Goal: Information Seeking & Learning: Learn about a topic

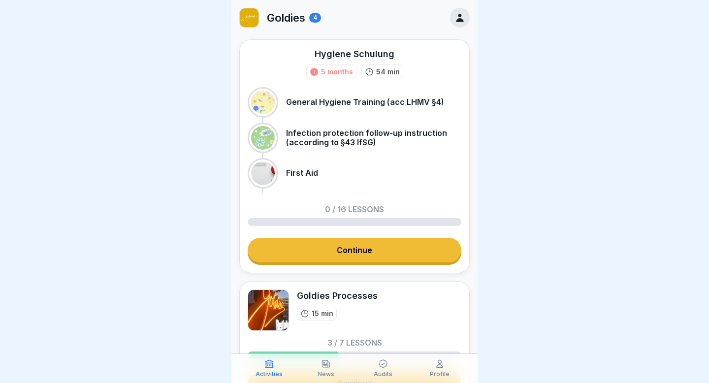
click at [363, 250] on link "Continue" at bounding box center [355, 250] width 214 height 25
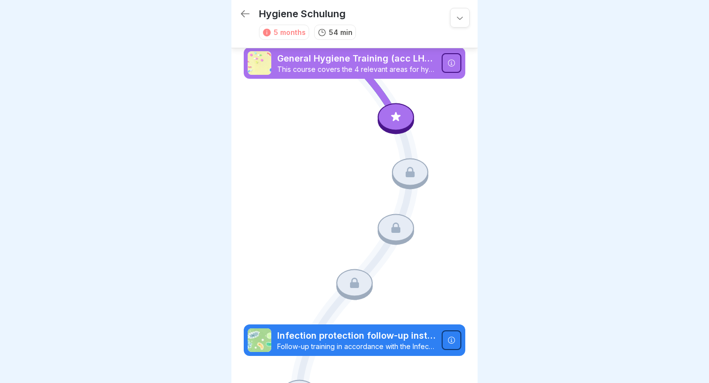
click at [399, 119] on icon at bounding box center [395, 116] width 13 height 13
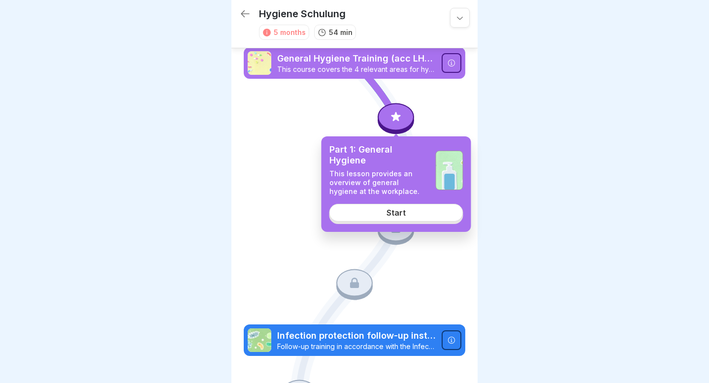
click at [410, 210] on link "Start" at bounding box center [396, 213] width 134 height 18
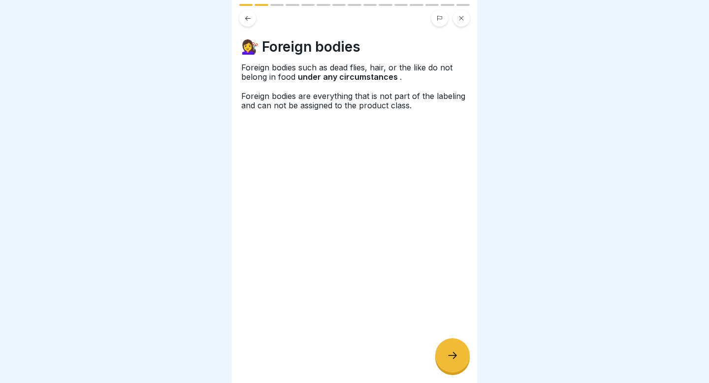
click at [457, 362] on div at bounding box center [452, 355] width 34 height 34
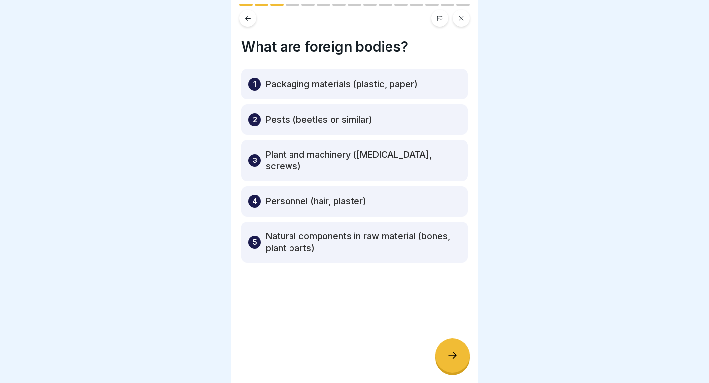
click at [248, 20] on icon at bounding box center [247, 18] width 7 height 7
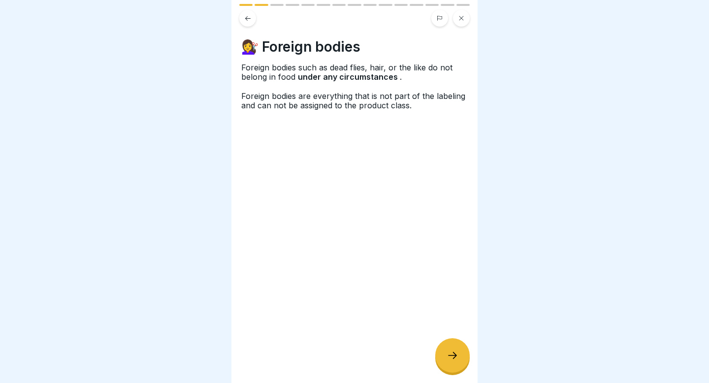
click at [457, 350] on div at bounding box center [452, 355] width 34 height 34
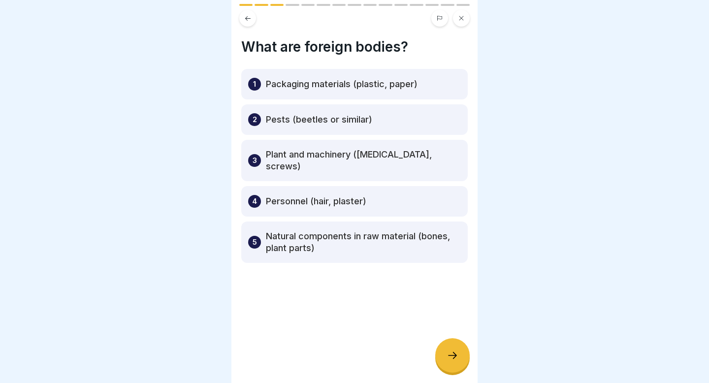
click at [451, 352] on icon at bounding box center [453, 356] width 12 height 12
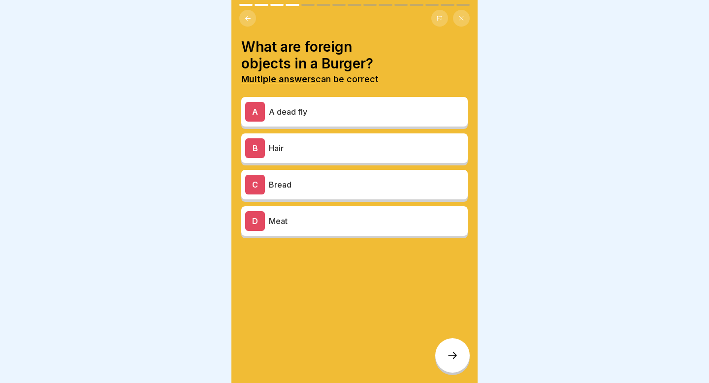
click at [333, 113] on p "A dead fly" at bounding box center [366, 112] width 195 height 12
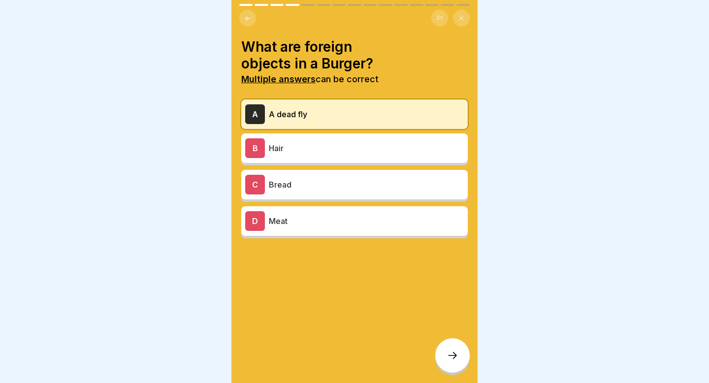
click at [311, 148] on p "Hair" at bounding box center [366, 148] width 195 height 12
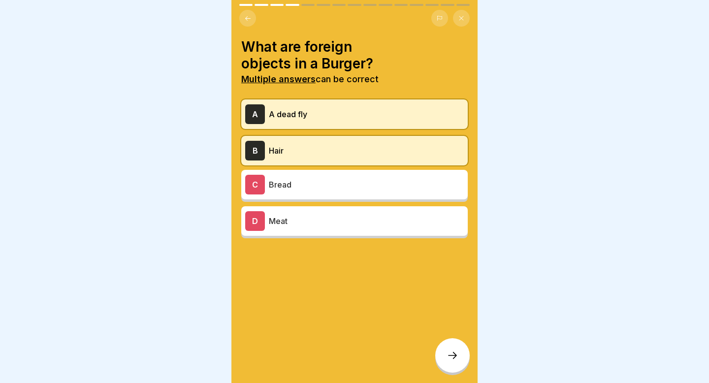
click at [452, 353] on icon at bounding box center [453, 356] width 12 height 12
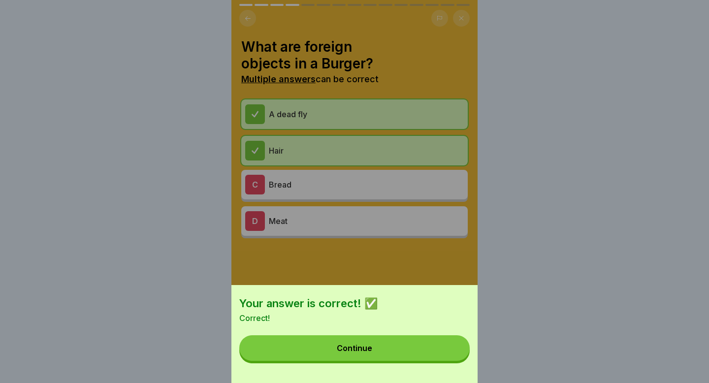
click at [384, 353] on button "Continue" at bounding box center [354, 348] width 230 height 26
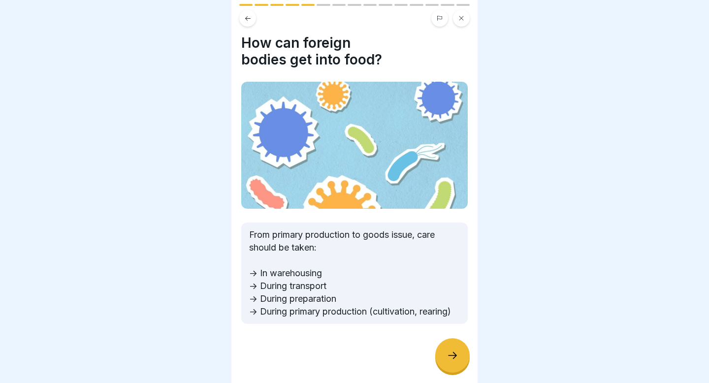
scroll to position [3, 0]
click at [461, 352] on div at bounding box center [452, 355] width 34 height 34
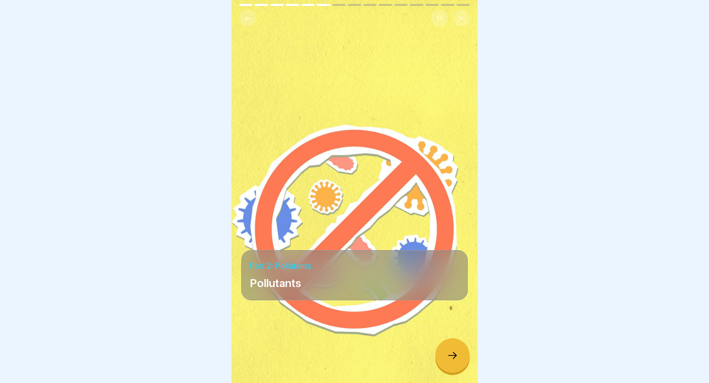
click at [460, 355] on div at bounding box center [452, 355] width 34 height 34
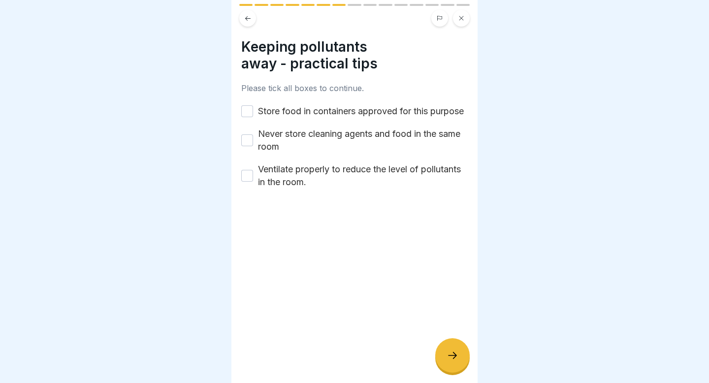
click at [250, 117] on button "Store food in containers approved for this purpose" at bounding box center [247, 111] width 12 height 12
click at [247, 146] on button "Never store cleaning agents and food in the same room" at bounding box center [247, 140] width 12 height 12
click at [248, 182] on button "Ventilate properly to reduce the level of pollutants in the room." at bounding box center [247, 176] width 12 height 12
click at [458, 357] on icon at bounding box center [453, 356] width 12 height 12
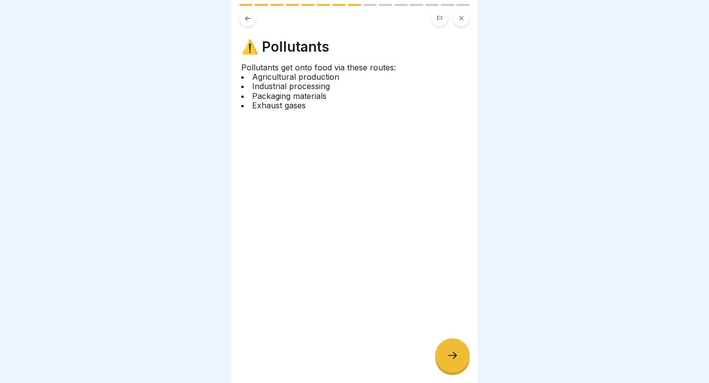
click at [460, 349] on div at bounding box center [452, 355] width 34 height 34
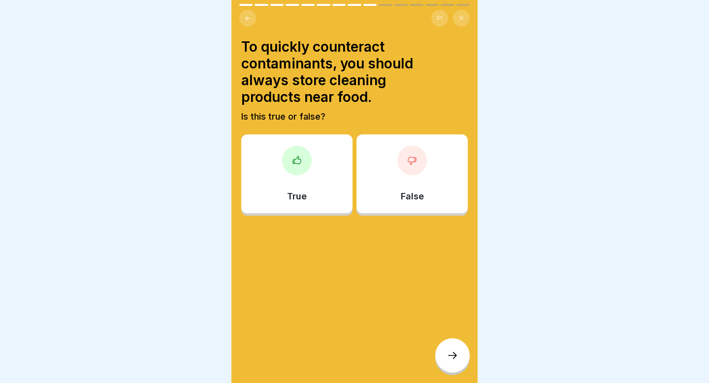
click at [417, 167] on div at bounding box center [412, 161] width 30 height 30
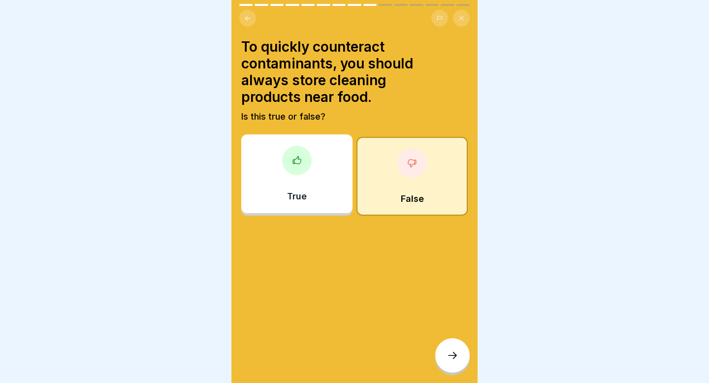
click at [410, 165] on icon at bounding box center [412, 163] width 8 height 7
click at [415, 189] on div "False" at bounding box center [411, 176] width 111 height 79
click at [429, 186] on div "False" at bounding box center [411, 176] width 111 height 79
click at [457, 356] on icon at bounding box center [453, 356] width 12 height 12
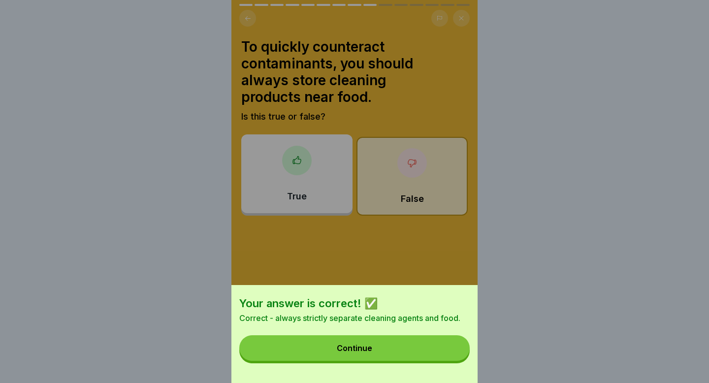
click at [350, 349] on div "Continue" at bounding box center [354, 348] width 35 height 9
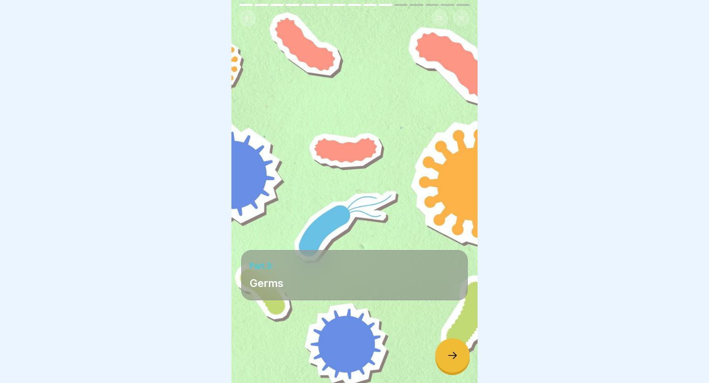
click at [452, 358] on icon at bounding box center [453, 356] width 12 height 12
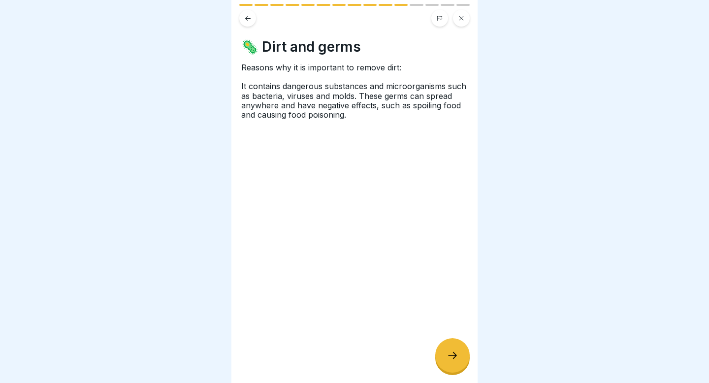
click at [448, 359] on icon at bounding box center [453, 356] width 12 height 12
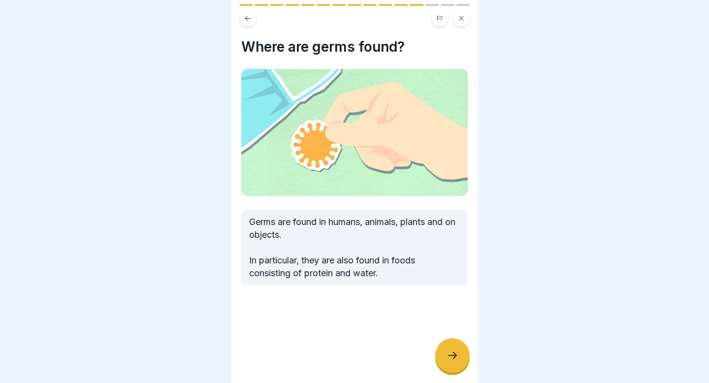
click at [450, 361] on icon at bounding box center [453, 356] width 12 height 12
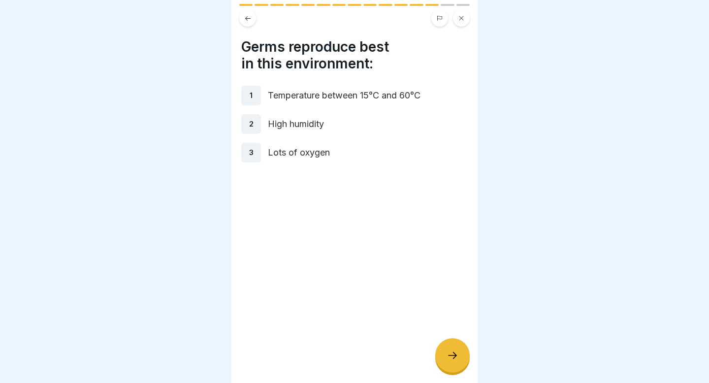
click at [454, 357] on icon at bounding box center [452, 355] width 9 height 7
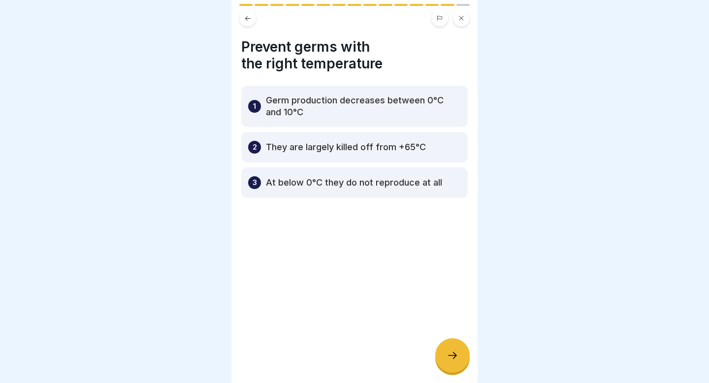
click at [303, 109] on p "Germ production decreases between 0°C and 10°C" at bounding box center [363, 107] width 195 height 24
click at [297, 112] on p "Germ production decreases between 0°C and 10°C" at bounding box center [363, 107] width 195 height 24
click at [404, 111] on p "Germ production decreases between 0°C and 10°C" at bounding box center [363, 107] width 195 height 24
click at [448, 351] on icon at bounding box center [453, 356] width 12 height 12
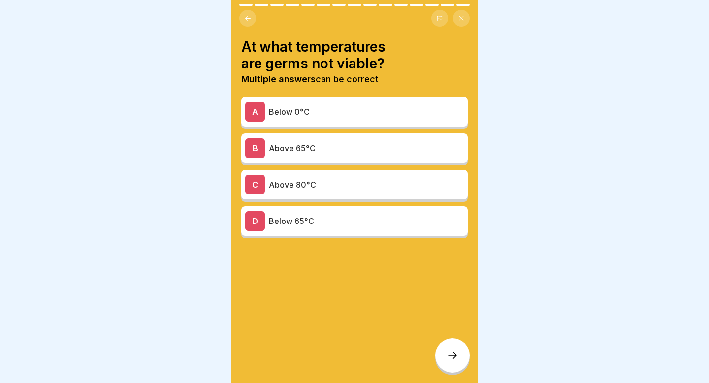
click at [295, 109] on p "Below 0°C" at bounding box center [366, 112] width 195 height 12
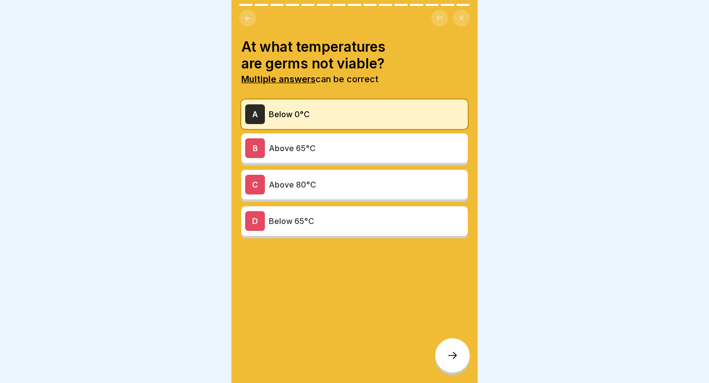
click at [289, 150] on p "Above 65°C" at bounding box center [366, 148] width 195 height 12
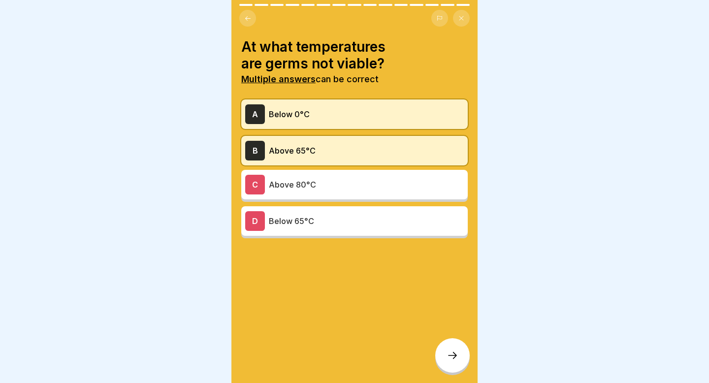
click at [448, 350] on div at bounding box center [452, 355] width 34 height 34
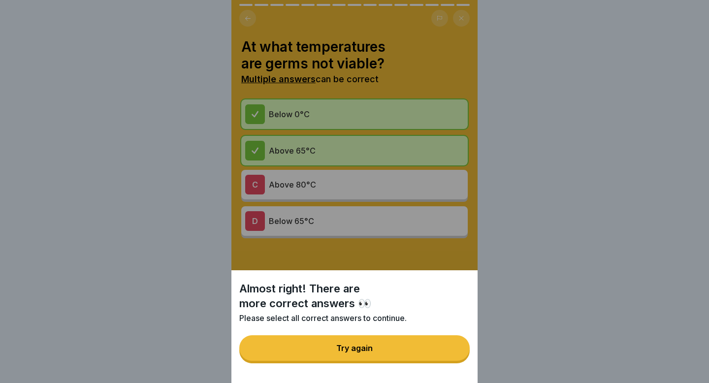
click at [355, 344] on div "Try again" at bounding box center [354, 348] width 36 height 9
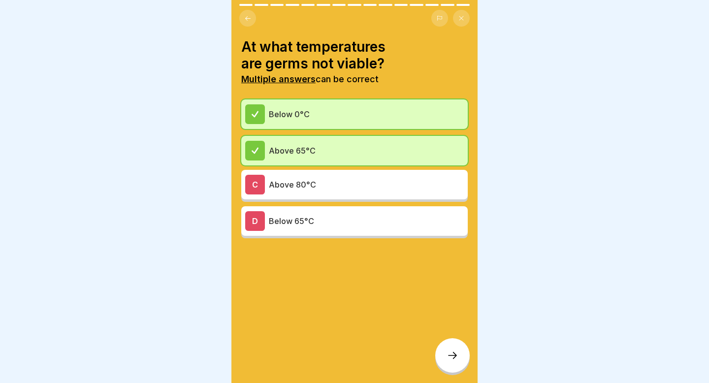
click at [328, 221] on p "Below 65°C" at bounding box center [366, 221] width 195 height 12
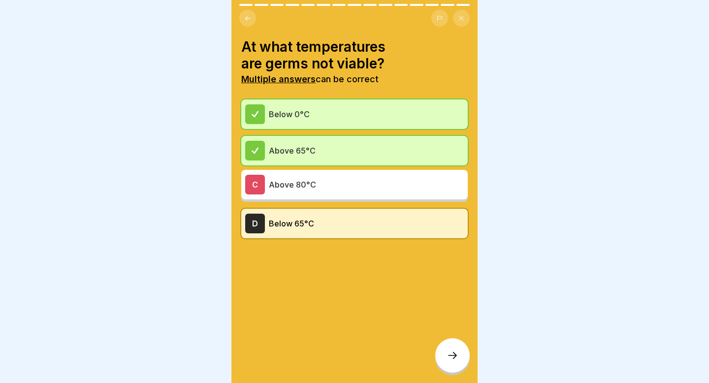
click at [454, 355] on icon at bounding box center [452, 355] width 9 height 7
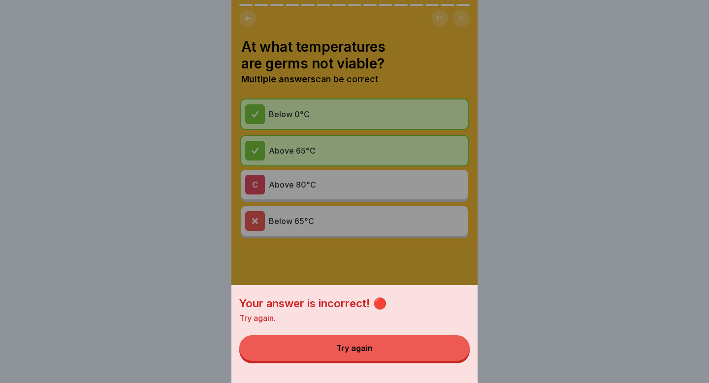
click at [367, 271] on div "Your answer is incorrect! 🔴 Try again. Try again" at bounding box center [354, 191] width 246 height 383
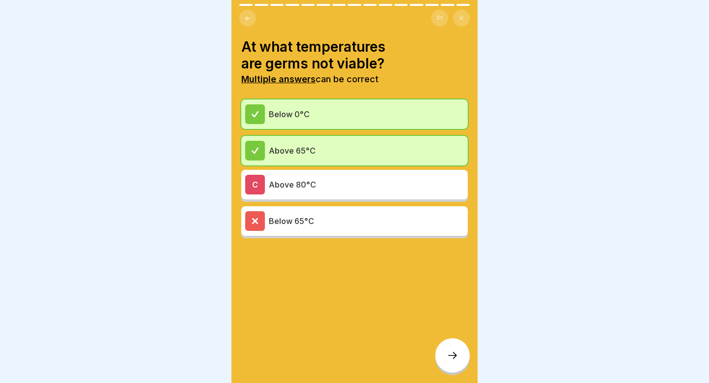
click at [354, 185] on p "Above 80°C" at bounding box center [366, 185] width 195 height 12
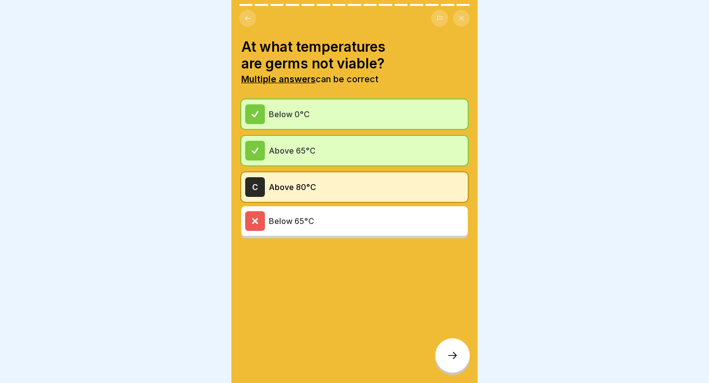
click at [451, 358] on icon at bounding box center [453, 356] width 12 height 12
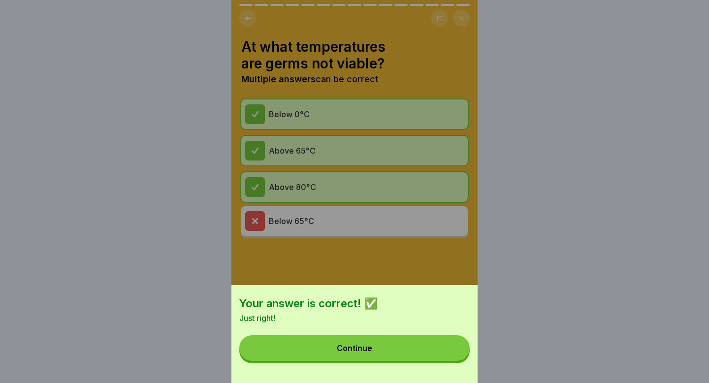
click at [360, 351] on div "Continue" at bounding box center [354, 348] width 35 height 9
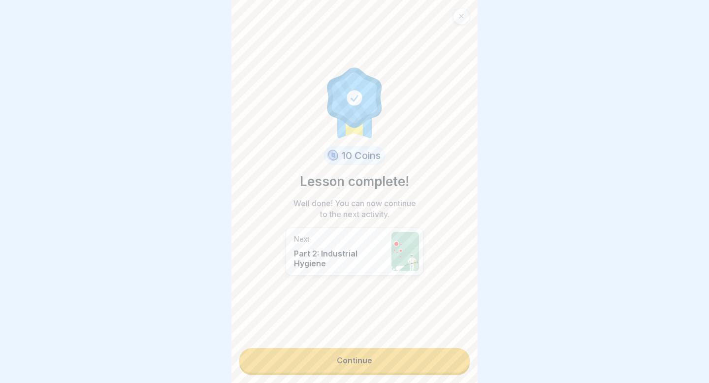
click at [358, 352] on link "Continue" at bounding box center [354, 360] width 230 height 25
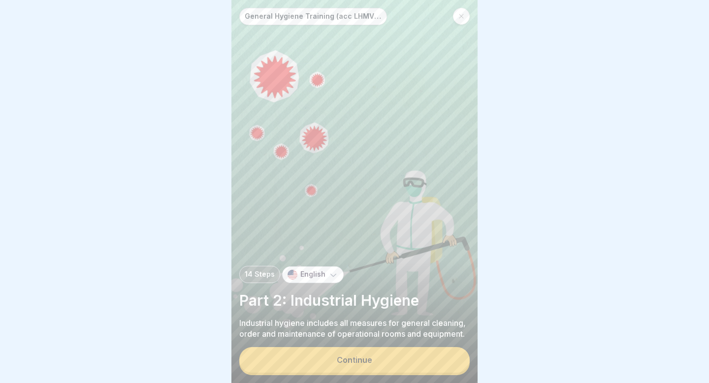
click at [365, 359] on div "Continue" at bounding box center [354, 359] width 35 height 9
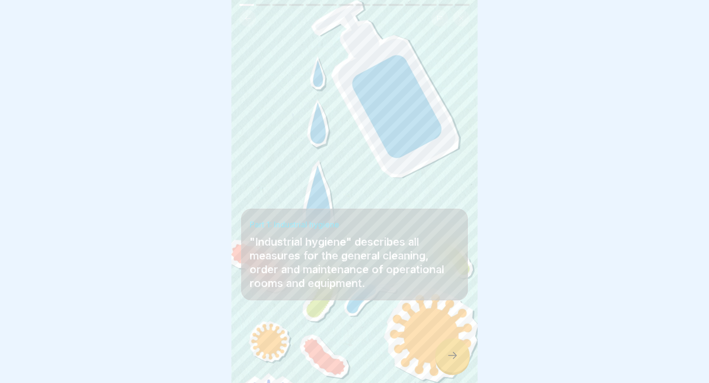
click at [374, 243] on p ""Industrial hygiene" describes all measures for the general cleaning, order and…" at bounding box center [355, 262] width 210 height 55
click at [261, 2] on div "Part 1: Industrial hygiene "Industrial hygiene" describes all measures for the …" at bounding box center [354, 191] width 246 height 383
click at [370, 290] on div "Part 1: Industrial hygiene "Industrial hygiene" describes all measures for the …" at bounding box center [354, 255] width 226 height 92
click at [366, 258] on p ""Industrial hygiene" describes all measures for the general cleaning, order and…" at bounding box center [355, 262] width 210 height 55
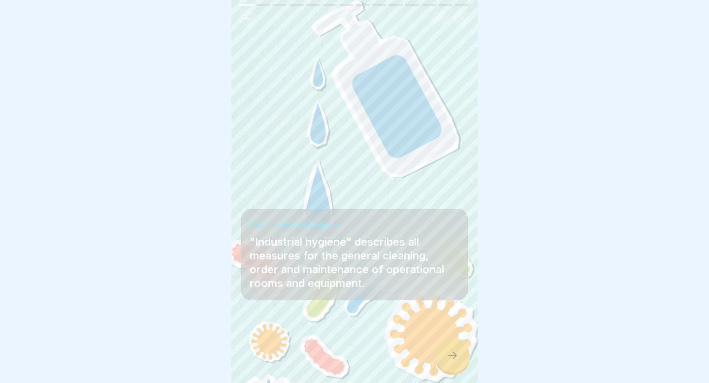
click at [319, 221] on h4 "Part 1: Industrial hygiene" at bounding box center [355, 224] width 210 height 11
click at [455, 351] on icon at bounding box center [453, 356] width 12 height 12
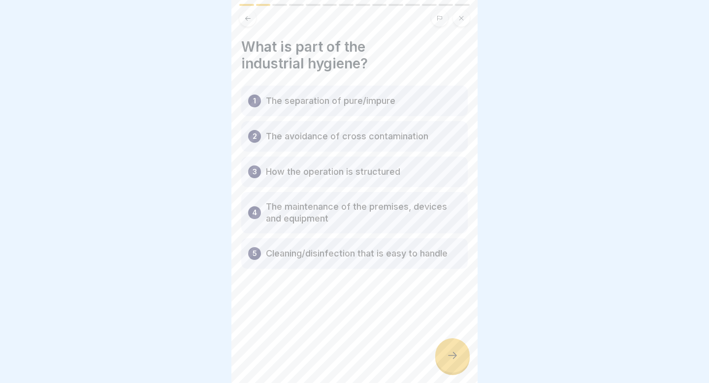
click at [455, 367] on div at bounding box center [452, 355] width 34 height 34
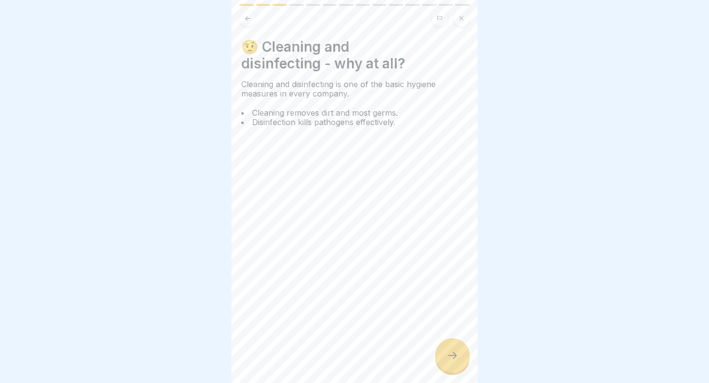
click at [454, 363] on div at bounding box center [452, 355] width 34 height 34
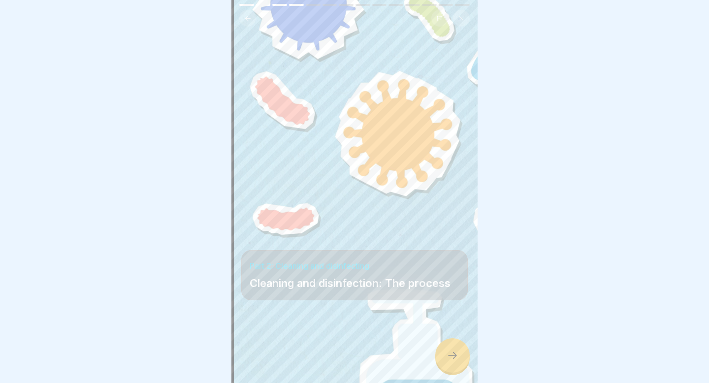
click at [455, 349] on div at bounding box center [452, 355] width 34 height 34
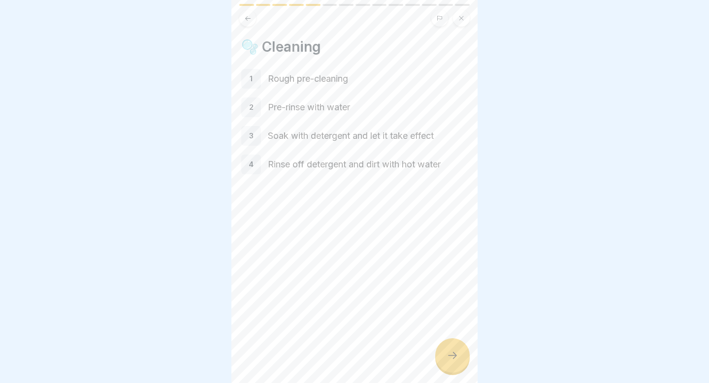
click at [452, 354] on icon at bounding box center [453, 356] width 12 height 12
click at [451, 347] on div at bounding box center [452, 355] width 34 height 34
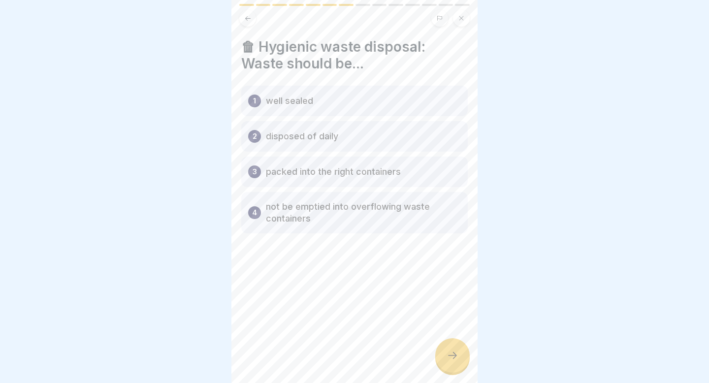
click at [345, 176] on p "packed into the right containers" at bounding box center [333, 172] width 135 height 12
click at [450, 350] on div at bounding box center [452, 355] width 34 height 34
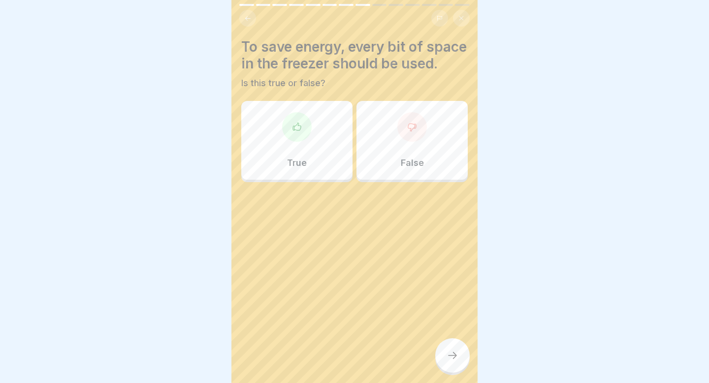
click at [301, 132] on icon at bounding box center [297, 127] width 10 height 10
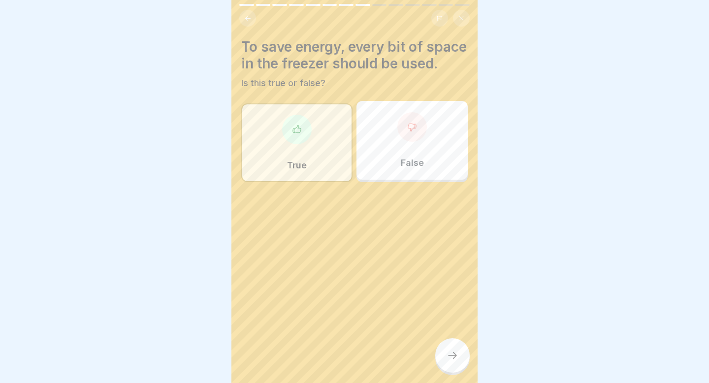
click at [455, 353] on icon at bounding box center [453, 356] width 12 height 12
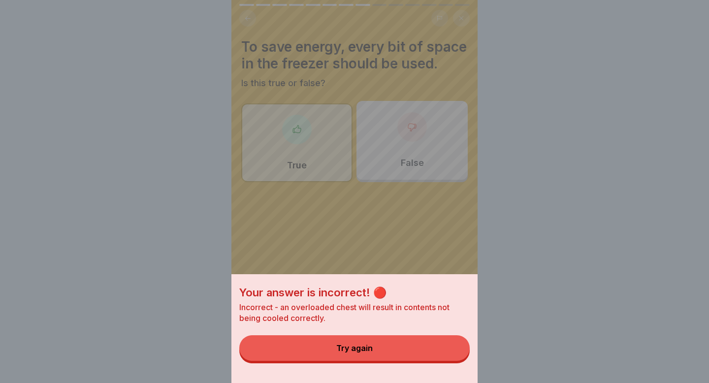
click at [346, 150] on div "Your answer is incorrect! 🔴 Incorrect - an overloaded chest will result in cont…" at bounding box center [354, 191] width 246 height 383
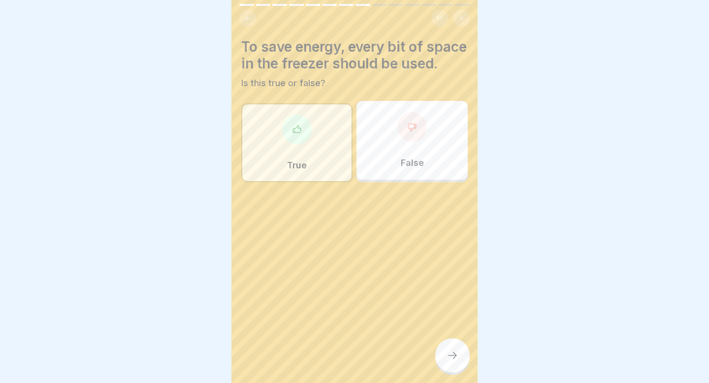
click at [412, 142] on div at bounding box center [412, 127] width 30 height 30
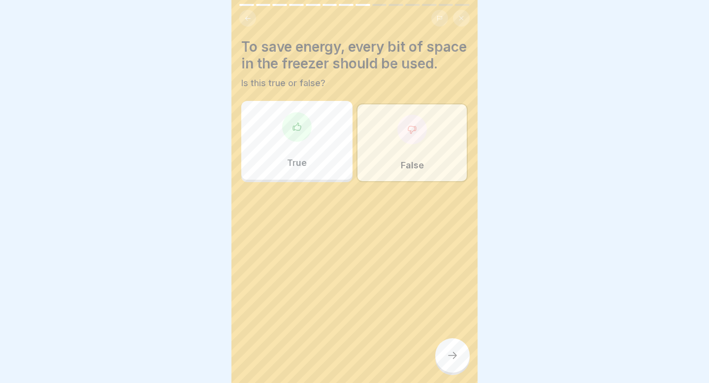
click at [454, 359] on icon at bounding box center [453, 356] width 12 height 12
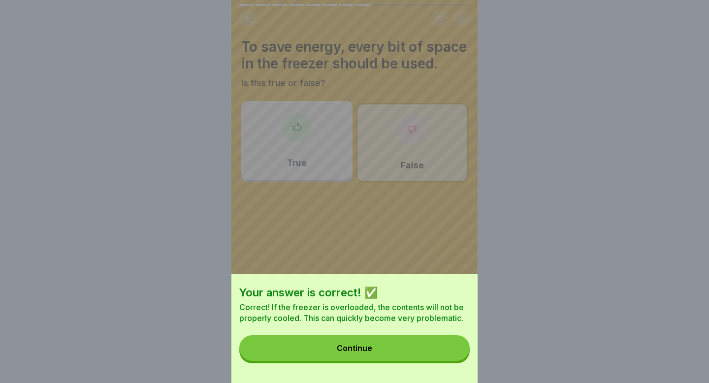
click at [374, 344] on button "Continue" at bounding box center [354, 348] width 230 height 26
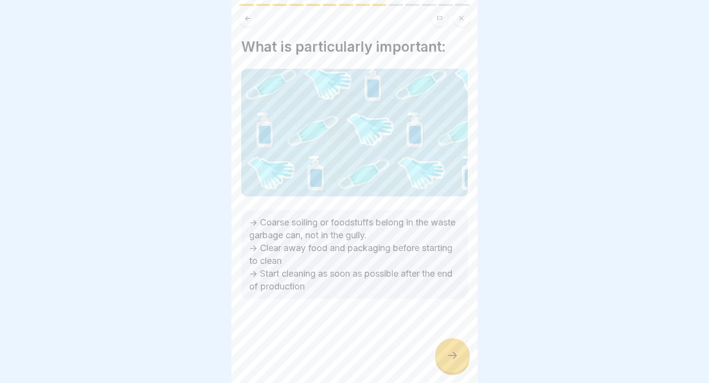
click at [463, 351] on div at bounding box center [452, 355] width 34 height 34
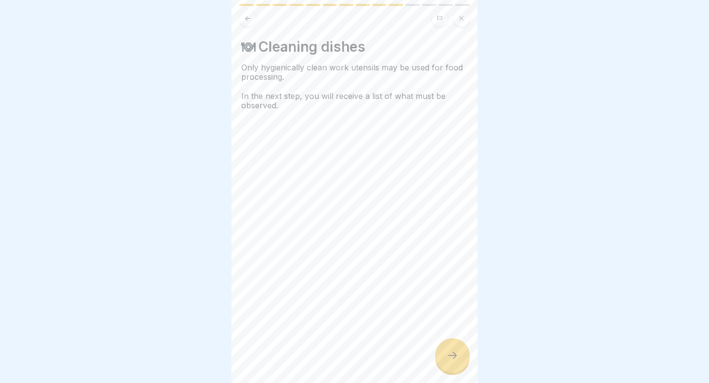
click at [450, 355] on icon at bounding box center [453, 356] width 12 height 12
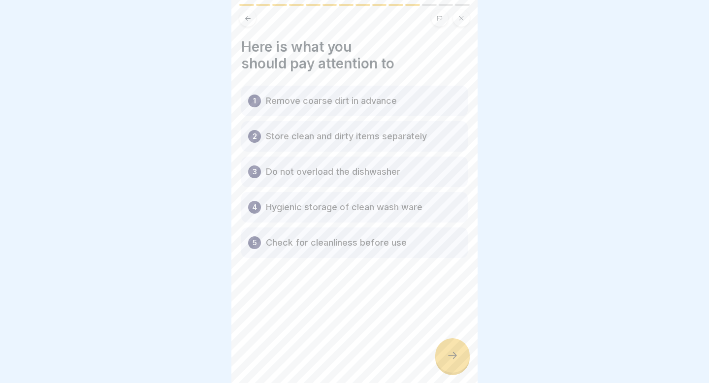
click at [450, 355] on icon at bounding box center [453, 356] width 12 height 12
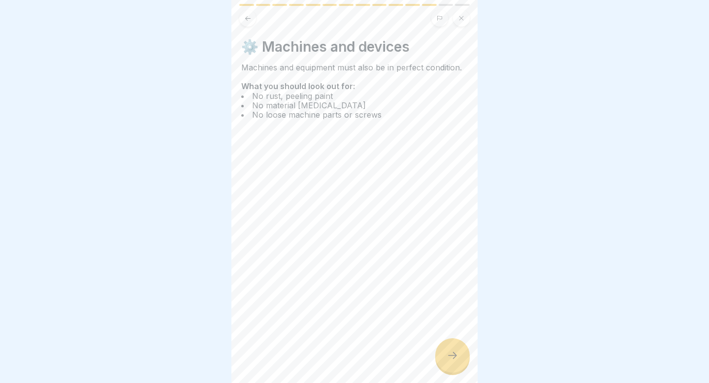
click at [456, 358] on icon at bounding box center [453, 356] width 12 height 12
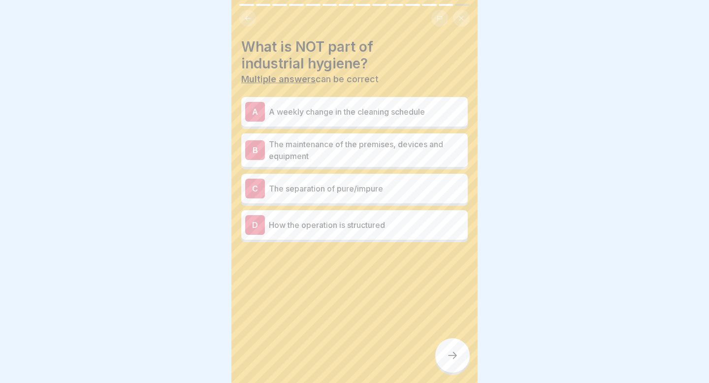
click at [342, 116] on p "A weekly change in the cleaning schedule" at bounding box center [366, 112] width 195 height 12
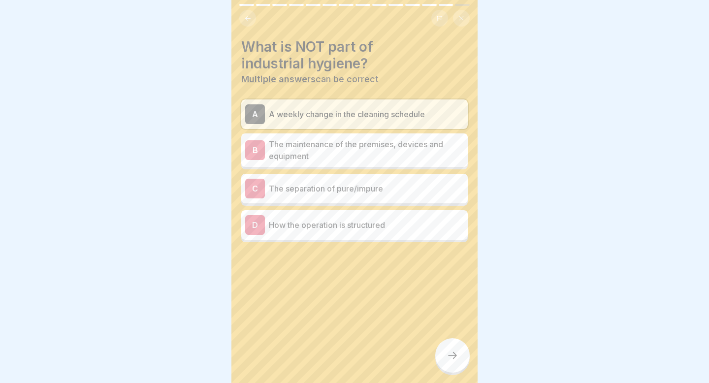
click at [356, 194] on div "C The separation of pure/impure" at bounding box center [354, 189] width 219 height 20
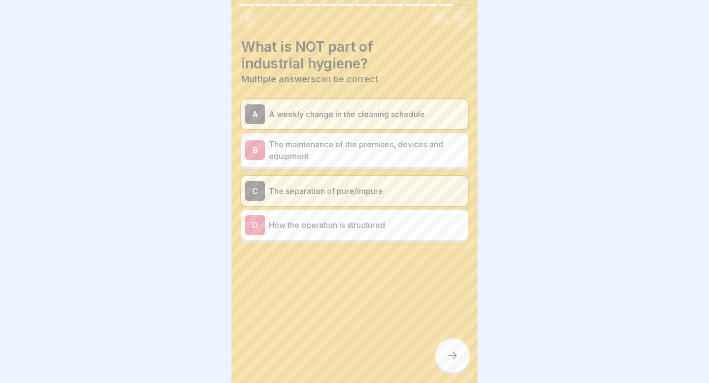
click at [454, 356] on icon at bounding box center [453, 356] width 12 height 12
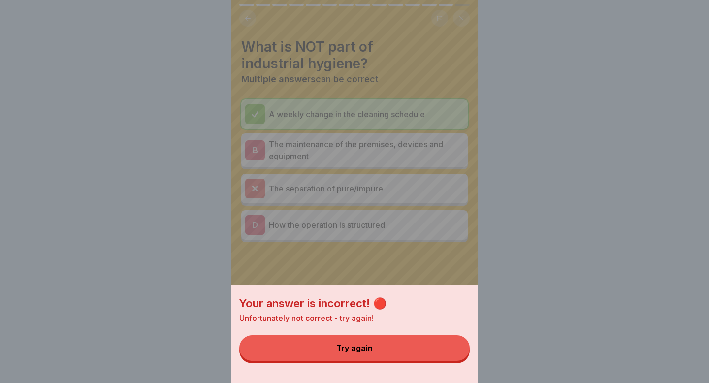
click at [407, 351] on button "Try again" at bounding box center [354, 348] width 230 height 26
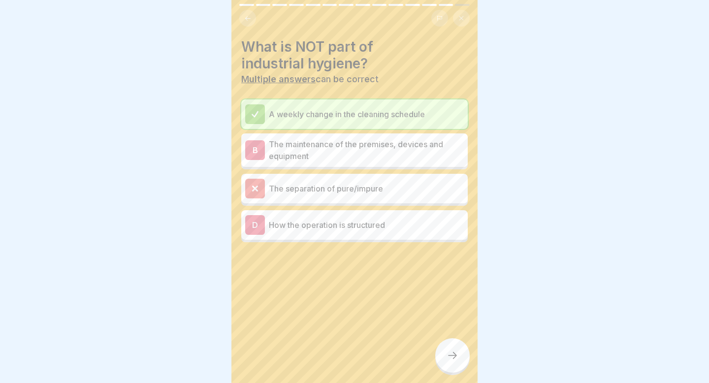
click at [457, 353] on icon at bounding box center [453, 356] width 12 height 12
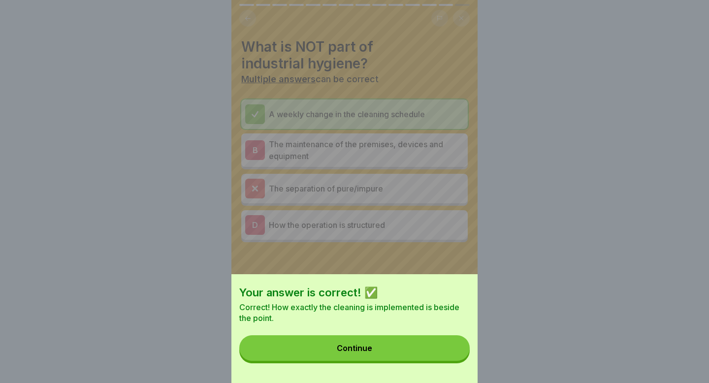
click at [412, 355] on button "Continue" at bounding box center [354, 348] width 230 height 26
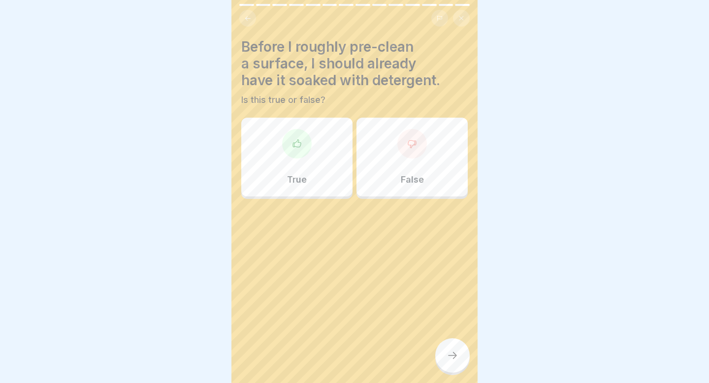
click at [298, 148] on icon at bounding box center [297, 144] width 10 height 10
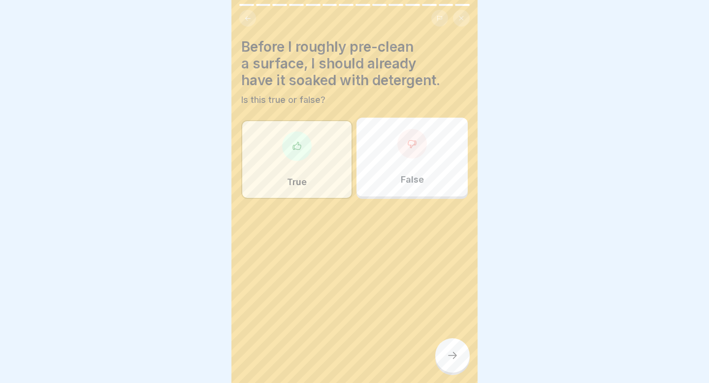
click at [455, 355] on icon at bounding box center [452, 355] width 9 height 7
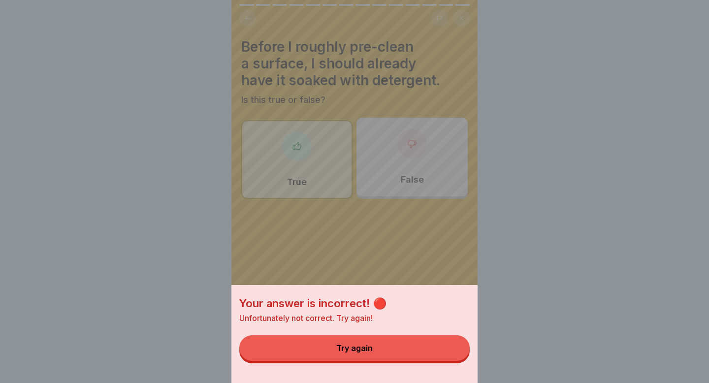
click at [409, 248] on div "Your answer is incorrect! 🔴 Unfortunately not correct. Try again! Try again" at bounding box center [354, 191] width 246 height 383
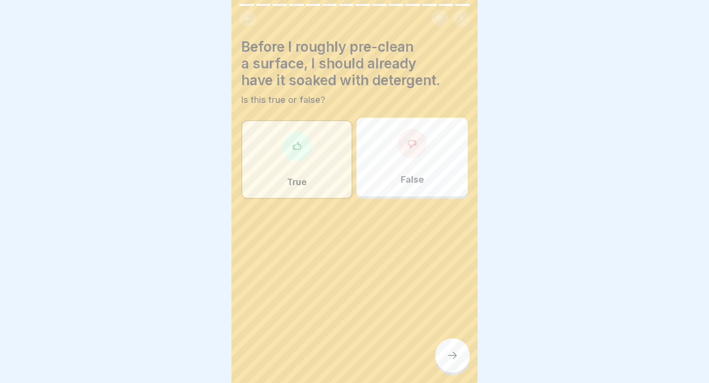
click at [418, 143] on div at bounding box center [412, 144] width 30 height 30
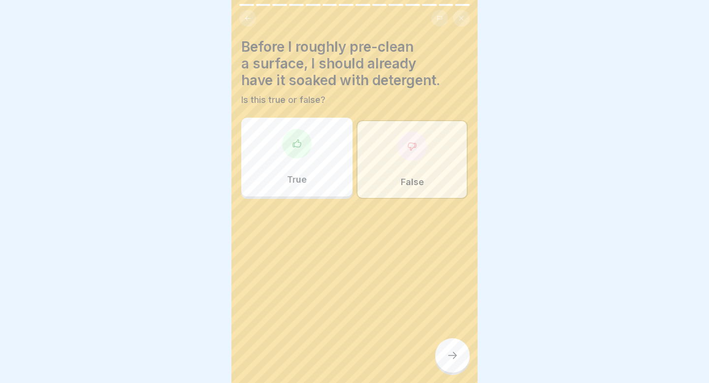
click at [448, 358] on icon at bounding box center [453, 356] width 12 height 12
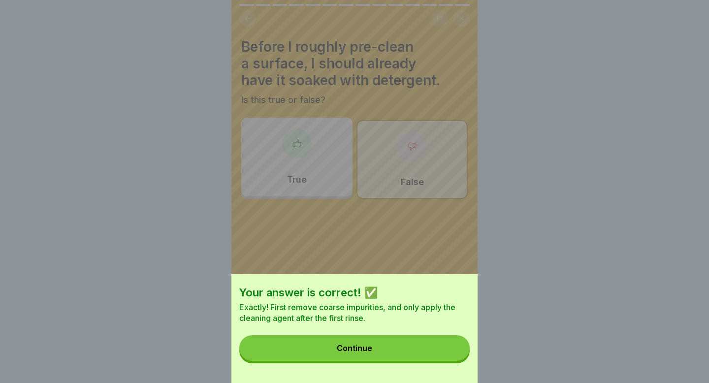
click at [433, 352] on button "Continue" at bounding box center [354, 348] width 230 height 26
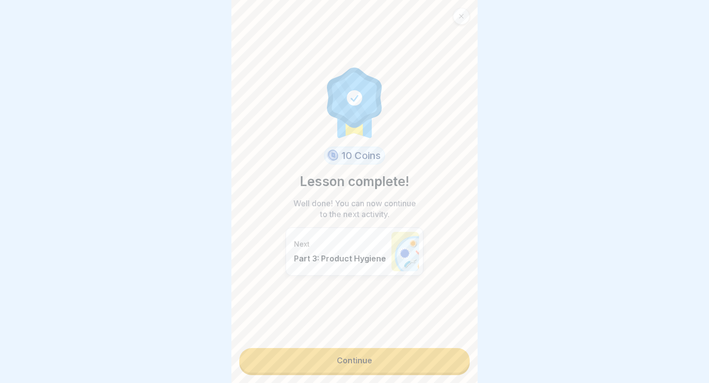
click at [415, 355] on link "Continue" at bounding box center [354, 360] width 230 height 25
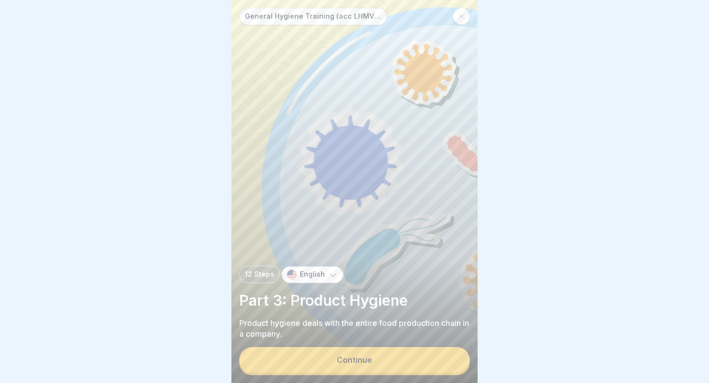
click at [383, 360] on button "Continue" at bounding box center [354, 360] width 230 height 26
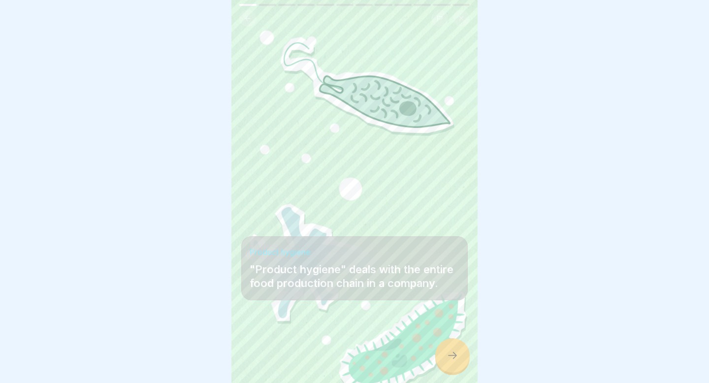
click at [454, 356] on icon at bounding box center [453, 356] width 12 height 12
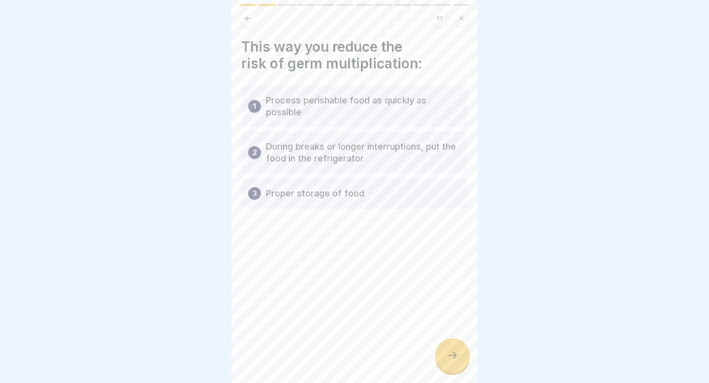
click at [452, 357] on icon at bounding box center [453, 356] width 12 height 12
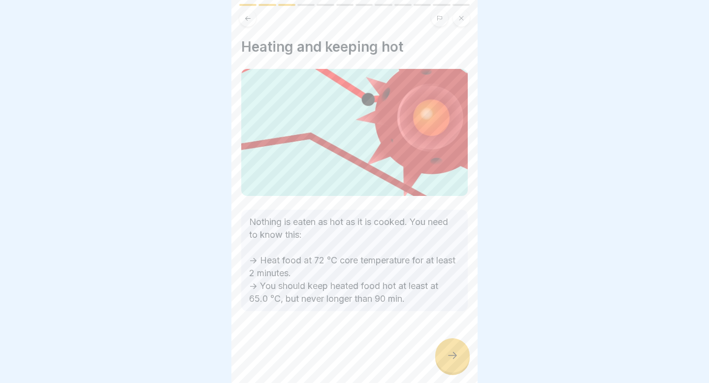
click at [452, 356] on icon at bounding box center [453, 356] width 12 height 12
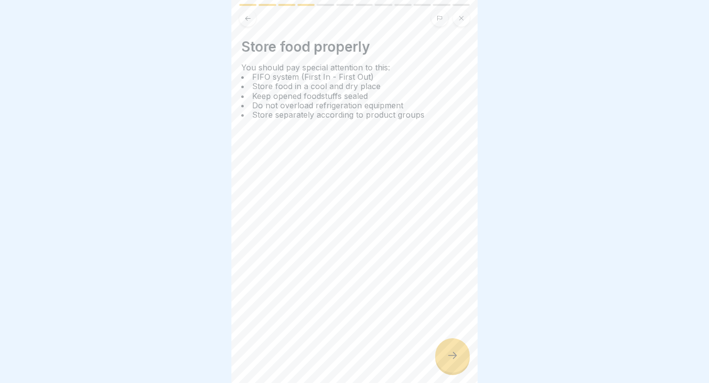
click at [455, 352] on icon at bounding box center [453, 356] width 12 height 12
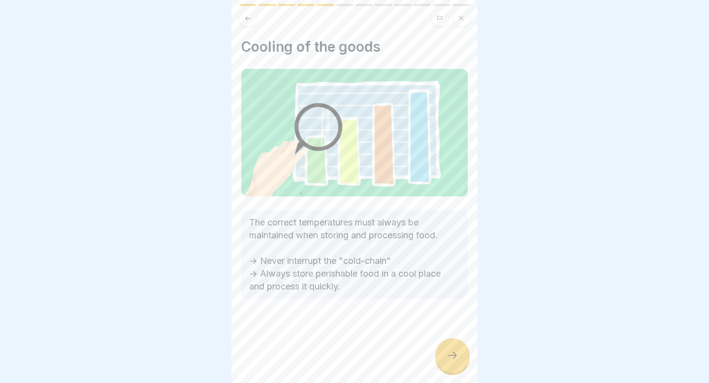
click at [454, 345] on div at bounding box center [452, 355] width 34 height 34
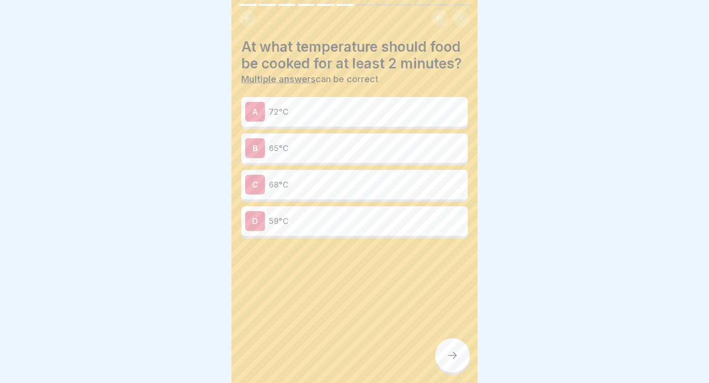
click at [327, 113] on p "72°C" at bounding box center [366, 112] width 195 height 12
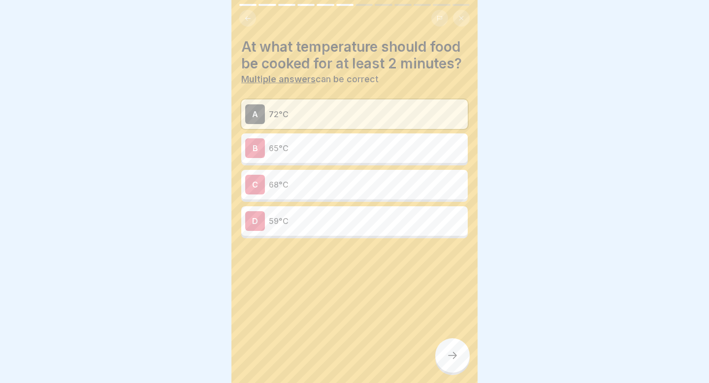
click at [327, 147] on p "65°C" at bounding box center [366, 148] width 195 height 12
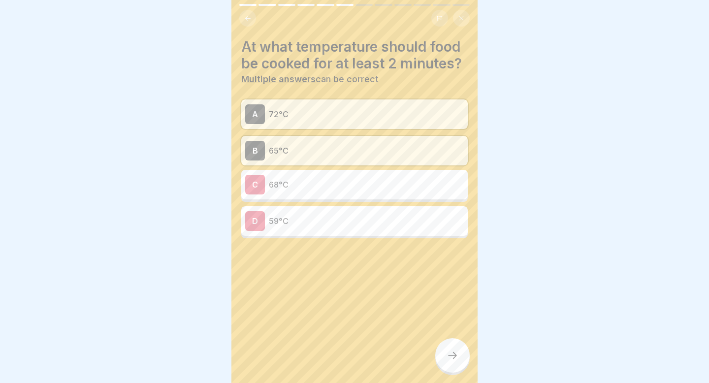
click at [457, 351] on icon at bounding box center [453, 356] width 12 height 12
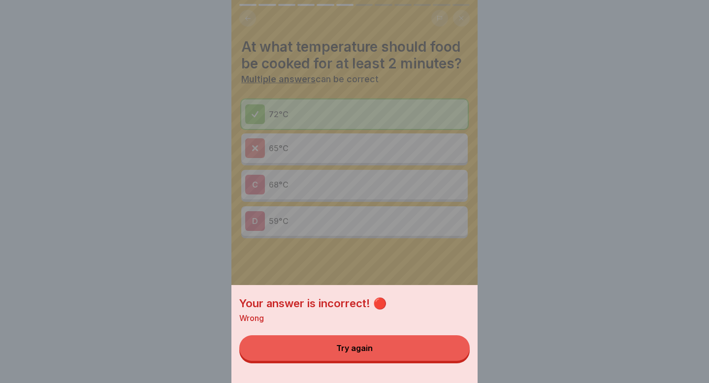
click at [337, 247] on div "Your answer is incorrect! 🔴 Wrong Try again" at bounding box center [354, 191] width 246 height 383
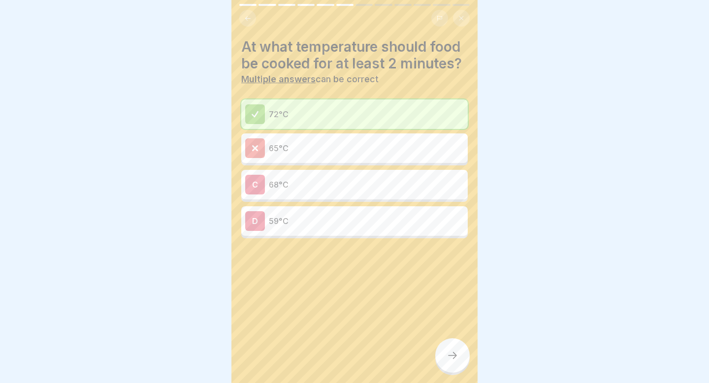
click at [444, 361] on div at bounding box center [452, 355] width 34 height 34
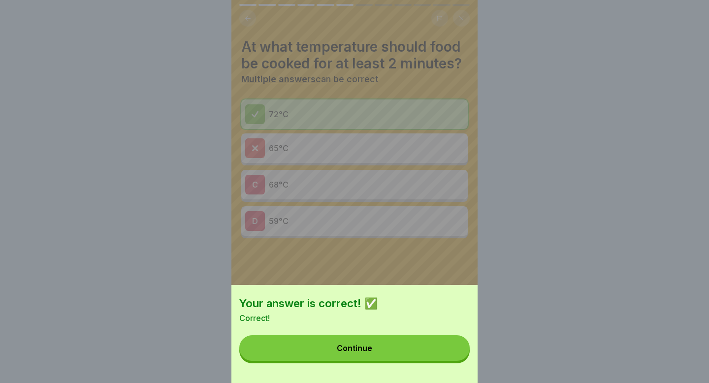
click at [420, 348] on button "Continue" at bounding box center [354, 348] width 230 height 26
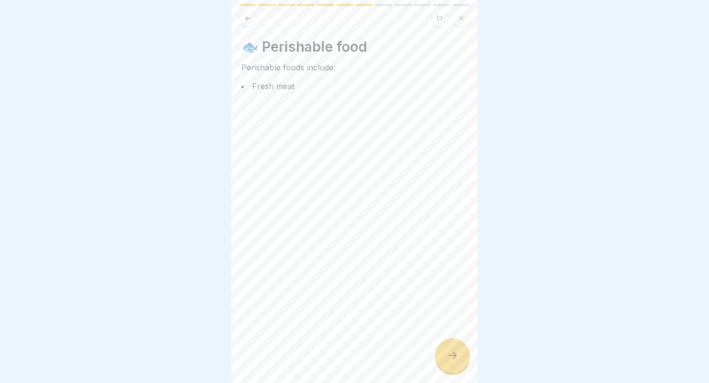
click at [450, 360] on icon at bounding box center [453, 356] width 12 height 12
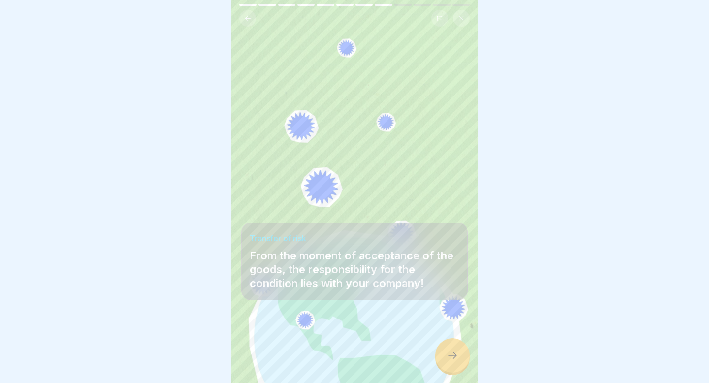
click at [450, 360] on icon at bounding box center [453, 356] width 12 height 12
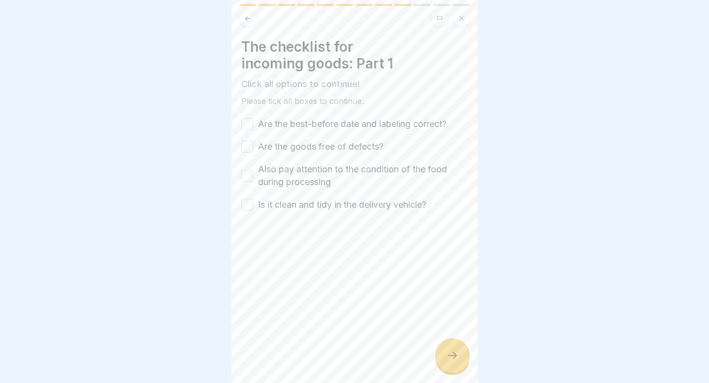
click at [252, 121] on button "Are the best-before date and labeling correct?" at bounding box center [247, 124] width 12 height 12
click at [250, 150] on button "Are the goods free of defects?" at bounding box center [247, 147] width 12 height 12
click at [251, 175] on button "Also pay attention to the condition of the food during processing" at bounding box center [247, 176] width 12 height 12
click at [249, 207] on button "Is it clean and tidy in the delivery vehicle?" at bounding box center [247, 205] width 12 height 12
click at [461, 355] on div at bounding box center [452, 355] width 34 height 34
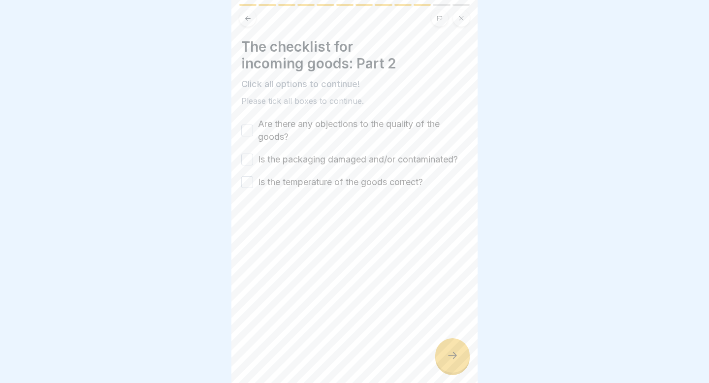
click at [247, 129] on button "Are there any objections to the quality of the goods?" at bounding box center [247, 131] width 12 height 12
click at [249, 157] on button "Is the packaging damaged and/or contaminated?" at bounding box center [247, 160] width 12 height 12
click at [249, 179] on button "Is the temperature of the goods correct?" at bounding box center [247, 182] width 12 height 12
click at [452, 351] on icon at bounding box center [453, 356] width 12 height 12
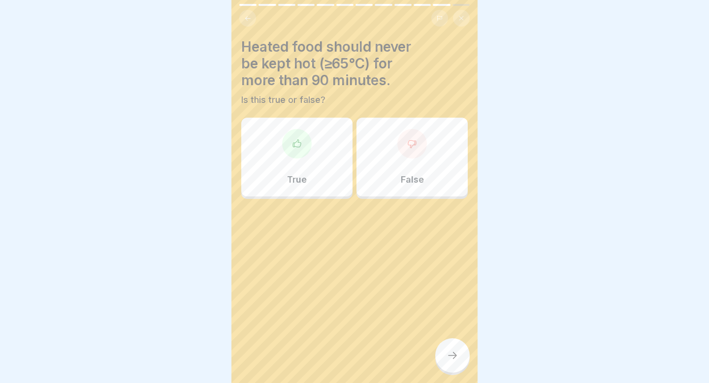
click at [289, 154] on div at bounding box center [297, 144] width 30 height 30
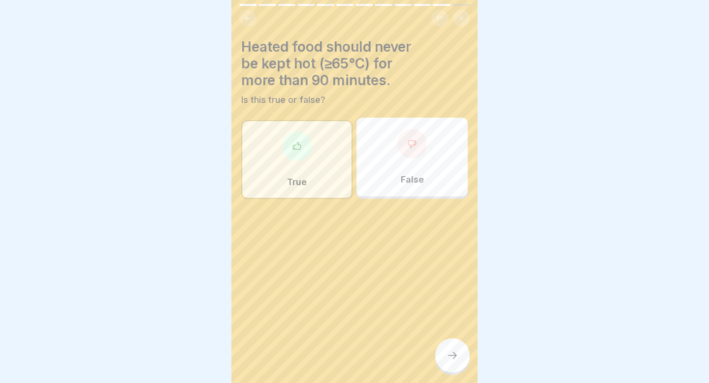
click at [463, 351] on div at bounding box center [452, 355] width 34 height 34
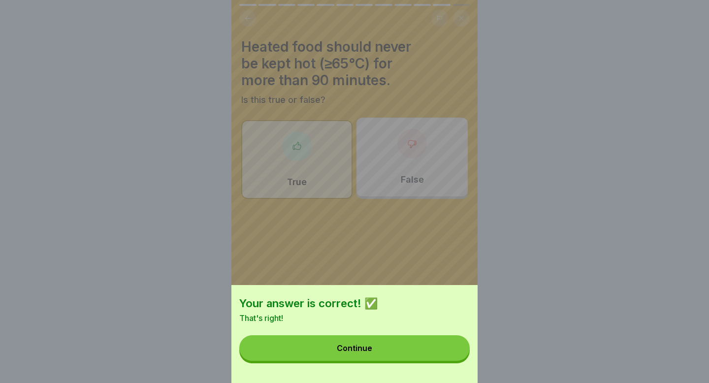
click at [406, 343] on button "Continue" at bounding box center [354, 348] width 230 height 26
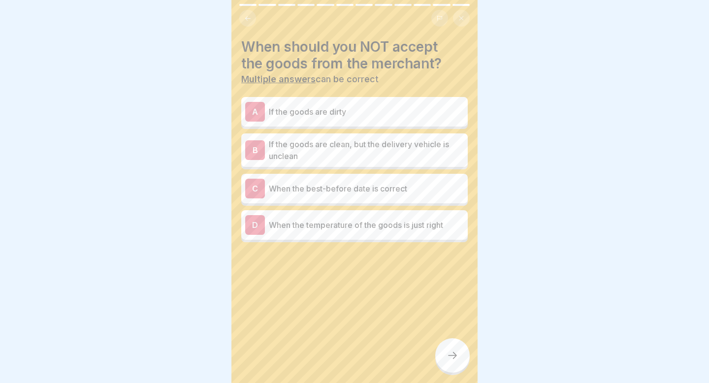
click at [297, 151] on p "If the goods are clean, but the delivery vehicle is unclean" at bounding box center [366, 150] width 195 height 24
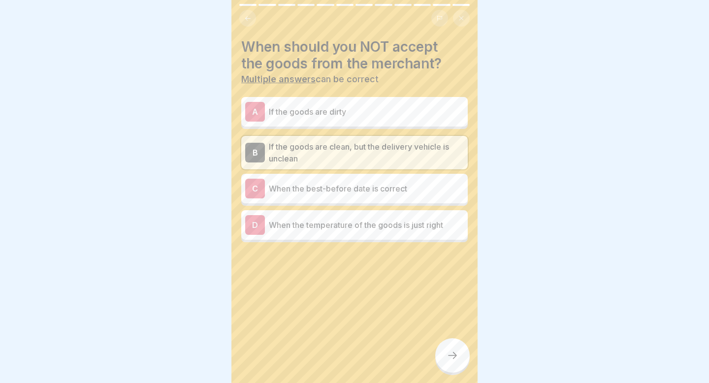
click at [304, 113] on p "If the goods are dirty" at bounding box center [366, 112] width 195 height 12
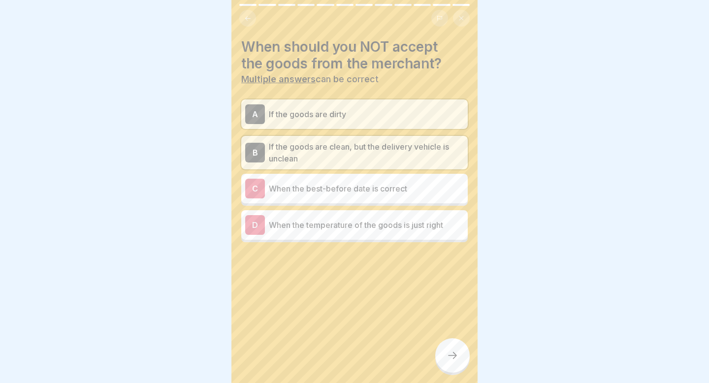
click at [286, 188] on p "When the best-before date is correct" at bounding box center [366, 189] width 195 height 12
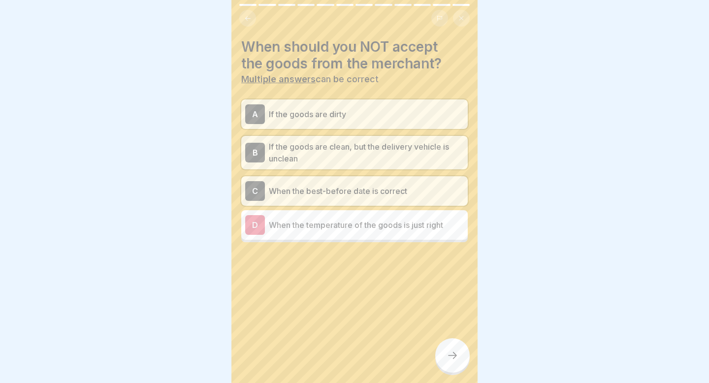
click at [443, 352] on div at bounding box center [452, 355] width 34 height 34
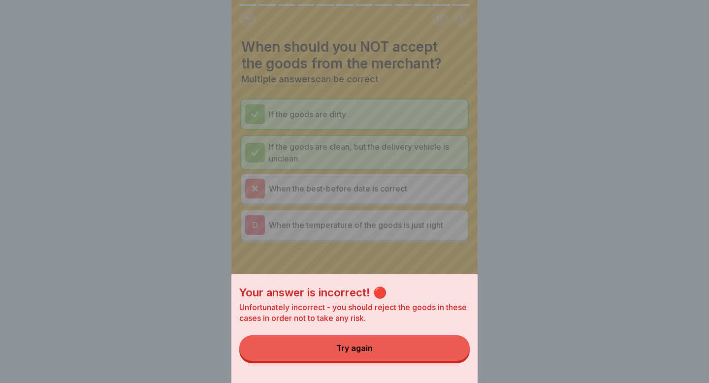
click at [421, 335] on div "Your answer is incorrect! 🔴 Unfortunately incorrect - you should reject the goo…" at bounding box center [354, 328] width 246 height 109
click at [369, 348] on div "Try again" at bounding box center [354, 348] width 36 height 9
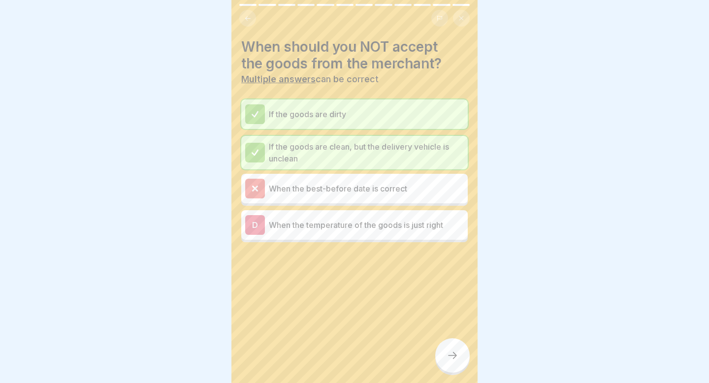
click at [256, 222] on div "D" at bounding box center [255, 225] width 20 height 20
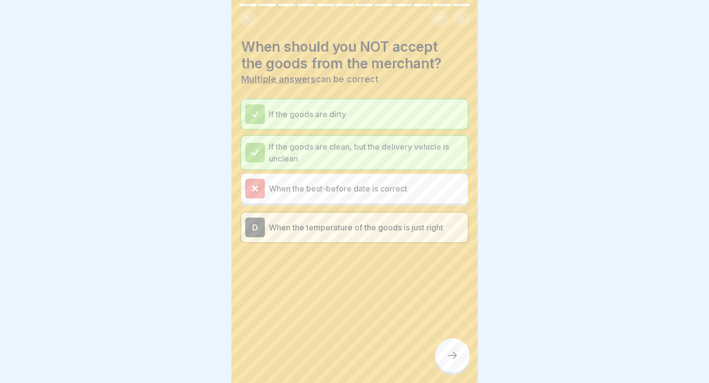
click at [455, 358] on icon at bounding box center [453, 356] width 12 height 12
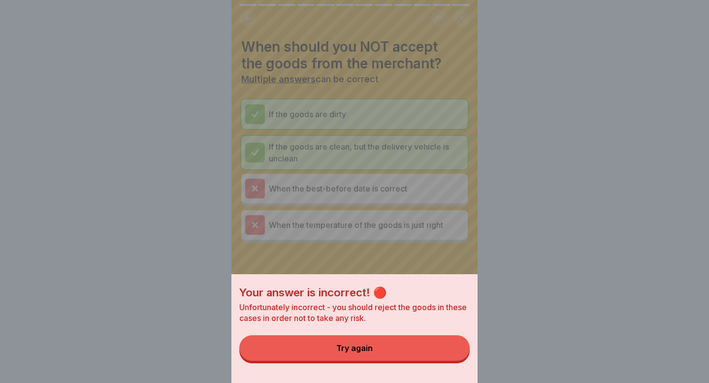
click at [405, 342] on button "Try again" at bounding box center [354, 348] width 230 height 26
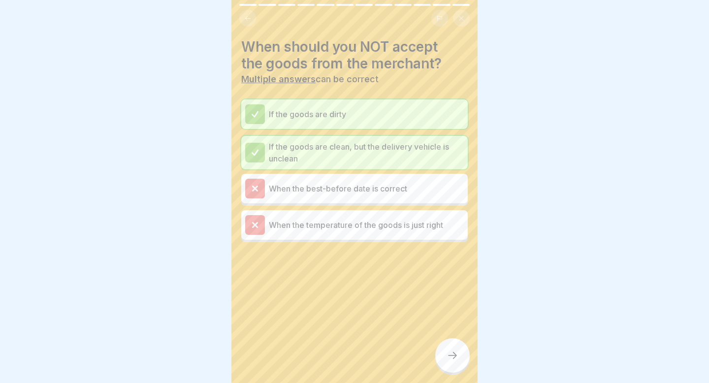
click at [248, 22] on icon at bounding box center [247, 18] width 7 height 7
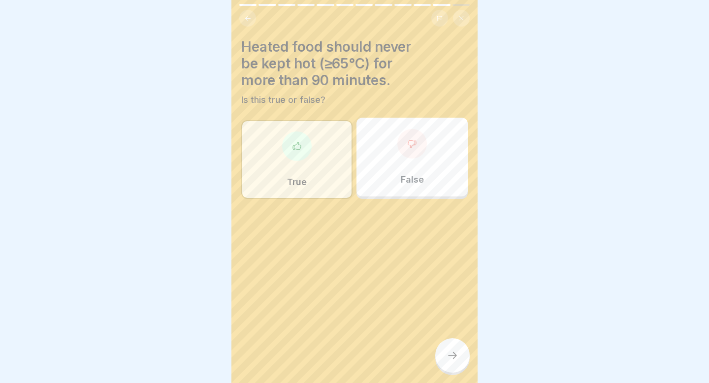
click at [307, 149] on div at bounding box center [297, 146] width 30 height 30
click at [451, 357] on icon at bounding box center [453, 356] width 12 height 12
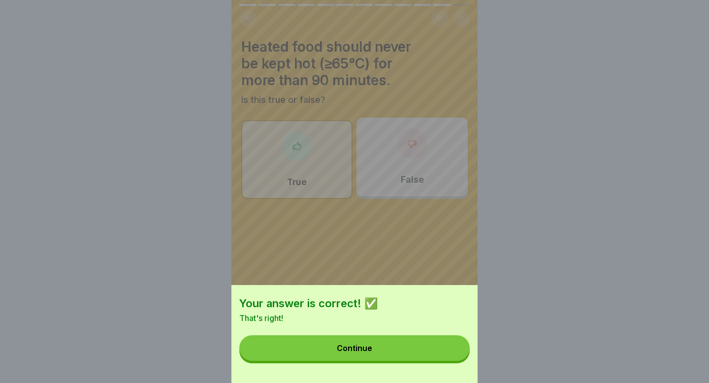
click at [425, 347] on button "Continue" at bounding box center [354, 348] width 230 height 26
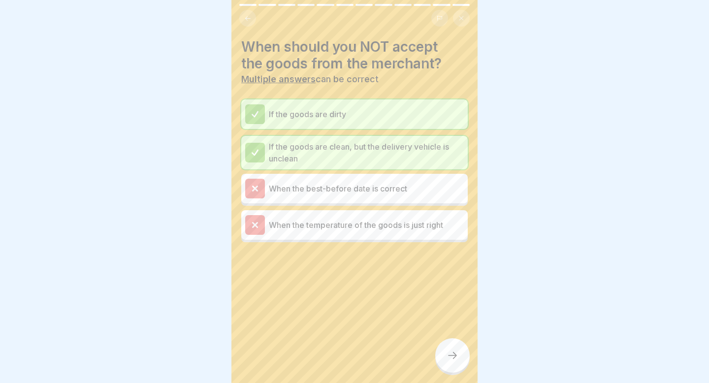
click at [459, 361] on div at bounding box center [452, 355] width 34 height 34
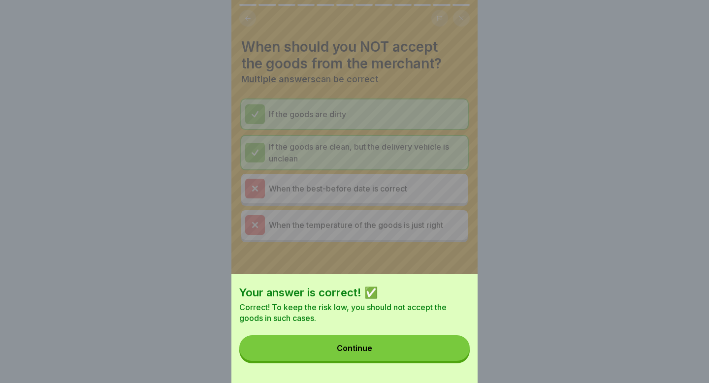
click at [425, 356] on button "Continue" at bounding box center [354, 348] width 230 height 26
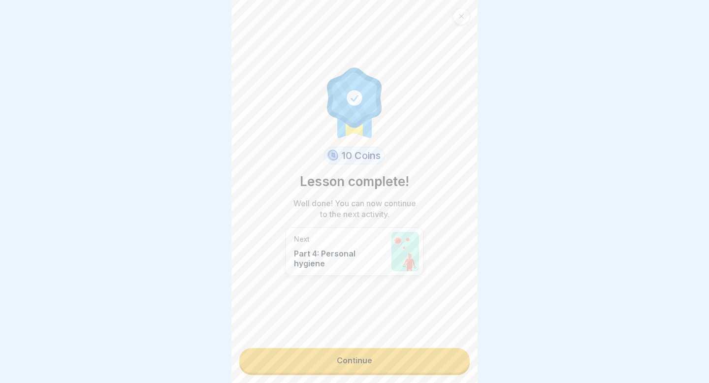
click at [391, 358] on link "Continue" at bounding box center [354, 360] width 230 height 25
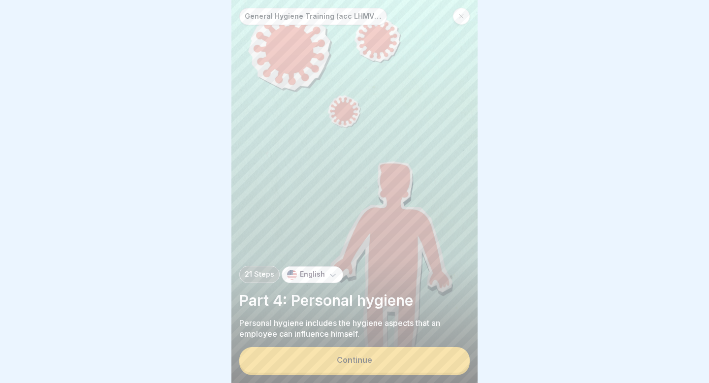
click at [369, 360] on div "Continue" at bounding box center [354, 359] width 35 height 9
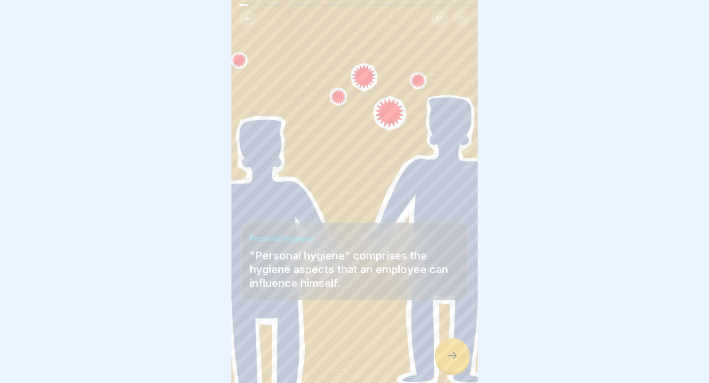
click at [447, 356] on icon at bounding box center [453, 356] width 12 height 12
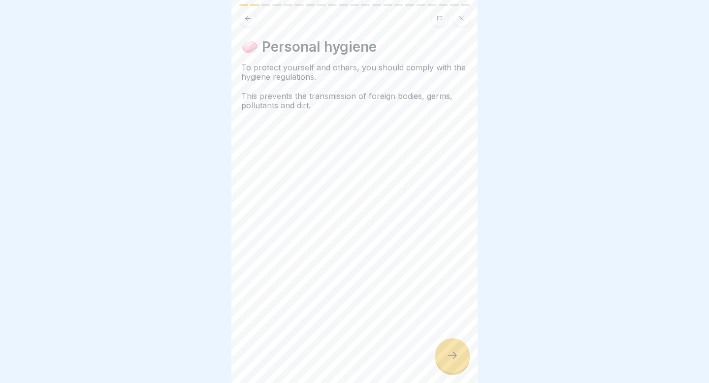
click at [439, 358] on div at bounding box center [452, 355] width 34 height 34
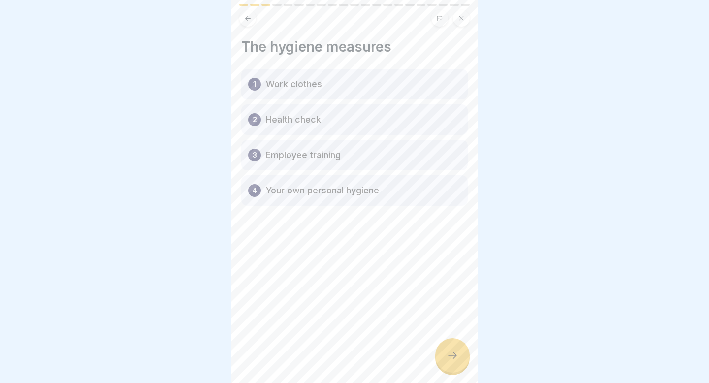
click at [459, 350] on div at bounding box center [452, 355] width 34 height 34
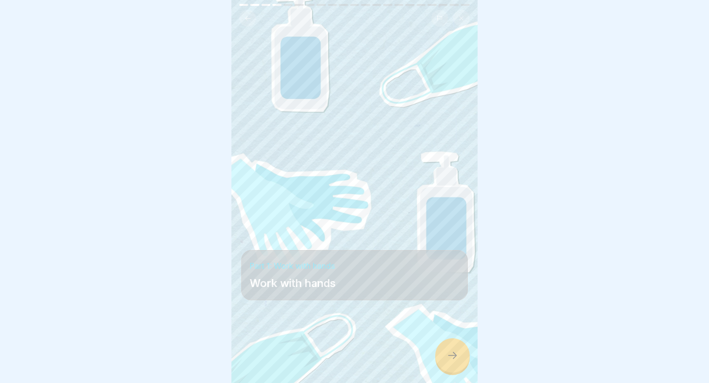
click at [459, 350] on div at bounding box center [452, 355] width 34 height 34
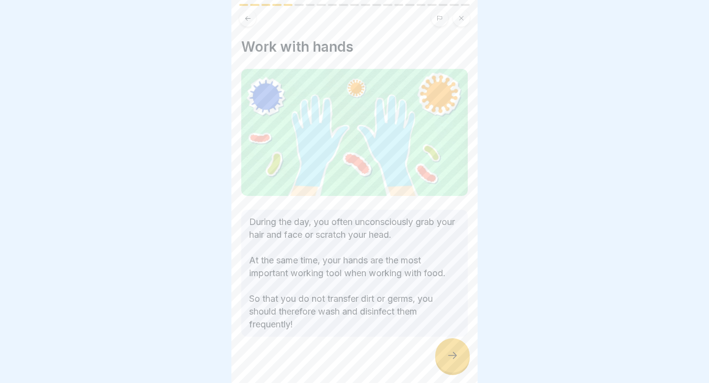
click at [456, 357] on icon at bounding box center [453, 356] width 12 height 12
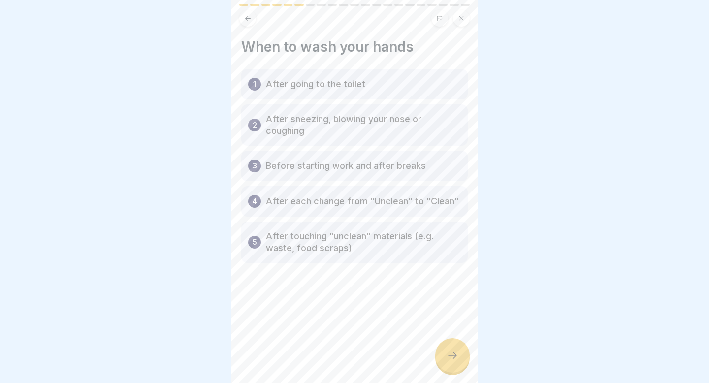
click at [454, 359] on icon at bounding box center [453, 356] width 12 height 12
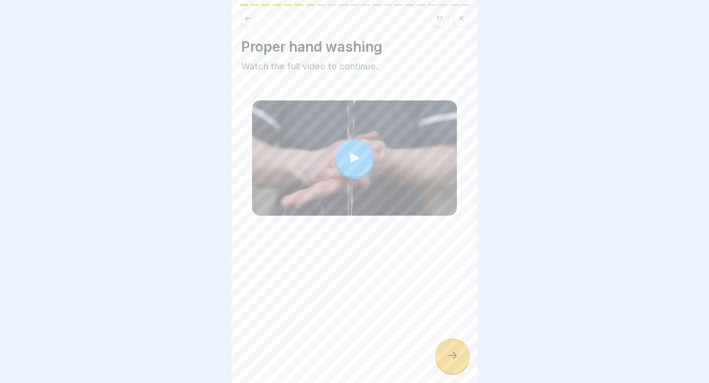
click at [356, 157] on icon at bounding box center [355, 158] width 14 height 14
click at [454, 353] on icon at bounding box center [453, 356] width 12 height 12
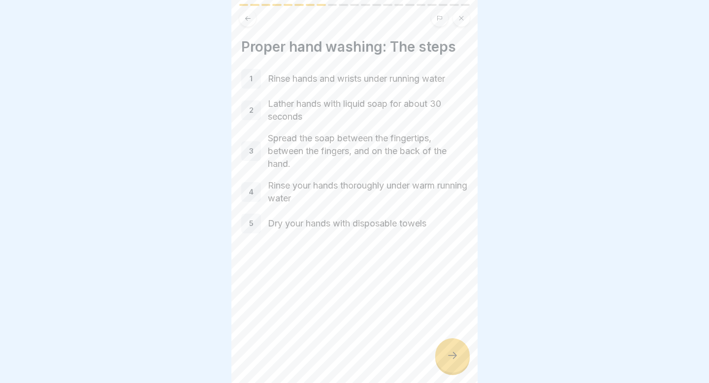
click at [462, 358] on div at bounding box center [452, 355] width 34 height 34
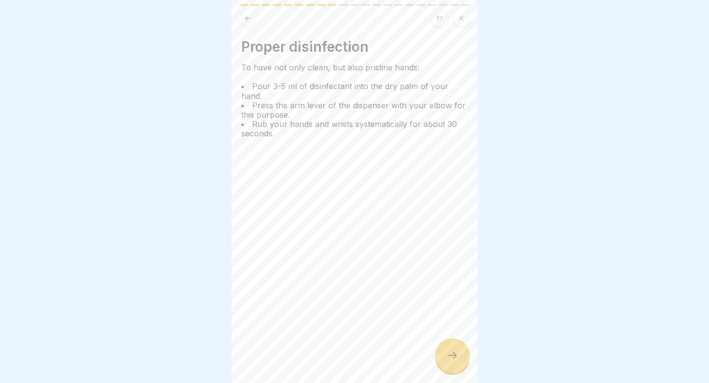
click at [456, 361] on icon at bounding box center [453, 356] width 12 height 12
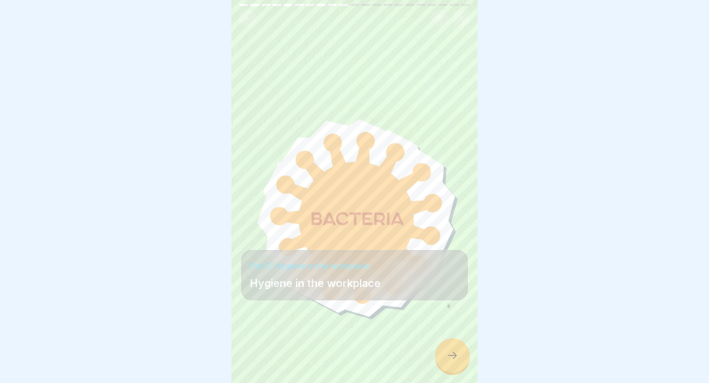
click at [446, 356] on div at bounding box center [452, 355] width 34 height 34
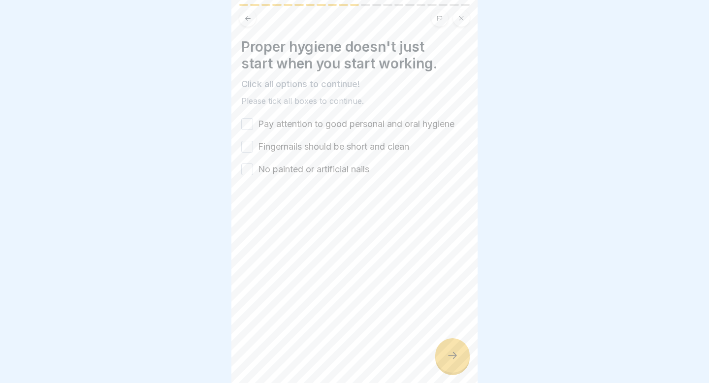
click at [245, 124] on button "Pay attention to good personal and oral hygiene" at bounding box center [247, 124] width 12 height 12
click at [245, 141] on button "Fingernails should be short and clean" at bounding box center [247, 147] width 12 height 12
click at [248, 170] on button "No painted or artificial nails" at bounding box center [247, 169] width 12 height 12
click at [454, 356] on icon at bounding box center [453, 356] width 12 height 12
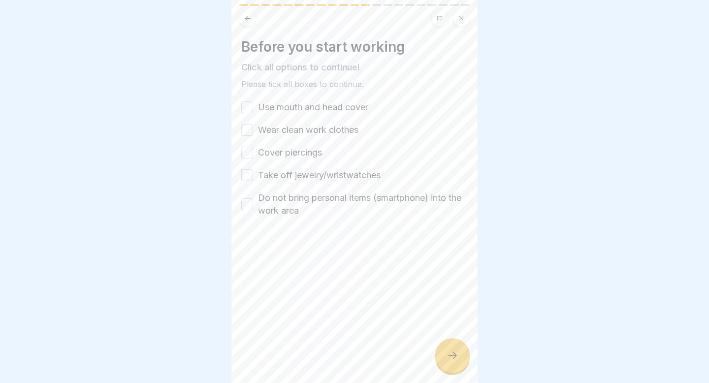
click at [244, 102] on button "Use mouth and head cover" at bounding box center [247, 107] width 12 height 12
click at [246, 129] on button "Wear clean work clothes" at bounding box center [247, 130] width 12 height 12
click at [249, 150] on button "Cover piercings" at bounding box center [247, 153] width 12 height 12
click at [249, 173] on button "Take off jewelry/wristwatches" at bounding box center [247, 175] width 12 height 12
click at [247, 201] on button "Do not bring personal items (smartphone) into the work area" at bounding box center [247, 204] width 12 height 12
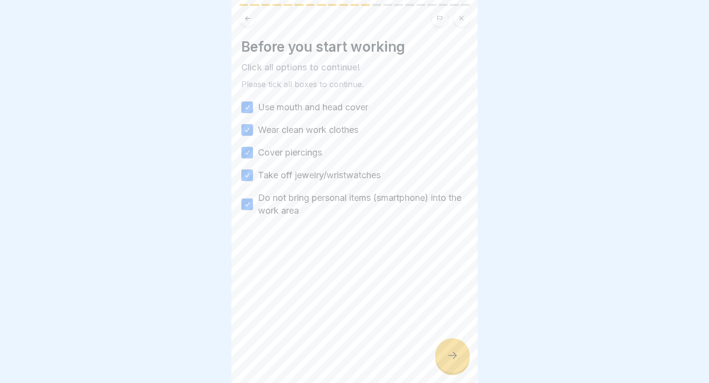
click at [444, 352] on div at bounding box center [452, 355] width 34 height 34
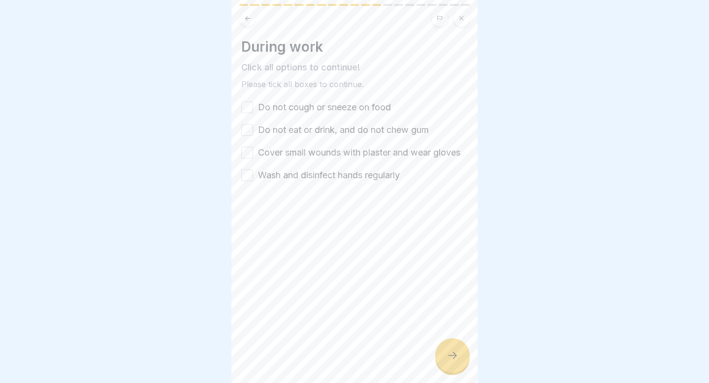
click at [244, 113] on button "Do not cough or sneeze on food" at bounding box center [247, 107] width 12 height 12
click at [248, 128] on button "Do not eat or drink, and do not chew gum" at bounding box center [247, 130] width 12 height 12
click at [247, 150] on button "Cover small wounds with plaster and wear gloves" at bounding box center [247, 153] width 12 height 12
click at [249, 171] on button "Wash and disinfect hands regularly" at bounding box center [247, 175] width 12 height 12
click at [445, 359] on div at bounding box center [452, 355] width 34 height 34
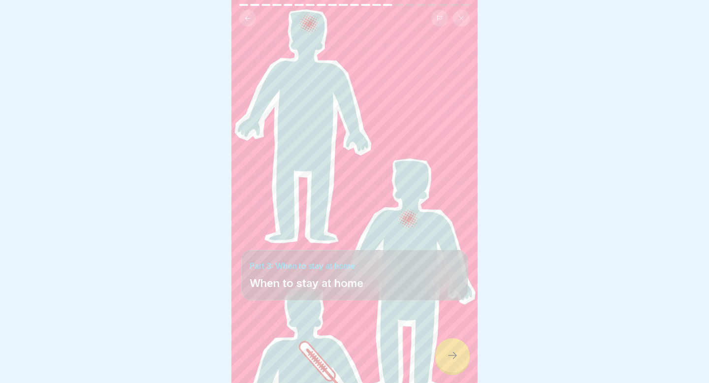
click at [445, 359] on div at bounding box center [452, 355] width 34 height 34
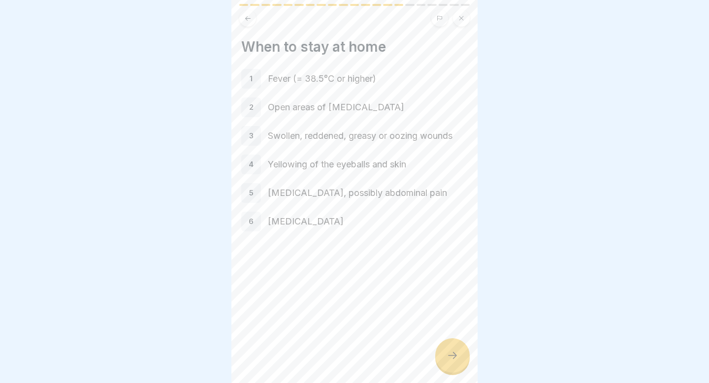
click at [459, 363] on div at bounding box center [452, 355] width 34 height 34
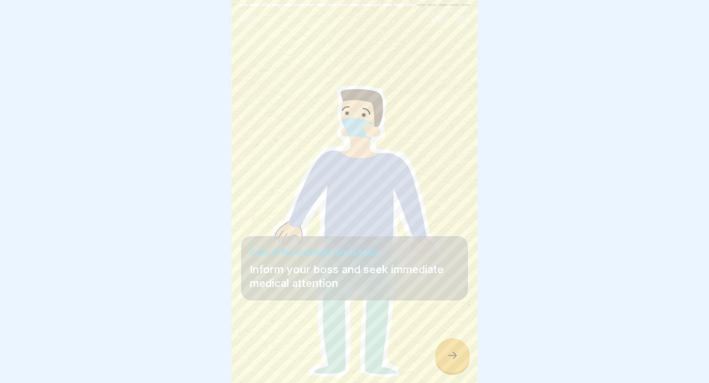
click at [459, 363] on div at bounding box center [452, 355] width 34 height 34
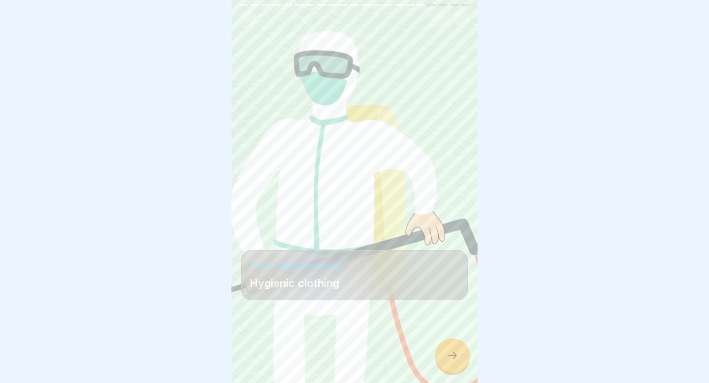
click at [459, 363] on div at bounding box center [452, 355] width 34 height 34
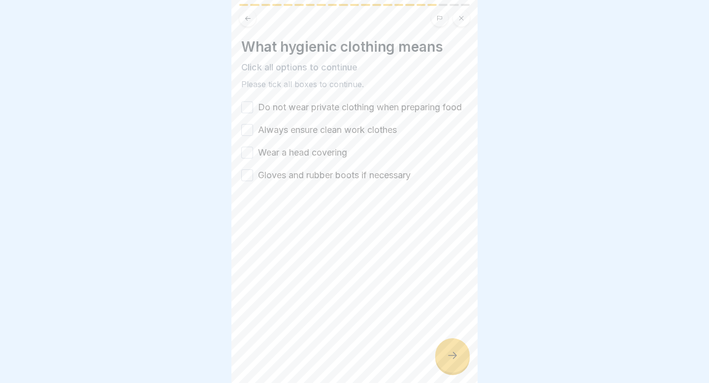
click at [248, 104] on button "Do not wear private clothing when preparing food" at bounding box center [247, 107] width 12 height 12
click at [248, 126] on button "Always ensure clean work clothes" at bounding box center [247, 130] width 12 height 12
click at [248, 151] on button "Wear a head covering" at bounding box center [247, 153] width 12 height 12
click at [249, 172] on button "Gloves and rubber boots if necessary" at bounding box center [247, 175] width 12 height 12
click at [454, 354] on icon at bounding box center [453, 356] width 12 height 12
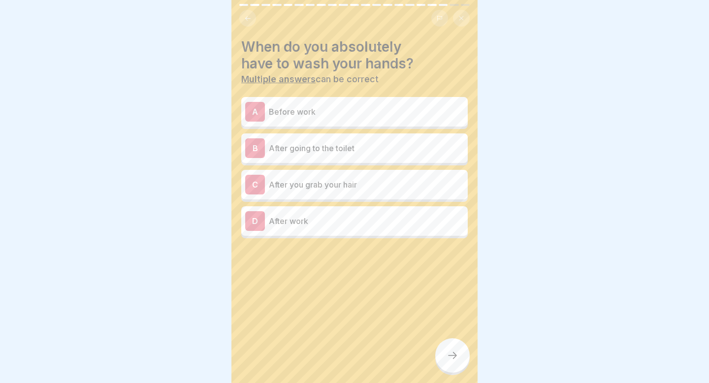
click at [310, 113] on p "Before work" at bounding box center [366, 112] width 195 height 12
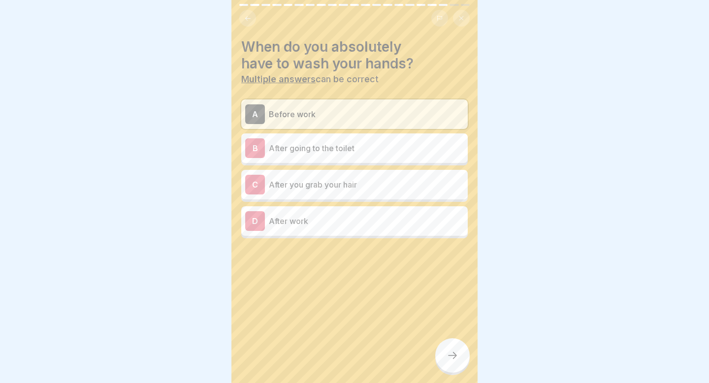
click at [310, 148] on p "After going to the toilet" at bounding box center [366, 148] width 195 height 12
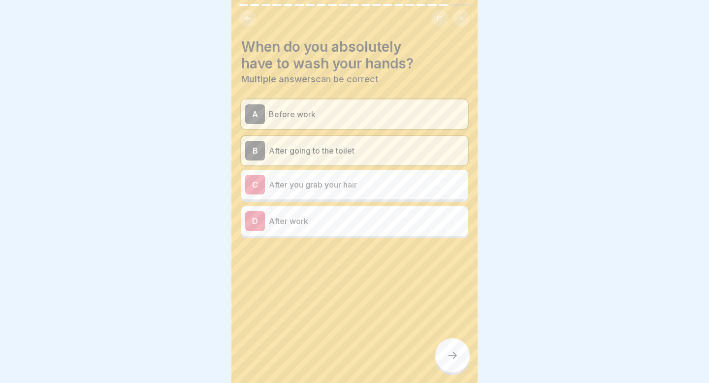
click at [309, 187] on p "After you grab your hair" at bounding box center [366, 185] width 195 height 12
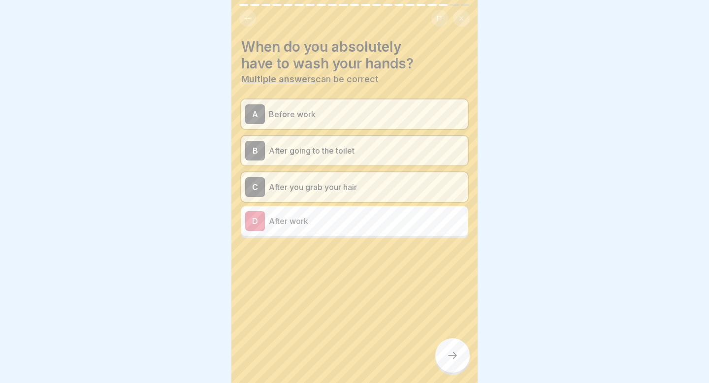
click at [314, 217] on p "After work" at bounding box center [366, 221] width 195 height 12
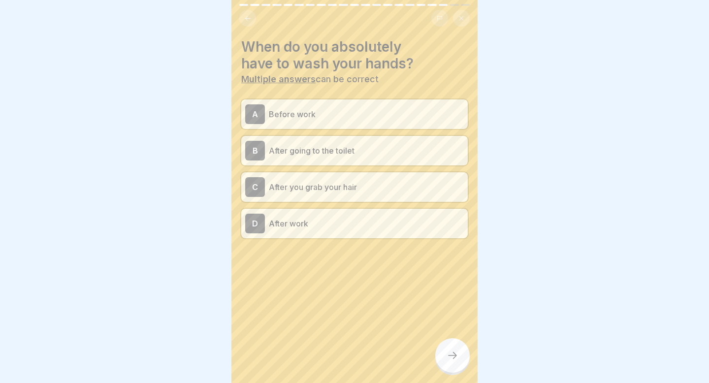
click at [459, 364] on div at bounding box center [452, 355] width 34 height 34
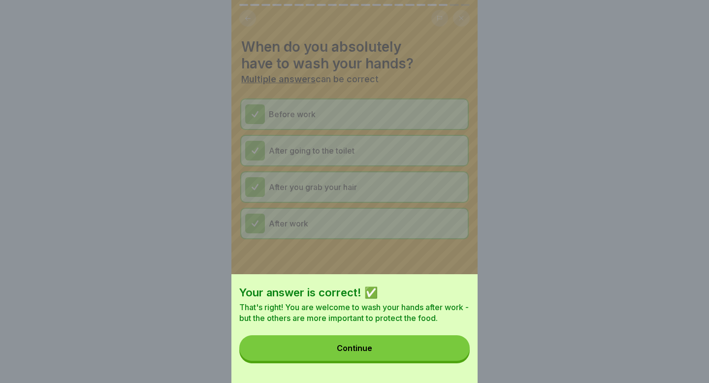
click at [409, 341] on button "Continue" at bounding box center [354, 348] width 230 height 26
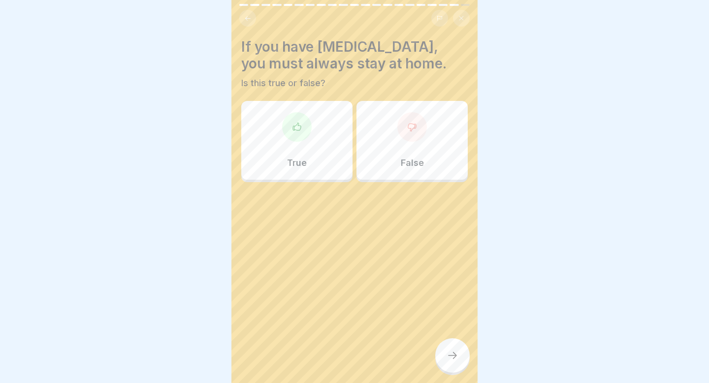
click at [292, 128] on icon at bounding box center [297, 127] width 10 height 10
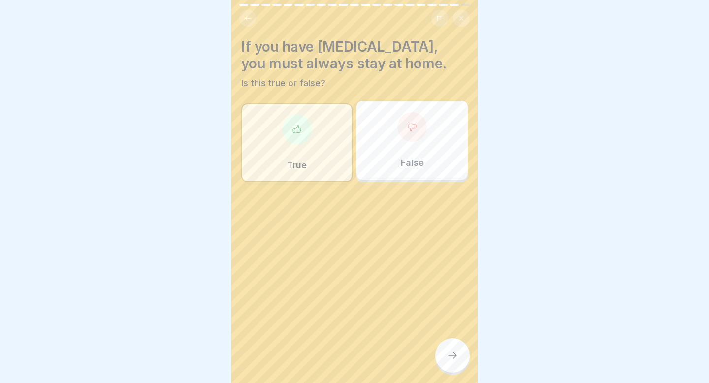
click at [447, 358] on icon at bounding box center [453, 356] width 12 height 12
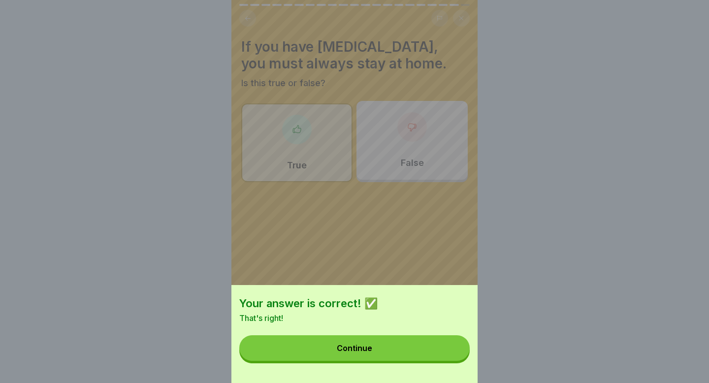
click at [428, 350] on button "Continue" at bounding box center [354, 348] width 230 height 26
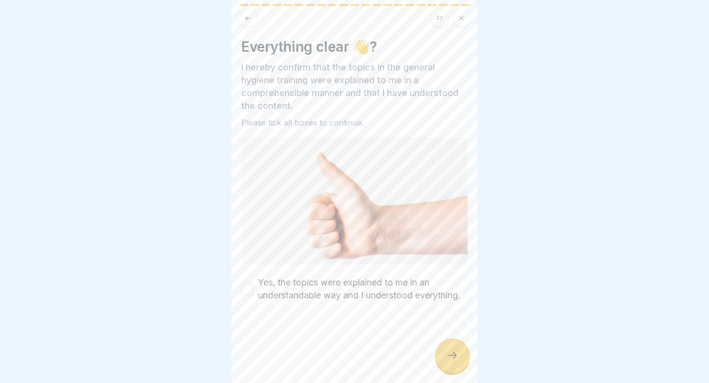
click at [252, 288] on button "Yes, the topics were explained to me in an understandable way and I understood …" at bounding box center [247, 289] width 12 height 12
click at [457, 354] on icon at bounding box center [453, 356] width 12 height 12
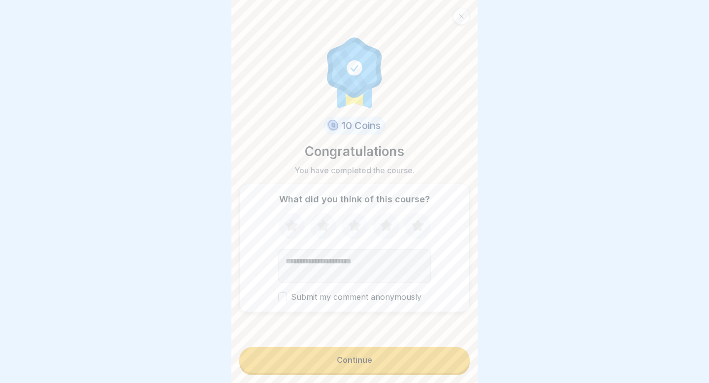
click at [283, 296] on button "Submit my comment anonymously" at bounding box center [282, 296] width 9 height 9
click at [333, 357] on button "Continue" at bounding box center [354, 360] width 230 height 26
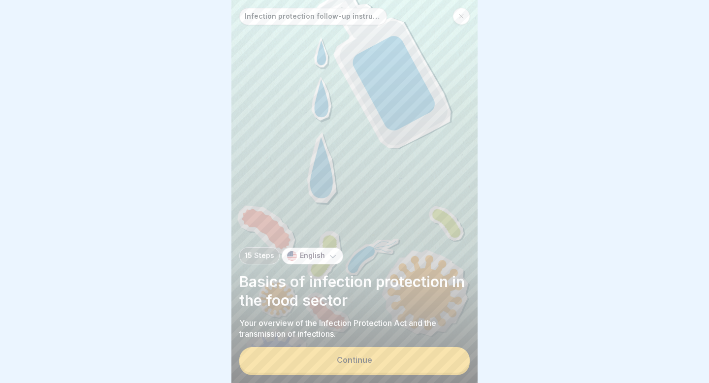
click at [333, 357] on button "Continue" at bounding box center [354, 360] width 230 height 26
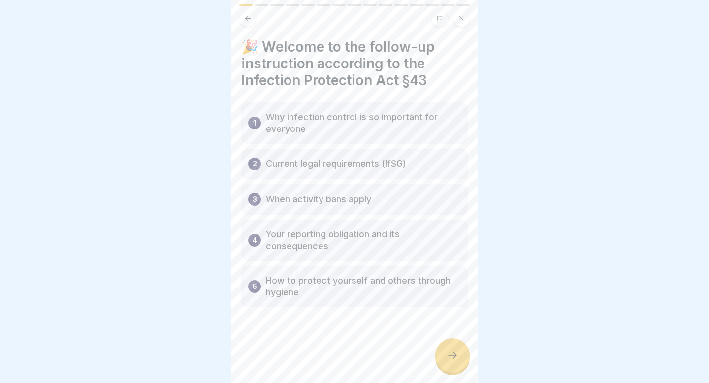
click at [465, 354] on div at bounding box center [452, 355] width 34 height 34
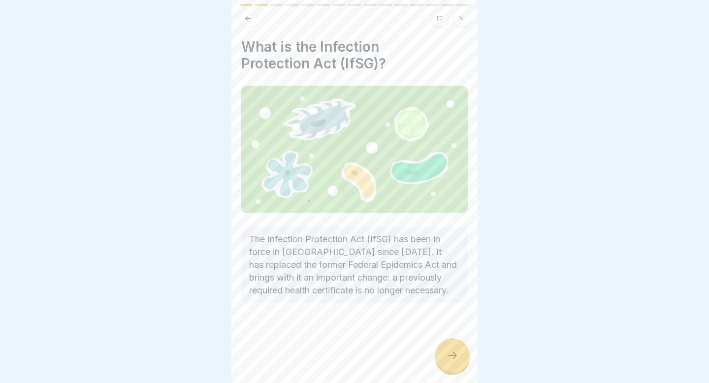
click at [462, 355] on div at bounding box center [452, 355] width 34 height 34
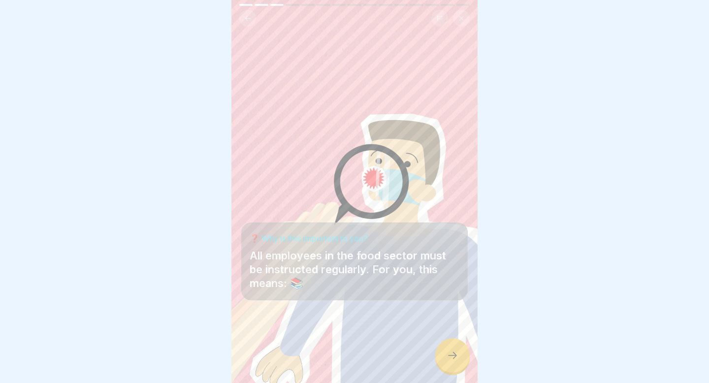
click at [462, 356] on div at bounding box center [452, 355] width 34 height 34
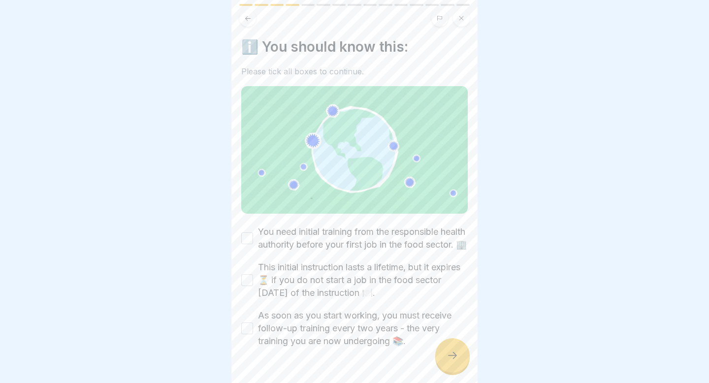
click at [462, 356] on div at bounding box center [452, 355] width 34 height 34
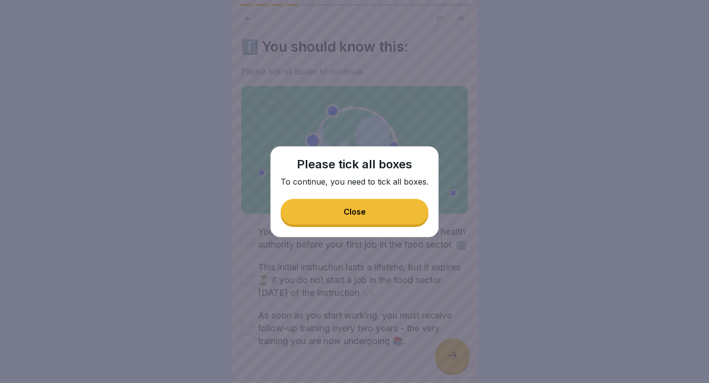
click at [354, 216] on div "Close" at bounding box center [355, 211] width 22 height 9
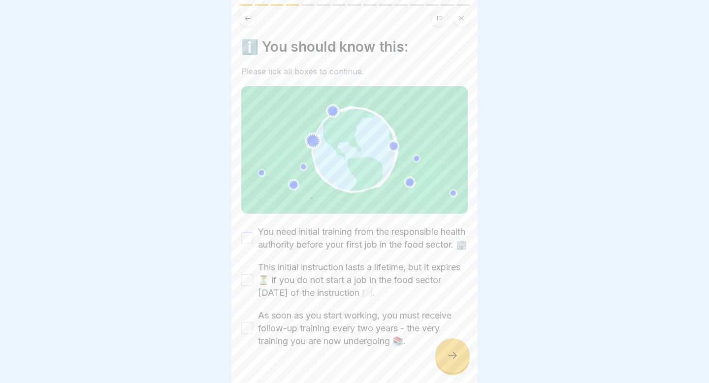
click at [246, 244] on button "You need initial training from the responsible health authority before your fir…" at bounding box center [247, 238] width 12 height 12
click at [247, 286] on button "This initial instruction lasts a lifetime, but it expires ⏳ if you do not start…" at bounding box center [247, 280] width 12 height 12
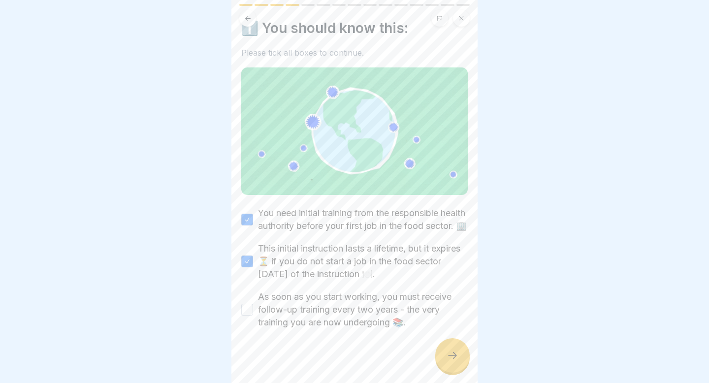
scroll to position [27, 0]
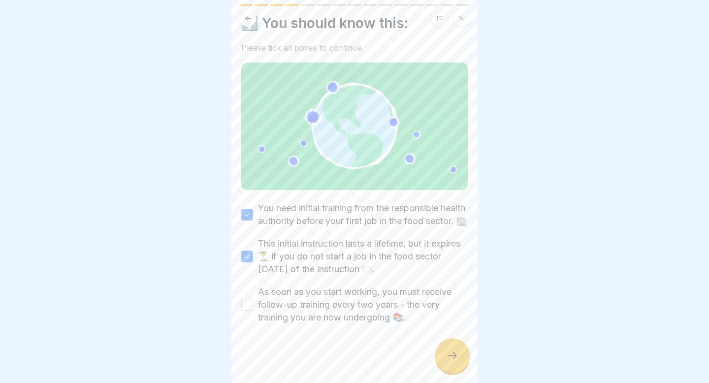
click at [250, 311] on button "As soon as you start working, you must receive follow-up training every two yea…" at bounding box center [247, 305] width 12 height 12
click at [445, 351] on div at bounding box center [452, 355] width 34 height 34
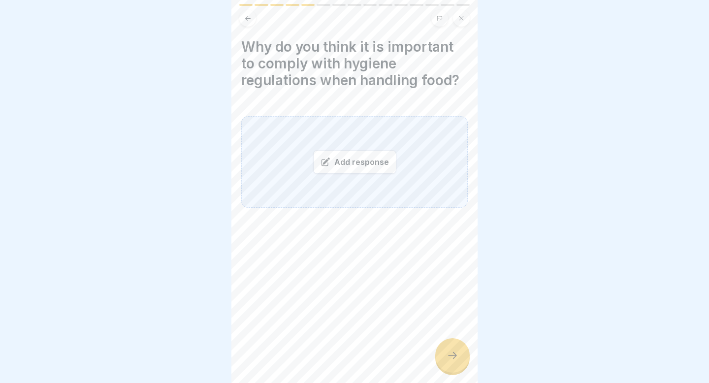
click at [447, 351] on icon at bounding box center [453, 356] width 12 height 12
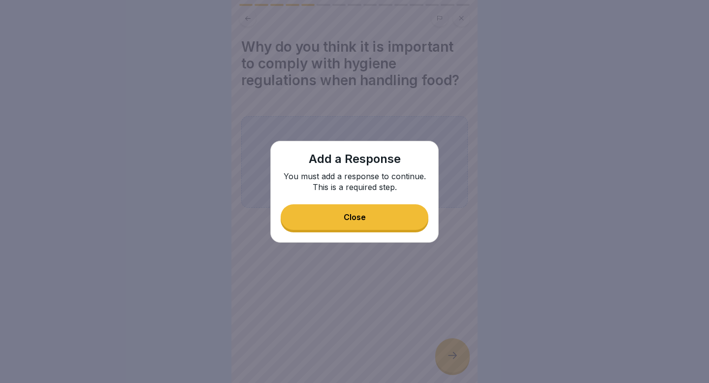
click at [385, 214] on button "Close" at bounding box center [355, 217] width 148 height 26
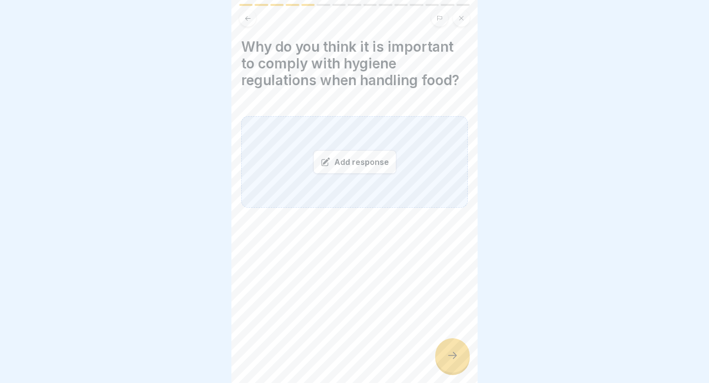
click at [356, 163] on div "Add response" at bounding box center [354, 162] width 83 height 24
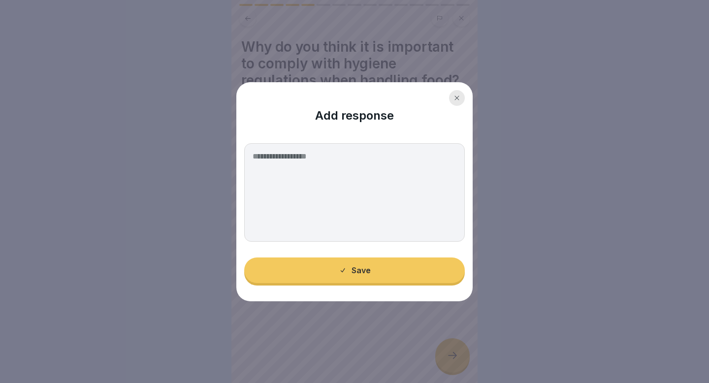
click at [455, 100] on icon at bounding box center [457, 98] width 6 height 6
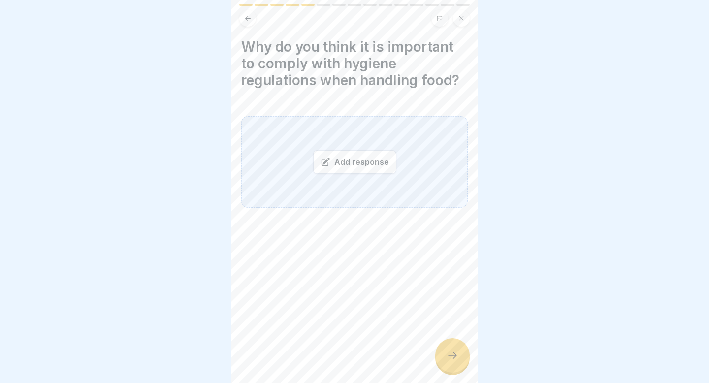
click at [233, 65] on div "Why do you think it is important to comply with hygiene regulations when handli…" at bounding box center [354, 191] width 246 height 383
click at [255, 45] on h4 "Why do you think it is important to comply with hygiene regulations when handli…" at bounding box center [354, 63] width 226 height 50
click at [256, 88] on h4 "Why do you think it is important to comply with hygiene regulations when handli…" at bounding box center [354, 63] width 226 height 50
click at [358, 157] on div "Add response" at bounding box center [354, 162] width 83 height 24
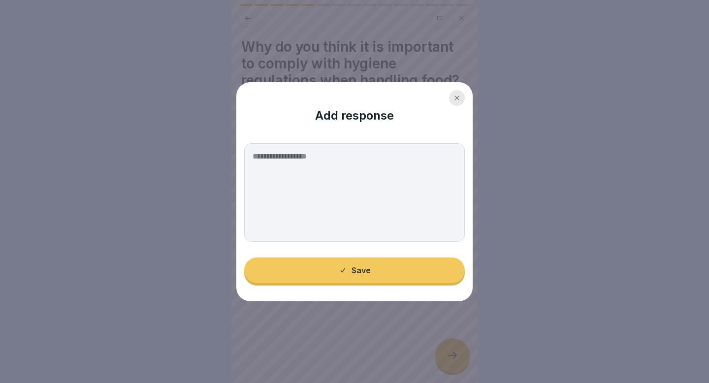
click at [342, 163] on textarea at bounding box center [354, 192] width 221 height 98
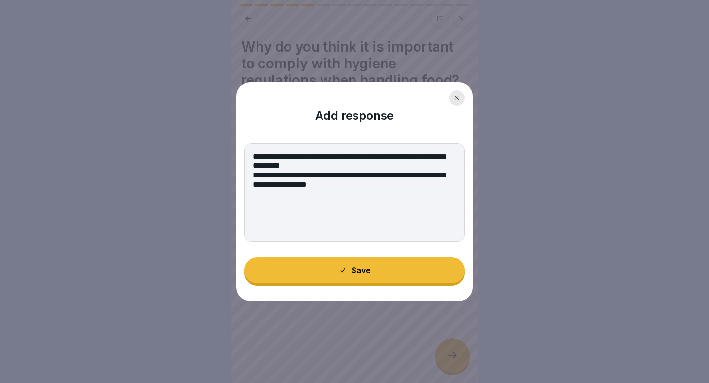
click at [274, 189] on textarea "**********" at bounding box center [354, 192] width 221 height 98
click at [384, 186] on textarea "**********" at bounding box center [354, 192] width 221 height 98
click at [382, 188] on textarea "**********" at bounding box center [354, 192] width 221 height 98
click at [416, 190] on textarea "**********" at bounding box center [354, 192] width 221 height 98
type textarea "**********"
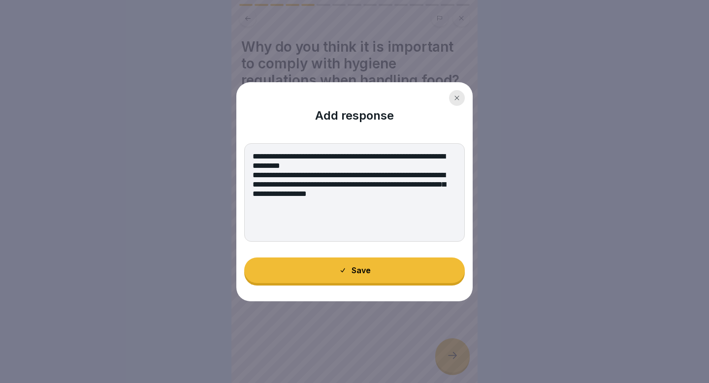
click at [412, 263] on button "Save" at bounding box center [354, 270] width 221 height 26
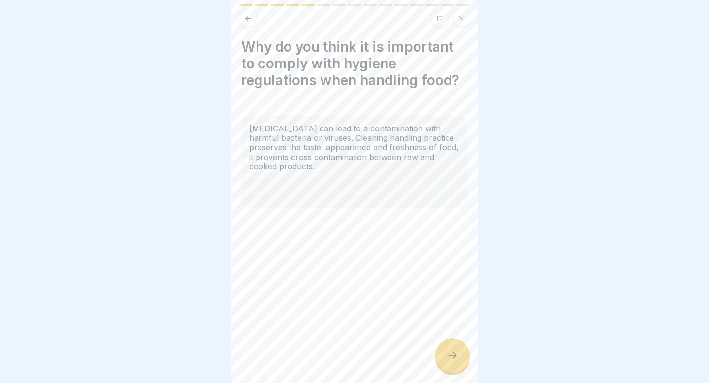
click at [460, 355] on div at bounding box center [452, 355] width 34 height 34
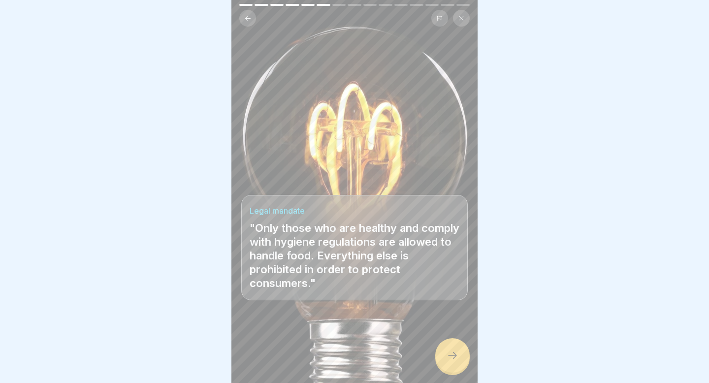
click at [455, 354] on icon at bounding box center [453, 356] width 12 height 12
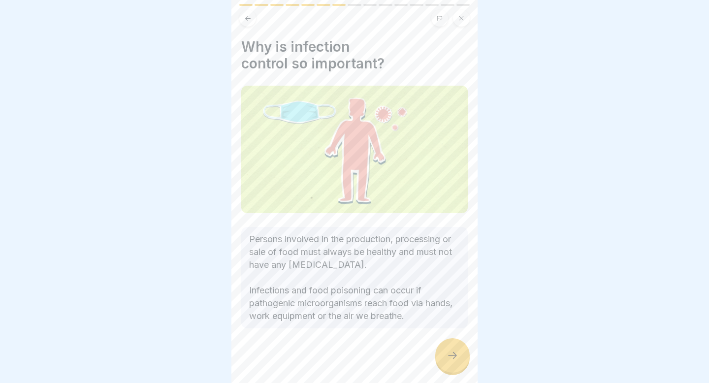
scroll to position [4, 0]
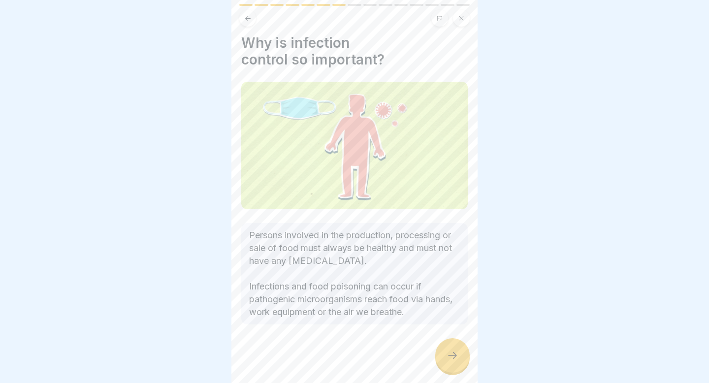
click at [447, 353] on icon at bounding box center [453, 356] width 12 height 12
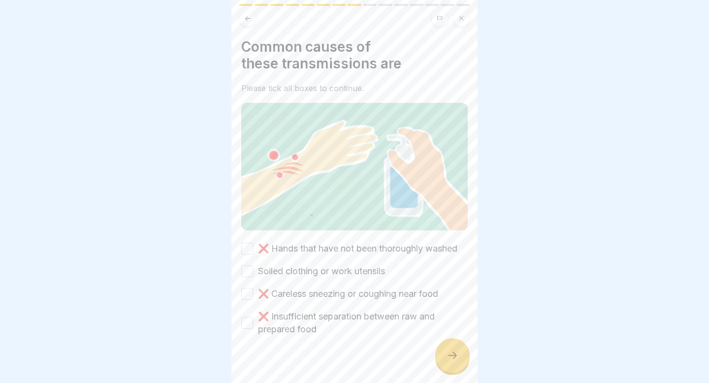
click at [247, 249] on button "❌ Hands that have not been thoroughly washed" at bounding box center [247, 249] width 12 height 12
click at [251, 273] on button "Soiled clothing or work utensils" at bounding box center [247, 271] width 12 height 12
click at [250, 297] on button "❌ Careless sneezing or coughing near food" at bounding box center [247, 294] width 12 height 12
click at [250, 322] on button "❌ Insufficient separation between raw and prepared food" at bounding box center [247, 323] width 12 height 12
click at [449, 351] on icon at bounding box center [453, 356] width 12 height 12
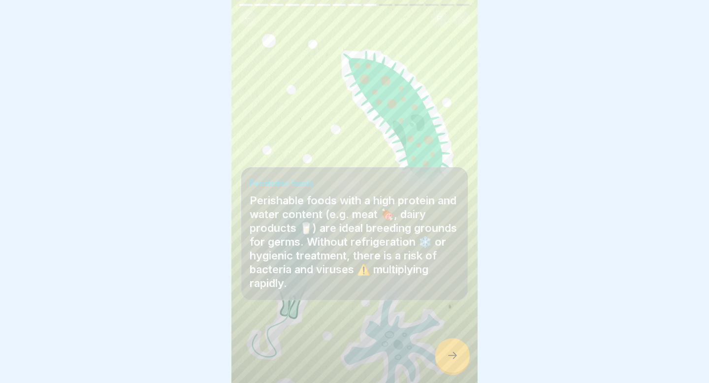
click at [449, 353] on icon at bounding box center [453, 356] width 12 height 12
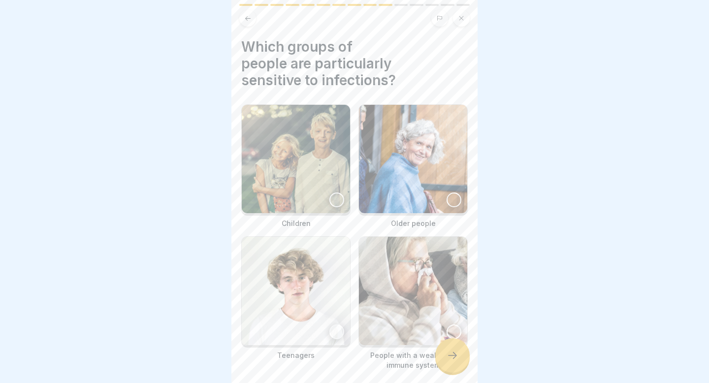
click at [452, 201] on div at bounding box center [454, 199] width 15 height 15
click at [453, 328] on div at bounding box center [454, 331] width 15 height 15
click at [444, 359] on div at bounding box center [452, 355] width 34 height 34
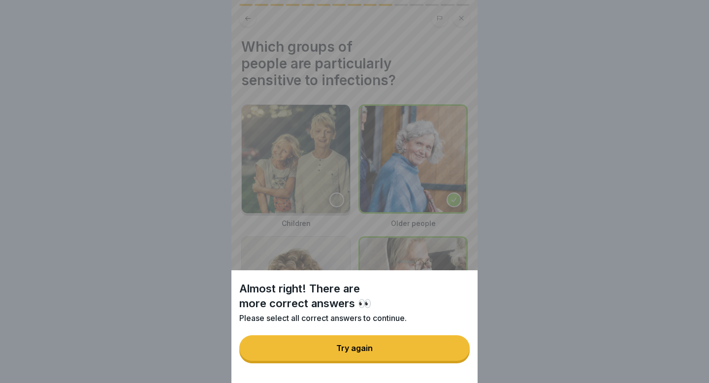
click at [431, 351] on button "Try again" at bounding box center [354, 348] width 230 height 26
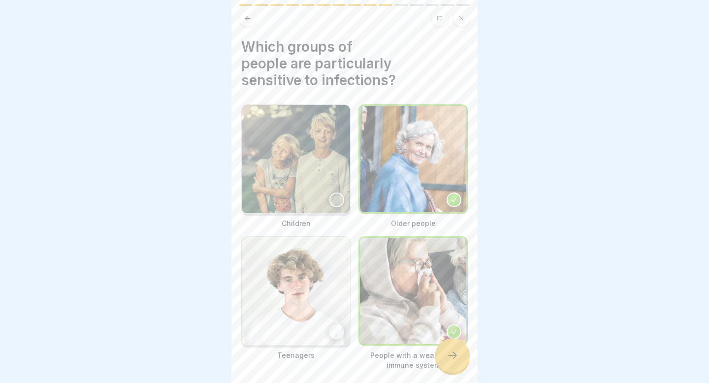
click at [335, 198] on div at bounding box center [336, 199] width 15 height 15
click at [449, 350] on div at bounding box center [452, 355] width 34 height 34
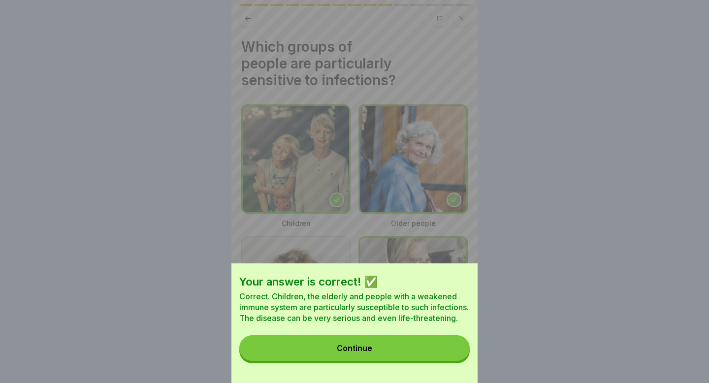
click at [430, 347] on button "Continue" at bounding box center [354, 348] width 230 height 26
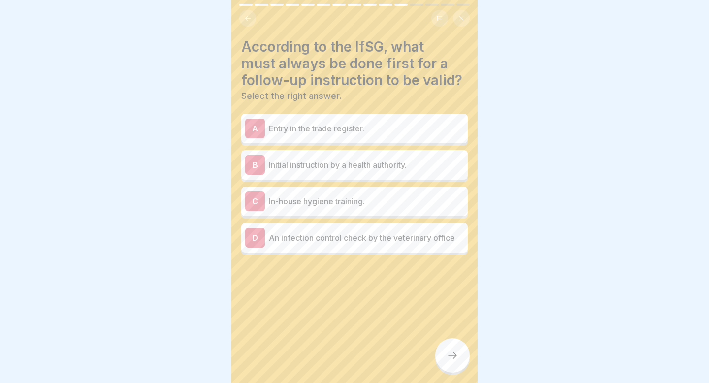
click at [301, 165] on p "Initial instruction by a health authority." at bounding box center [366, 165] width 195 height 12
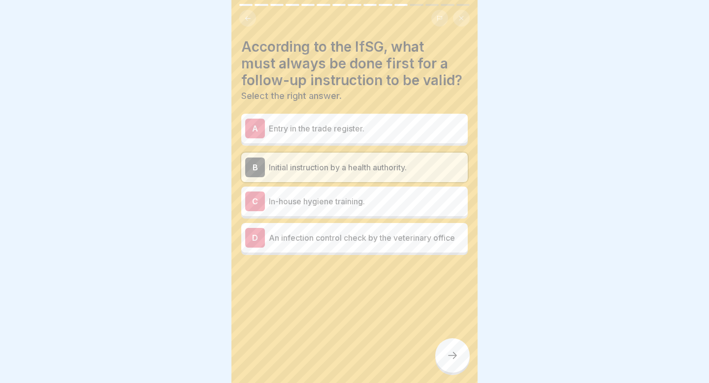
click at [318, 135] on div "A Entry in the trade register." at bounding box center [354, 129] width 219 height 20
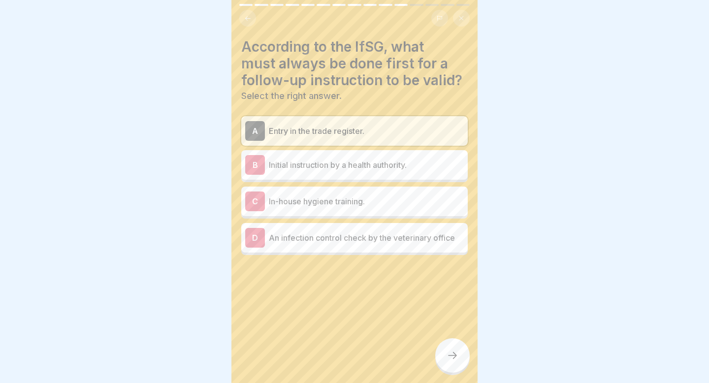
click at [323, 162] on p "Initial instruction by a health authority." at bounding box center [366, 165] width 195 height 12
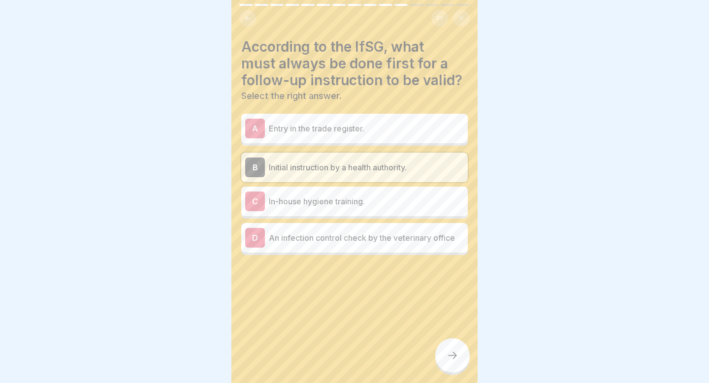
click at [316, 204] on p "In-house hygiene training." at bounding box center [366, 201] width 195 height 12
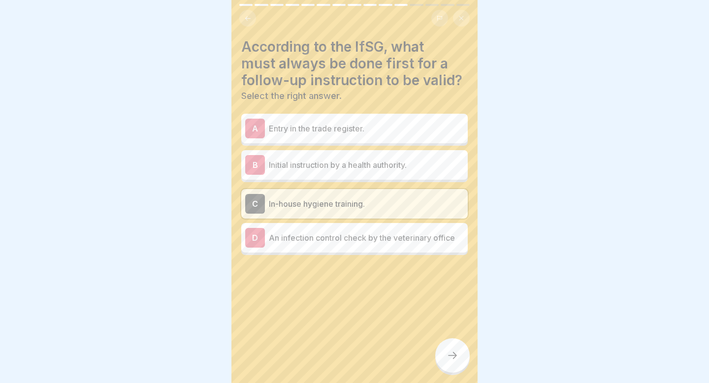
click at [462, 367] on div at bounding box center [452, 355] width 34 height 34
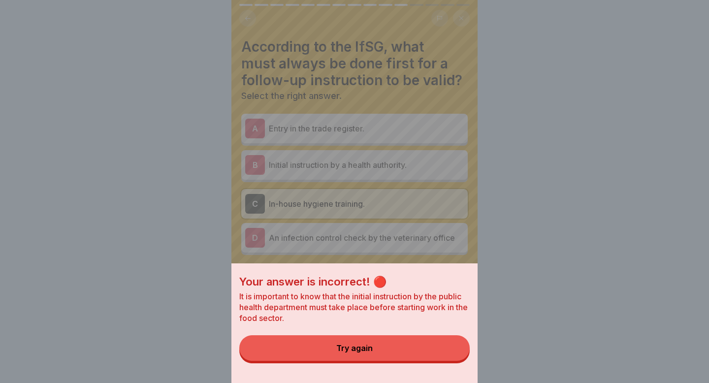
click at [431, 352] on button "Try again" at bounding box center [354, 348] width 230 height 26
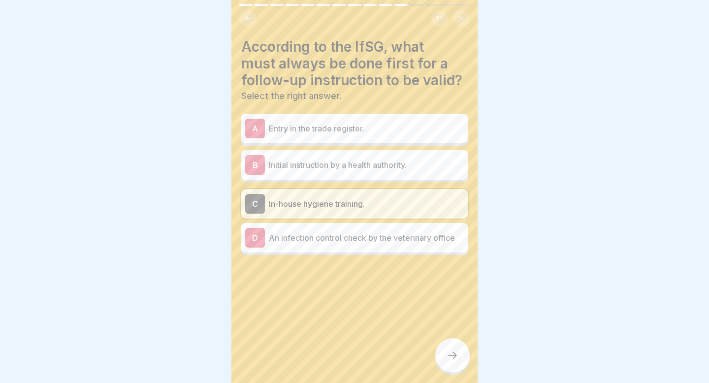
click at [362, 167] on p "Initial instruction by a health authority." at bounding box center [366, 165] width 195 height 12
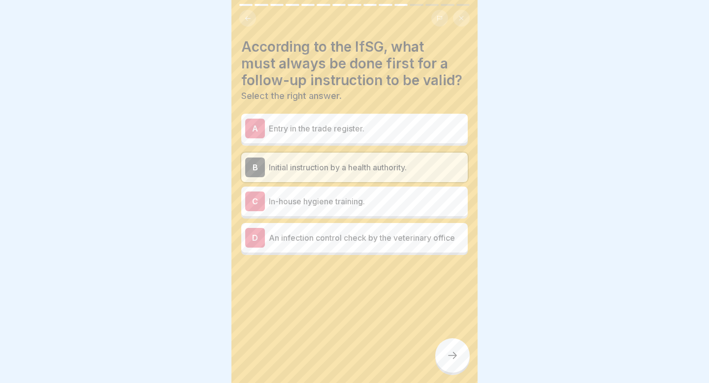
click at [462, 359] on div at bounding box center [452, 355] width 34 height 34
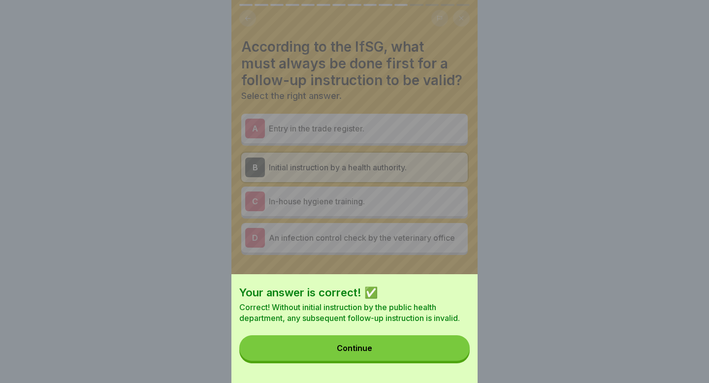
click at [375, 347] on button "Continue" at bounding box center [354, 348] width 230 height 26
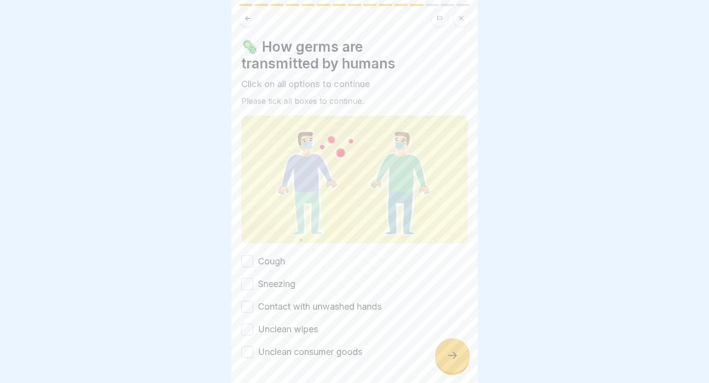
click at [248, 263] on button "Cough" at bounding box center [247, 261] width 12 height 12
click at [247, 288] on button "Sneezing" at bounding box center [247, 284] width 12 height 12
click at [251, 307] on button "Contact with unwashed hands" at bounding box center [247, 307] width 12 height 12
click at [249, 333] on button "Unclean wipes" at bounding box center [247, 329] width 12 height 12
click at [251, 354] on button "Unclean consumer goods" at bounding box center [247, 352] width 12 height 12
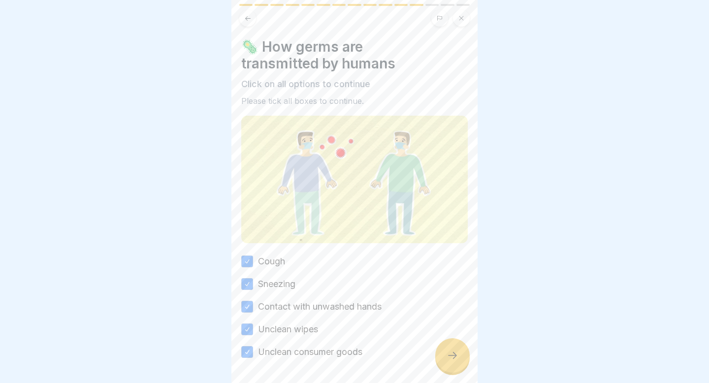
click at [449, 362] on div at bounding box center [452, 355] width 34 height 34
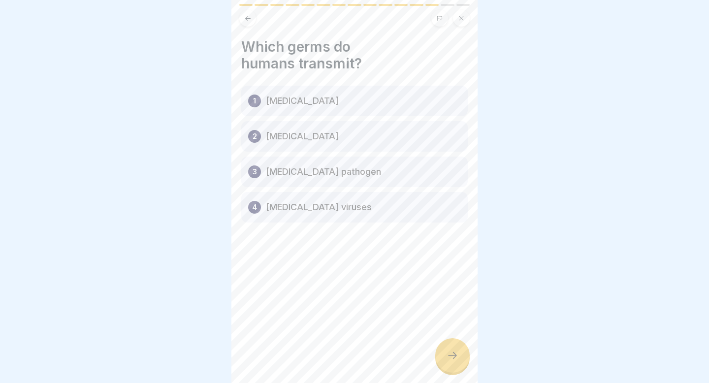
click at [448, 351] on icon at bounding box center [453, 356] width 12 height 12
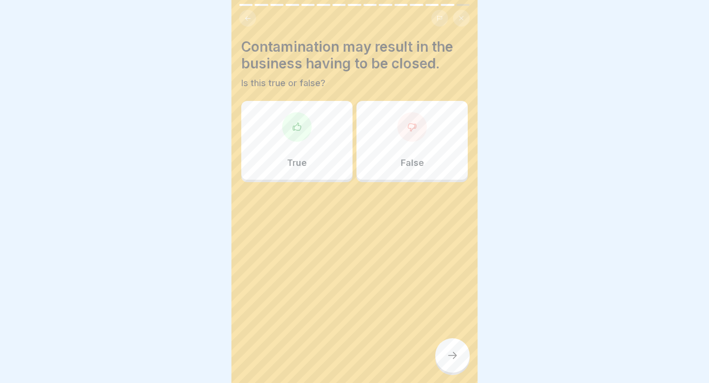
click at [304, 133] on div at bounding box center [297, 127] width 30 height 30
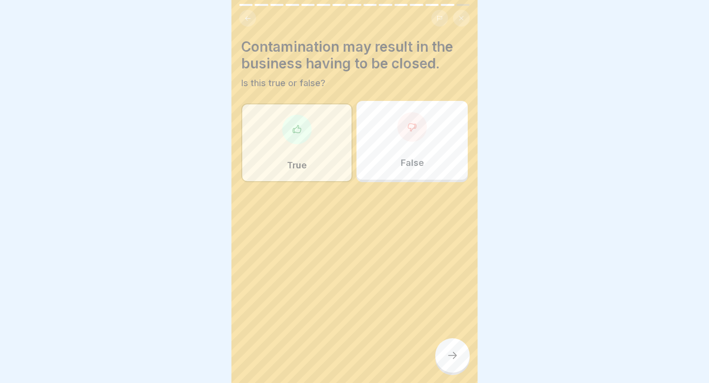
click at [446, 347] on div at bounding box center [452, 355] width 34 height 34
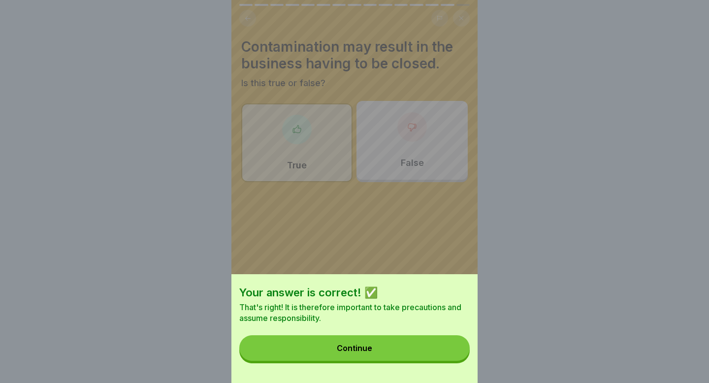
click at [446, 347] on button "Continue" at bounding box center [354, 348] width 230 height 26
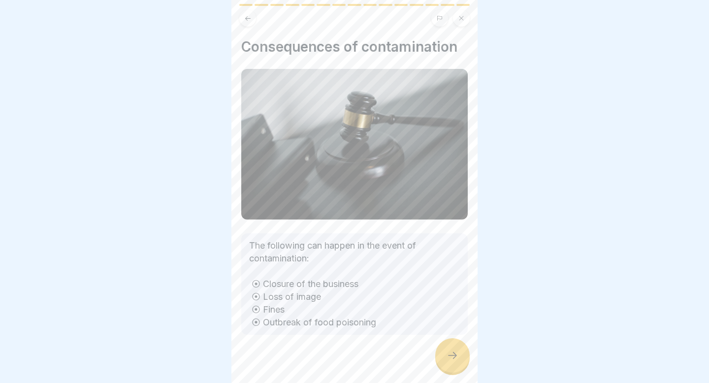
click at [447, 355] on icon at bounding box center [453, 356] width 12 height 12
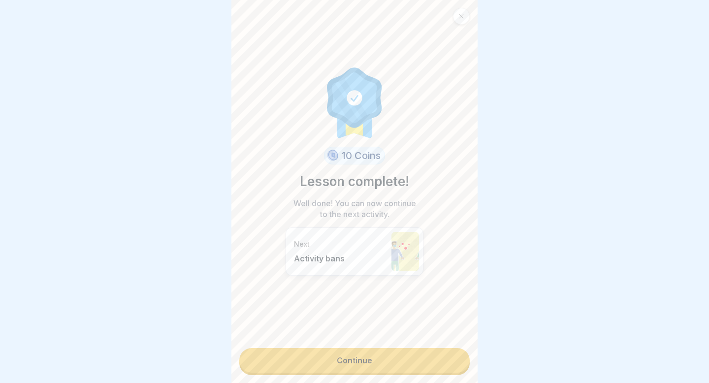
click at [432, 358] on link "Continue" at bounding box center [354, 360] width 230 height 25
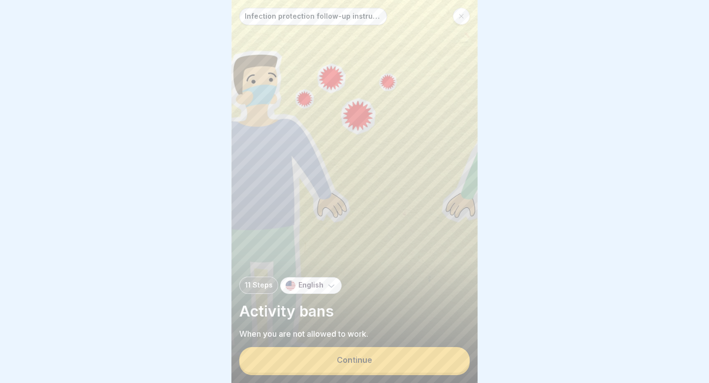
click at [432, 357] on button "Continue" at bounding box center [354, 360] width 230 height 26
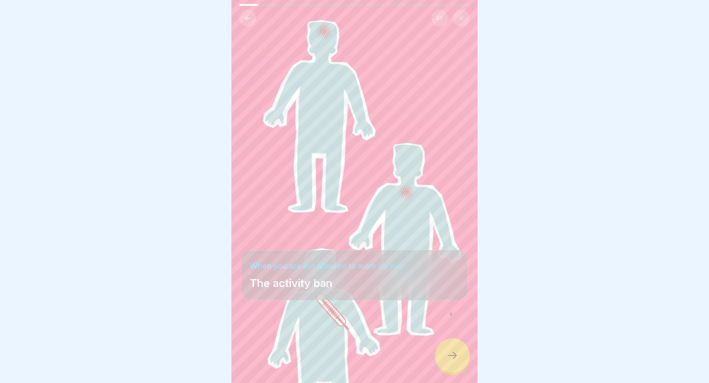
click at [450, 355] on icon at bounding box center [453, 356] width 12 height 12
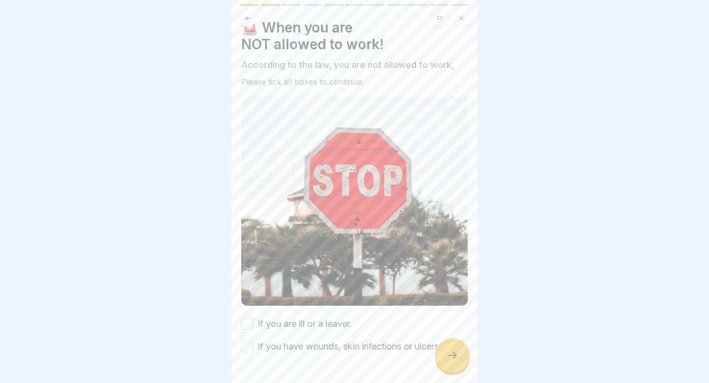
scroll to position [48, 0]
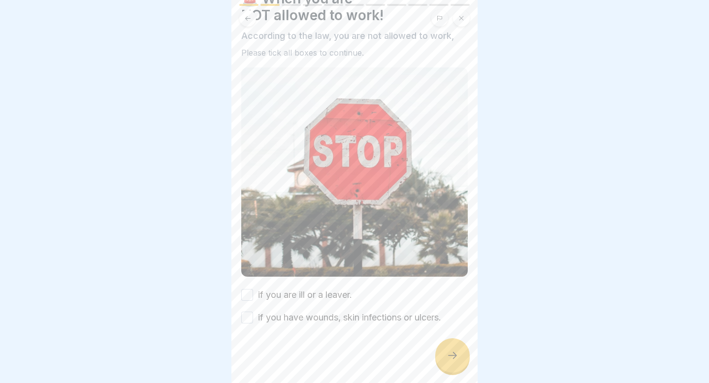
click at [251, 293] on button "if you are ill or a leaver." at bounding box center [247, 295] width 12 height 12
click at [248, 312] on button "if you have wounds, skin infections or ulcers." at bounding box center [247, 318] width 12 height 12
click at [456, 362] on div at bounding box center [452, 355] width 34 height 34
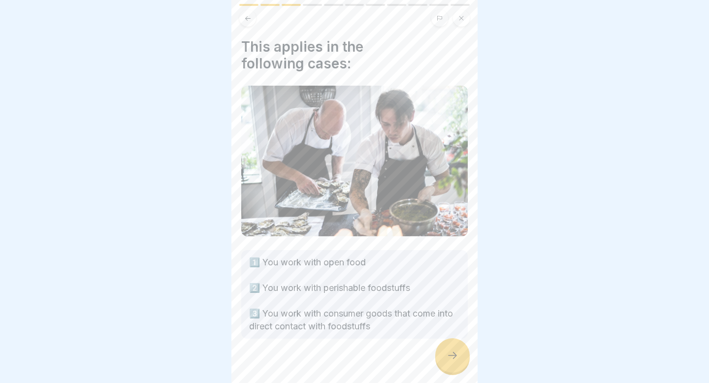
click at [465, 358] on div at bounding box center [452, 355] width 34 height 34
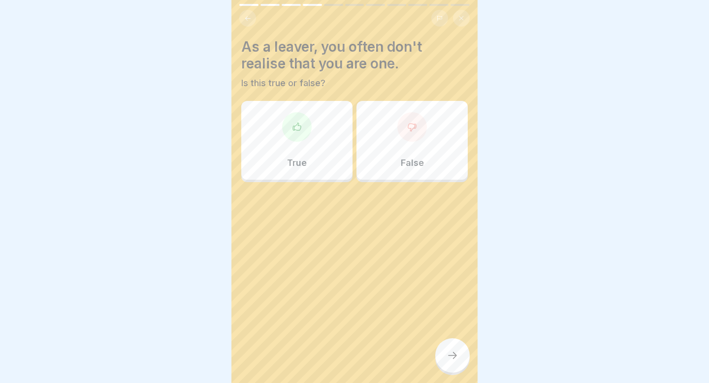
click at [423, 145] on div "False" at bounding box center [411, 140] width 111 height 79
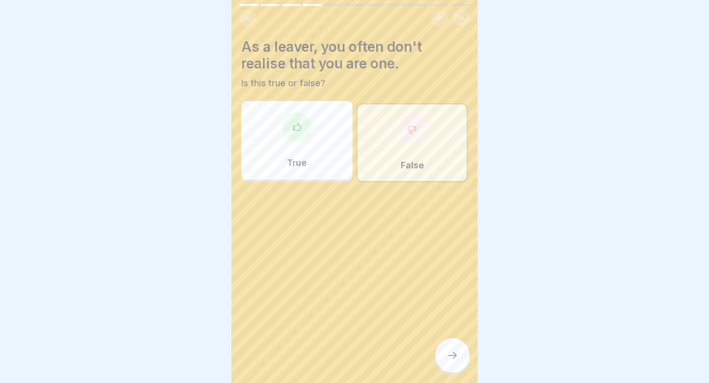
click at [449, 352] on icon at bounding box center [453, 356] width 12 height 12
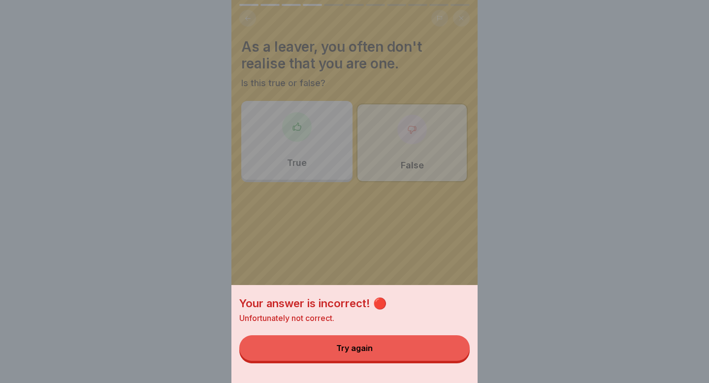
click at [289, 142] on div "Your answer is incorrect! 🔴 Unfortunately not correct. Try again" at bounding box center [354, 191] width 246 height 383
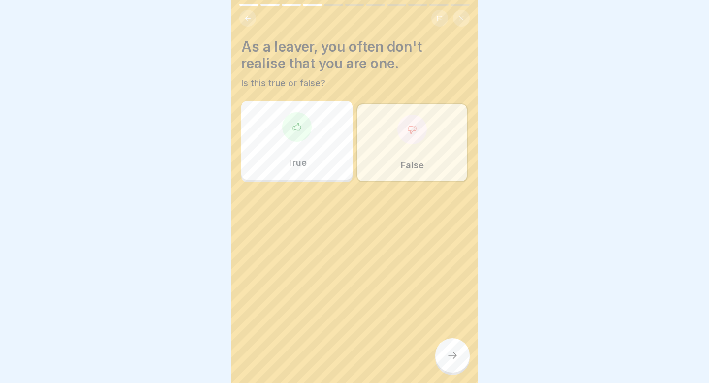
click at [289, 142] on div "True" at bounding box center [296, 140] width 111 height 79
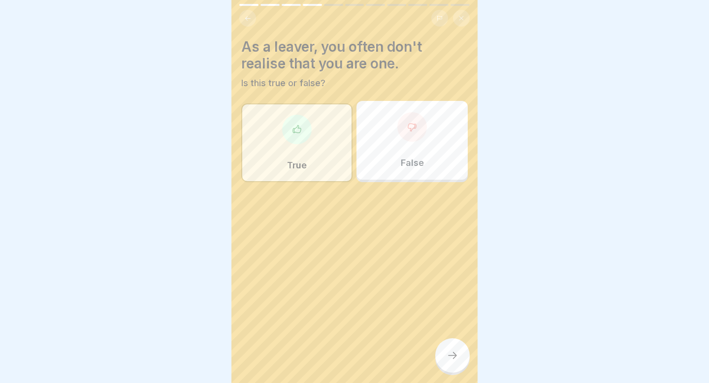
click at [469, 352] on div "Infection protection follow-up instruction (according to §43 IfSG) 11 Steps Eng…" at bounding box center [354, 191] width 246 height 383
click at [450, 359] on icon at bounding box center [453, 356] width 12 height 12
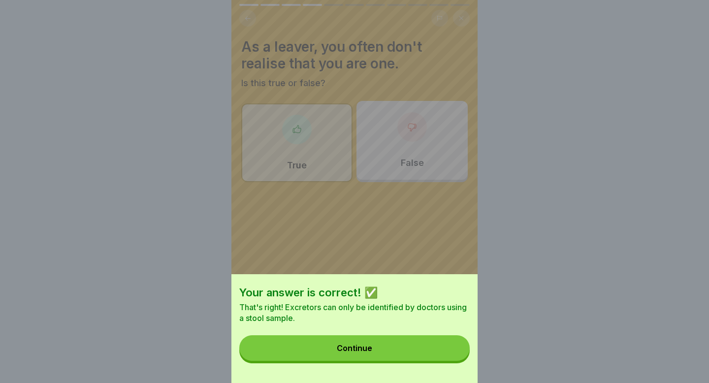
click at [425, 349] on button "Continue" at bounding box center [354, 348] width 230 height 26
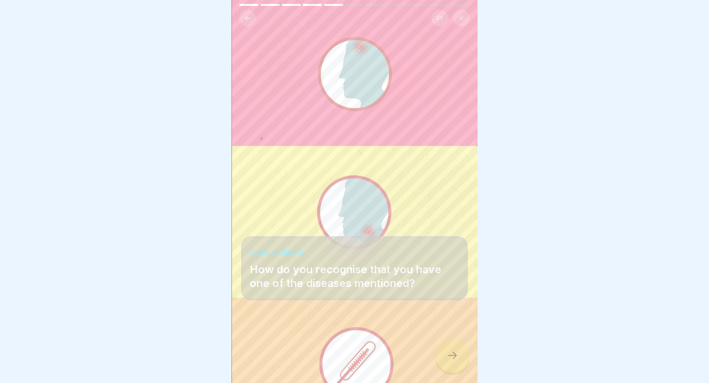
click at [451, 353] on icon at bounding box center [453, 356] width 12 height 12
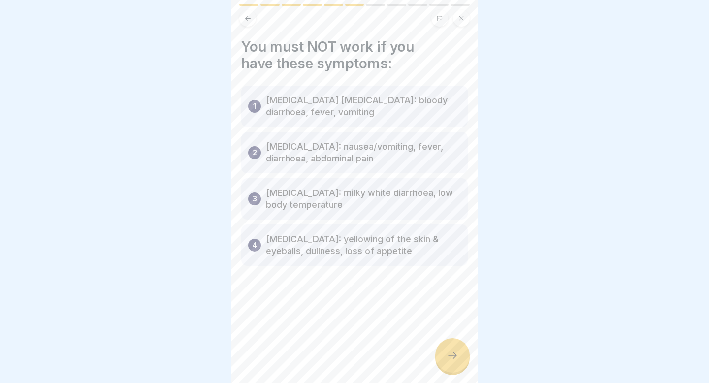
click at [447, 350] on div at bounding box center [452, 355] width 34 height 34
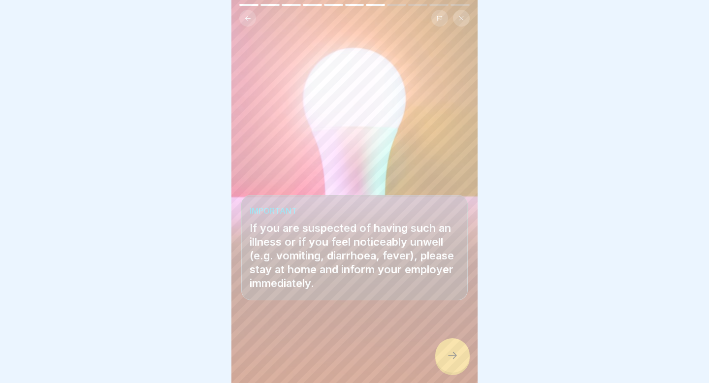
click at [450, 364] on div at bounding box center [452, 355] width 34 height 34
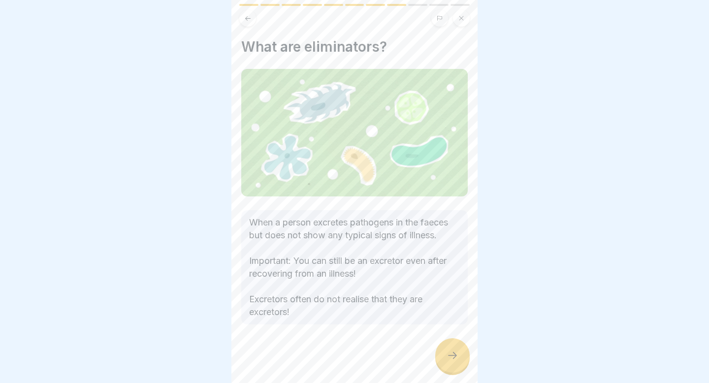
click at [448, 352] on icon at bounding box center [453, 356] width 12 height 12
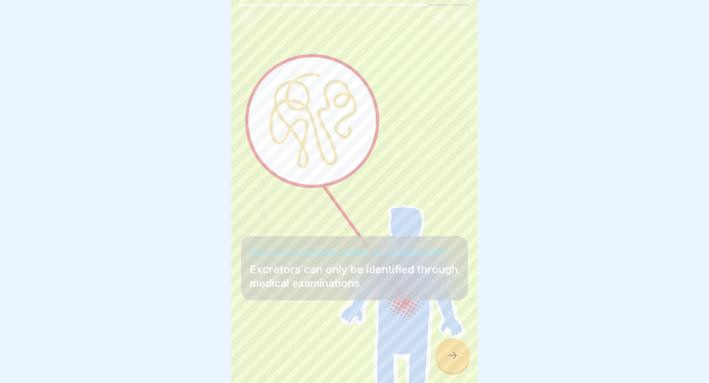
click at [452, 356] on icon at bounding box center [453, 356] width 12 height 12
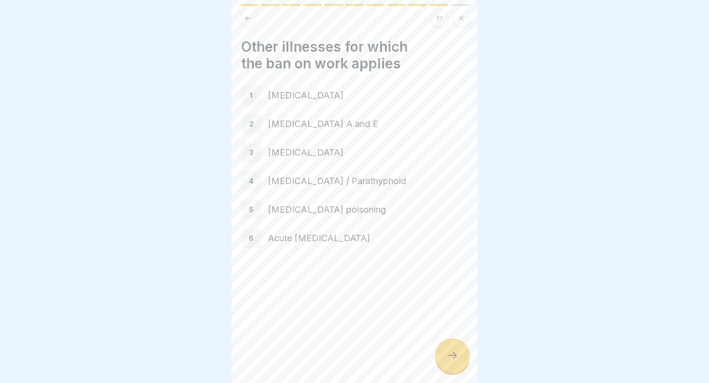
click at [460, 346] on div at bounding box center [452, 355] width 34 height 34
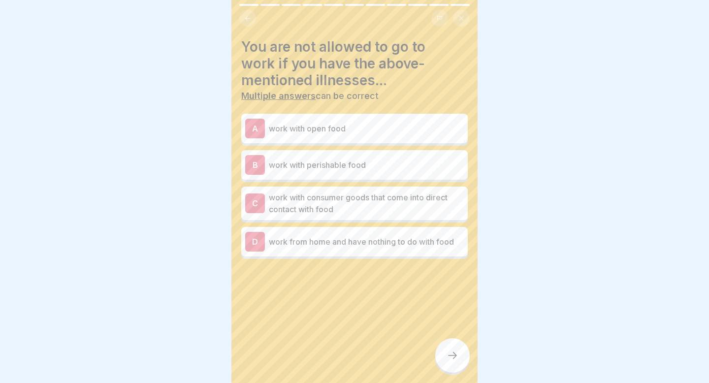
click at [325, 130] on p "work with open food" at bounding box center [366, 129] width 195 height 12
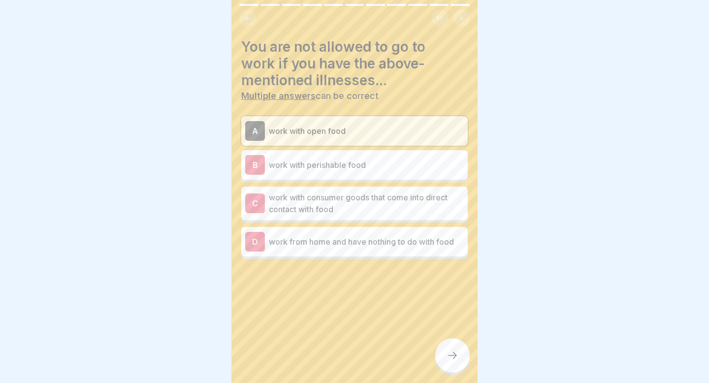
click at [312, 166] on p "work with perishable food" at bounding box center [366, 165] width 195 height 12
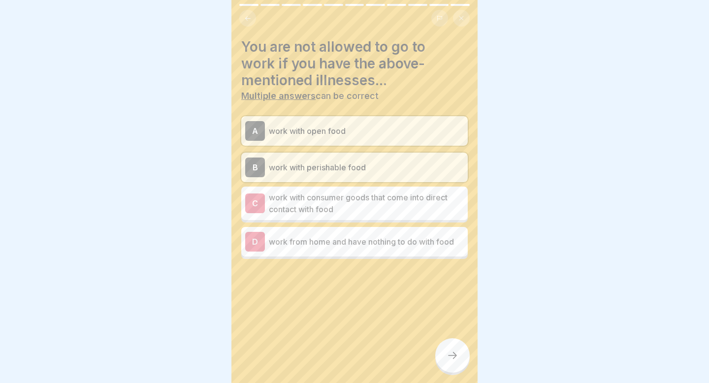
click at [344, 209] on p "work with consumer goods that come into direct contact with food" at bounding box center [366, 203] width 195 height 24
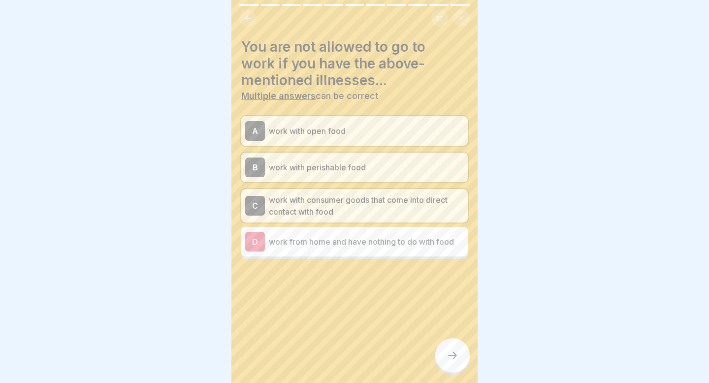
click at [448, 353] on icon at bounding box center [453, 356] width 12 height 12
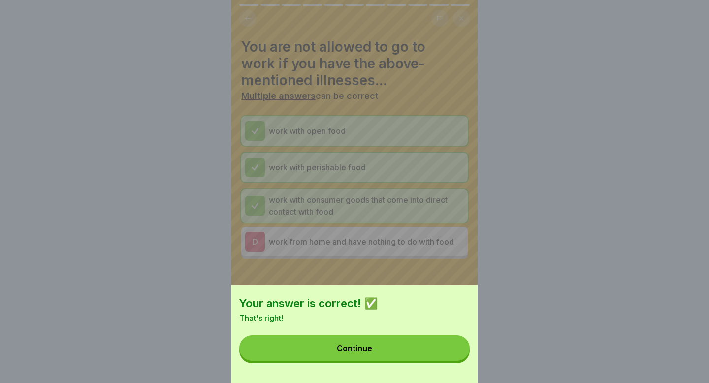
click at [433, 347] on button "Continue" at bounding box center [354, 348] width 230 height 26
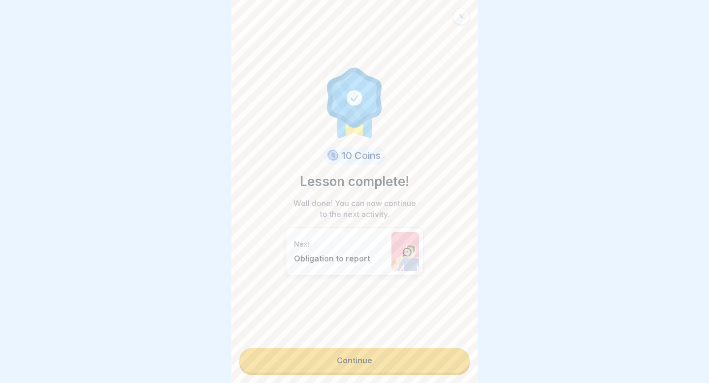
click at [406, 358] on link "Continue" at bounding box center [354, 360] width 230 height 25
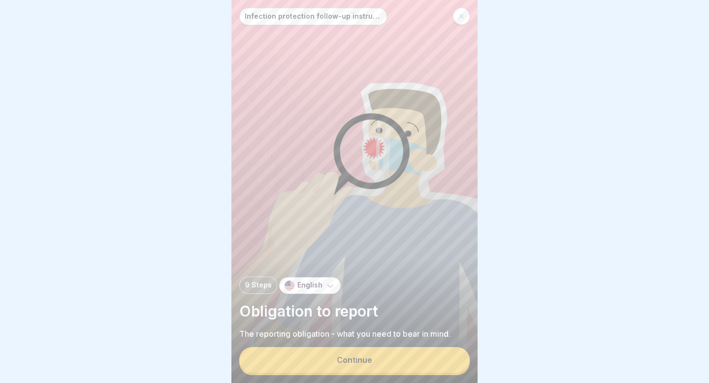
click at [406, 357] on button "Continue" at bounding box center [354, 360] width 230 height 26
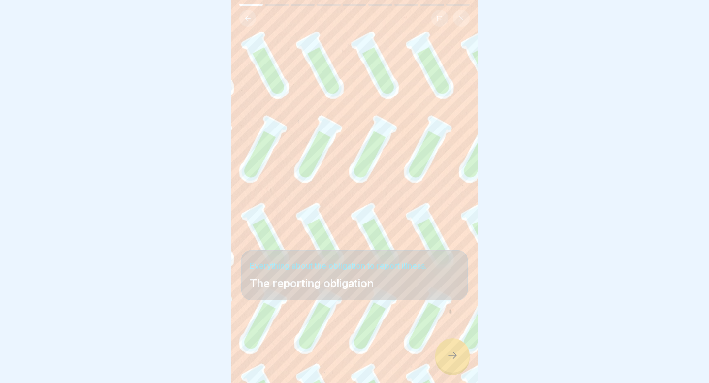
click at [451, 364] on div at bounding box center [452, 355] width 34 height 34
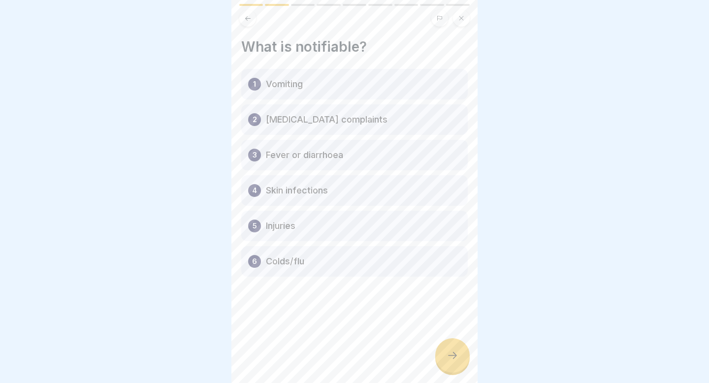
click at [317, 89] on div "1 Vomiting" at bounding box center [354, 84] width 226 height 31
click at [460, 353] on div at bounding box center [452, 355] width 34 height 34
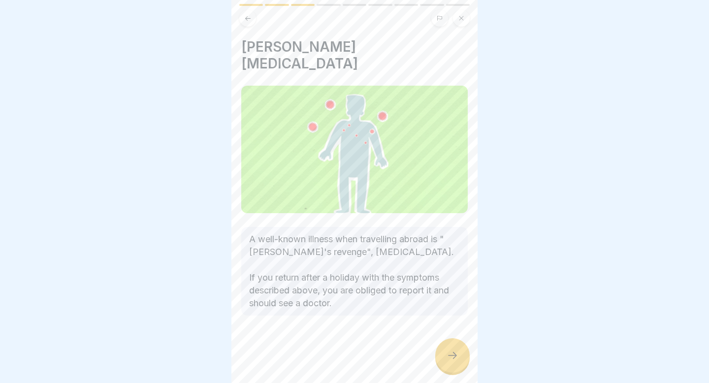
click at [459, 350] on div at bounding box center [452, 355] width 34 height 34
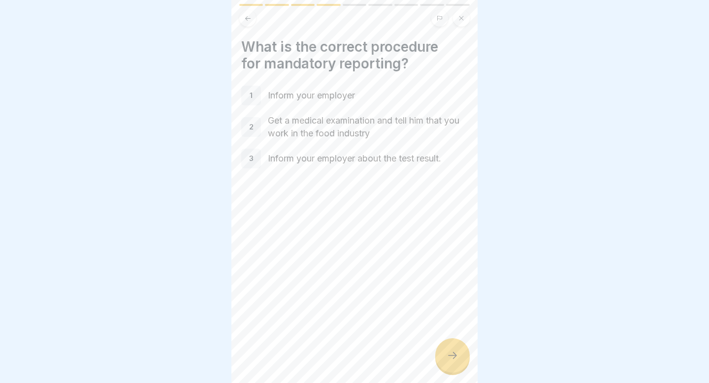
click at [458, 353] on icon at bounding box center [453, 356] width 12 height 12
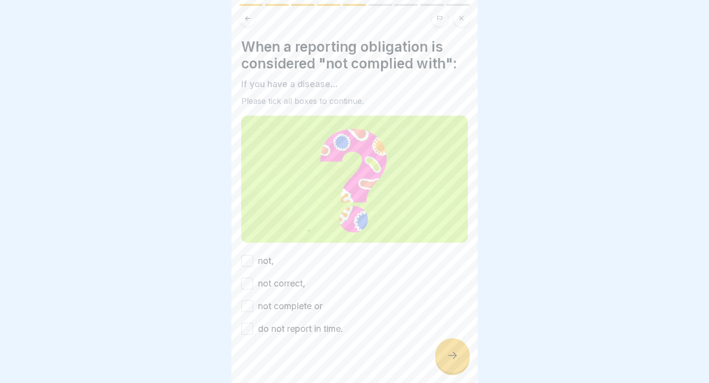
click at [251, 21] on icon at bounding box center [247, 18] width 7 height 7
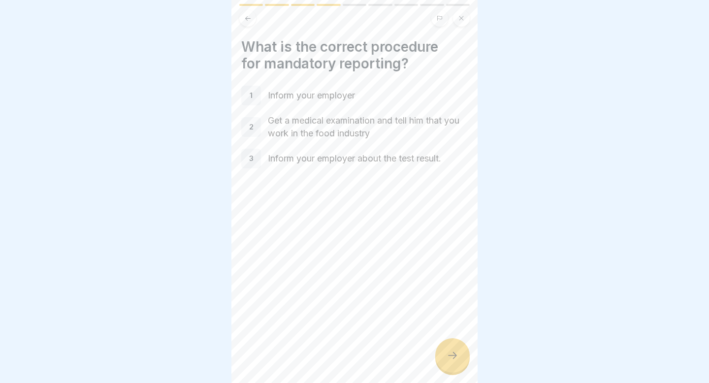
click at [454, 360] on icon at bounding box center [453, 356] width 12 height 12
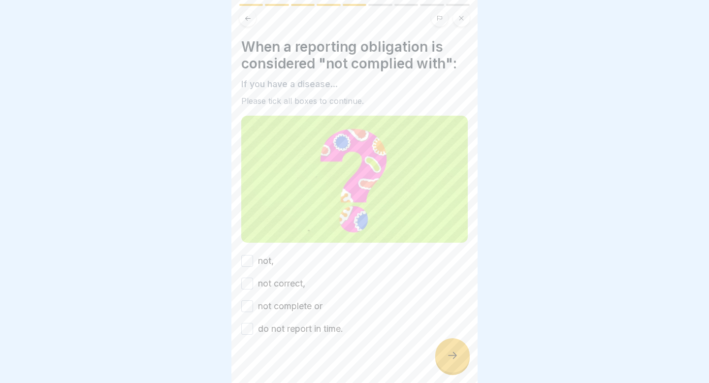
click at [246, 259] on button "not," at bounding box center [247, 261] width 12 height 12
click at [251, 283] on button "not correct," at bounding box center [247, 284] width 12 height 12
click at [252, 306] on button "not complete or" at bounding box center [247, 306] width 12 height 12
click at [251, 331] on button "do not report in time." at bounding box center [247, 329] width 12 height 12
click at [448, 351] on icon at bounding box center [453, 356] width 12 height 12
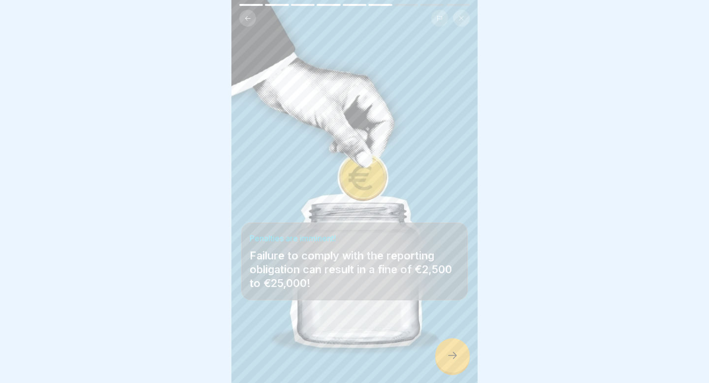
click at [457, 358] on icon at bounding box center [453, 356] width 12 height 12
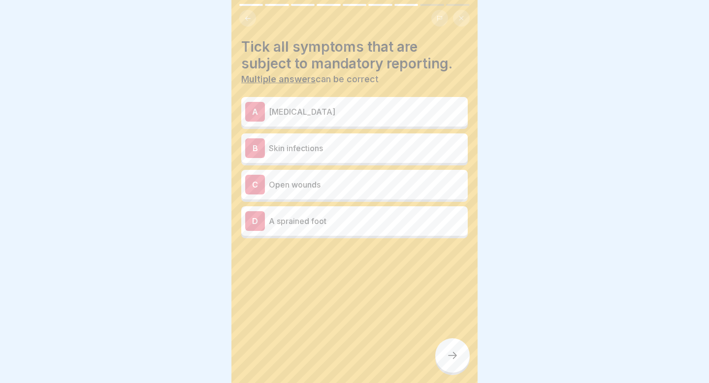
click at [292, 115] on p "[MEDICAL_DATA]" at bounding box center [366, 112] width 195 height 12
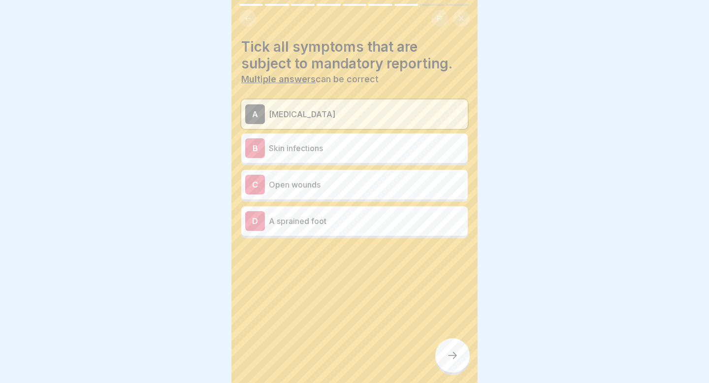
click at [295, 152] on p "Skin infections" at bounding box center [366, 148] width 195 height 12
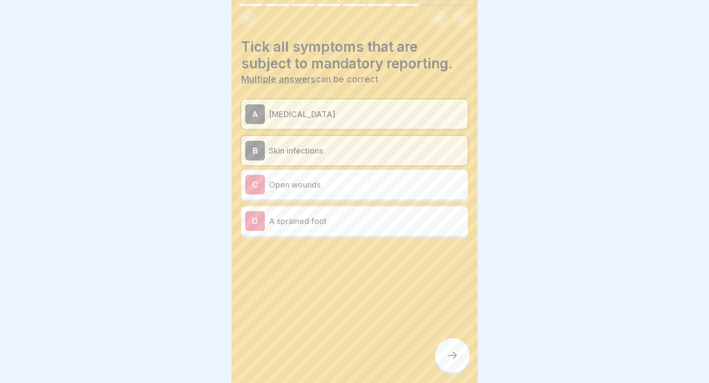
click at [300, 193] on div "C Open wounds" at bounding box center [354, 185] width 219 height 20
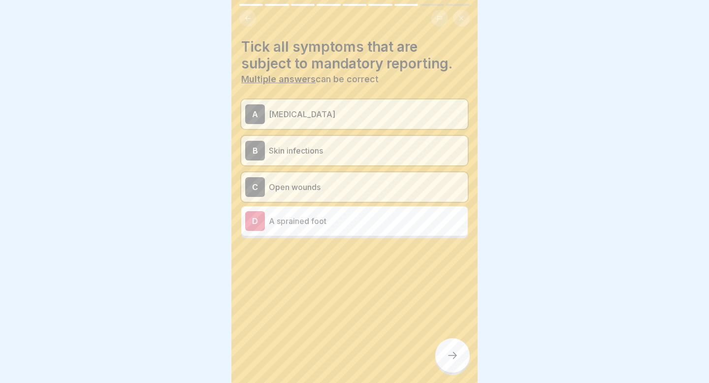
click at [449, 353] on icon at bounding box center [453, 356] width 12 height 12
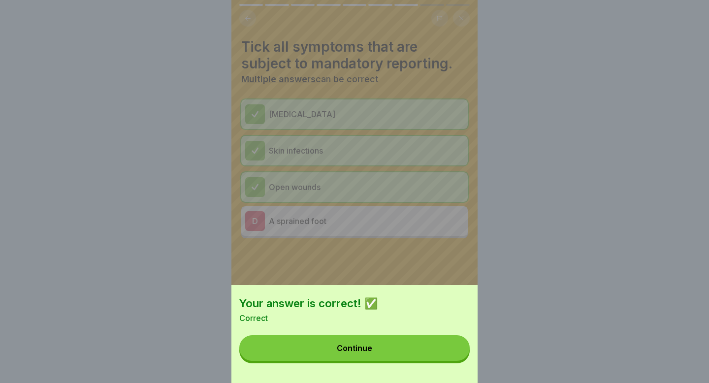
click at [449, 353] on button "Continue" at bounding box center [354, 348] width 230 height 26
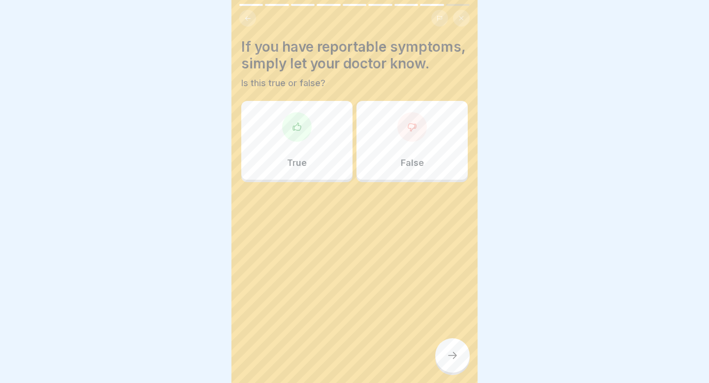
click at [301, 148] on div "True" at bounding box center [296, 140] width 111 height 79
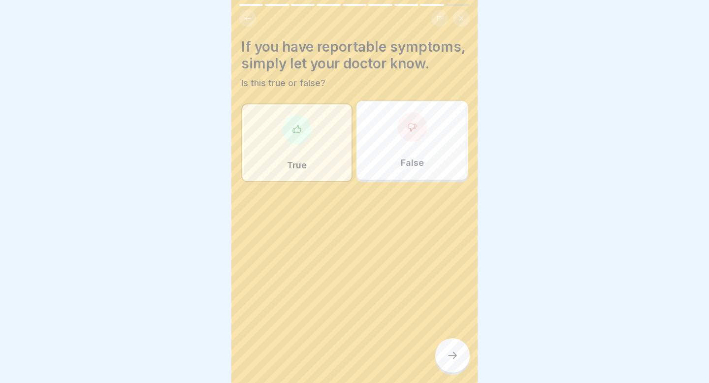
click at [448, 357] on icon at bounding box center [453, 356] width 12 height 12
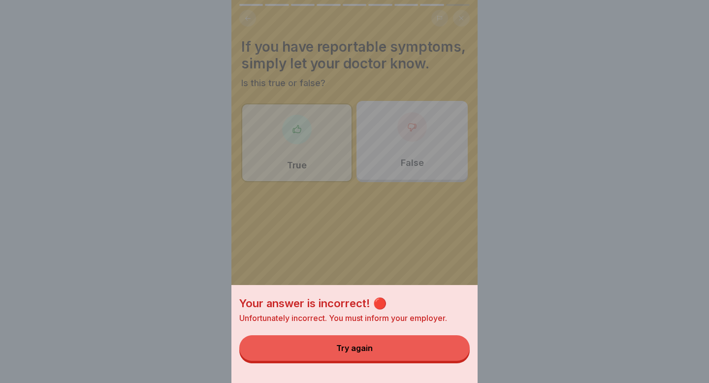
click at [407, 260] on div "Your answer is incorrect! 🔴 Unfortunately incorrect. You must inform your emplo…" at bounding box center [354, 191] width 246 height 383
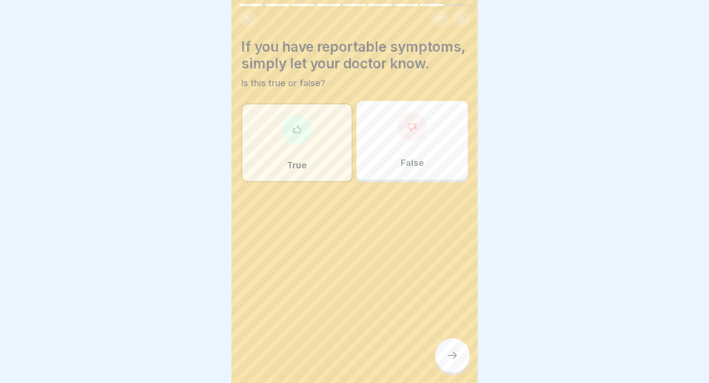
click at [410, 128] on icon at bounding box center [412, 127] width 10 height 10
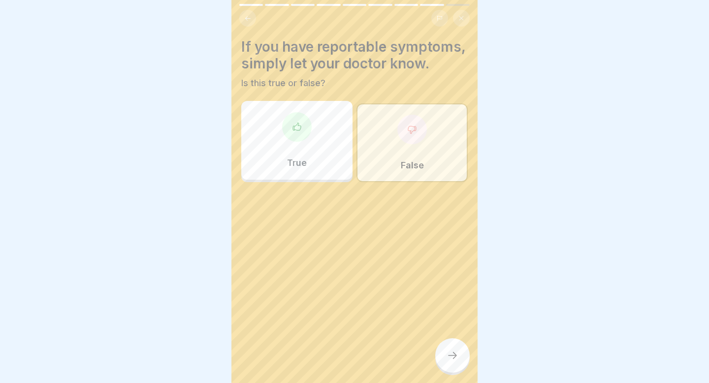
click at [448, 357] on icon at bounding box center [453, 356] width 12 height 12
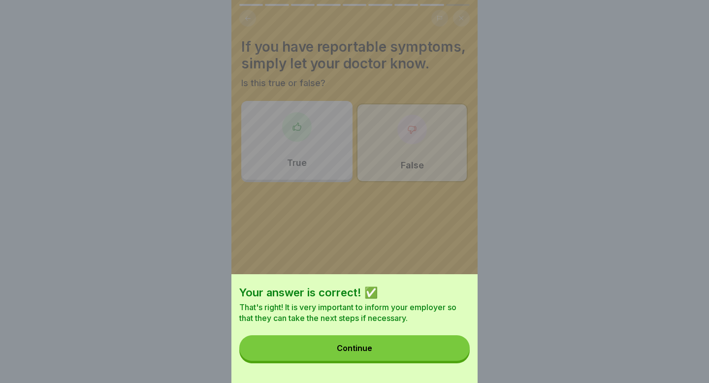
click at [425, 347] on button "Continue" at bounding box center [354, 348] width 230 height 26
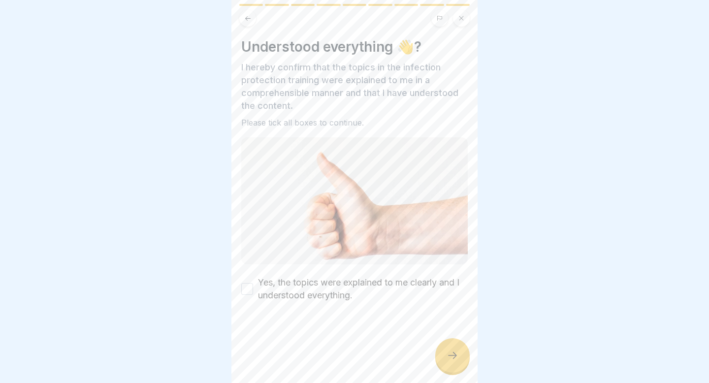
click at [248, 289] on button "Yes, the topics were explained to me clearly and I understood everything." at bounding box center [247, 289] width 12 height 12
click at [448, 354] on icon at bounding box center [453, 356] width 12 height 12
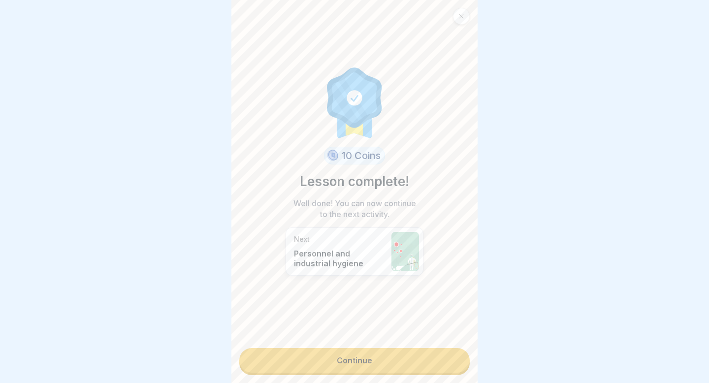
click at [421, 357] on link "Continue" at bounding box center [354, 360] width 230 height 25
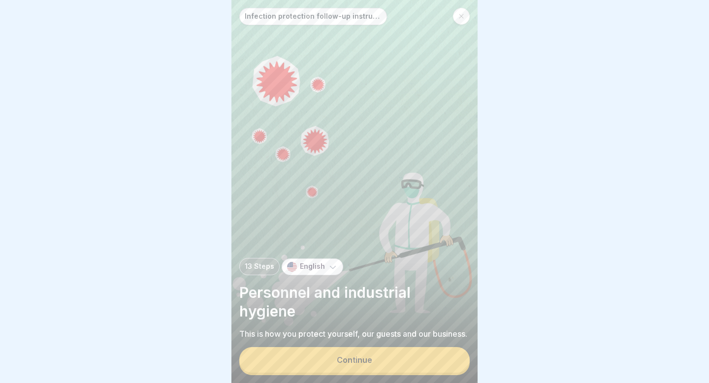
click at [401, 363] on button "Continue" at bounding box center [354, 360] width 230 height 26
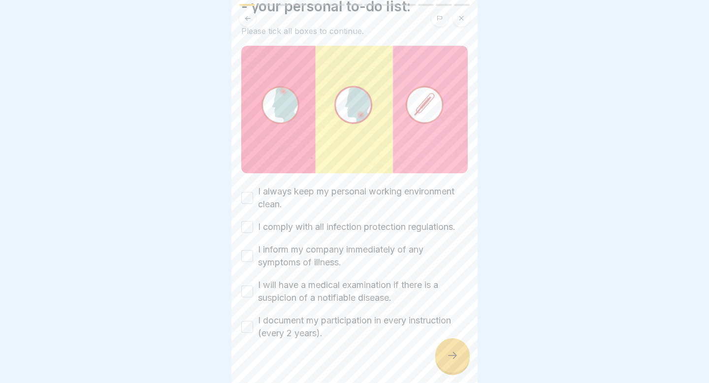
scroll to position [58, 0]
click at [248, 197] on button "I always keep my personal working environment clean." at bounding box center [247, 197] width 12 height 12
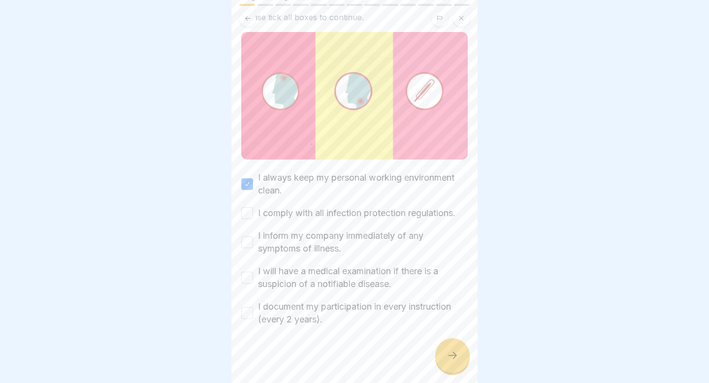
scroll to position [72, 0]
click at [246, 309] on button "I document my participation in every instruction (every 2 years)." at bounding box center [247, 312] width 12 height 12
click at [244, 269] on div "I will have a medical examination if there is a suspicion of a notifiable disea…" at bounding box center [354, 276] width 226 height 26
click at [246, 274] on button "I will have a medical examination if there is a suspicion of a notifiable disea…" at bounding box center [247, 276] width 12 height 12
click at [245, 242] on button "I inform my company immediately of any symptoms of illness." at bounding box center [247, 241] width 12 height 12
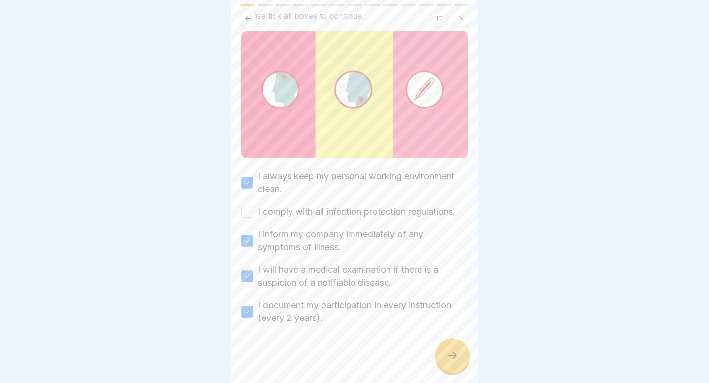
click at [249, 210] on button "I comply with all infection protection regulations." at bounding box center [247, 212] width 12 height 12
click at [444, 348] on div at bounding box center [452, 355] width 34 height 34
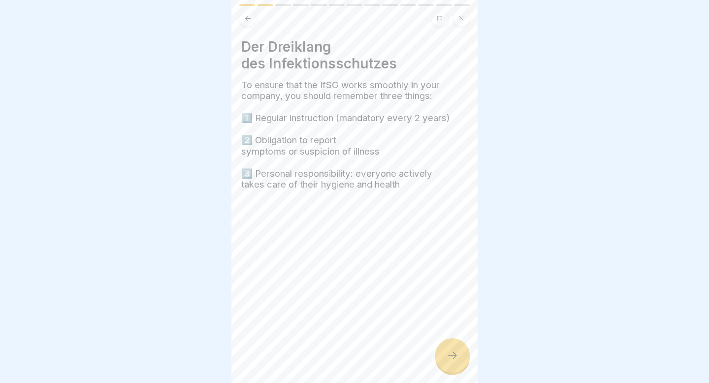
click at [458, 361] on div at bounding box center [452, 355] width 34 height 34
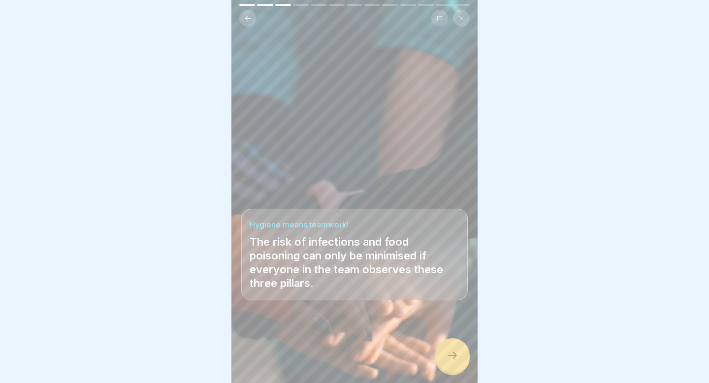
click at [458, 361] on icon at bounding box center [453, 356] width 12 height 12
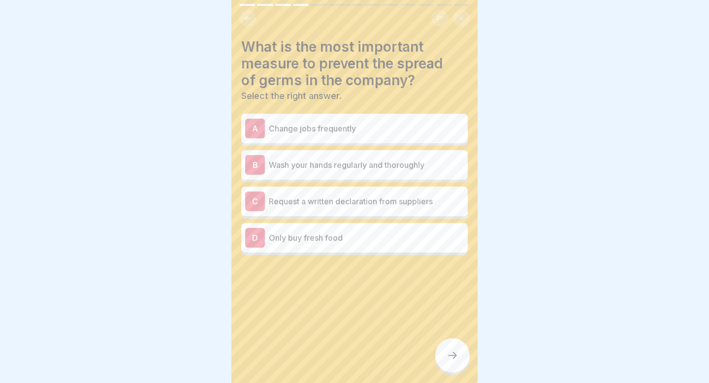
click at [341, 171] on div "B Wash your hands regularly and thoroughly" at bounding box center [354, 165] width 219 height 20
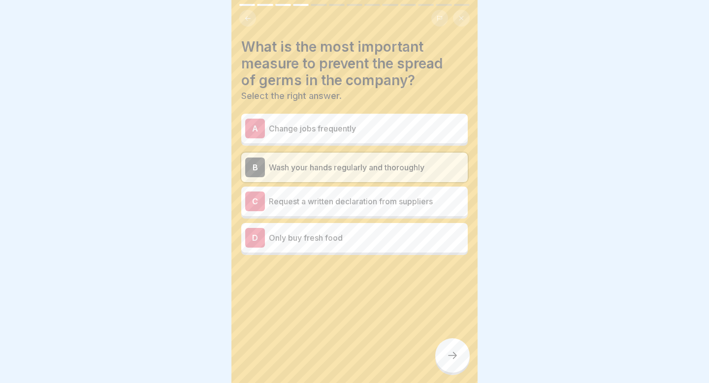
click at [363, 241] on p "Only buy fresh food" at bounding box center [366, 238] width 195 height 12
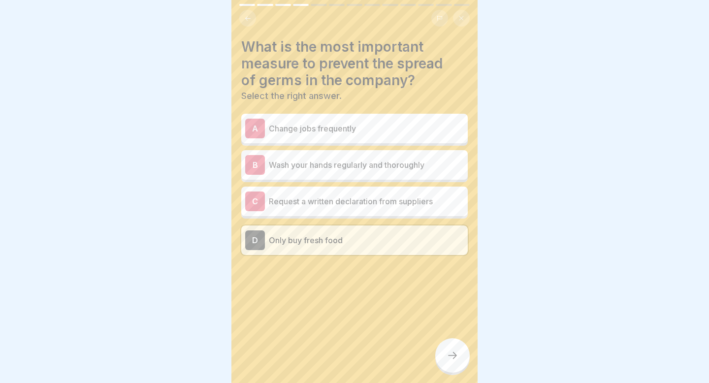
click at [342, 164] on p "Wash your hands regularly and thoroughly" at bounding box center [366, 165] width 195 height 12
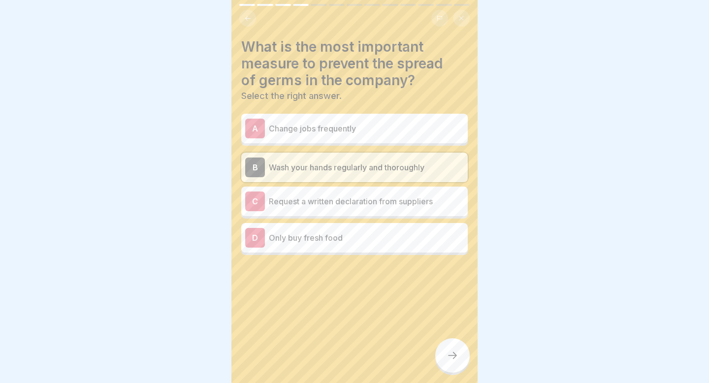
click at [457, 344] on div at bounding box center [452, 355] width 34 height 34
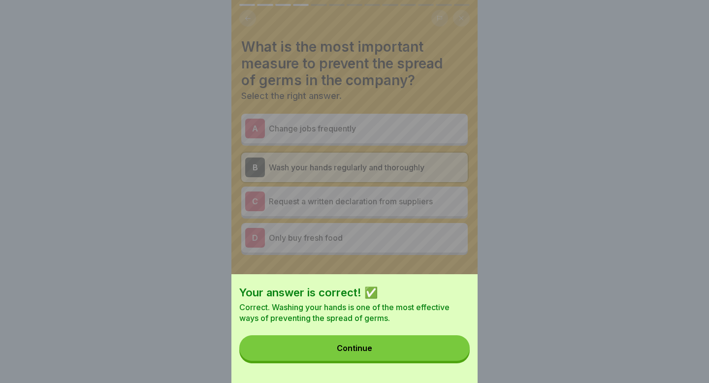
click at [456, 344] on button "Continue" at bounding box center [354, 348] width 230 height 26
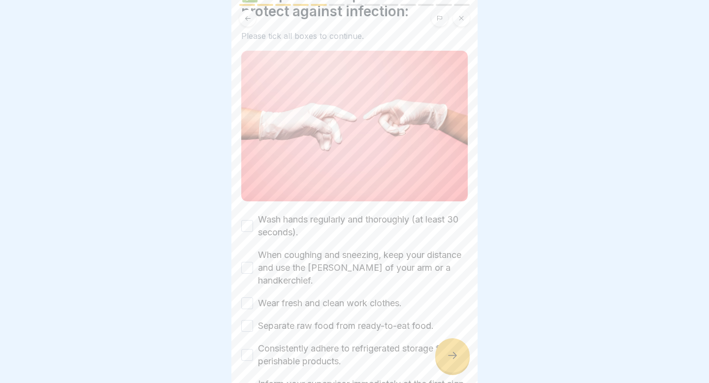
scroll to position [58, 0]
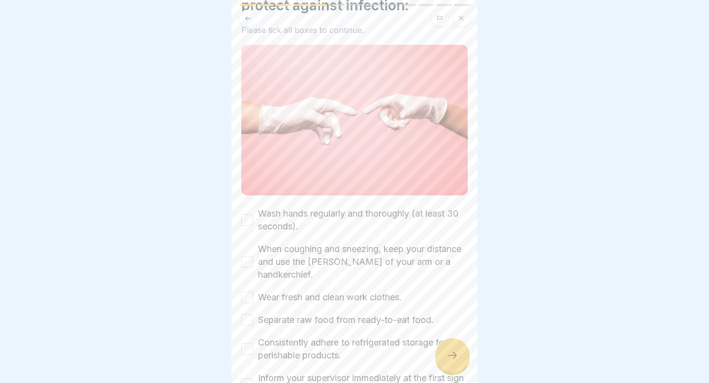
click at [245, 222] on button "Wash hands regularly and thoroughly (at least 30 seconds)." at bounding box center [247, 220] width 12 height 12
click at [249, 256] on button "When coughing and sneezing, keep your distance and use the [PERSON_NAME] of you…" at bounding box center [247, 262] width 12 height 12
click at [251, 291] on button "Wear fresh and clean work clothes." at bounding box center [247, 297] width 12 height 12
click at [249, 314] on button "Separate raw food from ready-to-eat food." at bounding box center [247, 320] width 12 height 12
click at [246, 343] on button "Consistently adhere to refrigerated storage for perishable products." at bounding box center [247, 349] width 12 height 12
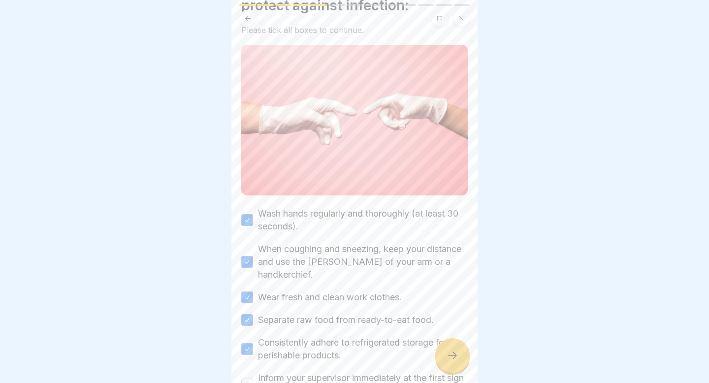
click at [247, 379] on button "Inform your supervisor immediately at the first sign of illness." at bounding box center [247, 385] width 12 height 12
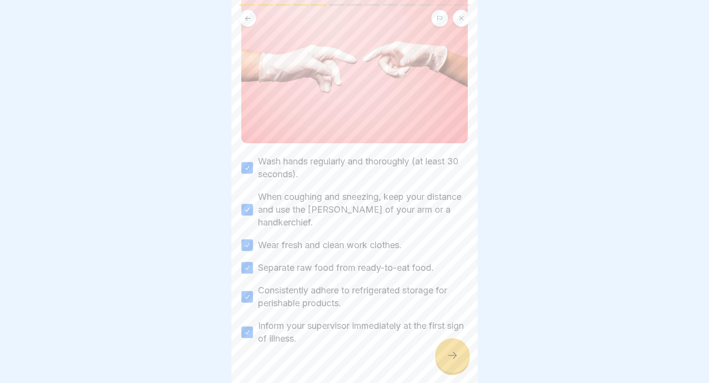
scroll to position [119, 0]
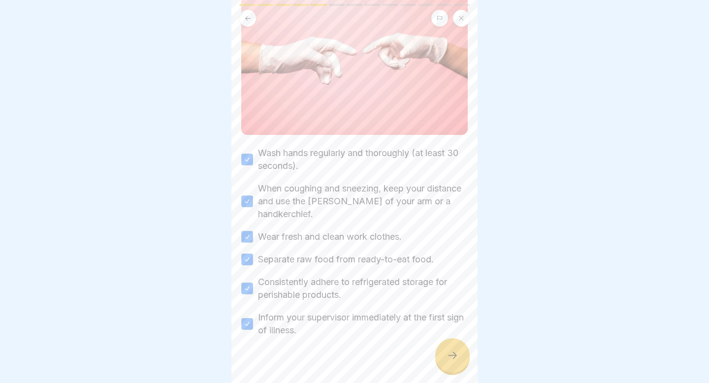
click at [457, 350] on div at bounding box center [452, 355] width 34 height 34
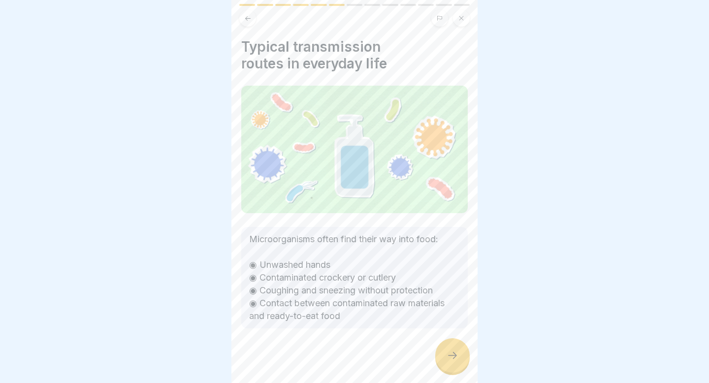
click at [457, 350] on div at bounding box center [452, 355] width 34 height 34
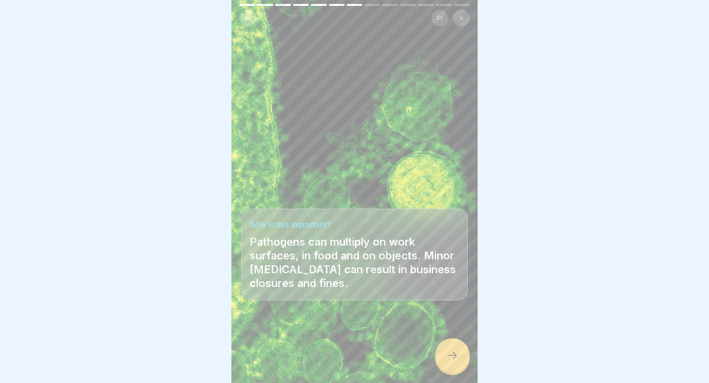
click at [453, 358] on icon at bounding box center [453, 356] width 12 height 12
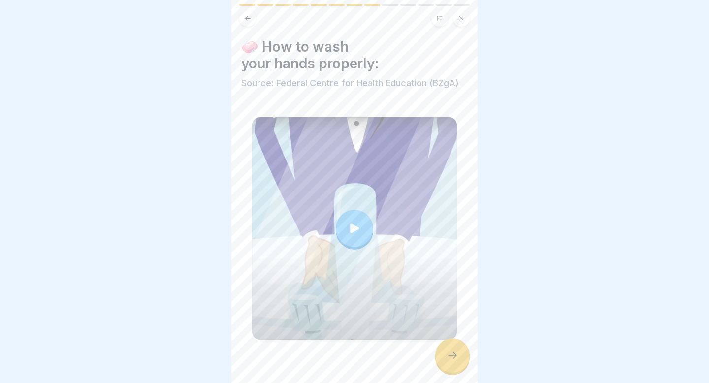
click at [353, 238] on div at bounding box center [354, 228] width 37 height 37
click at [452, 350] on div at bounding box center [452, 355] width 34 height 34
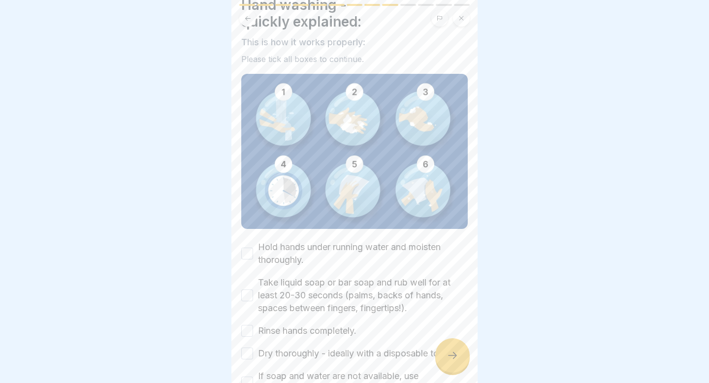
scroll to position [44, 0]
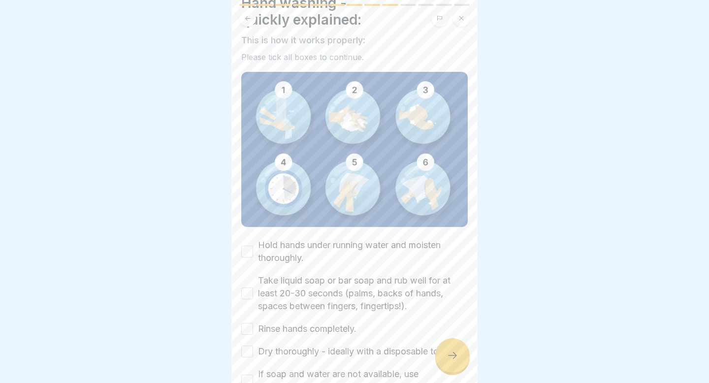
click at [246, 251] on button "Hold hands under running water and moisten thoroughly." at bounding box center [247, 252] width 12 height 12
click at [248, 290] on button "Take liquid soap or bar soap and rub well for at least 20-30 seconds (palms, ba…" at bounding box center [247, 293] width 12 height 12
click at [247, 325] on button "Rinse hands completely." at bounding box center [247, 329] width 12 height 12
click at [247, 344] on div "Hold hands under running water and moisten thoroughly. Take liquid soap or bar …" at bounding box center [354, 316] width 226 height 155
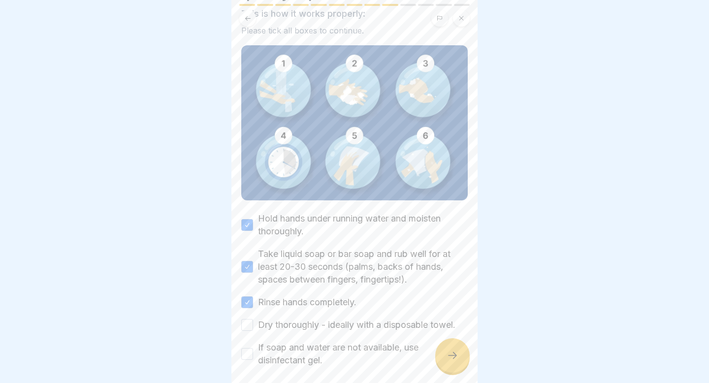
scroll to position [71, 0]
click at [247, 354] on button "If soap and water are not available, use disinfectant gel." at bounding box center [247, 354] width 12 height 12
click at [251, 324] on button "Dry thoroughly - ideally with a disposable towel." at bounding box center [247, 325] width 12 height 12
click at [457, 353] on icon at bounding box center [453, 356] width 12 height 12
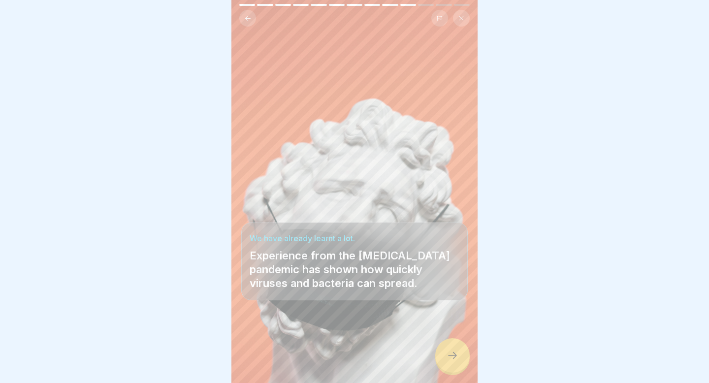
click at [456, 353] on icon at bounding box center [453, 356] width 12 height 12
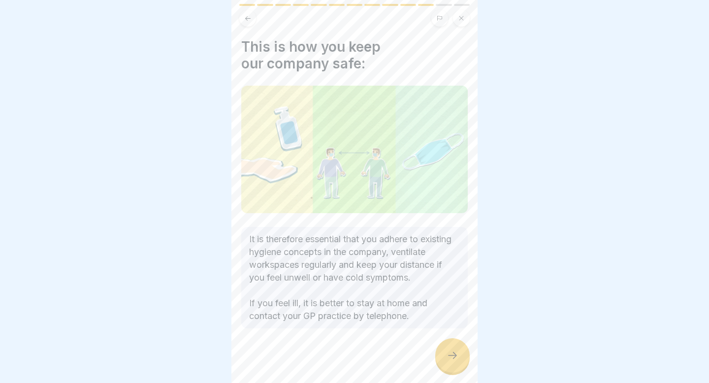
click at [447, 358] on icon at bounding box center [453, 356] width 12 height 12
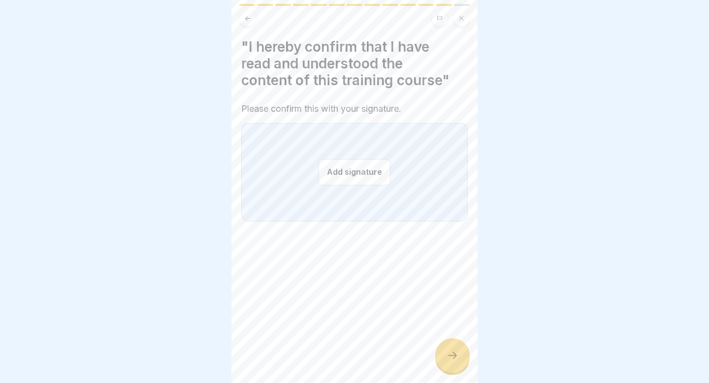
click at [362, 173] on button "Add signature" at bounding box center [355, 172] width 72 height 26
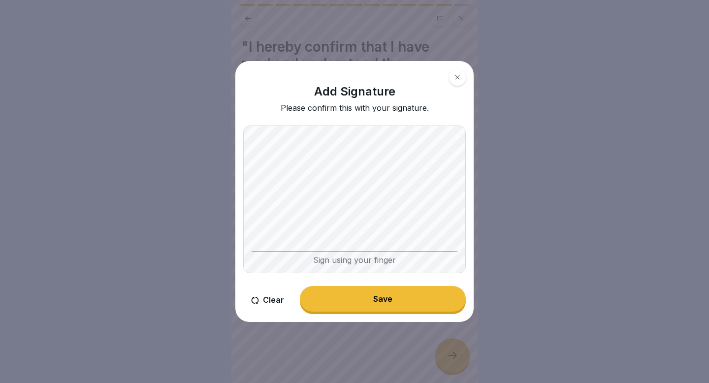
click at [411, 300] on button "Save" at bounding box center [383, 299] width 166 height 26
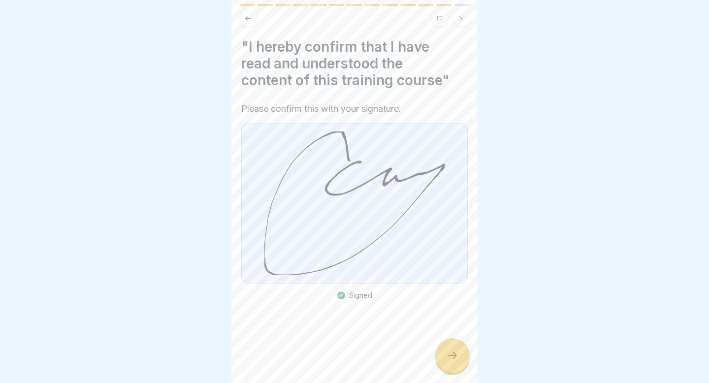
click at [451, 355] on icon at bounding box center [453, 356] width 12 height 12
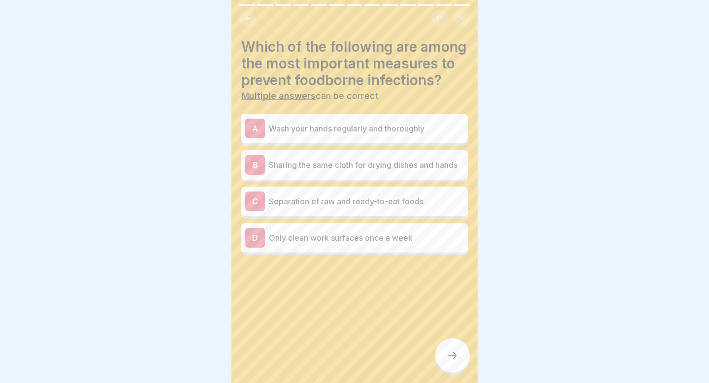
click at [388, 128] on p "Wash your hands regularly and thoroughly" at bounding box center [366, 129] width 195 height 12
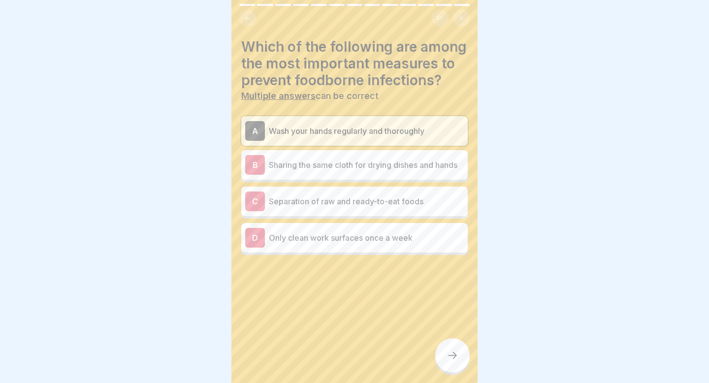
click at [371, 204] on p "Separation of raw and ready-to-eat foods" at bounding box center [366, 201] width 195 height 12
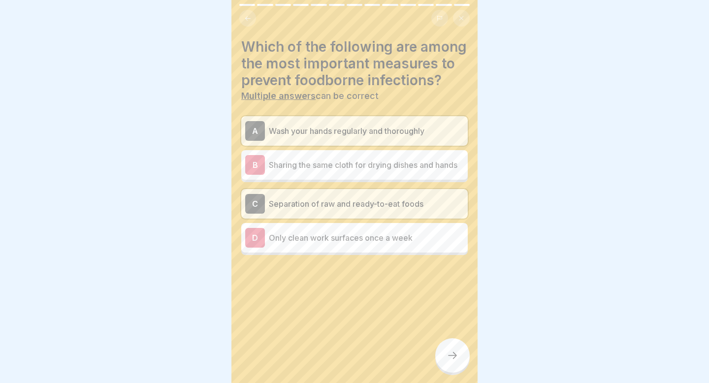
click at [462, 351] on div at bounding box center [452, 355] width 34 height 34
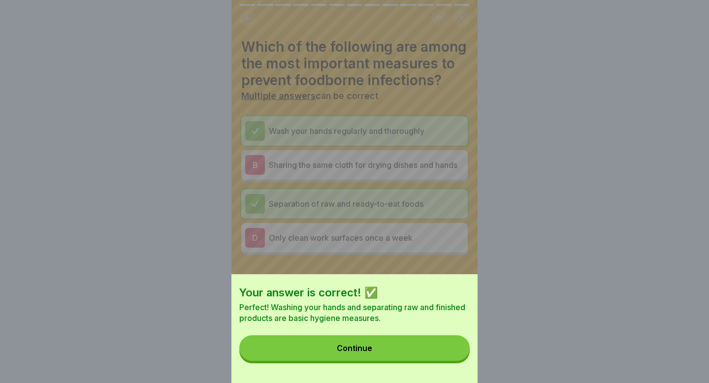
click at [456, 353] on button "Continue" at bounding box center [354, 348] width 230 height 26
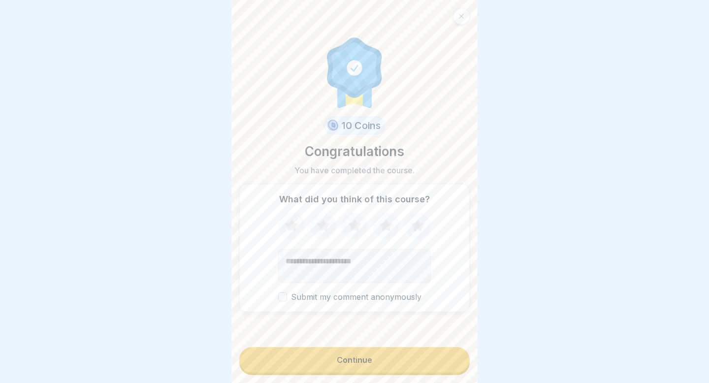
click at [285, 297] on button "Submit my comment anonymously" at bounding box center [282, 296] width 9 height 9
click at [362, 360] on div "Continue" at bounding box center [354, 359] width 35 height 9
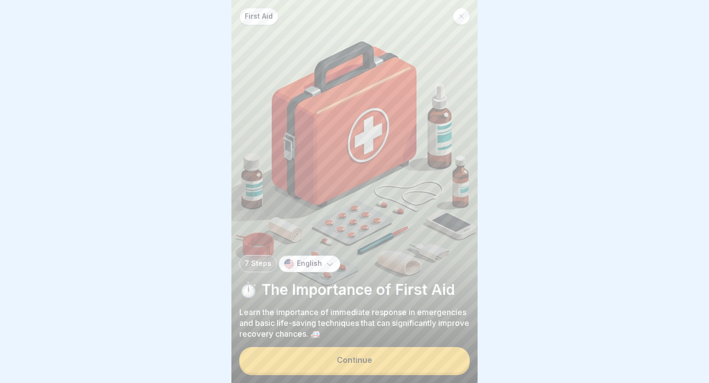
click at [395, 356] on button "Continue" at bounding box center [354, 360] width 230 height 26
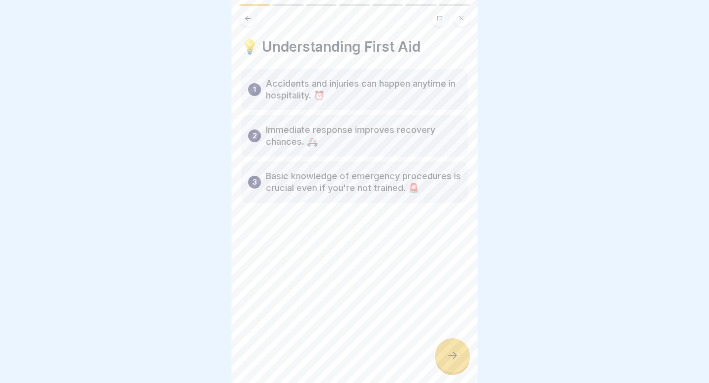
click at [458, 351] on icon at bounding box center [453, 356] width 12 height 12
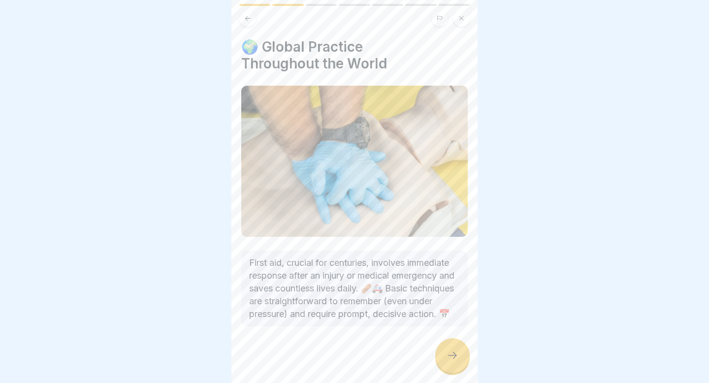
click at [459, 352] on div at bounding box center [452, 355] width 34 height 34
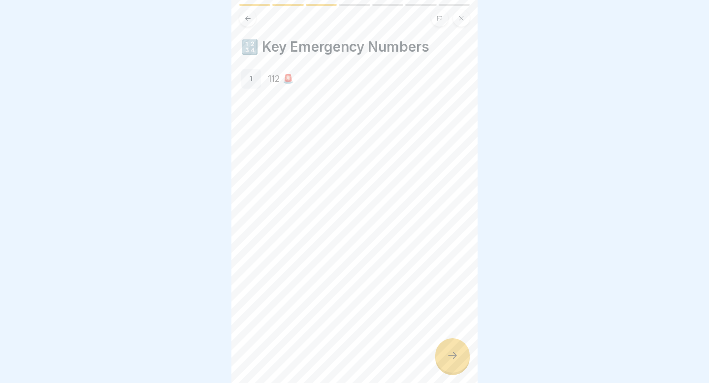
click at [446, 357] on div at bounding box center [452, 355] width 34 height 34
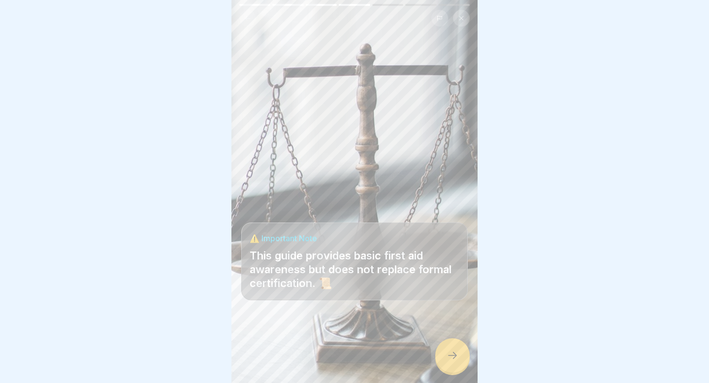
click at [446, 357] on div at bounding box center [452, 355] width 34 height 34
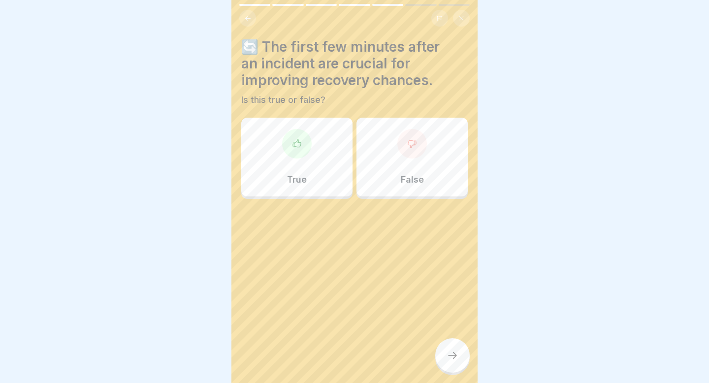
click at [406, 151] on div at bounding box center [412, 144] width 30 height 30
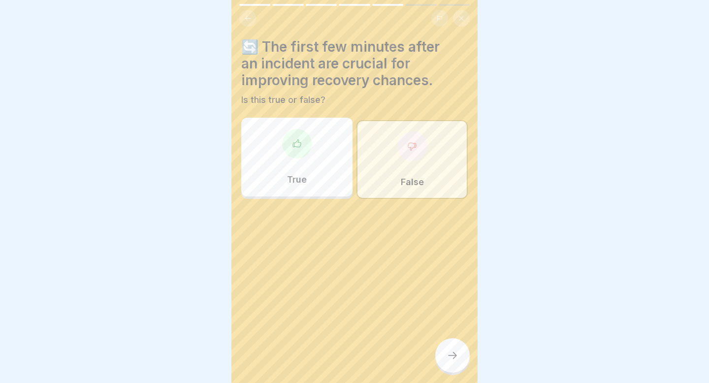
click at [448, 352] on icon at bounding box center [453, 356] width 12 height 12
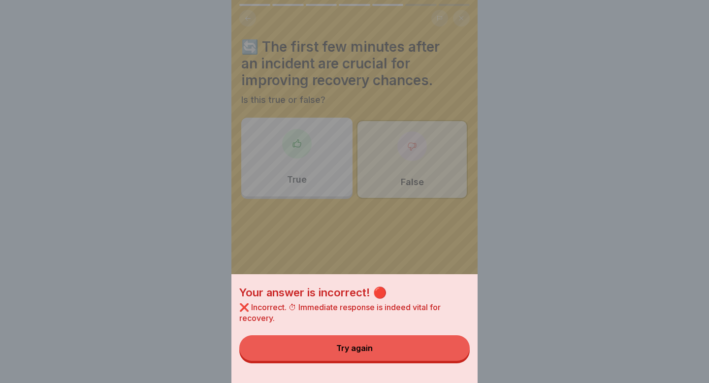
click at [414, 241] on div "Your answer is incorrect! 🔴 ❌ Incorrect. ⏱ Immediate response is indeed vital f…" at bounding box center [354, 191] width 246 height 383
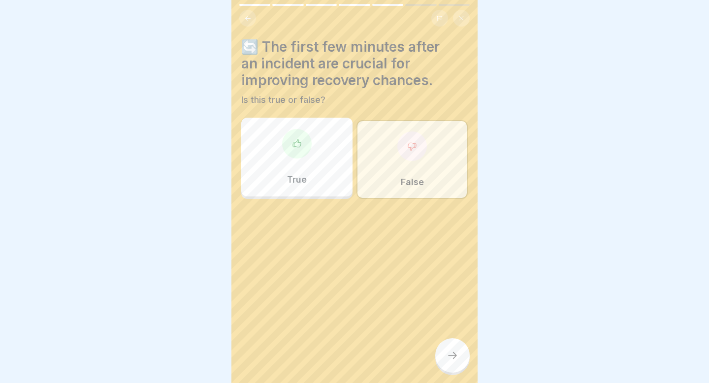
click at [303, 158] on div "True" at bounding box center [296, 157] width 111 height 79
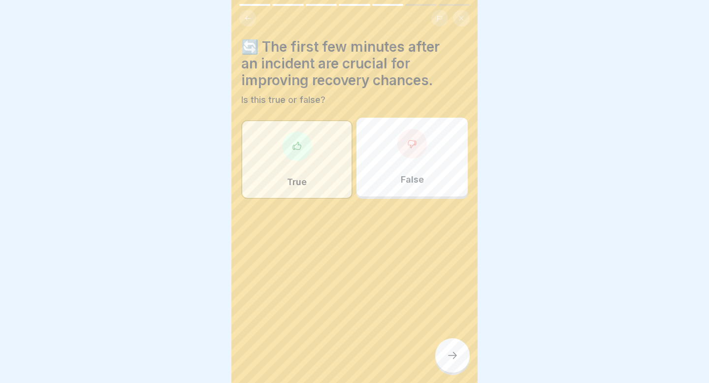
click at [456, 362] on div at bounding box center [452, 355] width 34 height 34
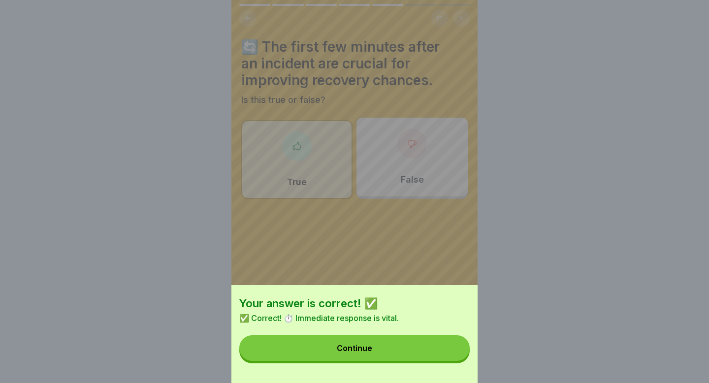
click at [415, 349] on button "Continue" at bounding box center [354, 348] width 230 height 26
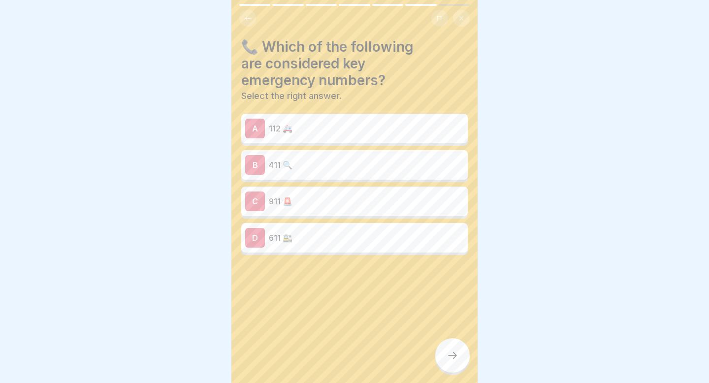
click at [283, 129] on p "112 🚑" at bounding box center [366, 129] width 195 height 12
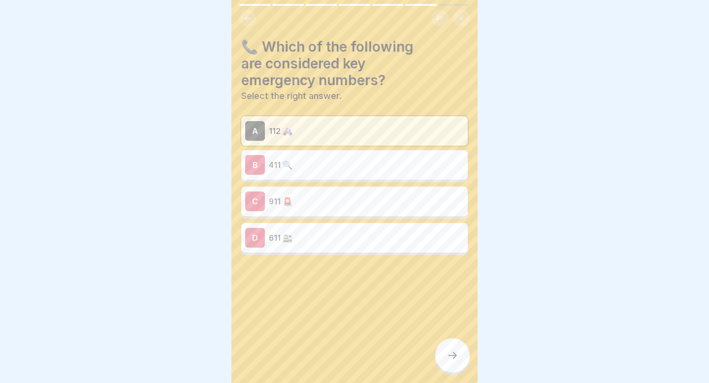
click at [456, 352] on icon at bounding box center [453, 356] width 12 height 12
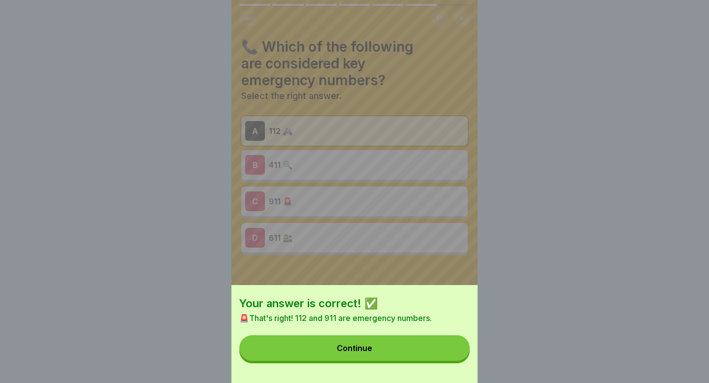
click at [451, 353] on button "Continue" at bounding box center [354, 348] width 230 height 26
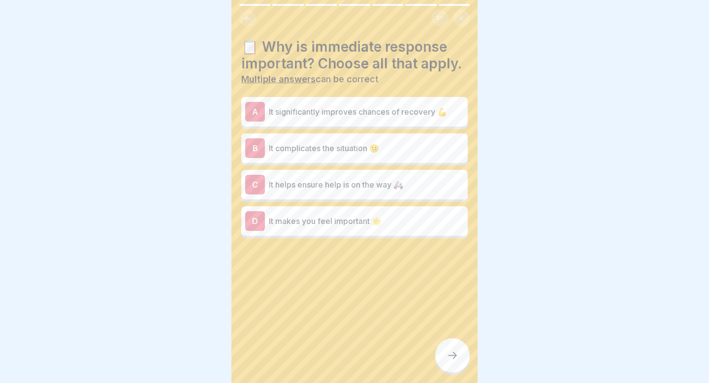
click at [372, 112] on p "It significantly improves chances of recovery 💪" at bounding box center [366, 112] width 195 height 12
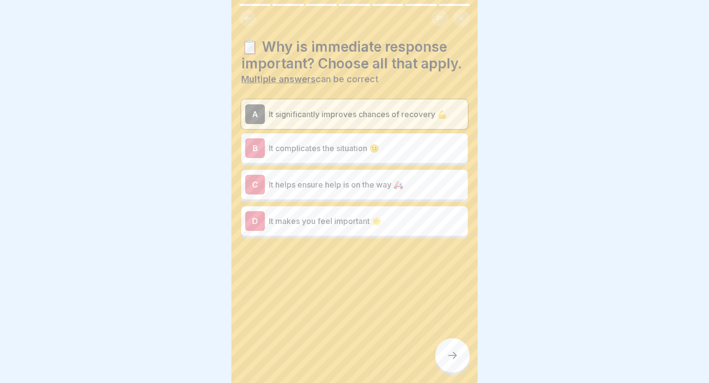
click at [348, 190] on p "It helps ensure help is on the way 🚑" at bounding box center [366, 185] width 195 height 12
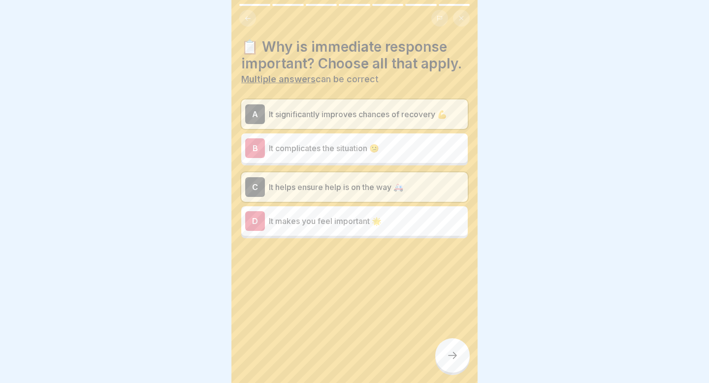
click at [450, 354] on icon at bounding box center [453, 356] width 12 height 12
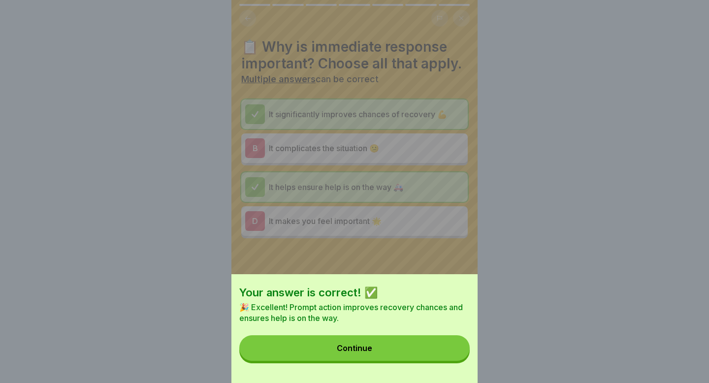
click at [450, 354] on button "Continue" at bounding box center [354, 348] width 230 height 26
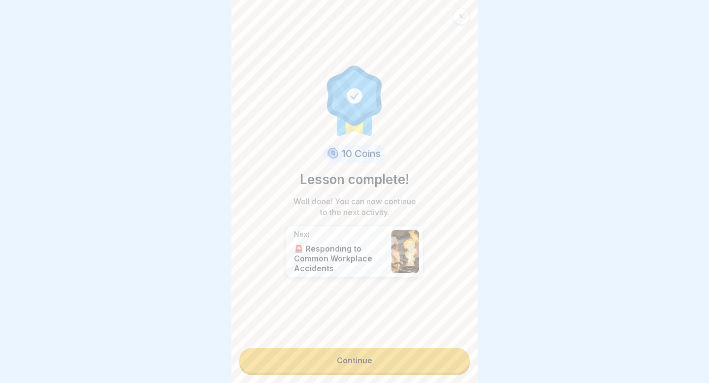
click at [435, 364] on link "Continue" at bounding box center [354, 360] width 230 height 25
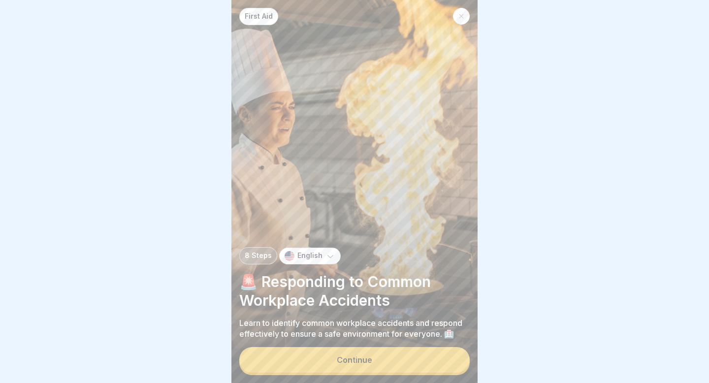
click at [414, 355] on button "Continue" at bounding box center [354, 360] width 230 height 26
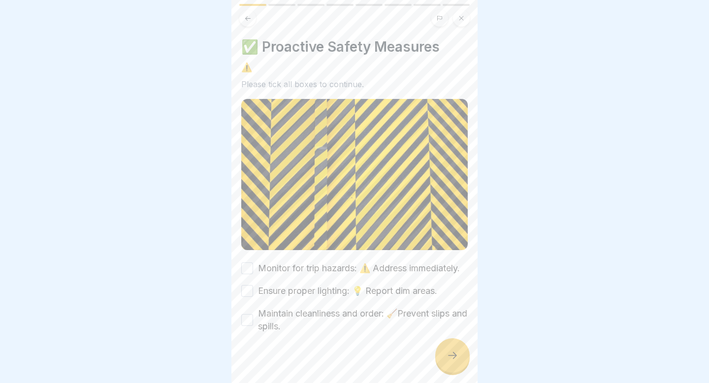
click at [249, 268] on button "Monitor for trip hazards: ⚠️ Address immediately." at bounding box center [247, 268] width 12 height 12
click at [245, 293] on button "Ensure proper lighting: 💡 Report dim areas." at bounding box center [247, 291] width 12 height 12
click at [250, 321] on button "Maintain cleanliness and order: 🧹Prevent slips and spills." at bounding box center [247, 320] width 12 height 12
click at [456, 351] on icon at bounding box center [453, 356] width 12 height 12
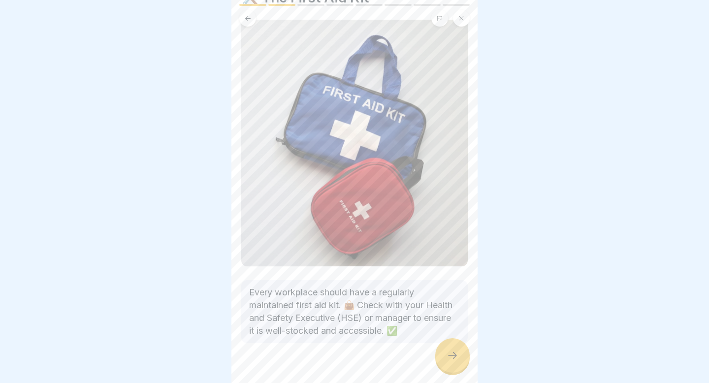
scroll to position [51, 0]
click at [452, 350] on div at bounding box center [452, 355] width 34 height 34
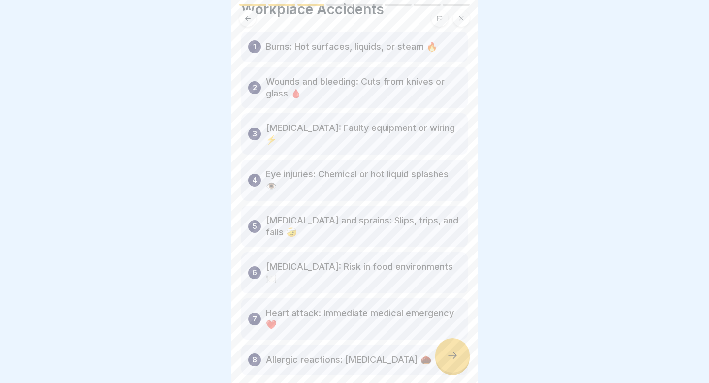
scroll to position [56, 0]
click at [451, 354] on icon at bounding box center [453, 356] width 12 height 12
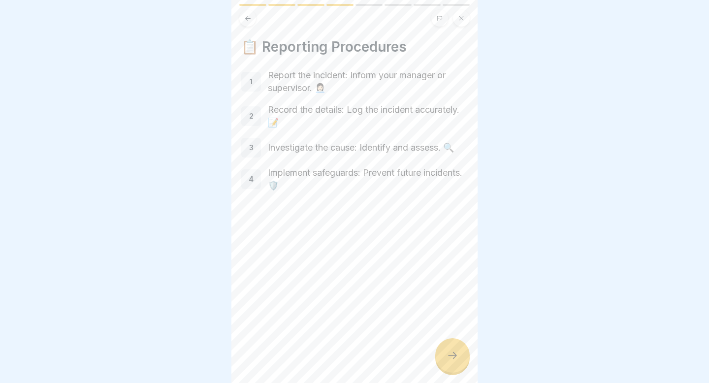
click at [453, 366] on div at bounding box center [452, 355] width 34 height 34
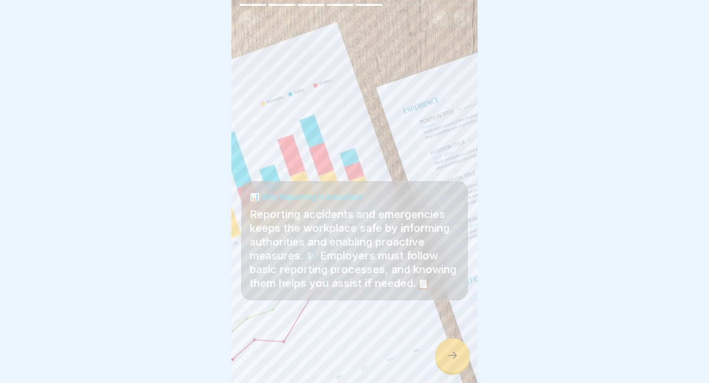
click at [452, 362] on div at bounding box center [452, 355] width 34 height 34
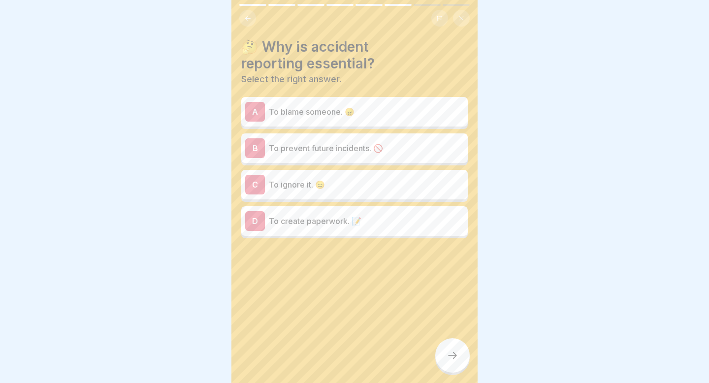
click at [354, 151] on p "To prevent future incidents. 🚫" at bounding box center [366, 148] width 195 height 12
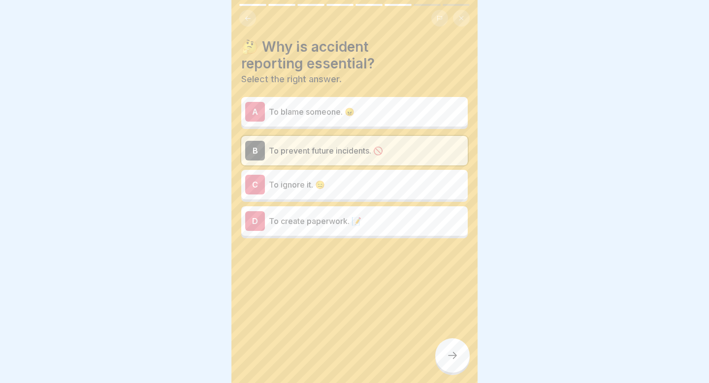
click at [450, 349] on div at bounding box center [452, 355] width 34 height 34
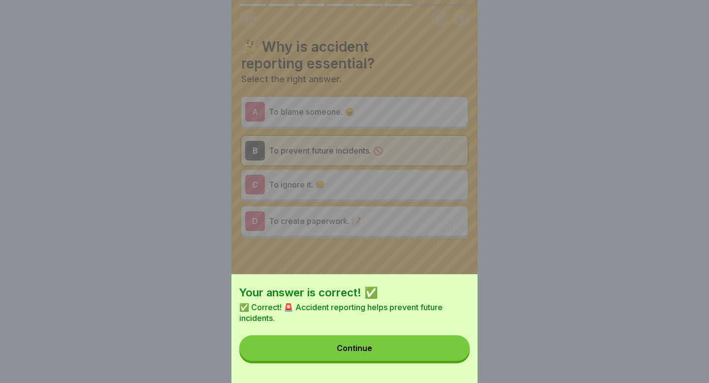
click at [450, 349] on button "Continue" at bounding box center [354, 348] width 230 height 26
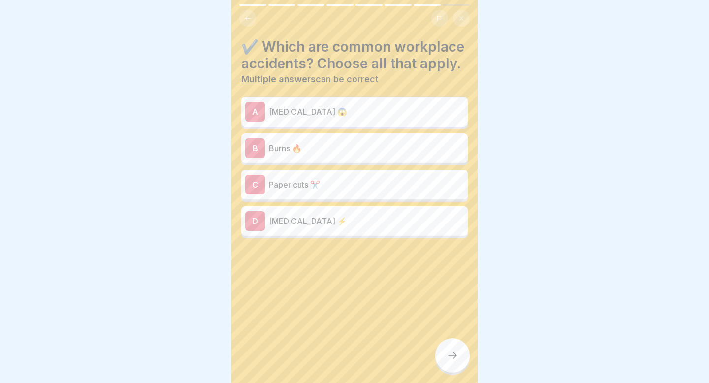
click at [383, 154] on p "Burns 🔥" at bounding box center [366, 148] width 195 height 12
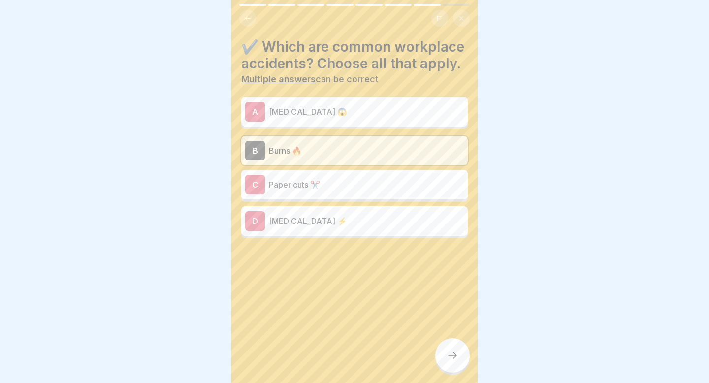
click at [377, 109] on p "[MEDICAL_DATA] 😱" at bounding box center [366, 112] width 195 height 12
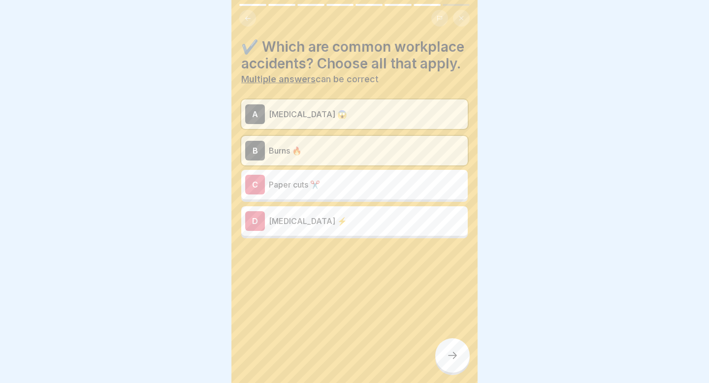
click at [383, 227] on div "D [MEDICAL_DATA] ⚡" at bounding box center [354, 221] width 219 height 20
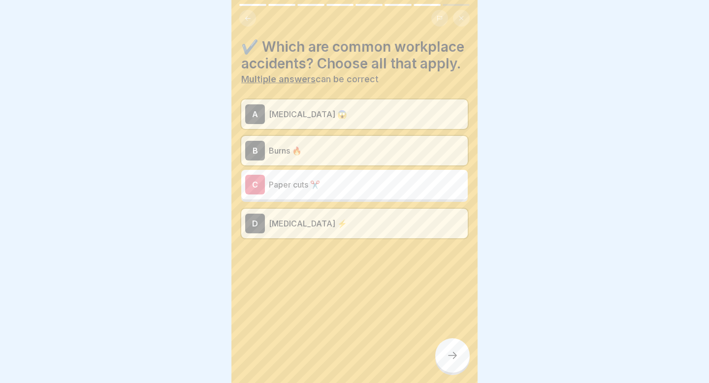
click at [459, 353] on div at bounding box center [452, 355] width 34 height 34
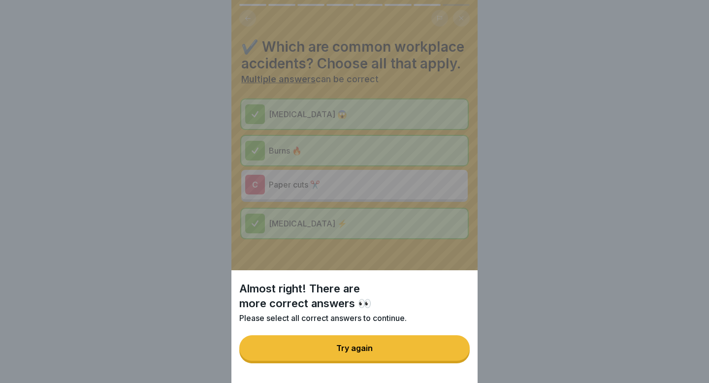
click at [428, 353] on button "Try again" at bounding box center [354, 348] width 230 height 26
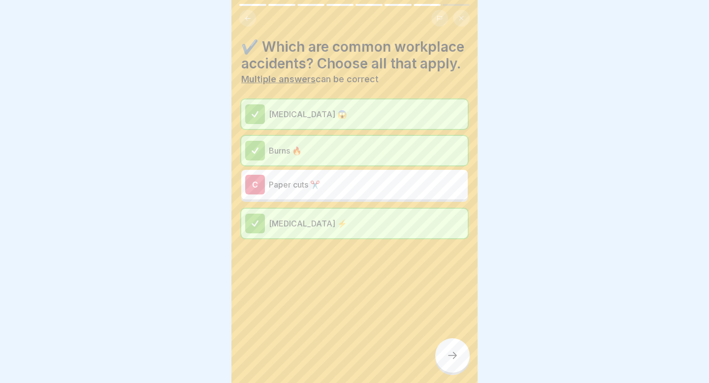
click at [353, 184] on p "Paper cuts ✂️" at bounding box center [366, 185] width 195 height 12
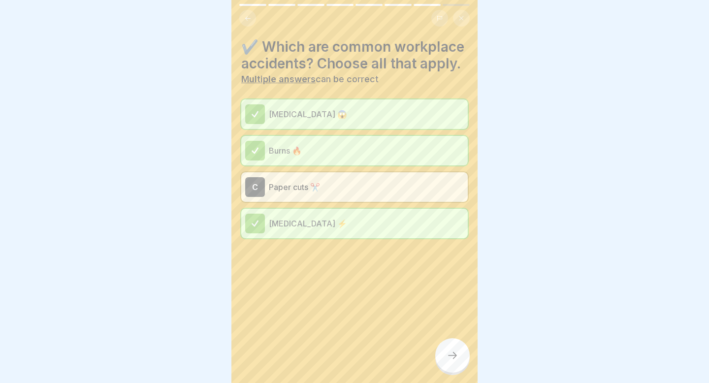
click at [450, 351] on icon at bounding box center [453, 356] width 12 height 12
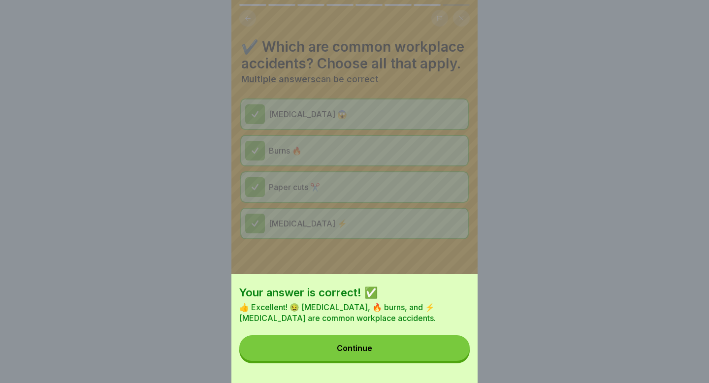
click at [448, 351] on button "Continue" at bounding box center [354, 348] width 230 height 26
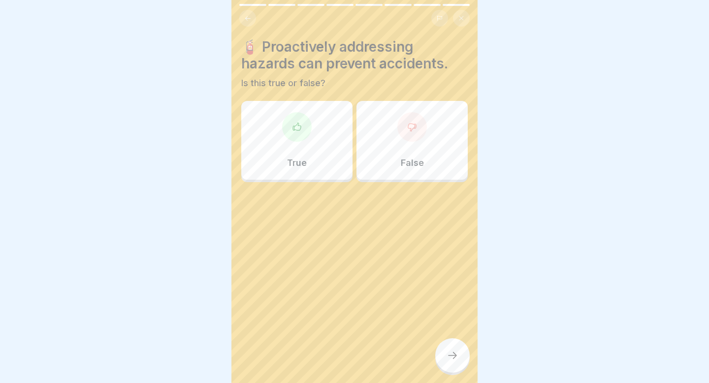
click at [306, 127] on div at bounding box center [297, 127] width 30 height 30
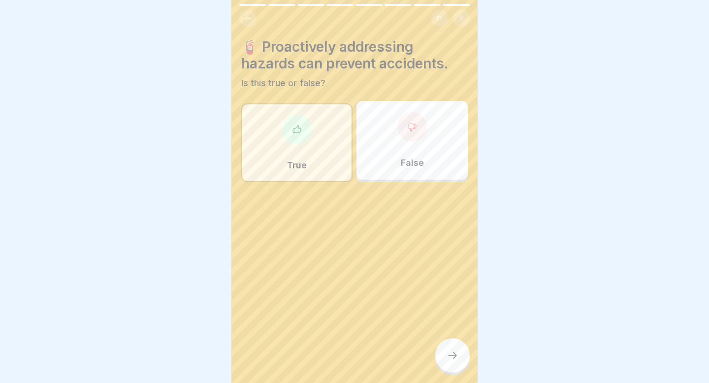
click at [442, 356] on div at bounding box center [452, 355] width 34 height 34
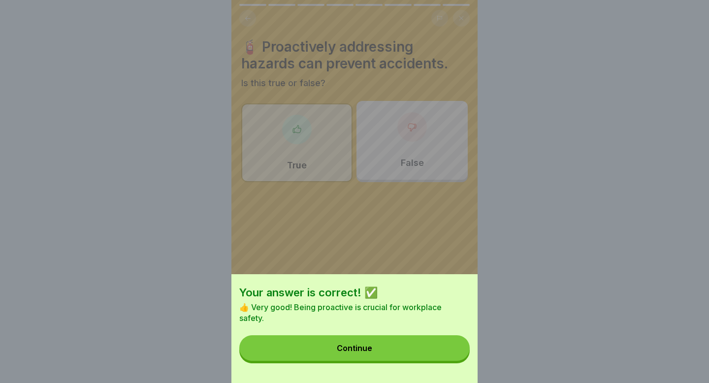
click at [431, 338] on button "Continue" at bounding box center [354, 348] width 230 height 26
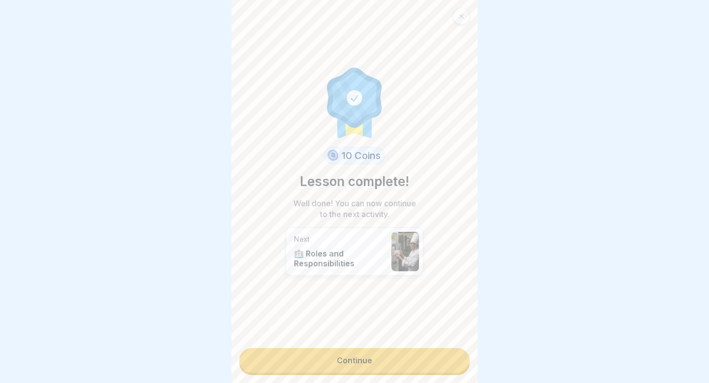
click at [418, 368] on link "Continue" at bounding box center [354, 360] width 230 height 25
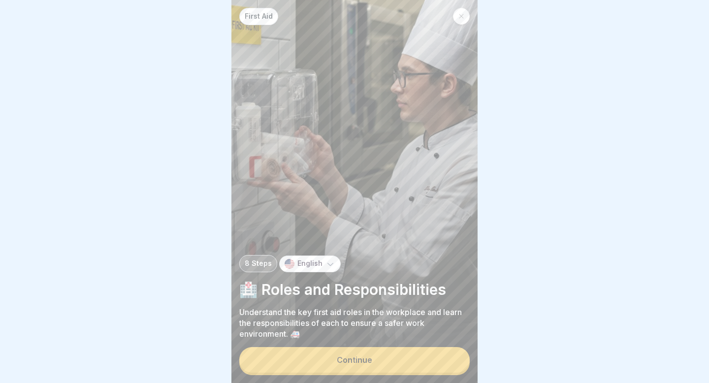
click at [417, 364] on button "Continue" at bounding box center [354, 360] width 230 height 26
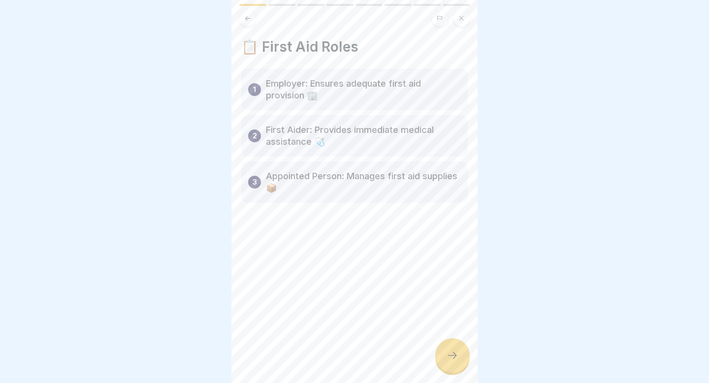
click at [447, 353] on icon at bounding box center [453, 356] width 12 height 12
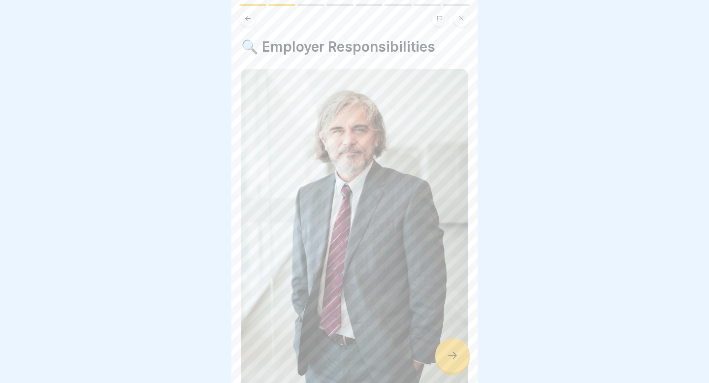
click at [456, 363] on div at bounding box center [452, 355] width 34 height 34
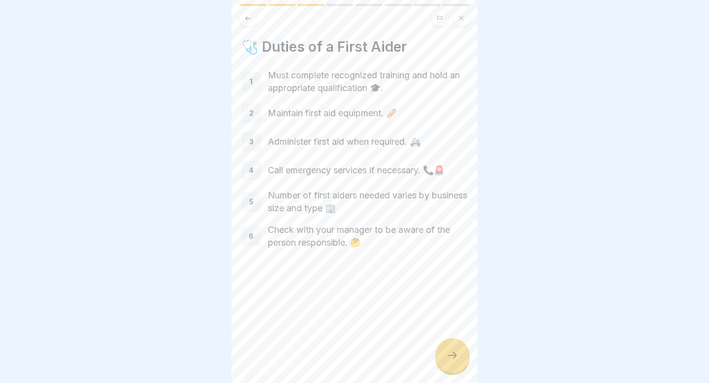
click at [456, 354] on icon at bounding box center [453, 356] width 12 height 12
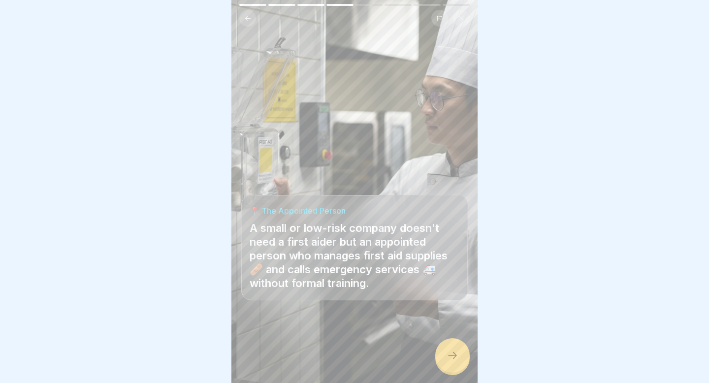
click at [453, 351] on icon at bounding box center [453, 356] width 12 height 12
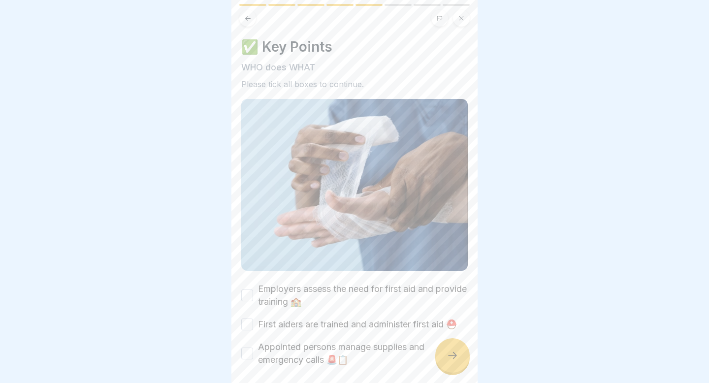
click at [247, 293] on button "Employers assess the need for first aid and provide training 🏫" at bounding box center [247, 295] width 12 height 12
click at [248, 323] on button "First aiders are trained and administer first aid ⛑️" at bounding box center [247, 325] width 12 height 12
click at [251, 352] on button "Appointed persons manage supplies and emergency calls 🚨📋" at bounding box center [247, 354] width 12 height 12
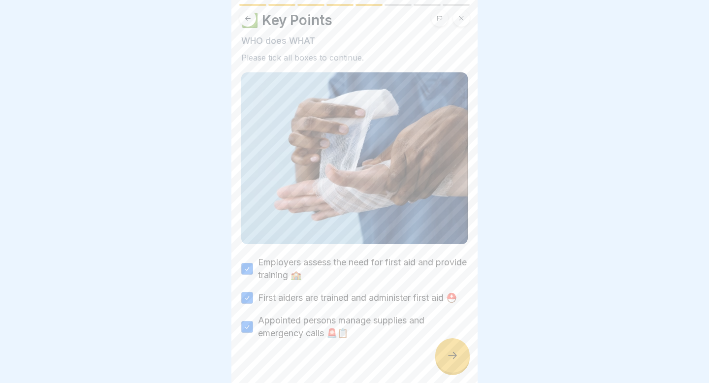
scroll to position [27, 0]
click at [445, 349] on div at bounding box center [452, 355] width 34 height 34
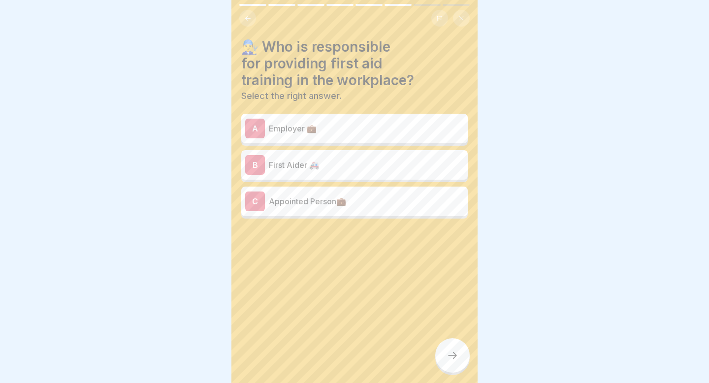
click at [356, 130] on p "Employer 💼" at bounding box center [366, 129] width 195 height 12
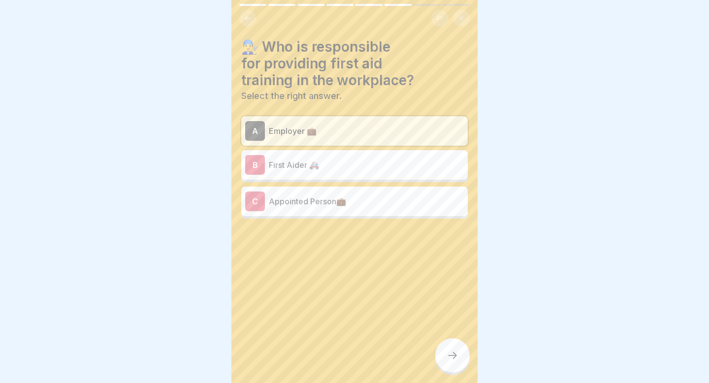
click at [450, 346] on div at bounding box center [452, 355] width 34 height 34
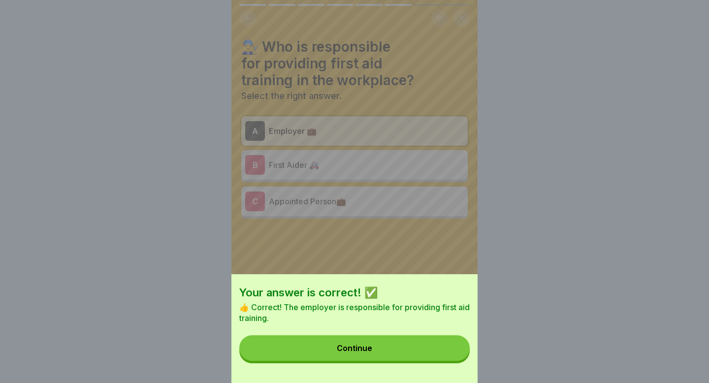
click at [445, 346] on button "Continue" at bounding box center [354, 348] width 230 height 26
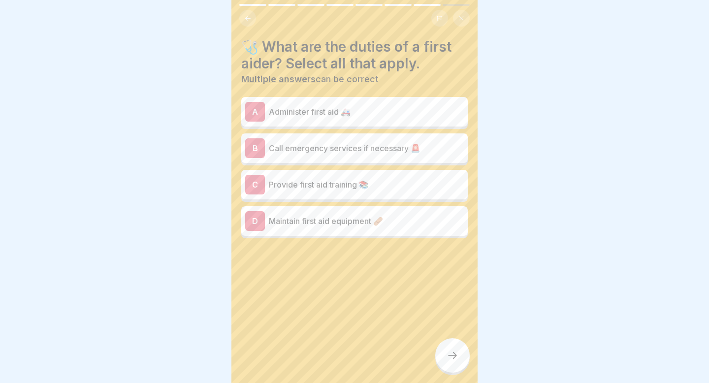
click at [335, 149] on p "Call emergency services if necessary 🚨" at bounding box center [366, 148] width 195 height 12
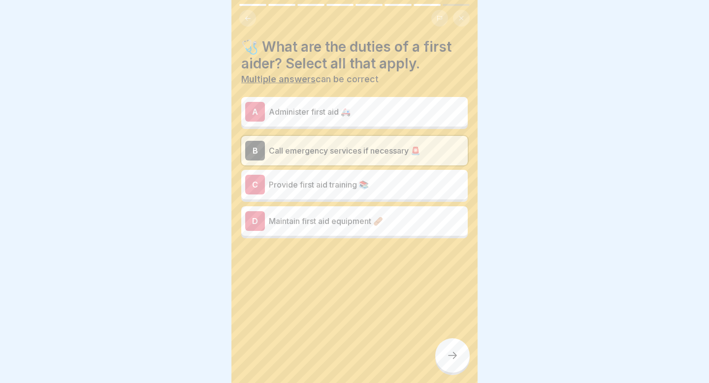
click at [332, 189] on p "Provide first aid training 📚" at bounding box center [366, 185] width 195 height 12
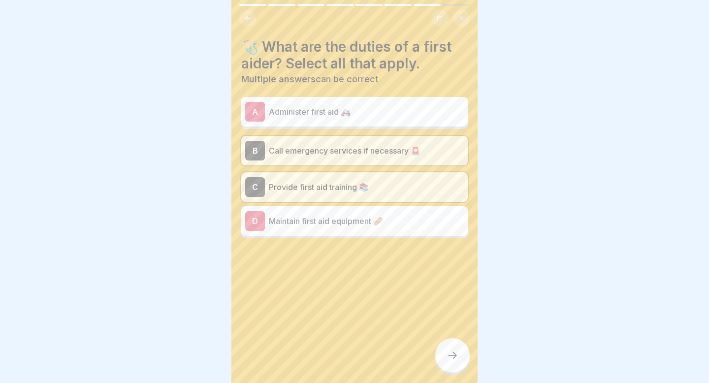
click at [338, 228] on div "D Maintain first aid equipment 🩹" at bounding box center [354, 221] width 219 height 20
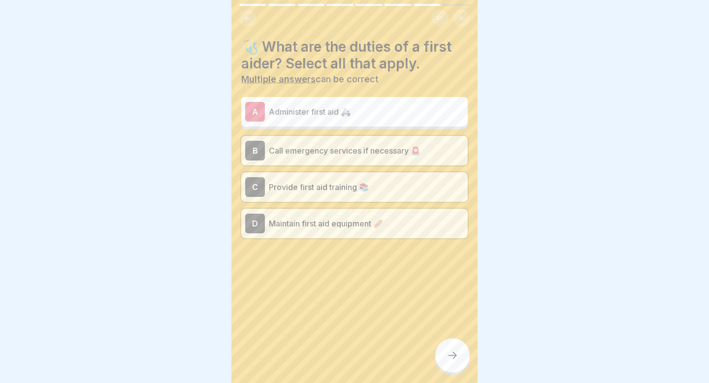
click at [322, 113] on p "Administer first aid 🚑" at bounding box center [366, 112] width 195 height 12
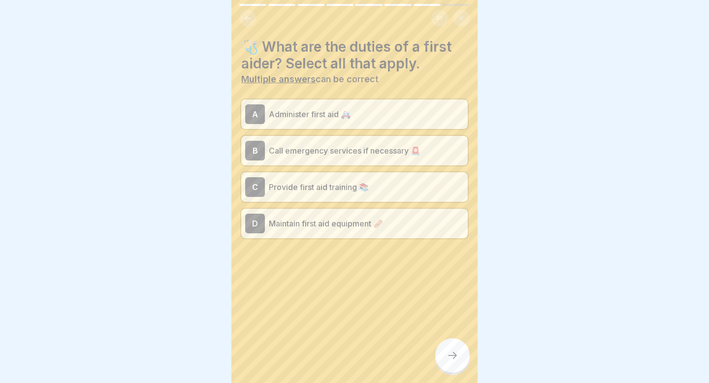
click at [448, 355] on icon at bounding box center [453, 356] width 12 height 12
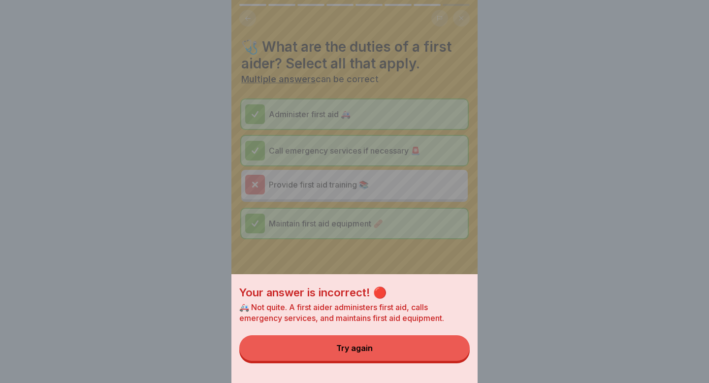
click at [447, 354] on button "Try again" at bounding box center [354, 348] width 230 height 26
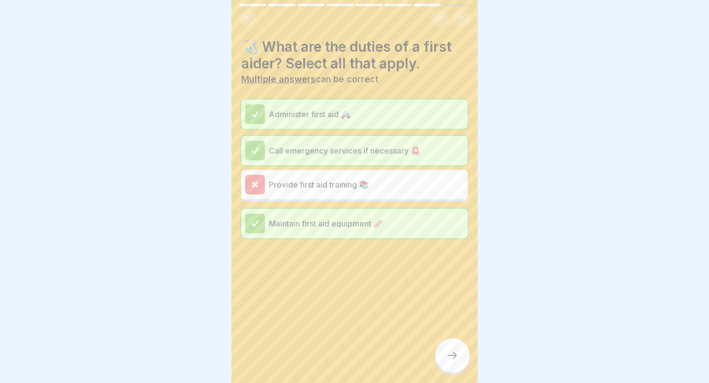
click at [453, 348] on div at bounding box center [452, 355] width 34 height 34
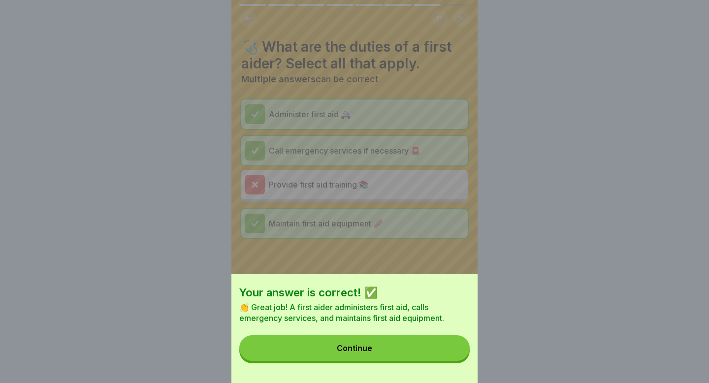
click at [453, 348] on button "Continue" at bounding box center [354, 348] width 230 height 26
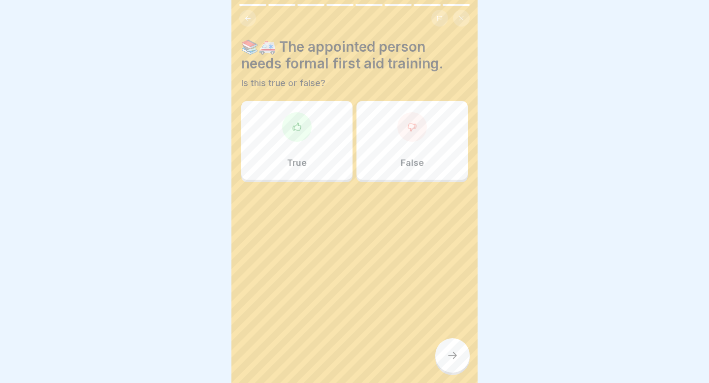
click at [297, 133] on div at bounding box center [297, 127] width 30 height 30
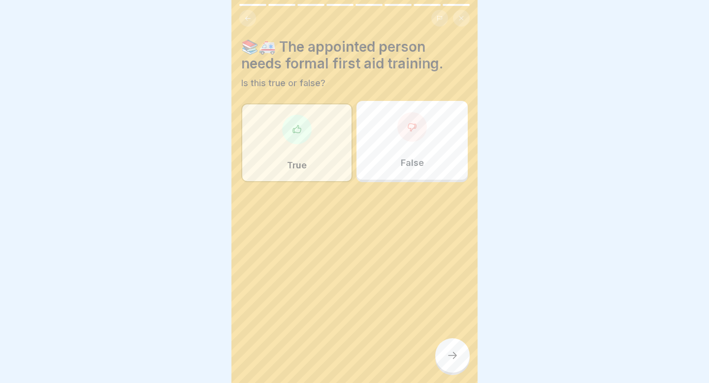
click at [464, 365] on div at bounding box center [452, 355] width 34 height 34
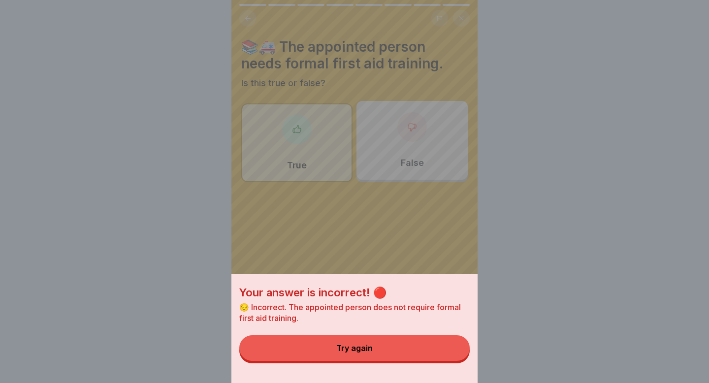
click at [439, 347] on button "Try again" at bounding box center [354, 348] width 230 height 26
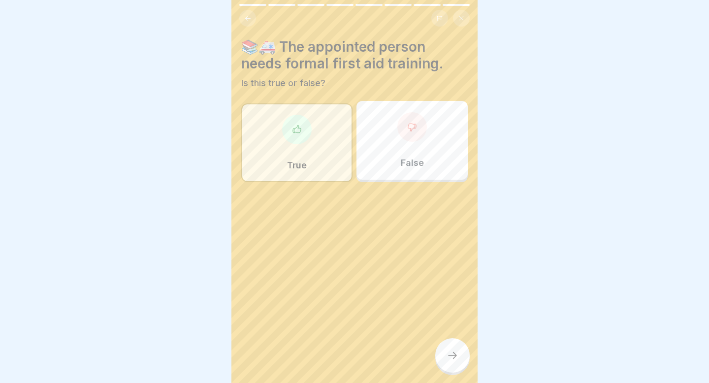
click at [409, 138] on div at bounding box center [412, 127] width 30 height 30
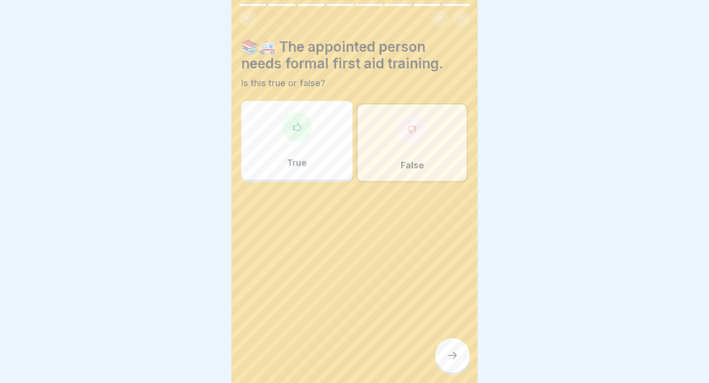
click at [447, 357] on icon at bounding box center [453, 356] width 12 height 12
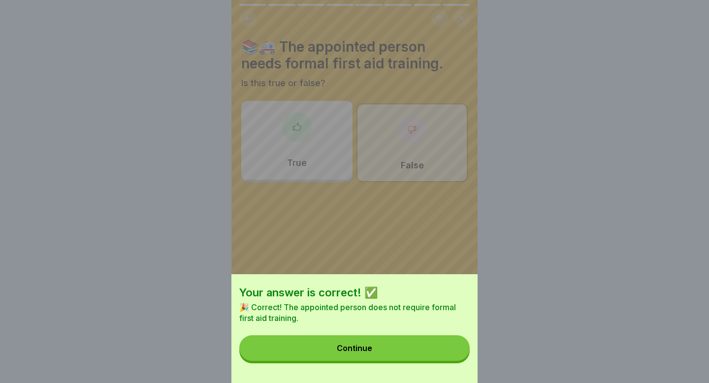
click at [446, 357] on button "Continue" at bounding box center [354, 348] width 230 height 26
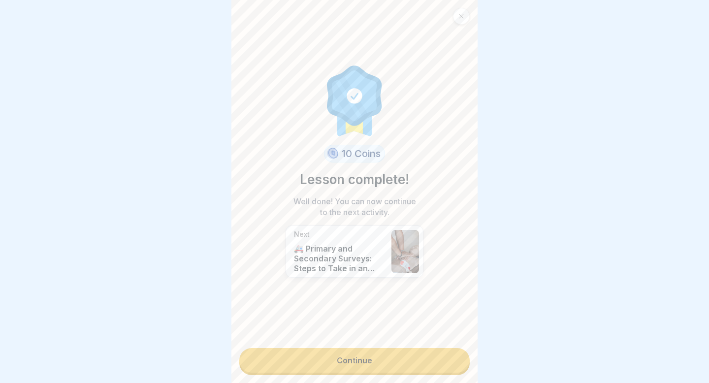
click at [411, 354] on link "Continue" at bounding box center [354, 360] width 230 height 25
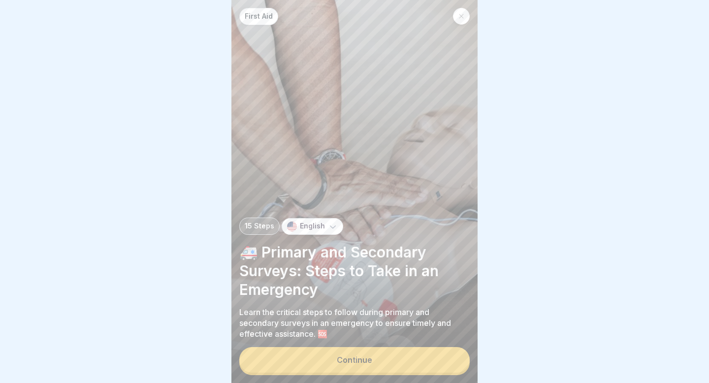
click at [411, 365] on button "Continue" at bounding box center [354, 360] width 230 height 26
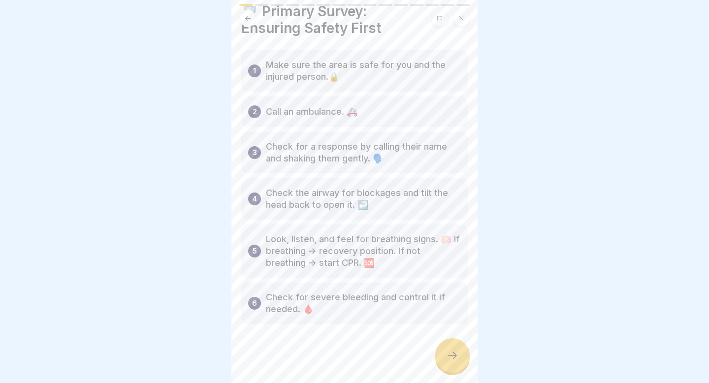
scroll to position [34, 0]
click at [450, 342] on div at bounding box center [452, 355] width 34 height 34
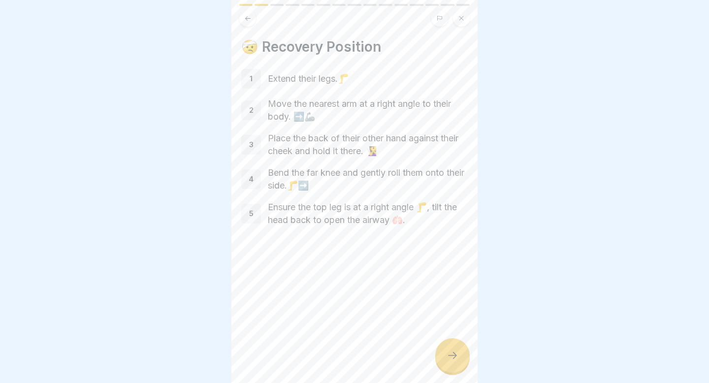
click at [462, 359] on div at bounding box center [452, 355] width 34 height 34
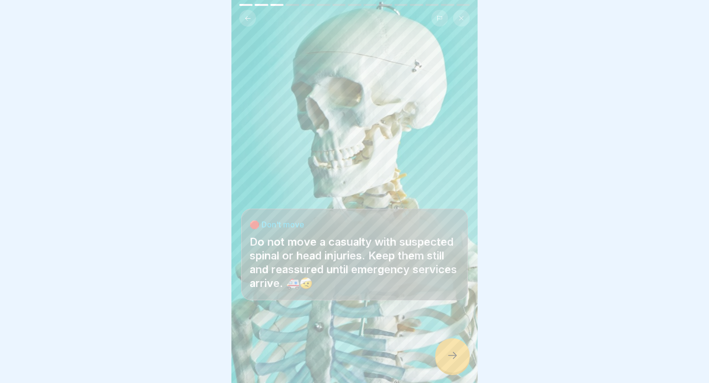
click at [462, 359] on div at bounding box center [452, 355] width 34 height 34
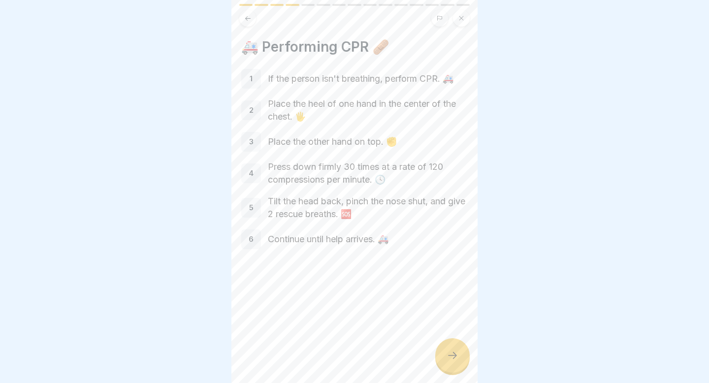
click at [462, 359] on div at bounding box center [452, 355] width 34 height 34
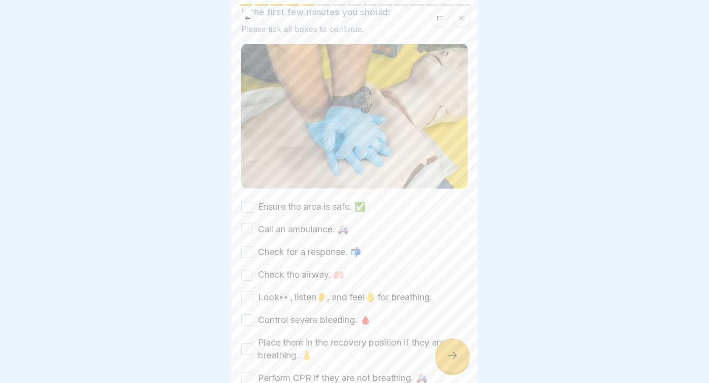
scroll to position [56, 0]
click at [246, 205] on button "Ensure the area is safe. ✅" at bounding box center [247, 206] width 12 height 12
click at [245, 233] on button "Call an ambulance. 🚑" at bounding box center [247, 229] width 12 height 12
click at [246, 247] on button "Check for a response. 📬" at bounding box center [247, 252] width 12 height 12
click at [246, 268] on button "Check the airway. 🫁" at bounding box center [247, 274] width 12 height 12
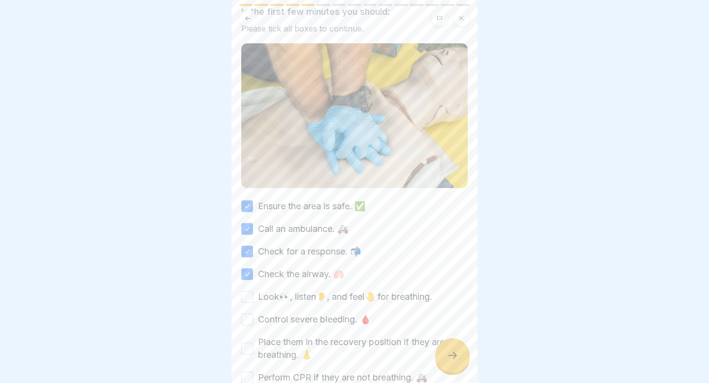
click at [248, 289] on div "Ensure the area is safe. ✅ Call an ambulance. 🚑 Check for a response. 📬 Check t…" at bounding box center [354, 292] width 226 height 184
click at [248, 294] on button "Look👀, listen👂, and feel🤚 for breathing." at bounding box center [247, 297] width 12 height 12
click at [248, 318] on button "Control severe bleeding. 🩸" at bounding box center [247, 320] width 12 height 12
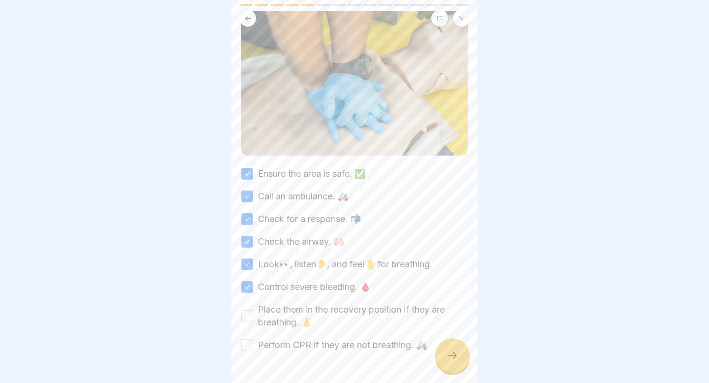
scroll to position [92, 0]
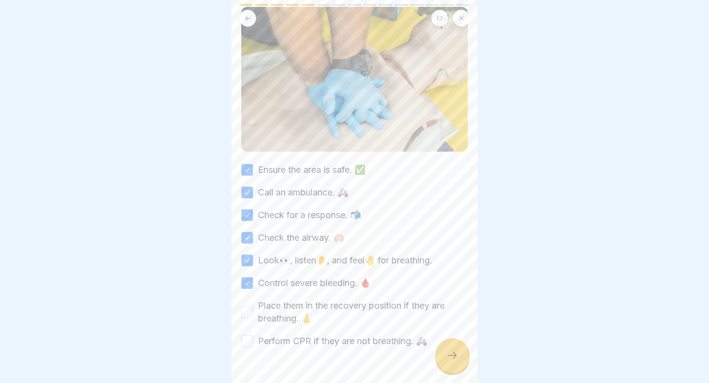
click at [248, 314] on button "Place them in the recovery position if they are breathing. 👃" at bounding box center [247, 312] width 12 height 12
click at [248, 344] on button "Perform CPR if they are not breathing. 🚑" at bounding box center [247, 341] width 12 height 12
click at [449, 356] on icon at bounding box center [453, 356] width 12 height 12
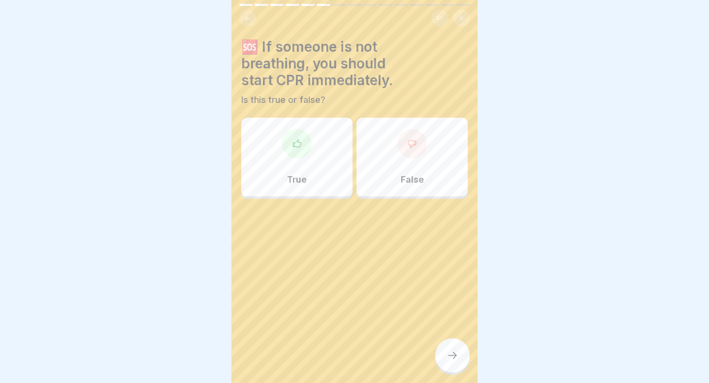
click at [301, 157] on div at bounding box center [297, 144] width 30 height 30
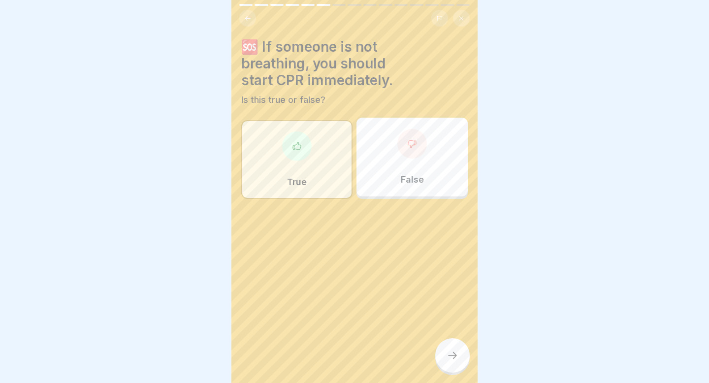
click at [451, 358] on icon at bounding box center [453, 356] width 12 height 12
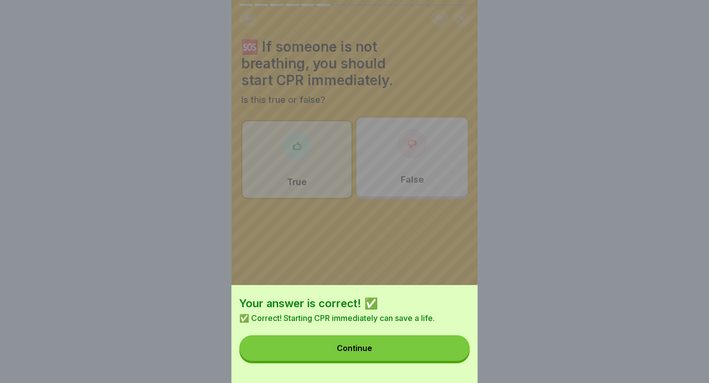
click at [438, 350] on button "Continue" at bounding box center [354, 348] width 230 height 26
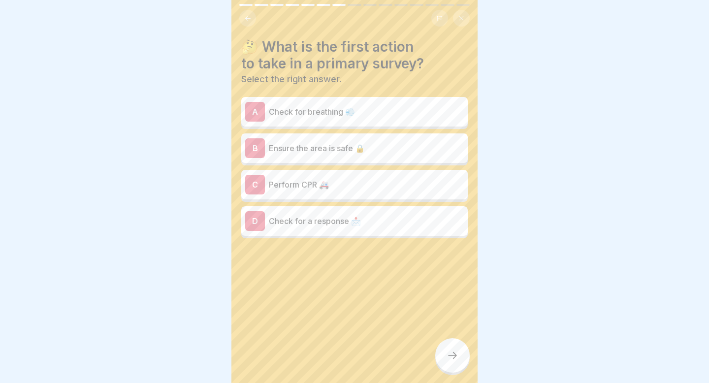
click at [373, 117] on p "Check for breathing 💨" at bounding box center [366, 112] width 195 height 12
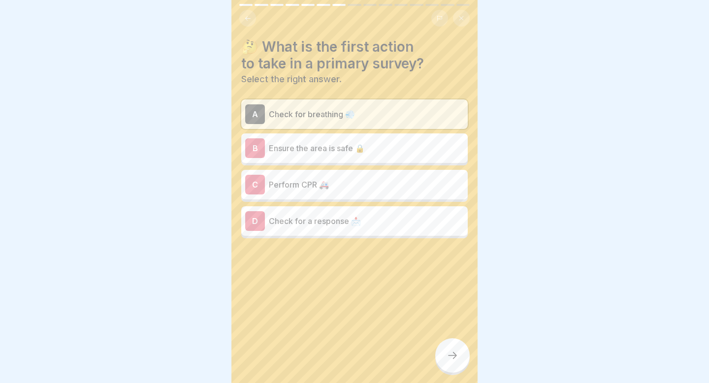
click at [375, 150] on p "Ensure the area is safe 🔒" at bounding box center [366, 148] width 195 height 12
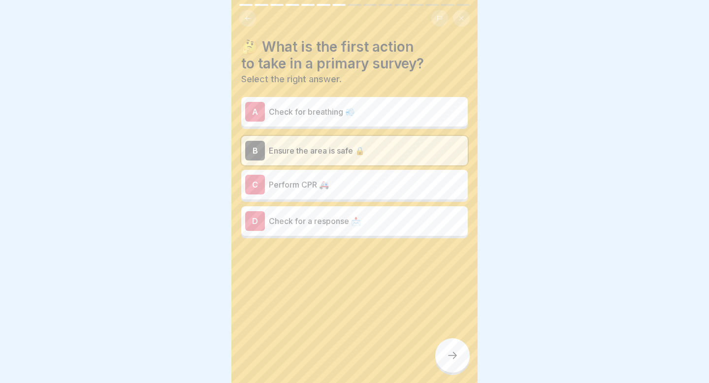
click at [447, 355] on icon at bounding box center [453, 356] width 12 height 12
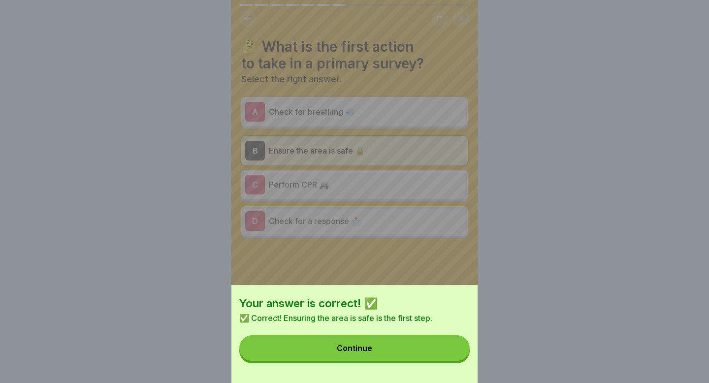
click at [447, 355] on button "Continue" at bounding box center [354, 348] width 230 height 26
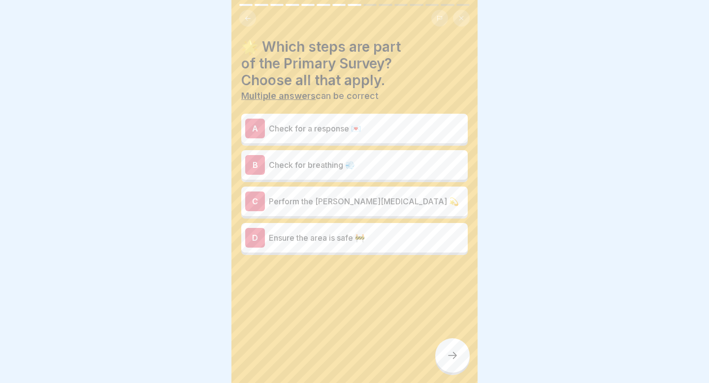
click at [341, 166] on p "Check for breathing 💨" at bounding box center [366, 165] width 195 height 12
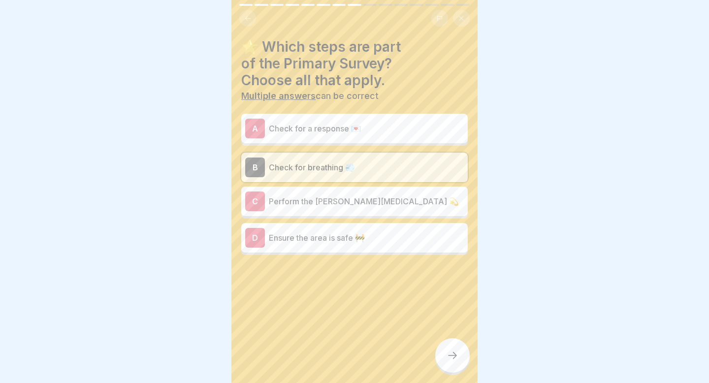
click at [353, 237] on p "Ensure the area is safe 🚧" at bounding box center [366, 238] width 195 height 12
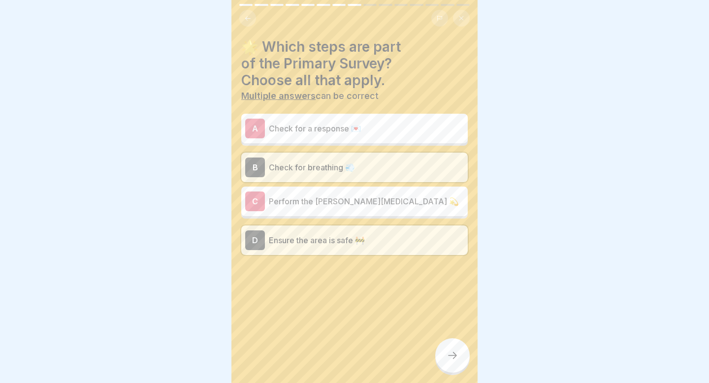
click at [352, 127] on p "Check for a response 💌" at bounding box center [366, 129] width 195 height 12
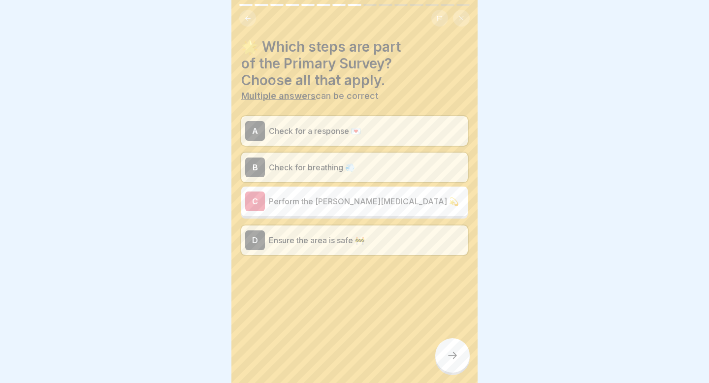
click at [458, 353] on icon at bounding box center [453, 356] width 12 height 12
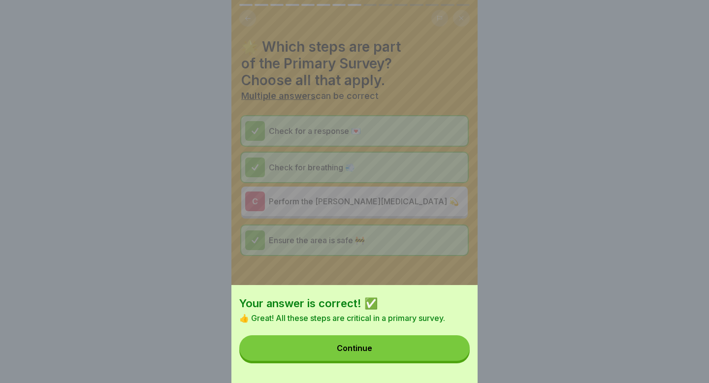
click at [453, 350] on button "Continue" at bounding box center [354, 348] width 230 height 26
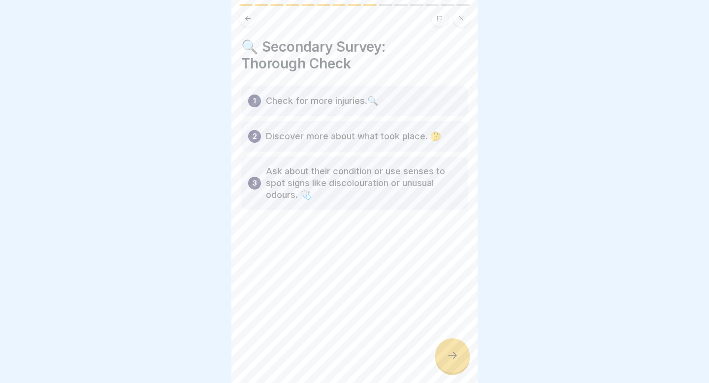
click at [465, 354] on div at bounding box center [452, 355] width 34 height 34
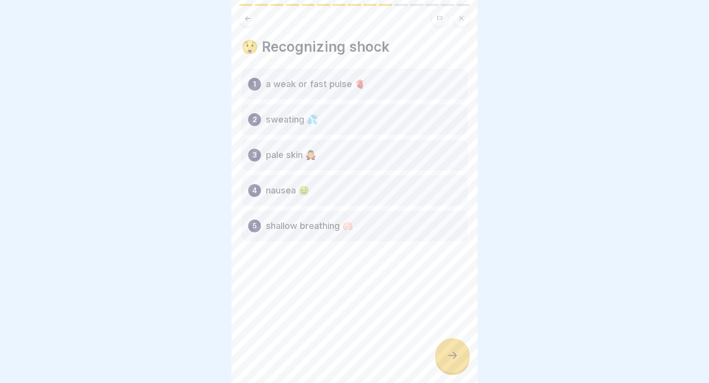
click at [452, 351] on div at bounding box center [452, 355] width 34 height 34
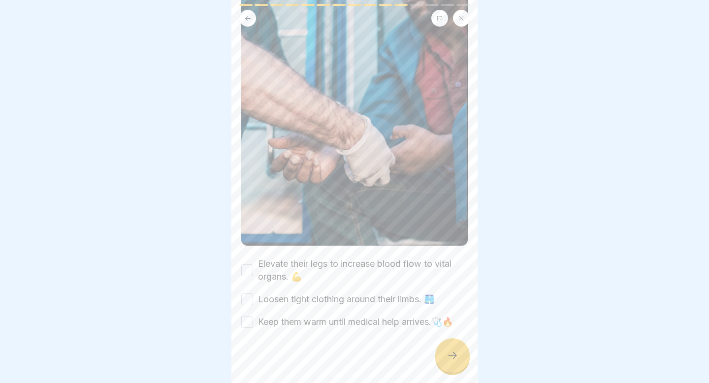
scroll to position [142, 0]
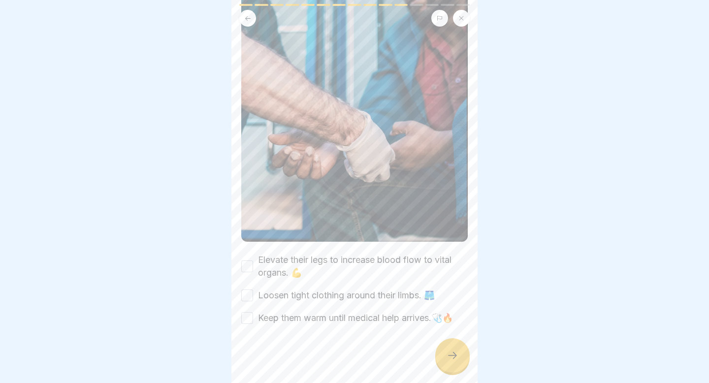
click at [246, 294] on button "Loosen tight clothing around their limbs. 🩳" at bounding box center [247, 295] width 12 height 12
click at [243, 265] on button "Elevate their legs to increase blood flow to vital organs. 💪" at bounding box center [247, 266] width 12 height 12
click at [245, 316] on button "Keep them warm until medical help arrives.🩺🔥" at bounding box center [247, 318] width 12 height 12
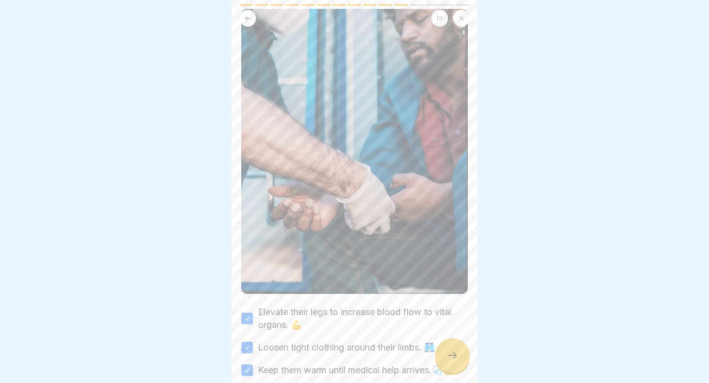
scroll to position [87, 0]
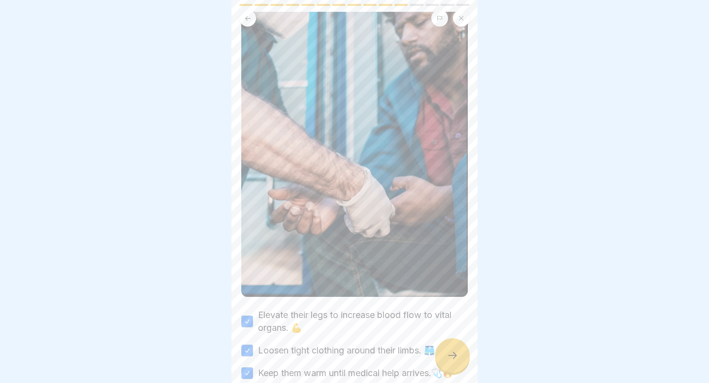
click at [462, 356] on div at bounding box center [452, 355] width 34 height 34
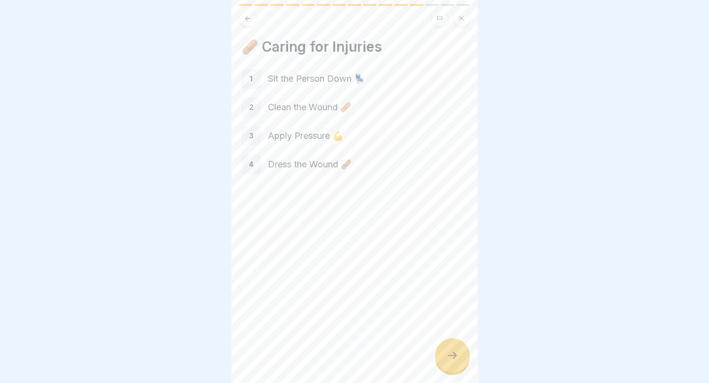
click at [457, 342] on div at bounding box center [452, 355] width 34 height 34
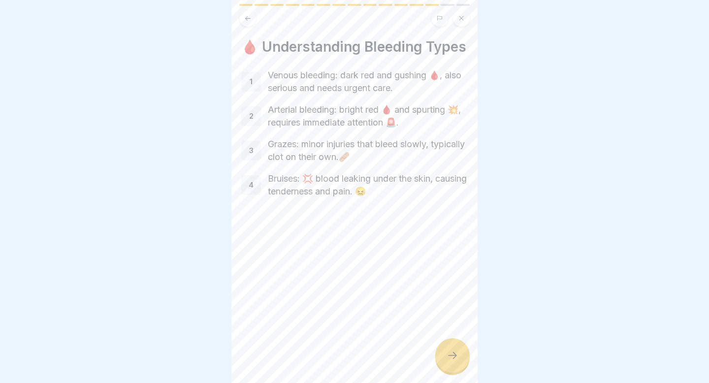
click at [462, 351] on div at bounding box center [452, 355] width 34 height 34
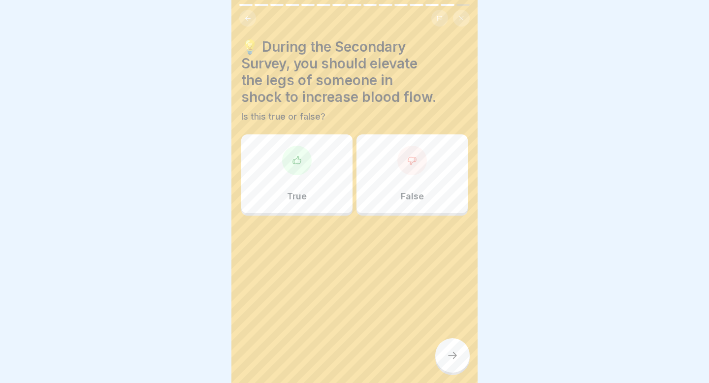
click at [290, 175] on div "True" at bounding box center [296, 173] width 111 height 79
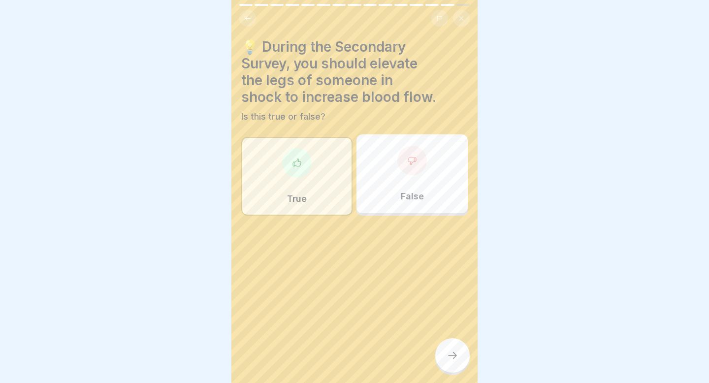
click at [453, 347] on div at bounding box center [452, 355] width 34 height 34
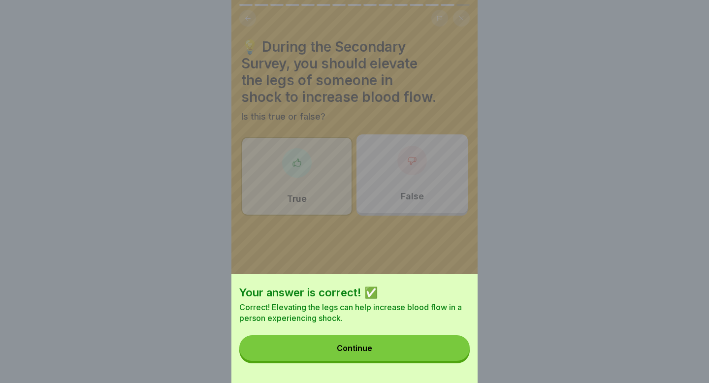
click at [453, 346] on button "Continue" at bounding box center [354, 348] width 230 height 26
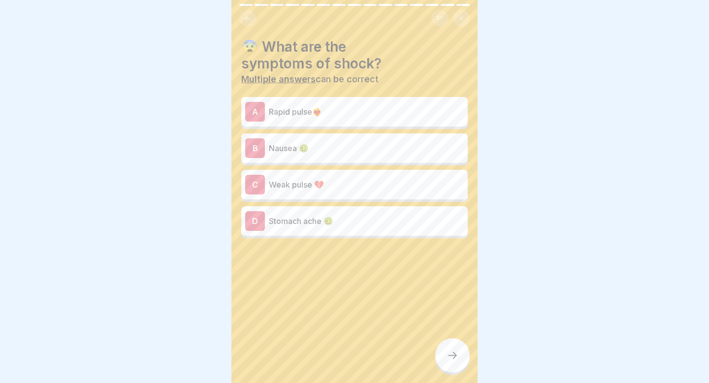
click at [311, 145] on p "Nausea 🤢" at bounding box center [366, 148] width 195 height 12
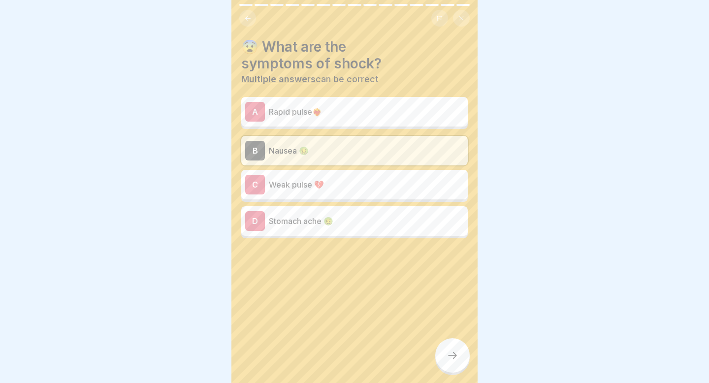
click at [326, 191] on div "C Weak pulse 💔" at bounding box center [354, 185] width 219 height 20
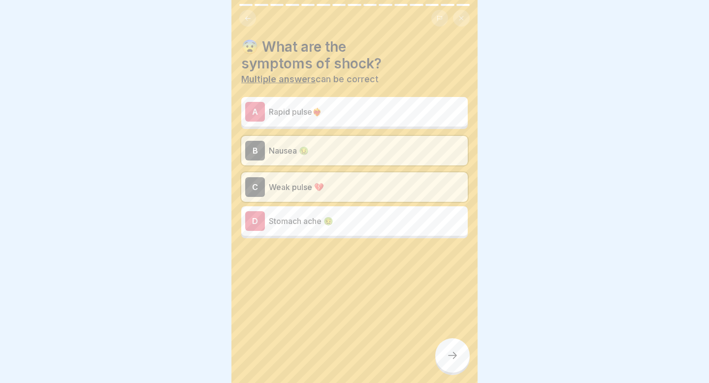
click at [325, 112] on p "Rapid pulse❤️‍🔥" at bounding box center [366, 112] width 195 height 12
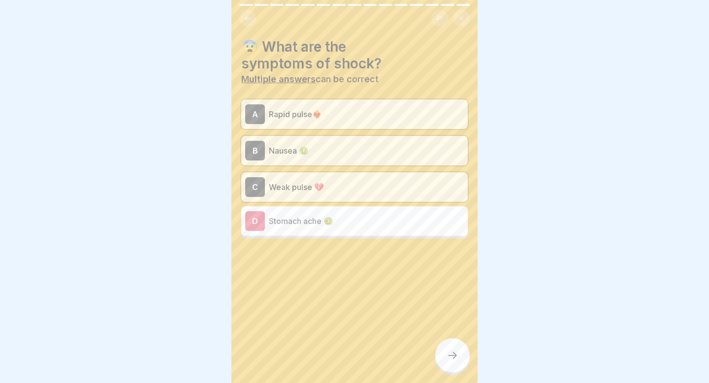
click at [458, 356] on icon at bounding box center [453, 356] width 12 height 12
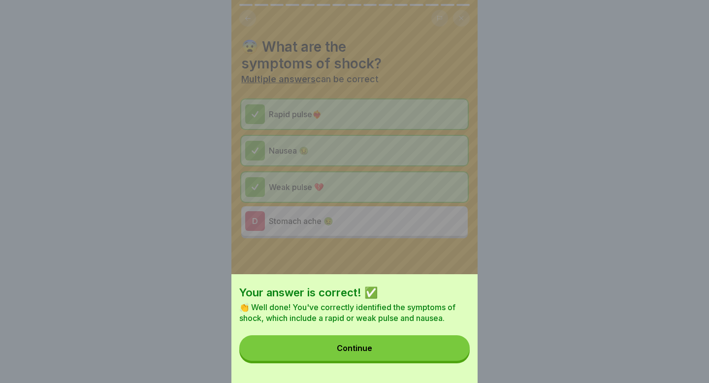
click at [447, 347] on button "Continue" at bounding box center [354, 348] width 230 height 26
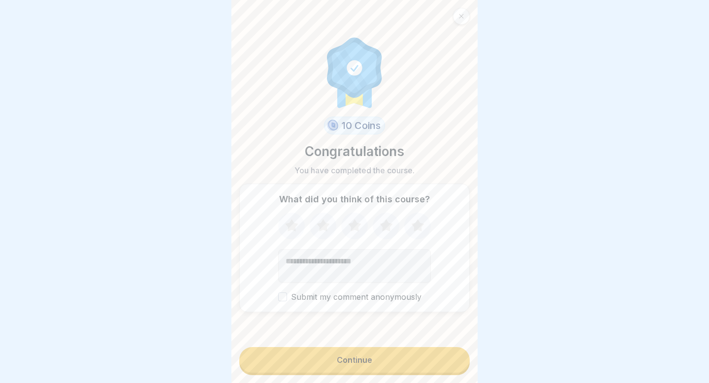
click at [336, 359] on button "Continue" at bounding box center [354, 360] width 230 height 26
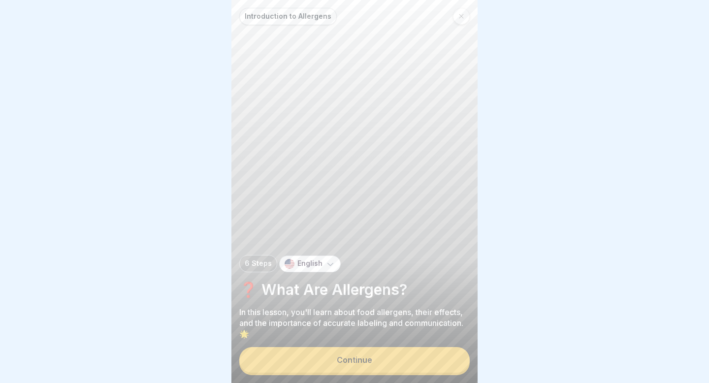
click at [356, 361] on div "Continue" at bounding box center [354, 359] width 35 height 9
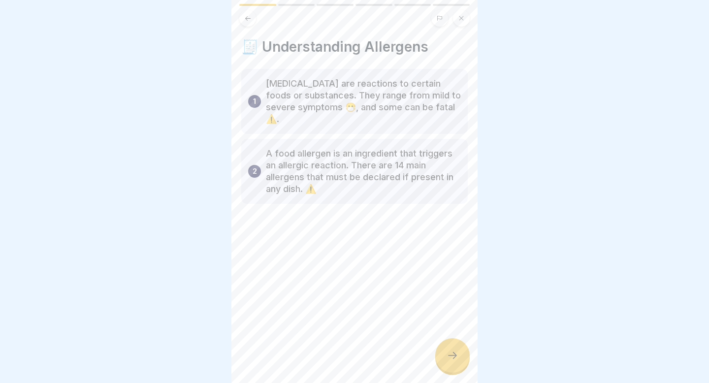
click at [455, 353] on icon at bounding box center [453, 356] width 12 height 12
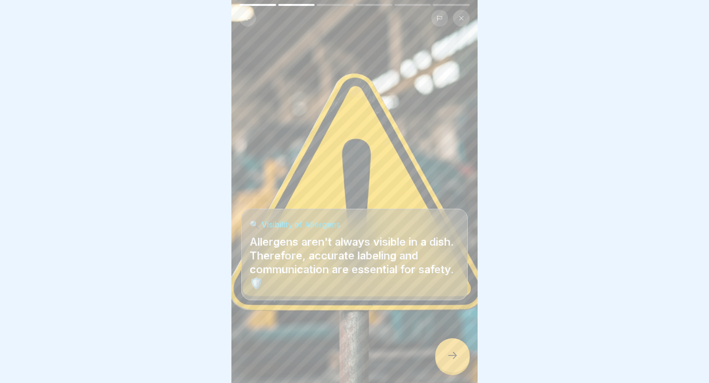
click at [455, 353] on icon at bounding box center [453, 356] width 12 height 12
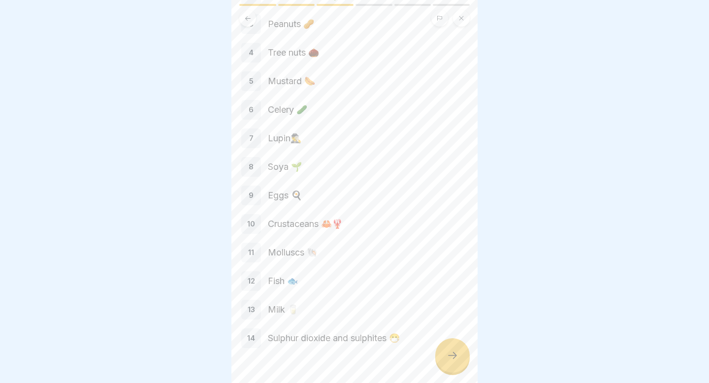
scroll to position [113, 0]
click at [448, 353] on icon at bounding box center [453, 356] width 12 height 12
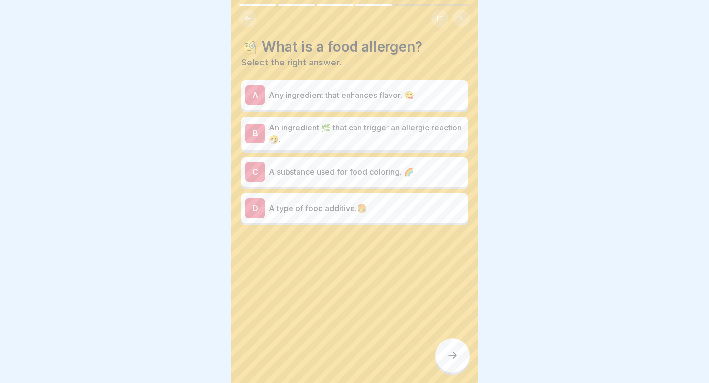
click at [351, 140] on p "An ingredient 🌿 that can trigger an allergic reaction 🤧." at bounding box center [366, 134] width 195 height 24
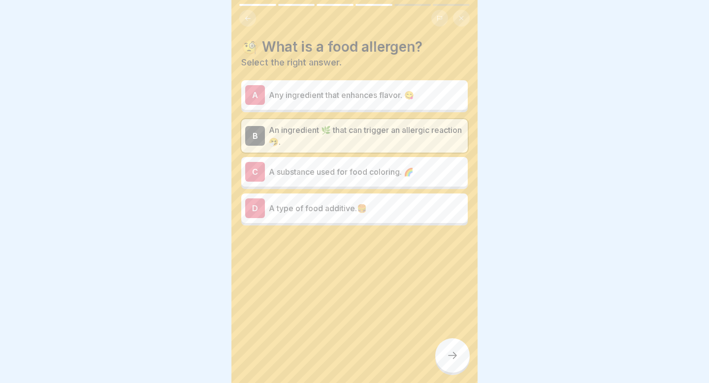
click at [466, 353] on div at bounding box center [452, 355] width 34 height 34
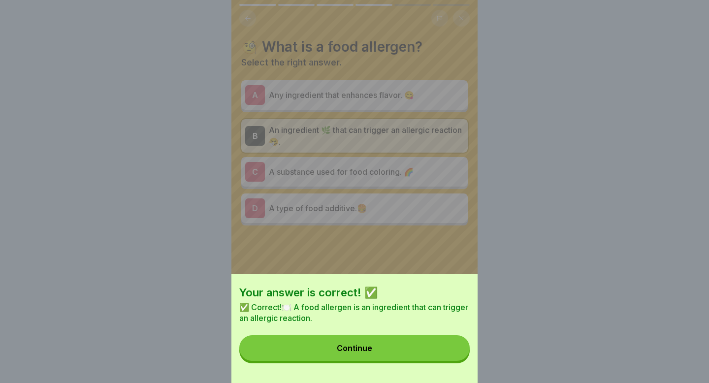
click at [447, 343] on button "Continue" at bounding box center [354, 348] width 230 height 26
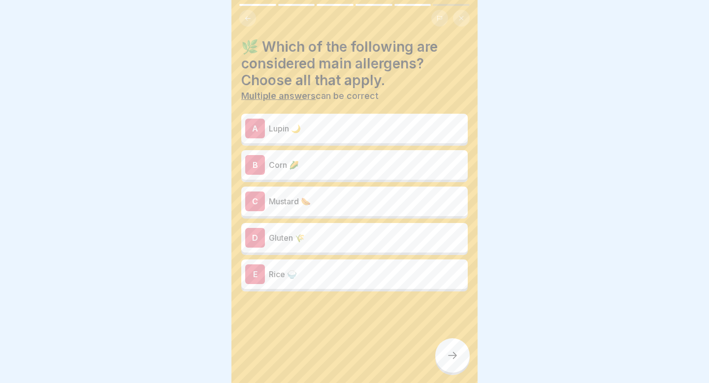
click at [358, 198] on p "Mustard 🌭" at bounding box center [366, 201] width 195 height 12
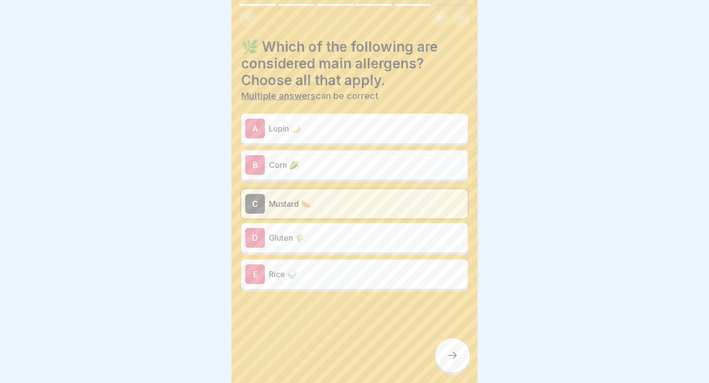
click at [338, 123] on p "Lupin 🌙" at bounding box center [366, 129] width 195 height 12
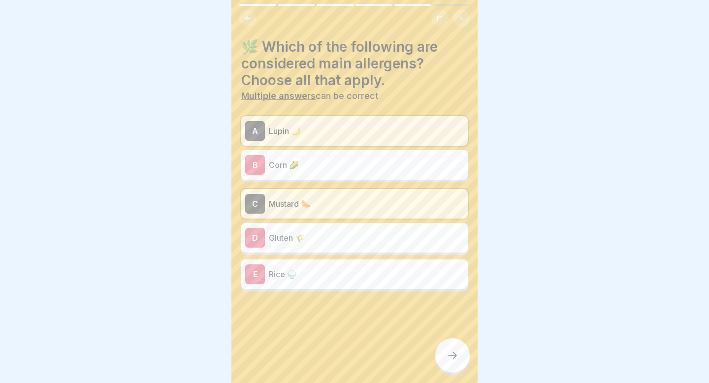
click at [350, 240] on p "Gluten 🌾" at bounding box center [366, 238] width 195 height 12
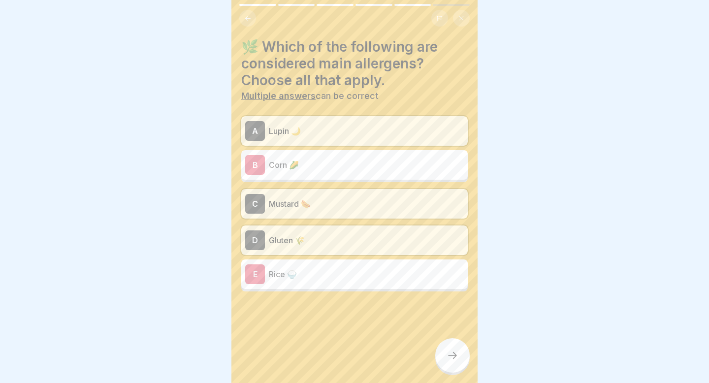
click at [449, 351] on icon at bounding box center [453, 356] width 12 height 12
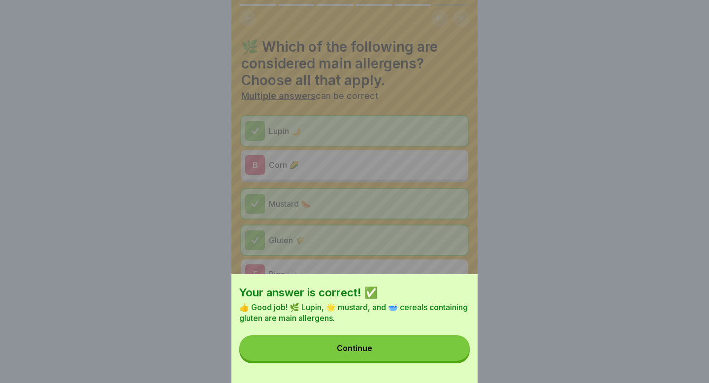
click at [449, 350] on button "Continue" at bounding box center [354, 348] width 230 height 26
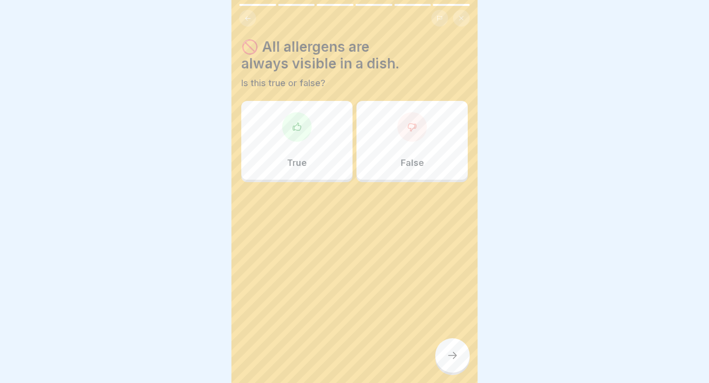
click at [420, 140] on div "False" at bounding box center [411, 140] width 111 height 79
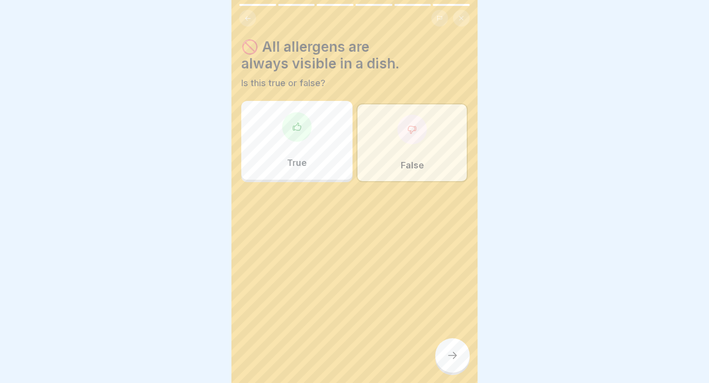
click at [456, 352] on icon at bounding box center [453, 356] width 12 height 12
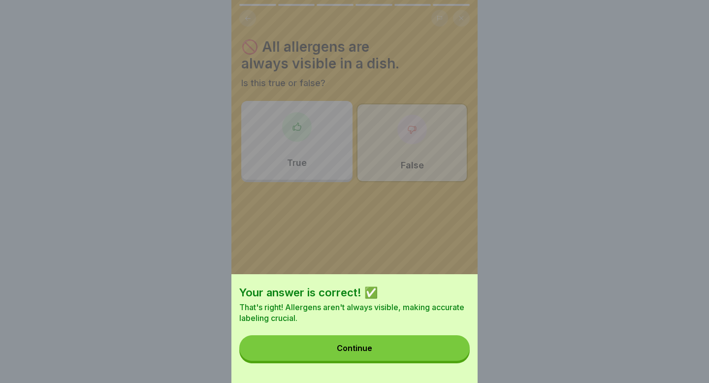
click at [454, 351] on button "Continue" at bounding box center [354, 348] width 230 height 26
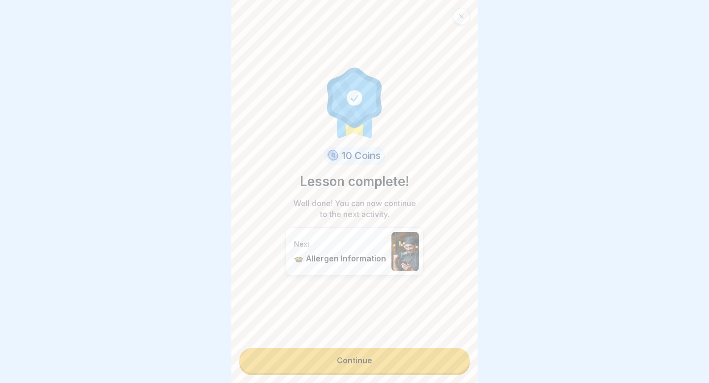
click at [444, 357] on link "Continue" at bounding box center [354, 360] width 230 height 25
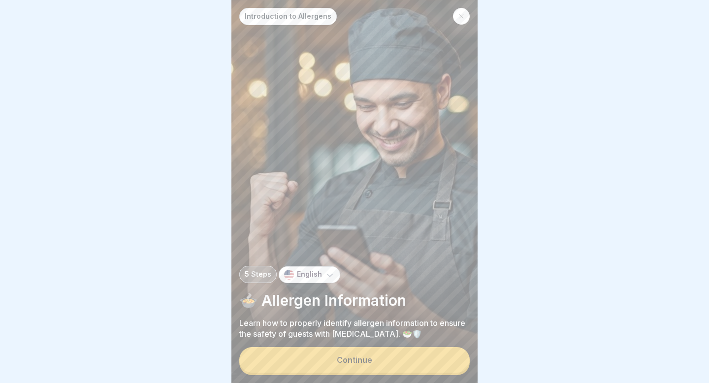
click at [431, 360] on button "Continue" at bounding box center [354, 360] width 230 height 26
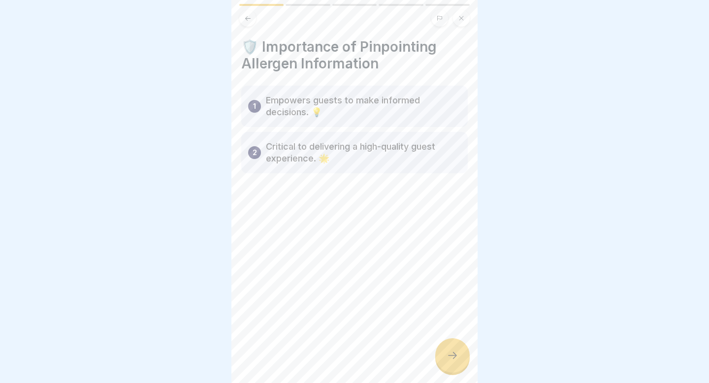
click at [452, 350] on div at bounding box center [452, 355] width 34 height 34
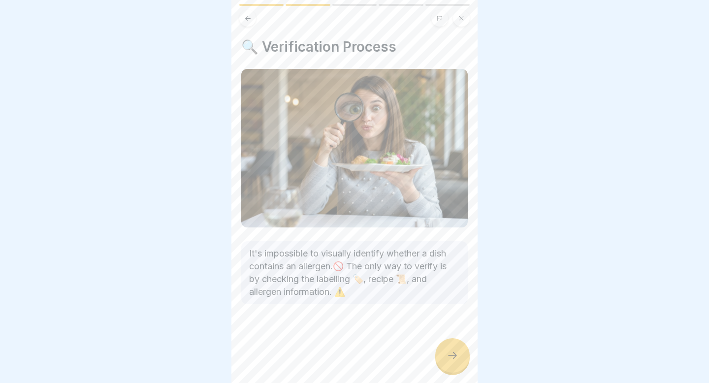
click at [452, 350] on div at bounding box center [452, 355] width 34 height 34
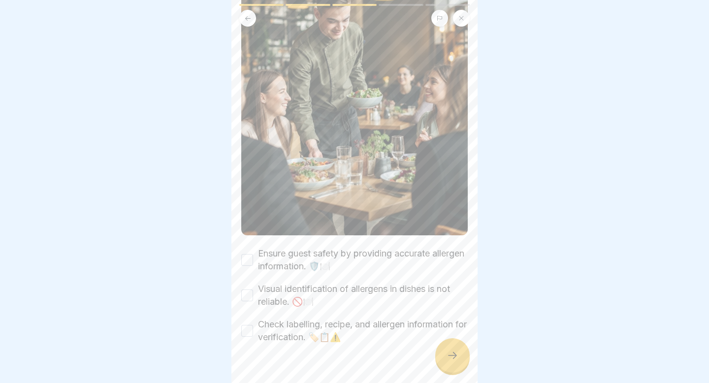
scroll to position [159, 0]
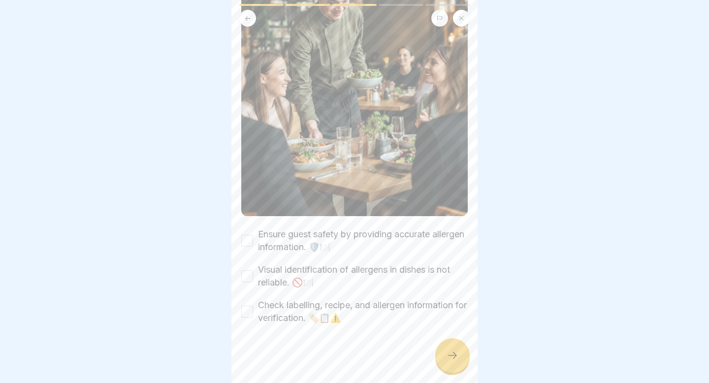
click at [245, 313] on button "Check labelling, recipe, and allergen information for verification. 🏷️📋⚠️" at bounding box center [247, 312] width 12 height 12
click at [245, 279] on button "Visual identification of allergens in dishes is not reliable. 🚫🍽️" at bounding box center [247, 276] width 12 height 12
click at [245, 237] on button "Ensure guest safety by providing accurate allergen information. 🛡️🍽️" at bounding box center [247, 241] width 12 height 12
click at [441, 353] on div at bounding box center [452, 355] width 34 height 34
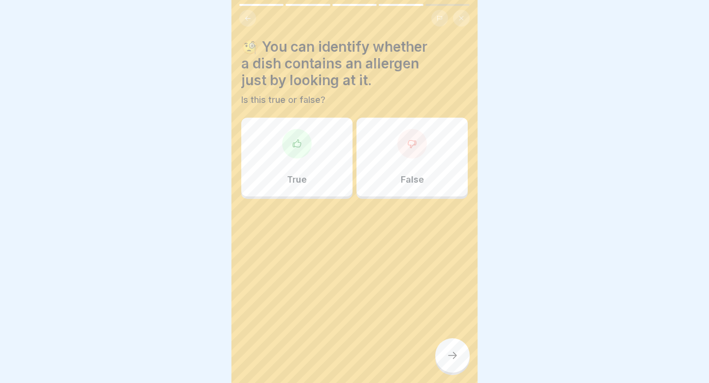
click at [412, 173] on div "False" at bounding box center [411, 157] width 111 height 79
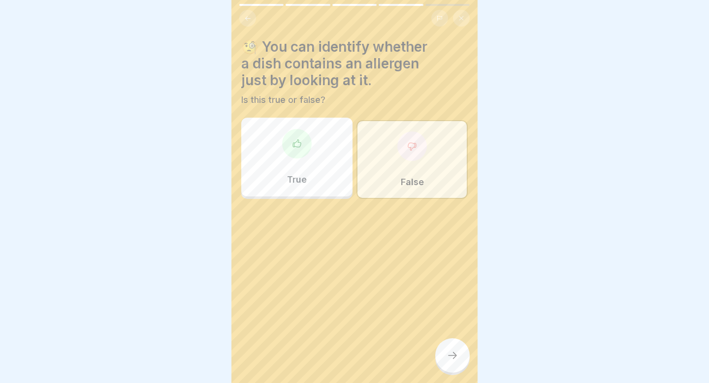
click at [450, 364] on div at bounding box center [452, 355] width 34 height 34
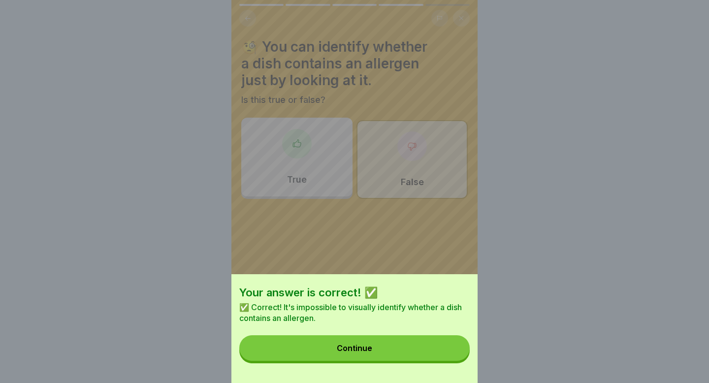
click at [444, 348] on button "Continue" at bounding box center [354, 348] width 230 height 26
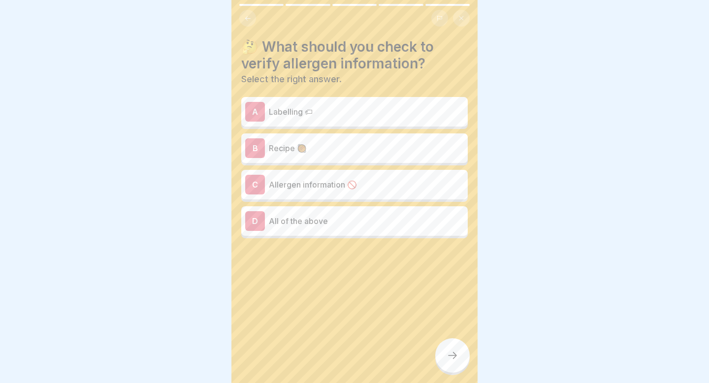
click at [368, 105] on div "A Labelling 🏷" at bounding box center [354, 112] width 219 height 20
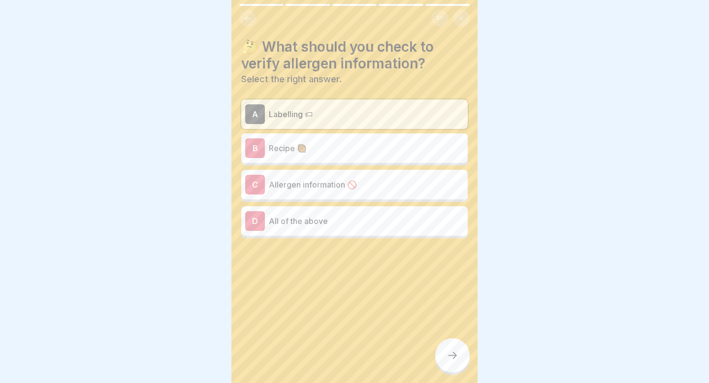
click at [368, 144] on p "Recipe 🥘" at bounding box center [366, 148] width 195 height 12
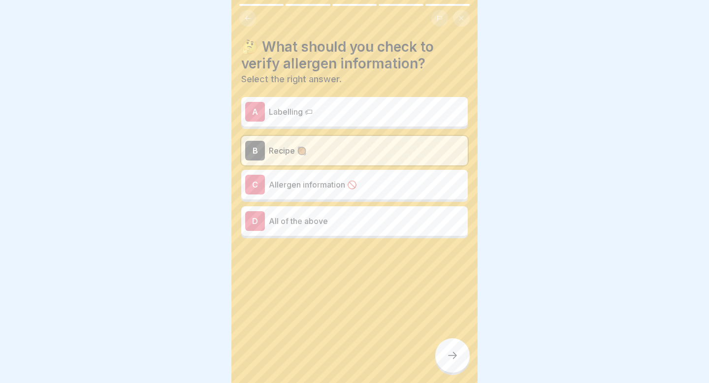
click at [376, 186] on p "Allergen information 🚫" at bounding box center [366, 185] width 195 height 12
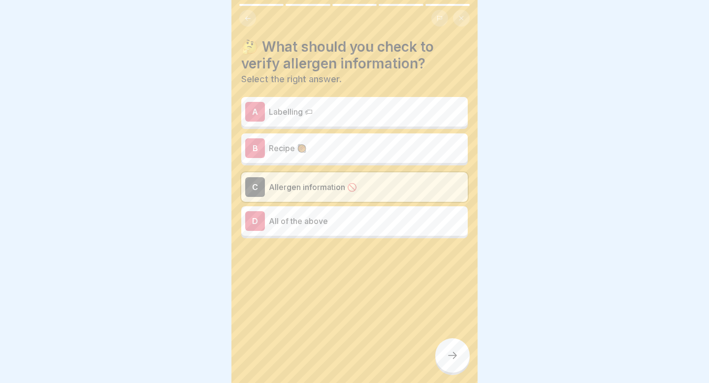
click at [345, 111] on p "Labelling 🏷" at bounding box center [366, 112] width 195 height 12
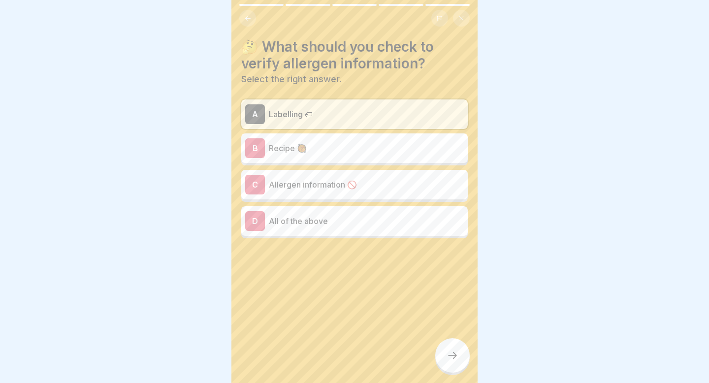
click at [344, 142] on p "Recipe 🥘" at bounding box center [366, 148] width 195 height 12
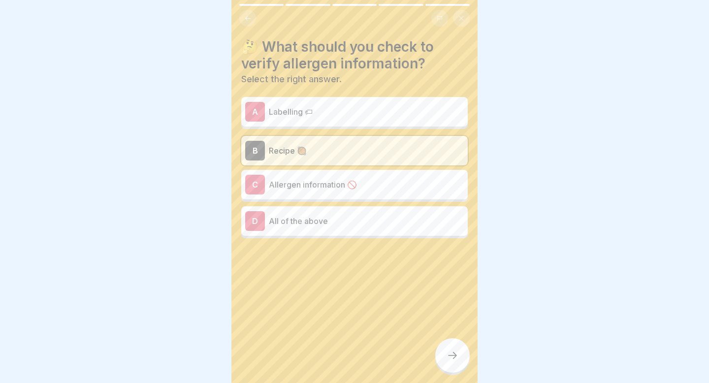
click at [350, 214] on div "D All of the above" at bounding box center [354, 221] width 219 height 20
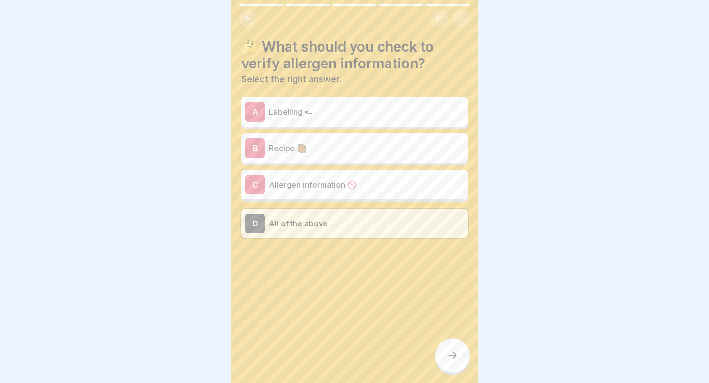
click at [454, 356] on icon at bounding box center [453, 356] width 12 height 12
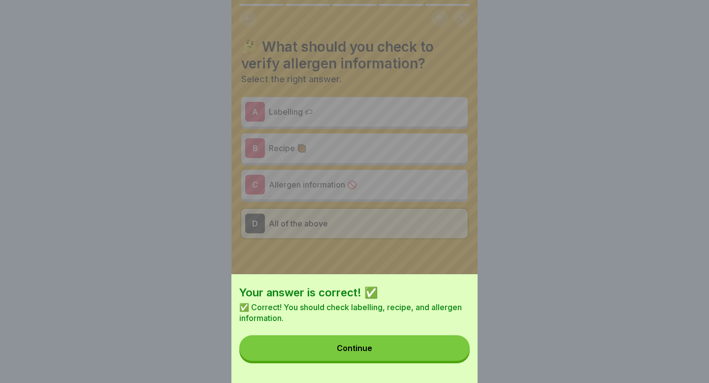
click at [454, 355] on button "Continue" at bounding box center [354, 348] width 230 height 26
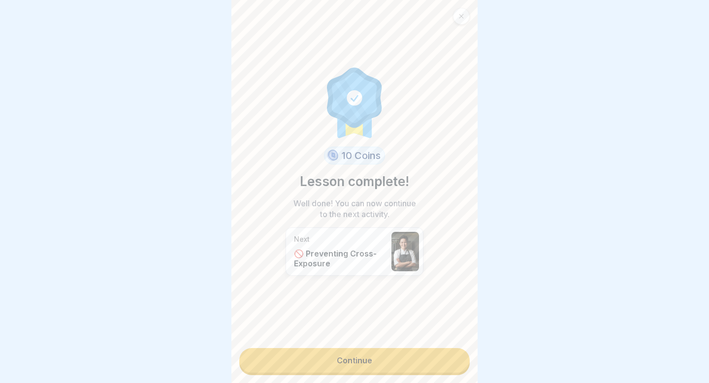
click at [441, 364] on link "Continue" at bounding box center [354, 360] width 230 height 25
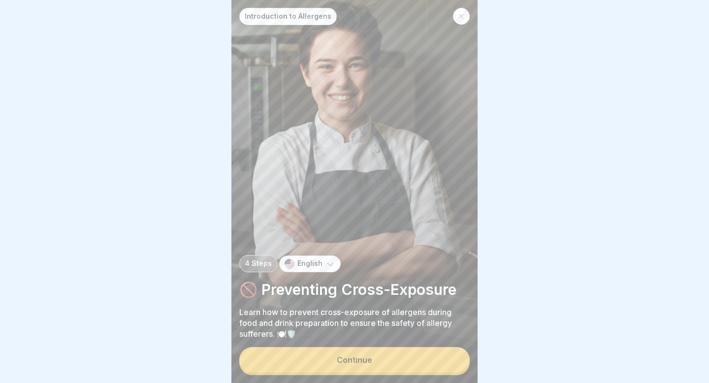
click at [438, 360] on button "Continue" at bounding box center [354, 360] width 230 height 26
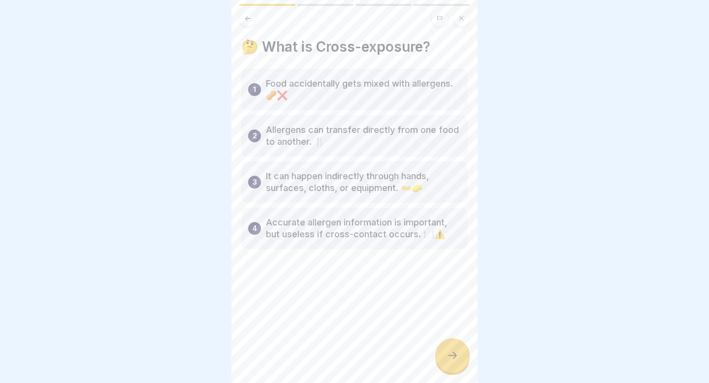
click at [453, 357] on icon at bounding box center [453, 356] width 12 height 12
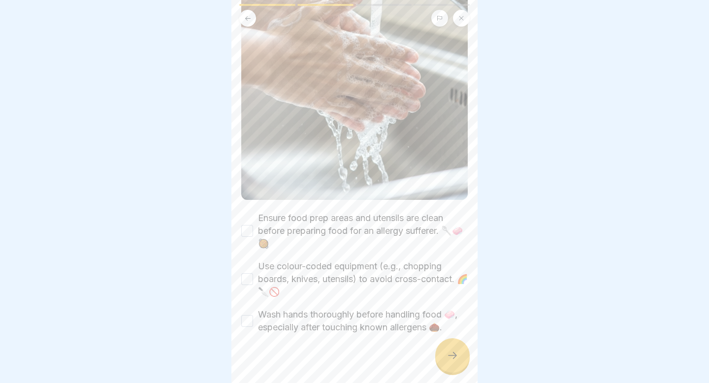
scroll to position [160, 0]
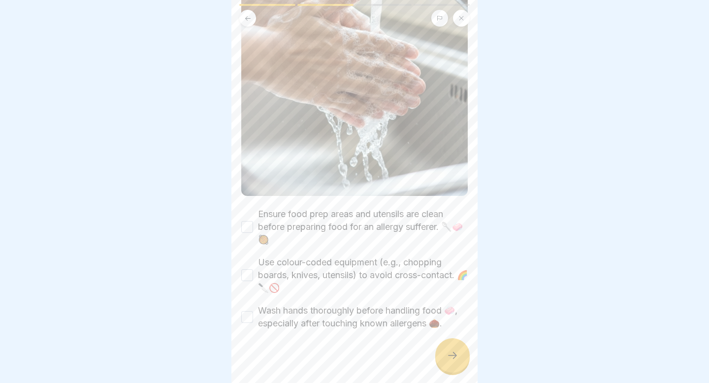
click at [246, 228] on button "Ensure food prep areas and utensils are clean before preparing food for an alle…" at bounding box center [247, 227] width 12 height 12
click at [248, 274] on button "Use colour-coded equipment (e.g., chopping boards, knives, utensils) to avoid c…" at bounding box center [247, 275] width 12 height 12
click at [244, 319] on button "Wash hands thoroughly before handling food 🧼, especially after touching known a…" at bounding box center [247, 317] width 12 height 12
click at [449, 352] on icon at bounding box center [453, 356] width 12 height 12
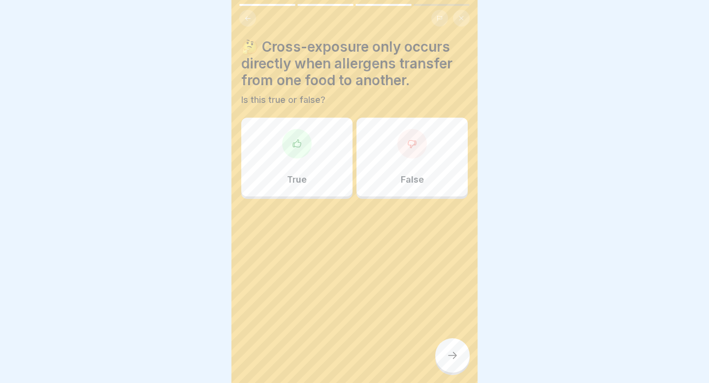
click at [296, 169] on div "True" at bounding box center [296, 157] width 111 height 79
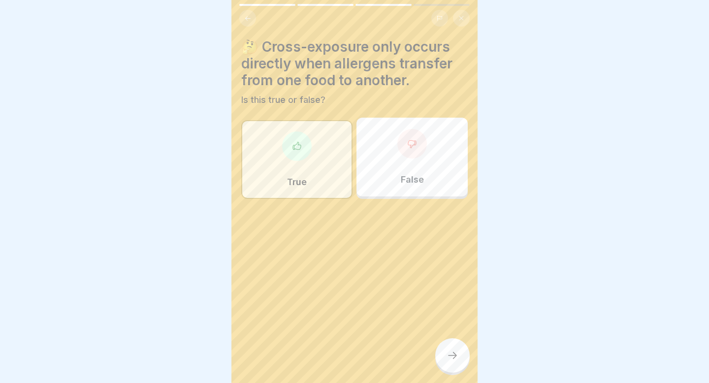
click at [396, 160] on div "False" at bounding box center [411, 157] width 111 height 79
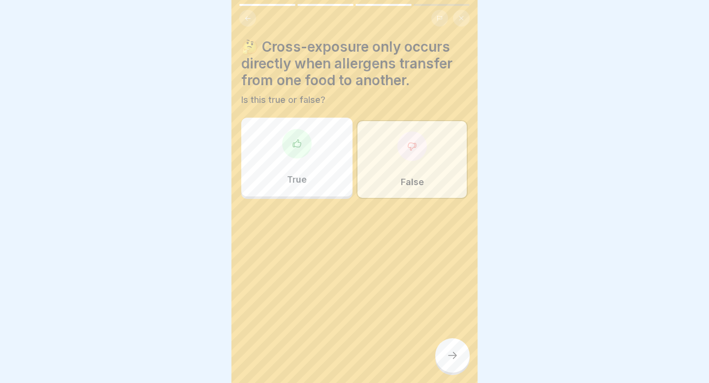
click at [458, 355] on icon at bounding box center [453, 356] width 12 height 12
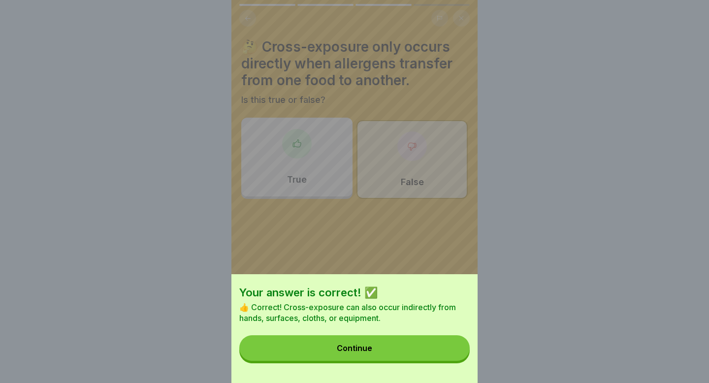
click at [456, 351] on button "Continue" at bounding box center [354, 348] width 230 height 26
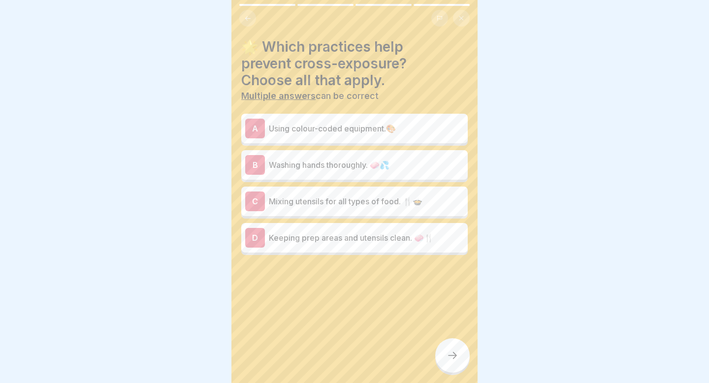
click at [368, 168] on p "Washing hands thoroughly. 🧼💦" at bounding box center [366, 165] width 195 height 12
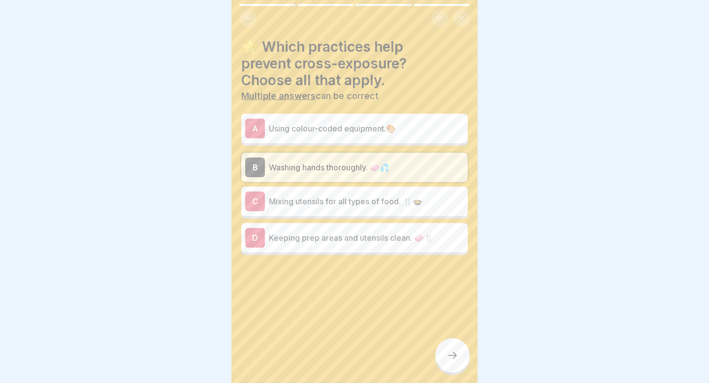
click at [362, 238] on p "Keeping prep areas and utensils clean. 🧼🍴" at bounding box center [366, 238] width 195 height 12
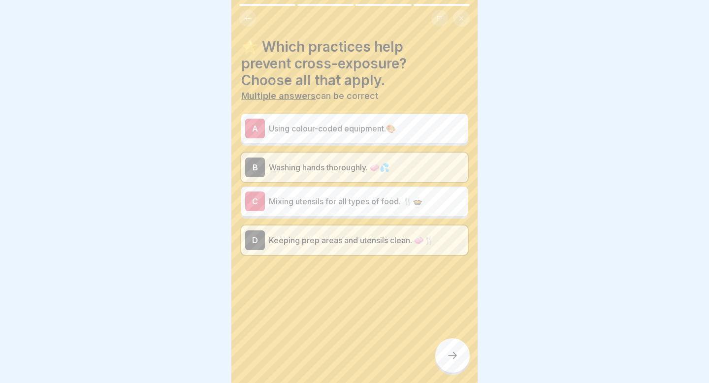
click at [455, 349] on div at bounding box center [452, 355] width 34 height 34
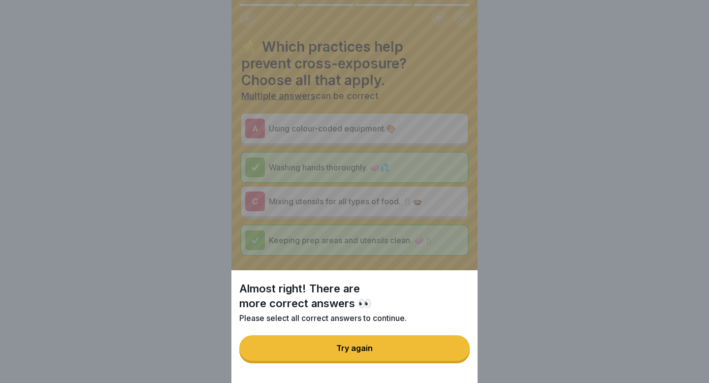
click at [411, 348] on button "Try again" at bounding box center [354, 348] width 230 height 26
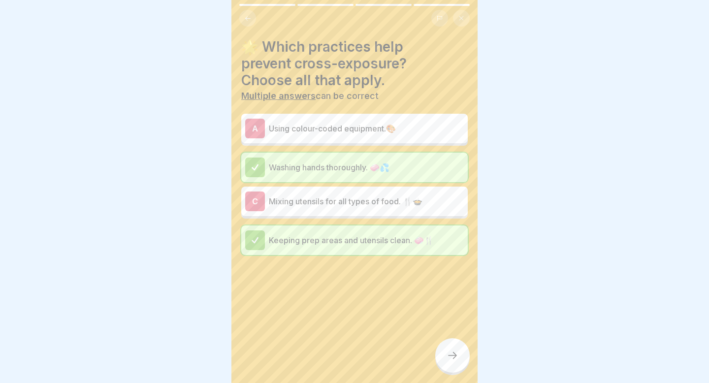
click at [352, 206] on p "Mixing utensils for all types of food. 🍴🍲" at bounding box center [366, 201] width 195 height 12
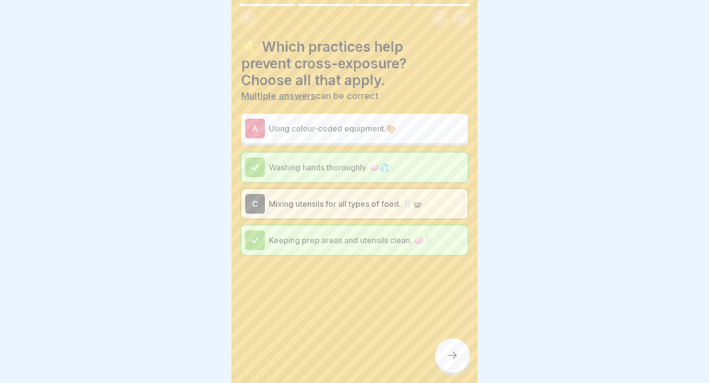
click at [447, 360] on icon at bounding box center [453, 356] width 12 height 12
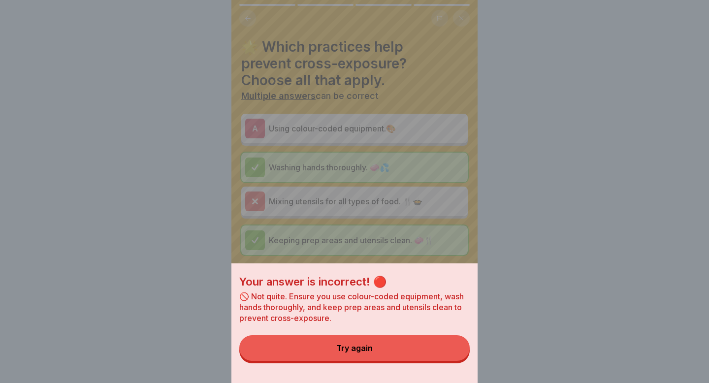
click at [445, 348] on button "Try again" at bounding box center [354, 348] width 230 height 26
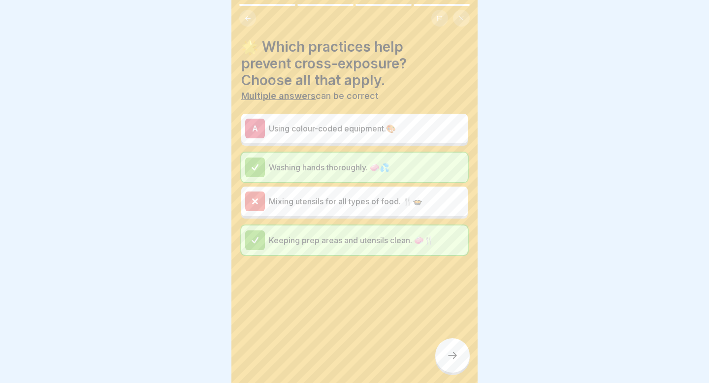
click at [366, 128] on p "Using colour-coded equipment.🎨" at bounding box center [366, 129] width 195 height 12
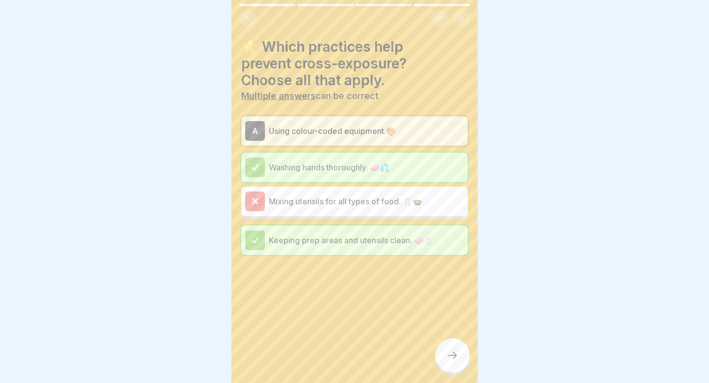
click at [455, 363] on div at bounding box center [452, 355] width 34 height 34
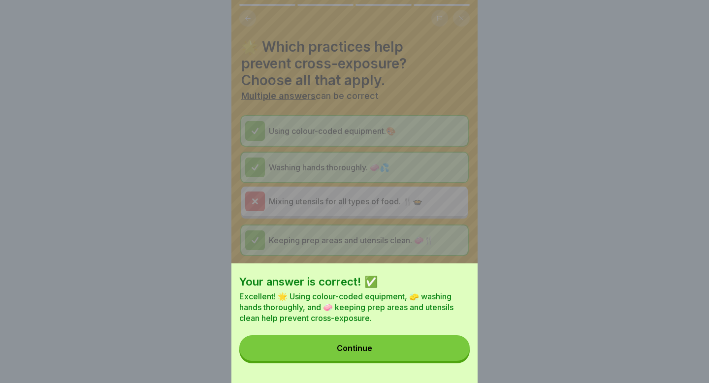
click at [448, 351] on button "Continue" at bounding box center [354, 348] width 230 height 26
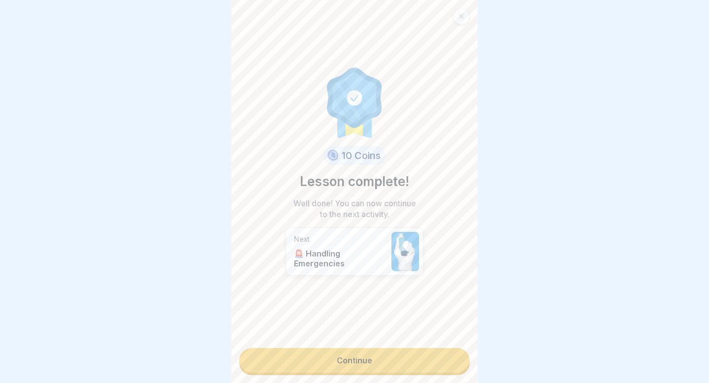
click at [415, 362] on link "Continue" at bounding box center [354, 360] width 230 height 25
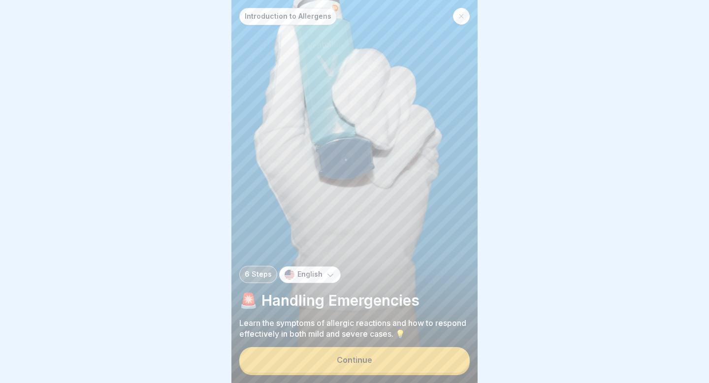
click at [415, 362] on button "Continue" at bounding box center [354, 360] width 230 height 26
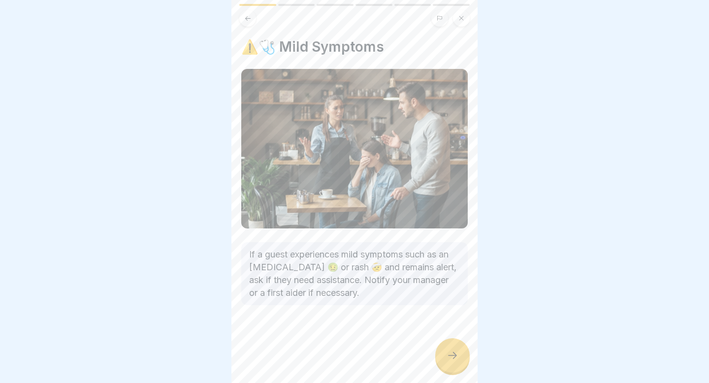
click at [451, 348] on div at bounding box center [452, 355] width 34 height 34
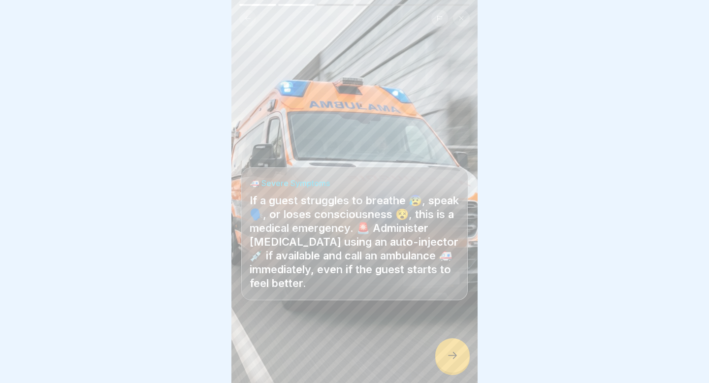
click at [453, 355] on icon at bounding box center [453, 356] width 12 height 12
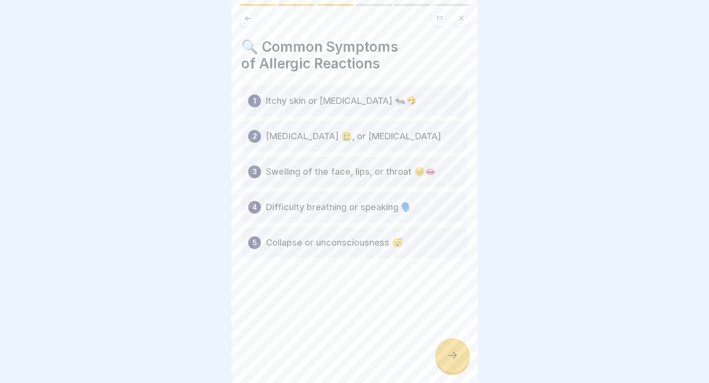
click at [453, 357] on icon at bounding box center [453, 356] width 12 height 12
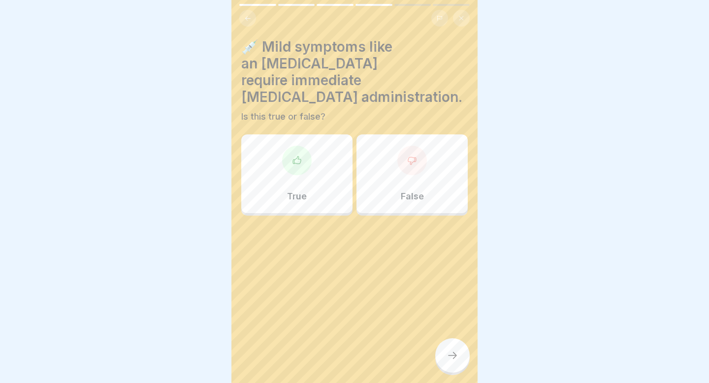
click at [298, 152] on div at bounding box center [297, 161] width 30 height 30
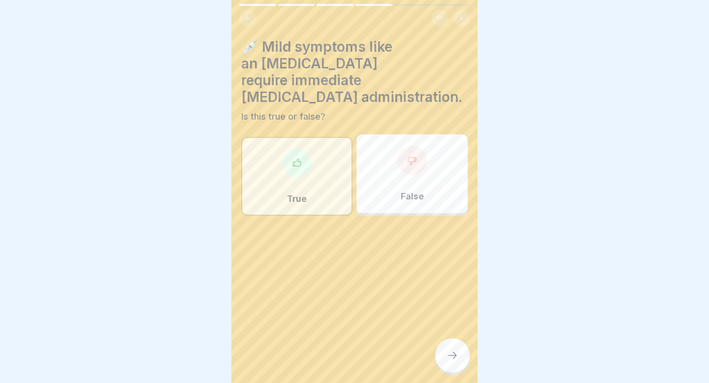
click at [453, 352] on icon at bounding box center [453, 356] width 12 height 12
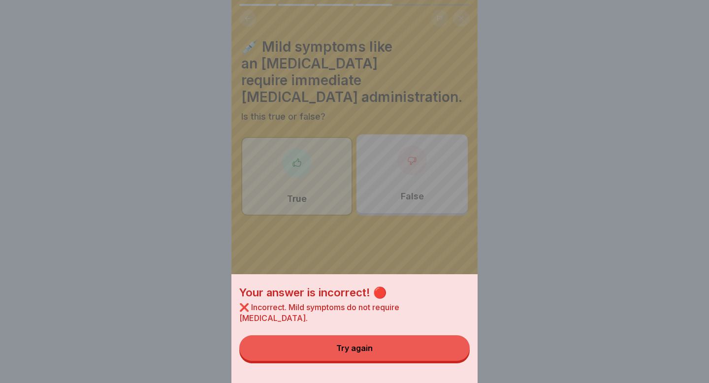
click at [438, 336] on button "Try again" at bounding box center [354, 348] width 230 height 26
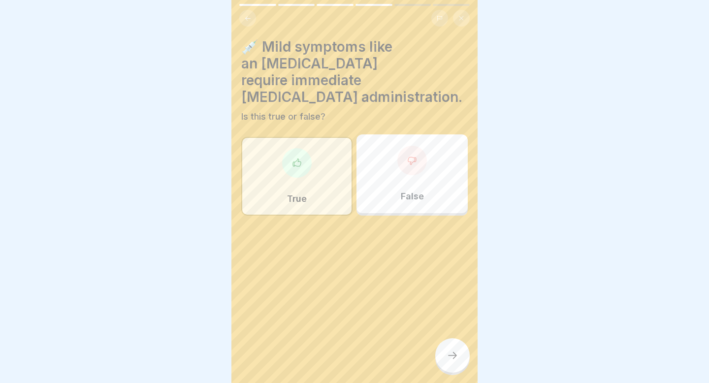
click at [418, 170] on div "False" at bounding box center [411, 173] width 111 height 79
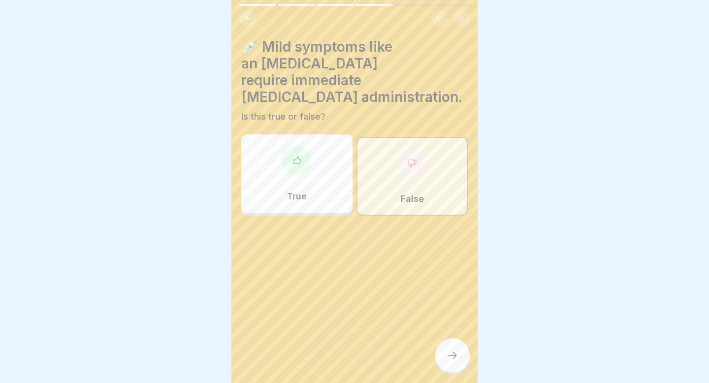
click at [449, 351] on icon at bounding box center [453, 356] width 12 height 12
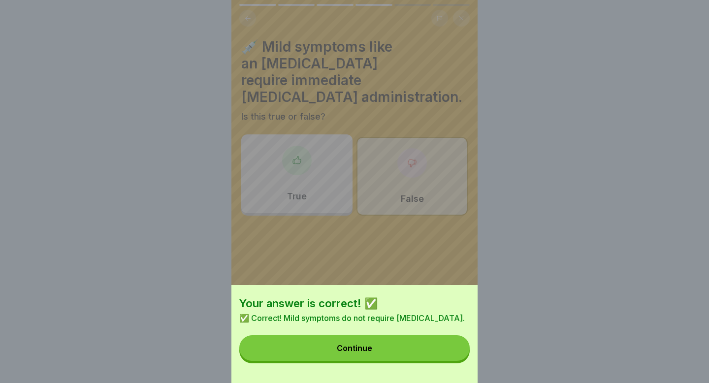
click at [448, 348] on button "Continue" at bounding box center [354, 348] width 230 height 26
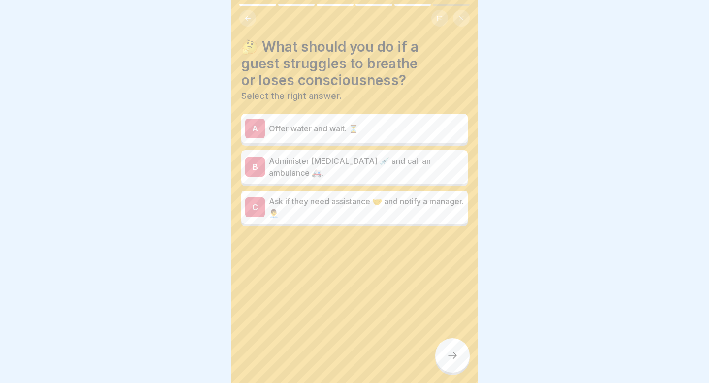
click at [320, 204] on p "Ask if they need assistance 🤝 and notify a manager. 👨‍💼" at bounding box center [366, 207] width 195 height 24
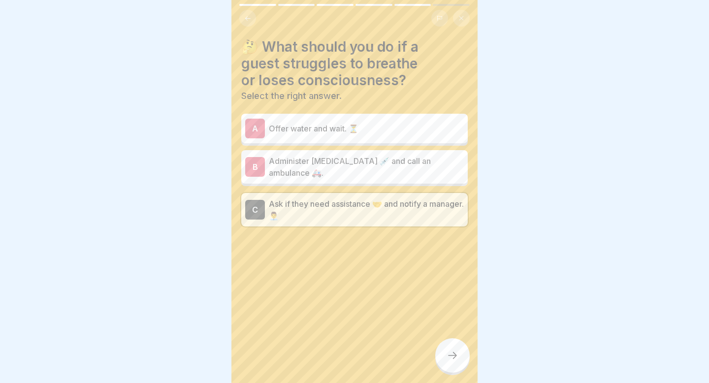
click at [445, 357] on div at bounding box center [452, 355] width 34 height 34
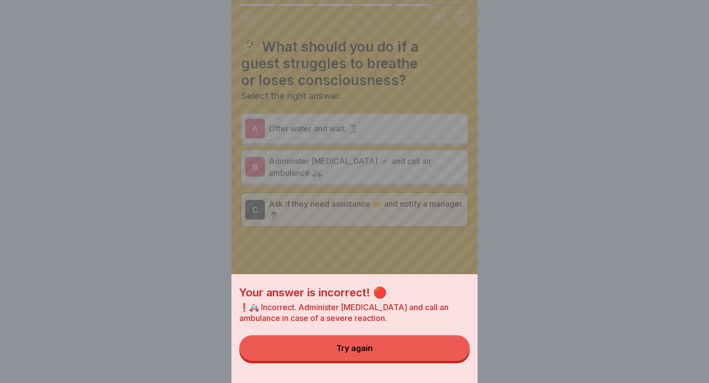
click at [441, 331] on div "Your answer is incorrect! 🔴 ❗🚑 Incorrect. Administer [MEDICAL_DATA] and call an…" at bounding box center [354, 328] width 246 height 109
click at [388, 349] on button "Try again" at bounding box center [354, 348] width 230 height 26
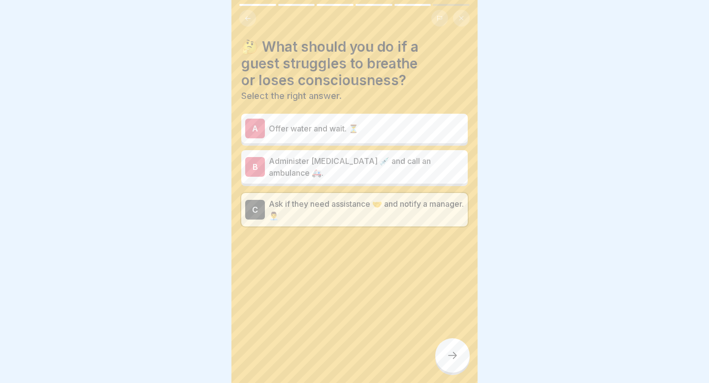
click at [385, 133] on p "Offer water and wait. ⏳" at bounding box center [366, 129] width 195 height 12
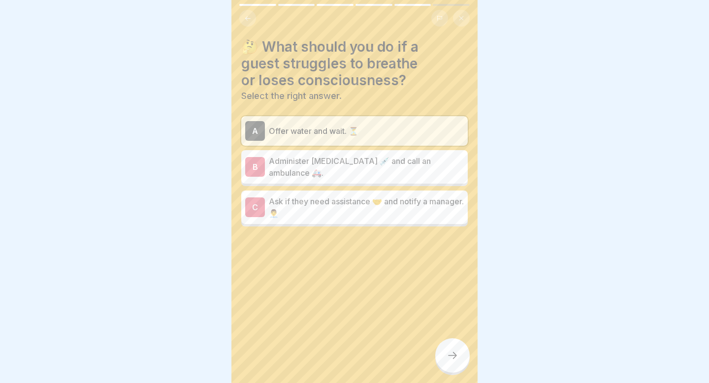
click at [384, 154] on div "B Administer [MEDICAL_DATA] 💉 and call an ambulance 🚑." at bounding box center [354, 166] width 226 height 33
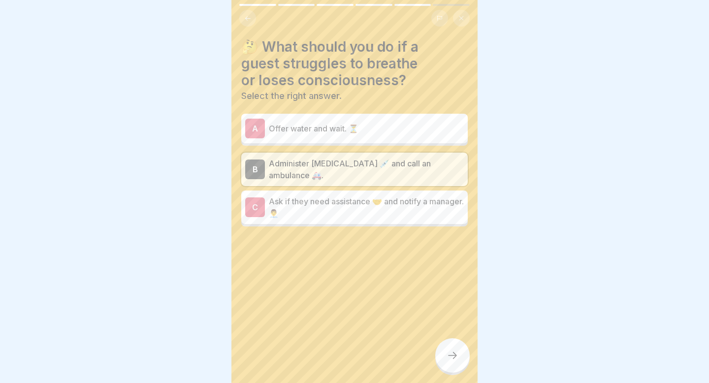
click at [389, 123] on p "Offer water and wait. ⏳" at bounding box center [366, 129] width 195 height 12
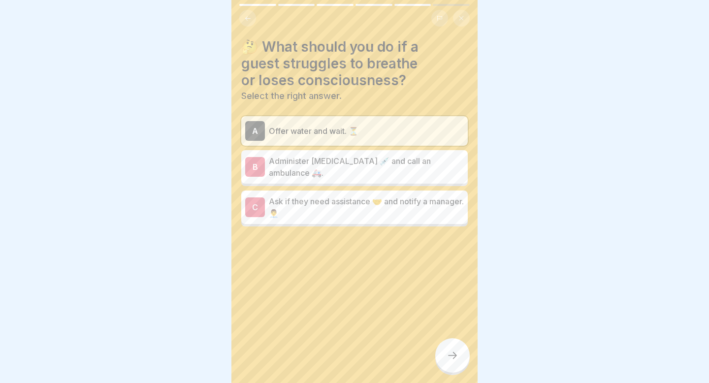
click at [386, 156] on div "B Administer [MEDICAL_DATA] 💉 and call an ambulance 🚑." at bounding box center [354, 167] width 219 height 24
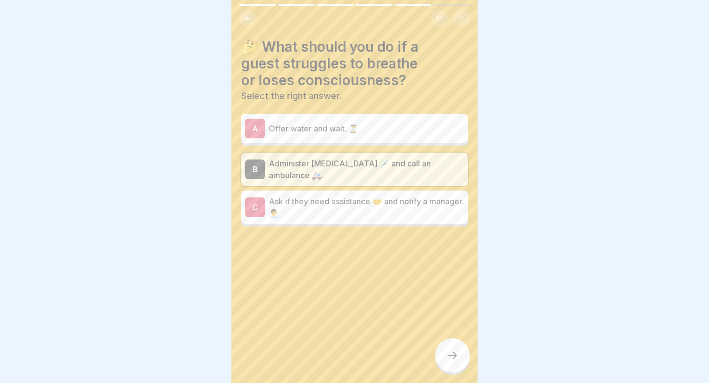
click at [448, 354] on icon at bounding box center [453, 356] width 12 height 12
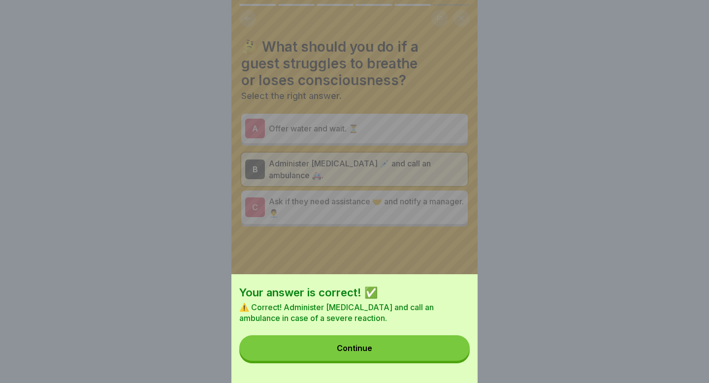
click at [447, 354] on button "Continue" at bounding box center [354, 348] width 230 height 26
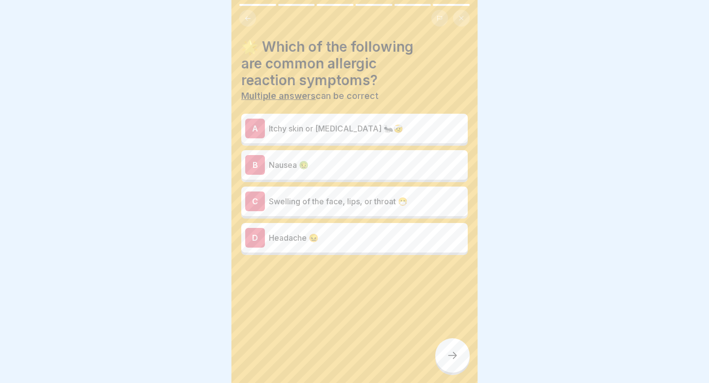
click at [387, 125] on p "Itchy skin or [MEDICAL_DATA] 🐜🤕" at bounding box center [366, 129] width 195 height 12
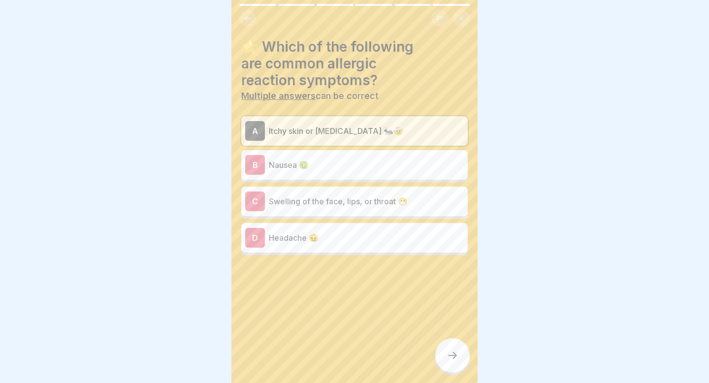
click at [357, 196] on p "Swelling of the face, lips, or throat 😷" at bounding box center [366, 201] width 195 height 12
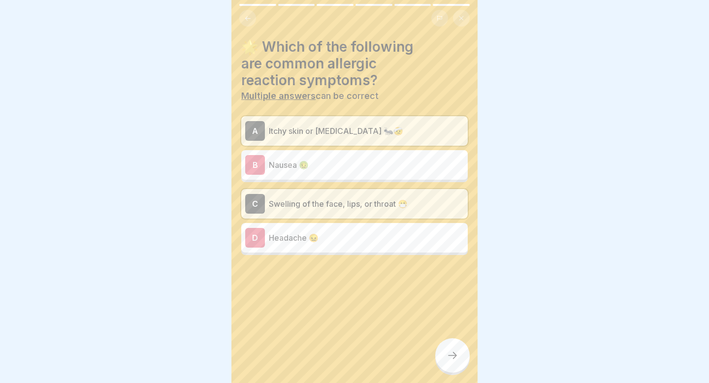
click at [359, 167] on p "Nausea 🤢" at bounding box center [366, 165] width 195 height 12
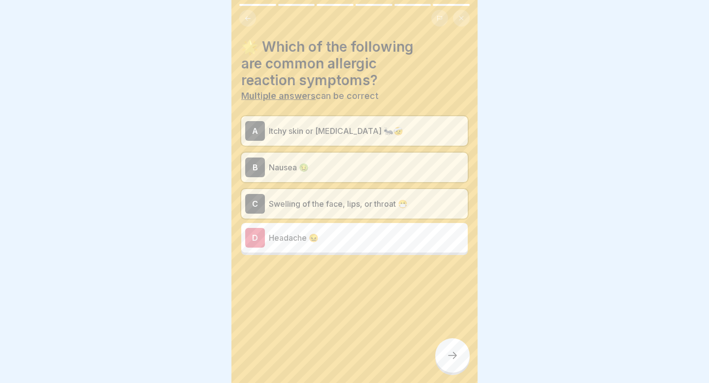
click at [452, 356] on icon at bounding box center [453, 356] width 12 height 12
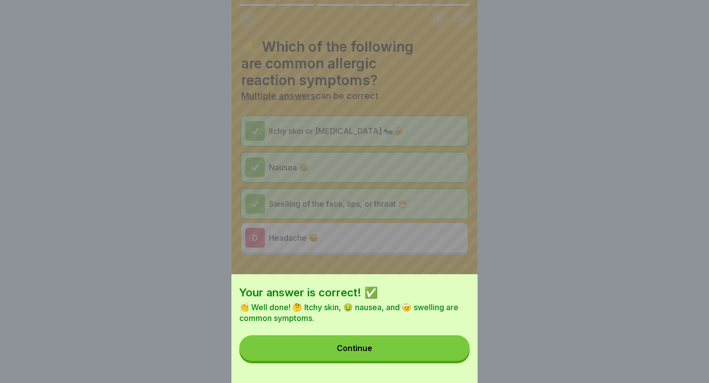
click at [451, 352] on button "Continue" at bounding box center [354, 348] width 230 height 26
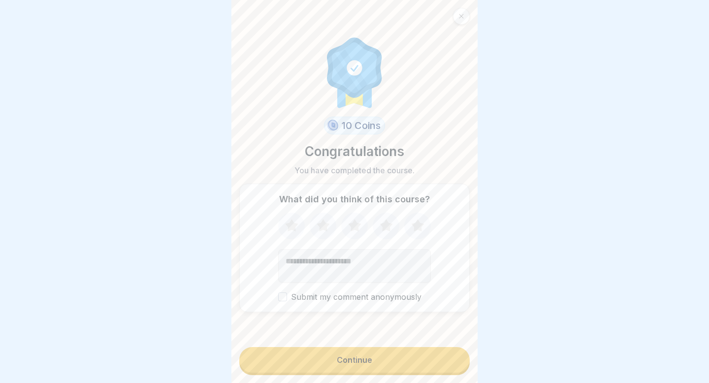
click at [345, 362] on div "Continue" at bounding box center [354, 359] width 35 height 9
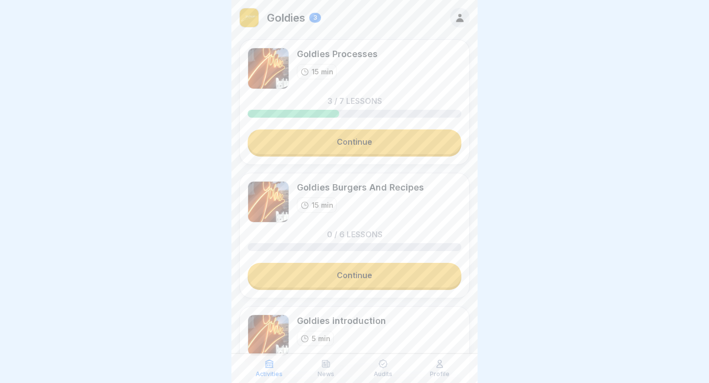
click at [382, 138] on link "Continue" at bounding box center [355, 141] width 214 height 25
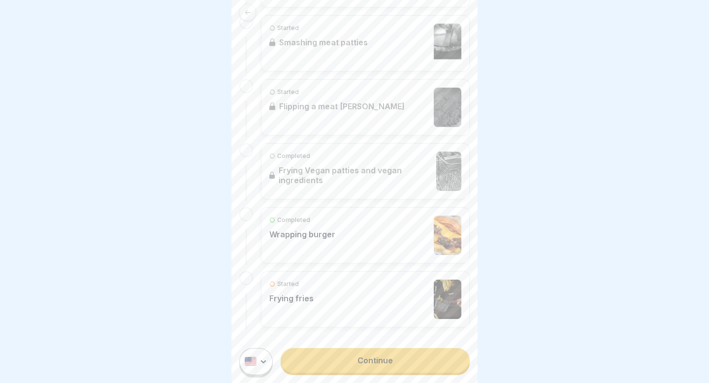
scroll to position [345, 0]
click at [372, 361] on link "Continue" at bounding box center [375, 360] width 189 height 25
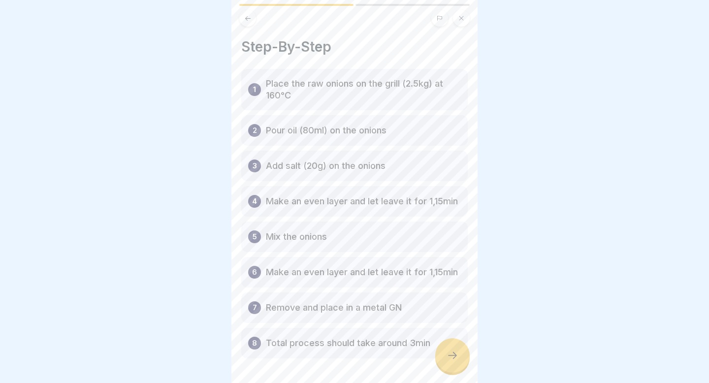
click at [445, 354] on div at bounding box center [452, 355] width 34 height 34
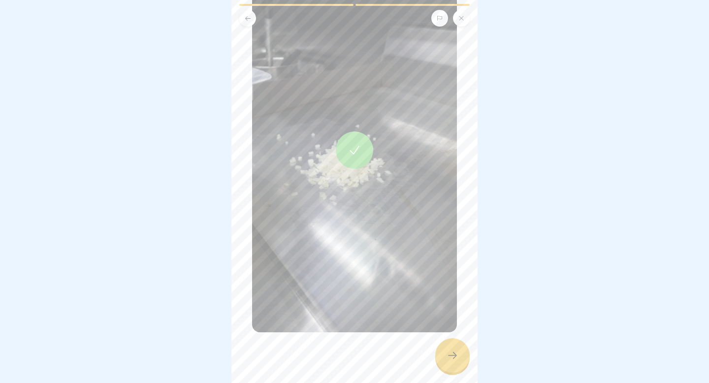
scroll to position [128, 0]
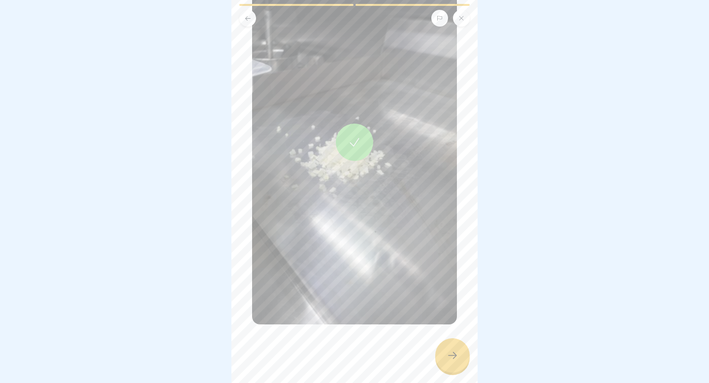
click at [446, 352] on div at bounding box center [452, 355] width 34 height 34
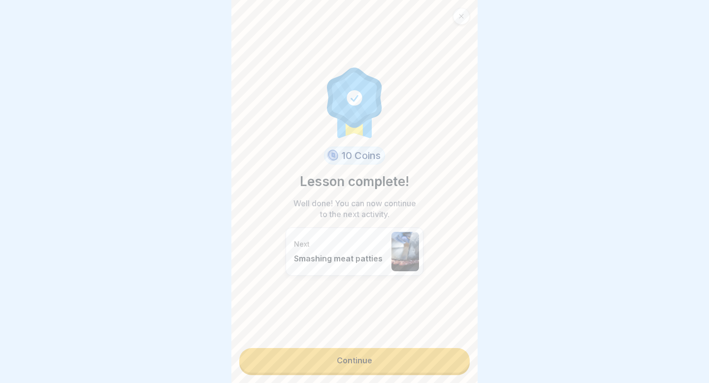
click at [435, 358] on link "Continue" at bounding box center [354, 360] width 230 height 25
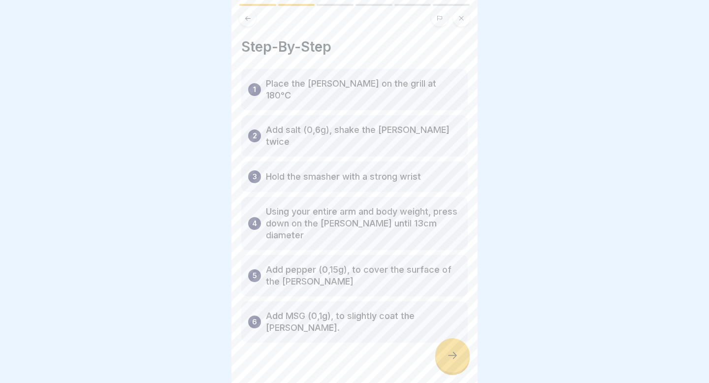
click at [451, 351] on div at bounding box center [452, 355] width 34 height 34
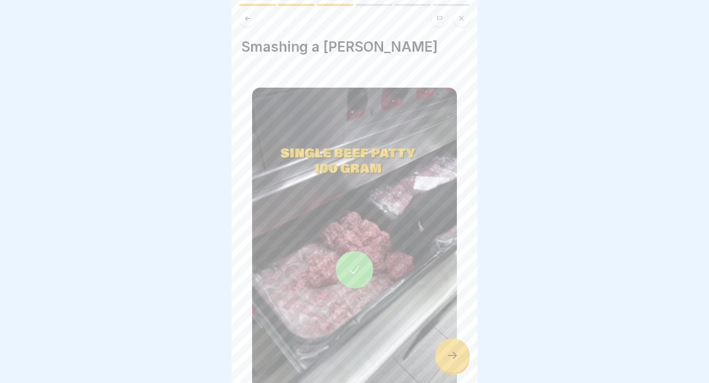
click at [451, 350] on div at bounding box center [452, 355] width 34 height 34
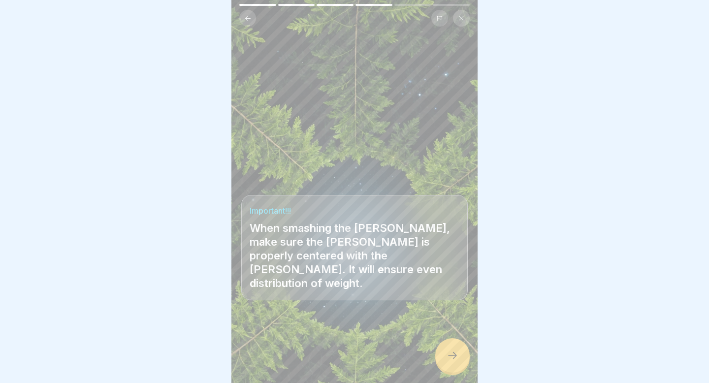
click at [451, 350] on div at bounding box center [452, 355] width 34 height 34
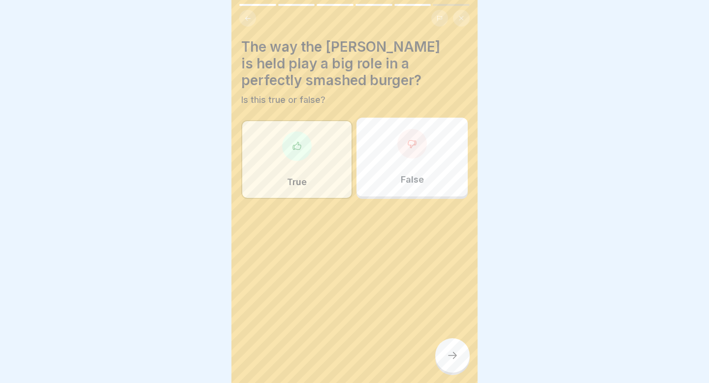
click at [451, 350] on div at bounding box center [452, 355] width 34 height 34
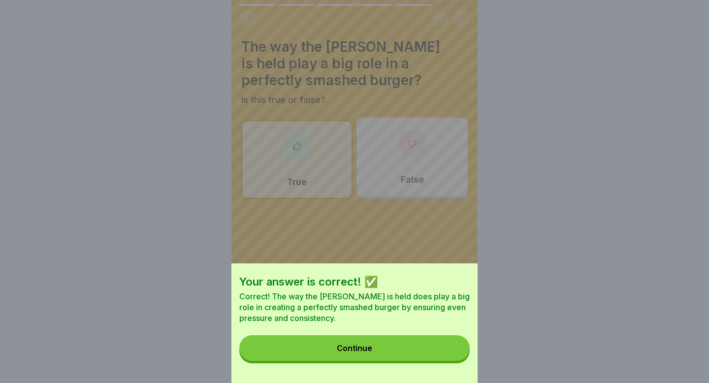
click at [450, 350] on button "Continue" at bounding box center [354, 348] width 230 height 26
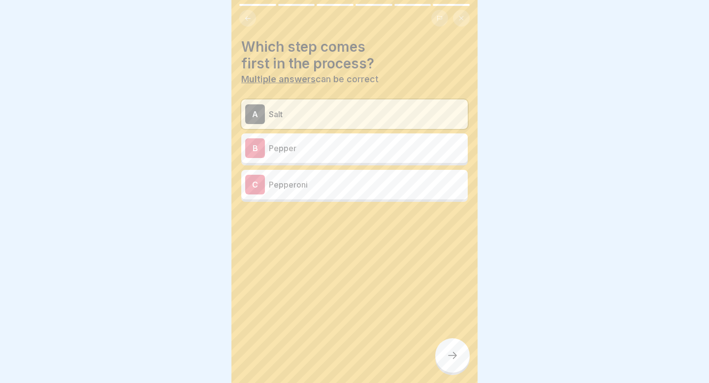
click at [450, 350] on div at bounding box center [452, 355] width 34 height 34
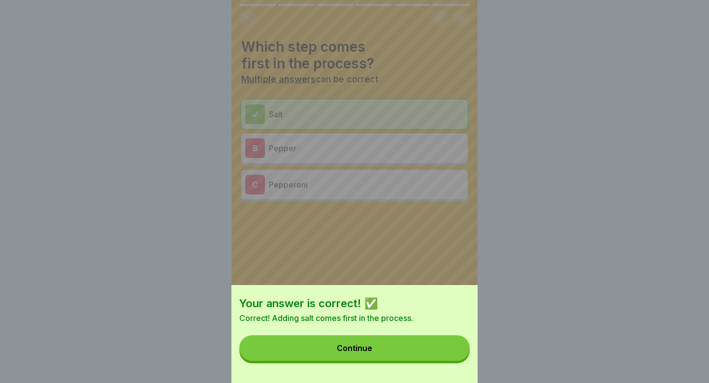
click at [450, 350] on button "Continue" at bounding box center [354, 348] width 230 height 26
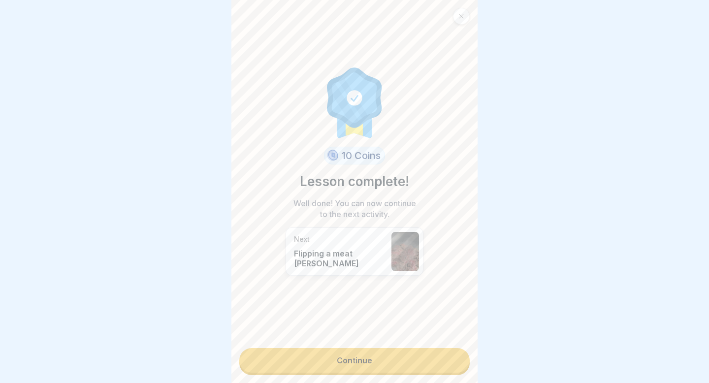
click at [447, 353] on link "Continue" at bounding box center [354, 360] width 230 height 25
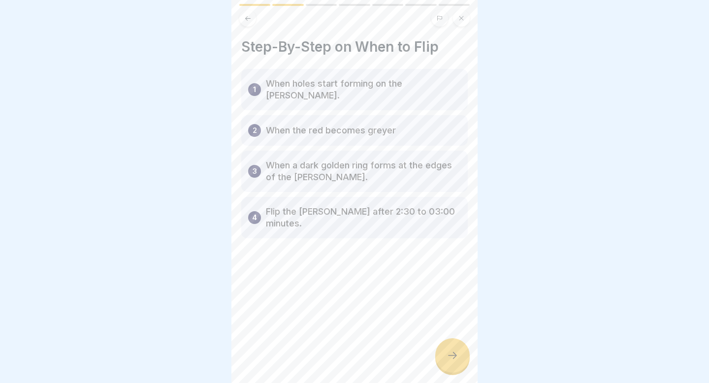
click at [447, 353] on icon at bounding box center [453, 356] width 12 height 12
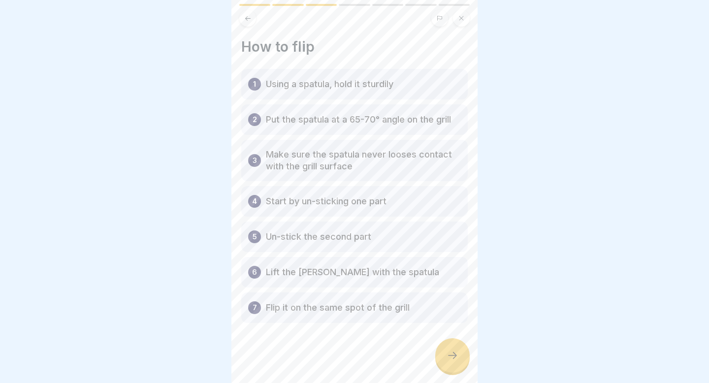
click at [447, 353] on icon at bounding box center [453, 356] width 12 height 12
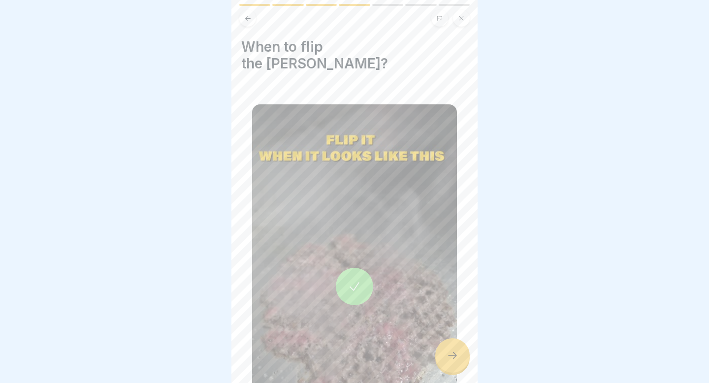
click at [447, 353] on icon at bounding box center [453, 356] width 12 height 12
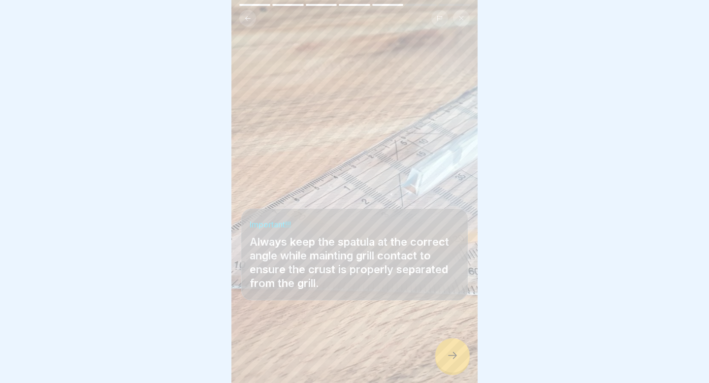
click at [447, 353] on icon at bounding box center [453, 356] width 12 height 12
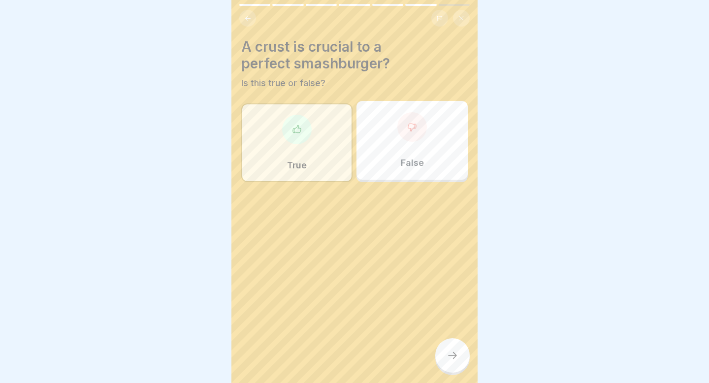
click at [447, 352] on icon at bounding box center [453, 356] width 12 height 12
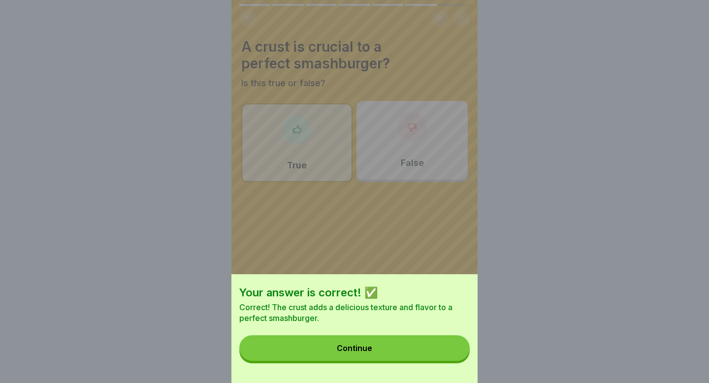
click at [446, 352] on button "Continue" at bounding box center [354, 348] width 230 height 26
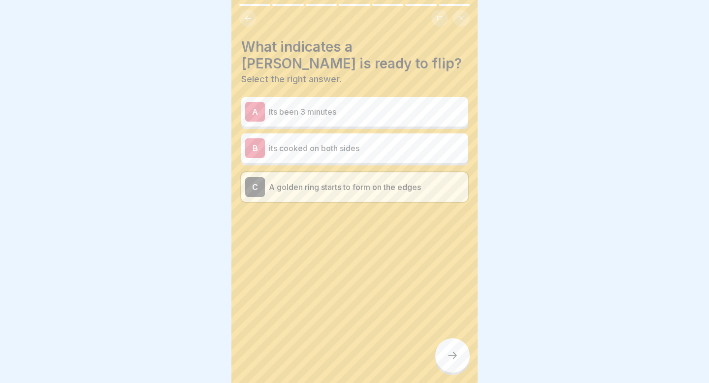
click at [446, 352] on div at bounding box center [452, 355] width 34 height 34
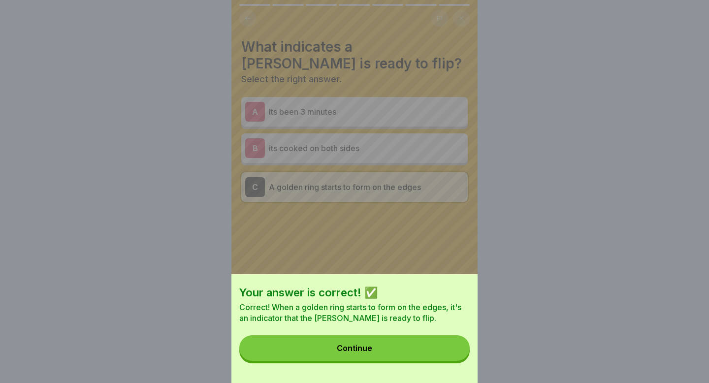
click at [446, 352] on button "Continue" at bounding box center [354, 348] width 230 height 26
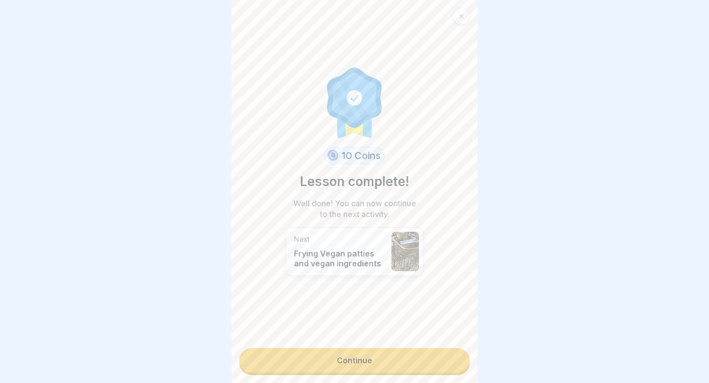
click at [446, 352] on link "Continue" at bounding box center [354, 360] width 230 height 25
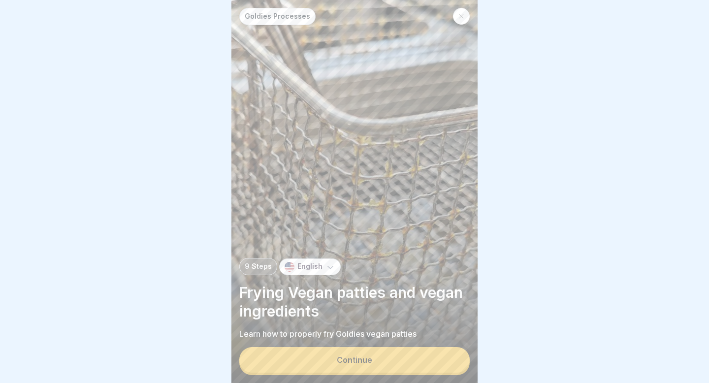
click at [446, 352] on button "Continue" at bounding box center [354, 360] width 230 height 26
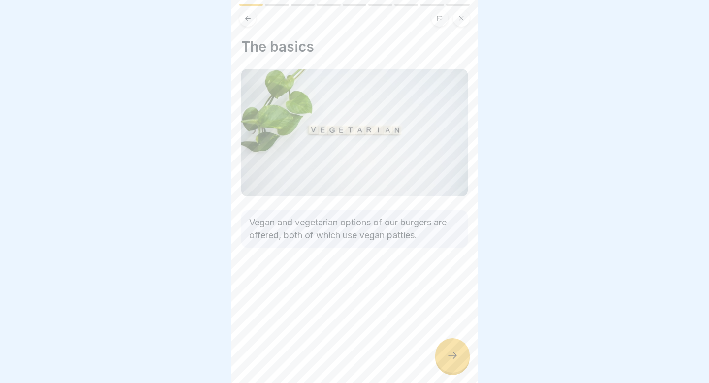
click at [451, 354] on icon at bounding box center [453, 356] width 12 height 12
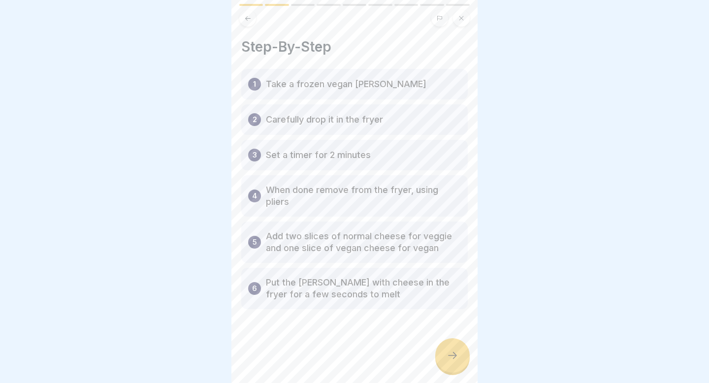
click at [451, 354] on icon at bounding box center [453, 356] width 12 height 12
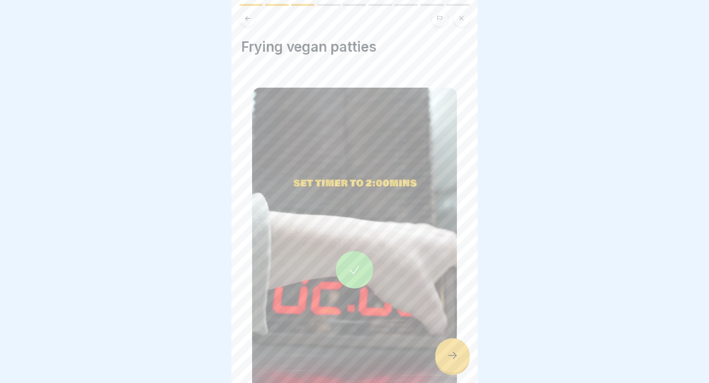
click at [451, 354] on icon at bounding box center [453, 356] width 12 height 12
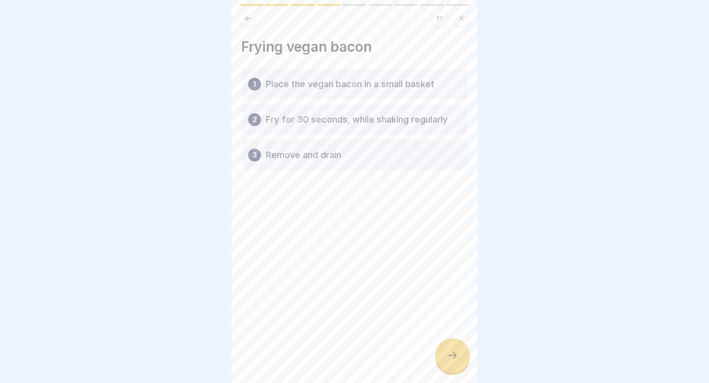
click at [451, 354] on icon at bounding box center [453, 356] width 12 height 12
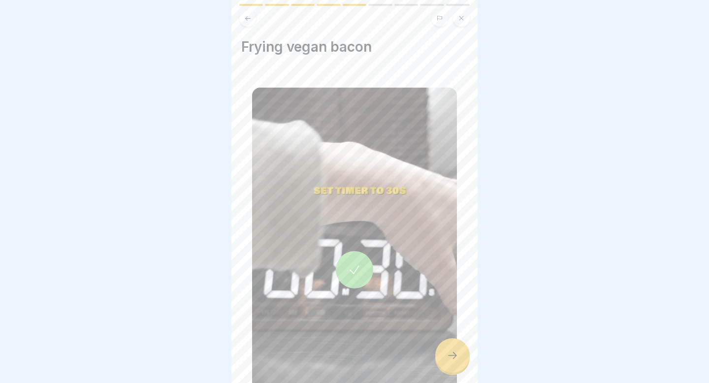
click at [451, 354] on icon at bounding box center [453, 356] width 12 height 12
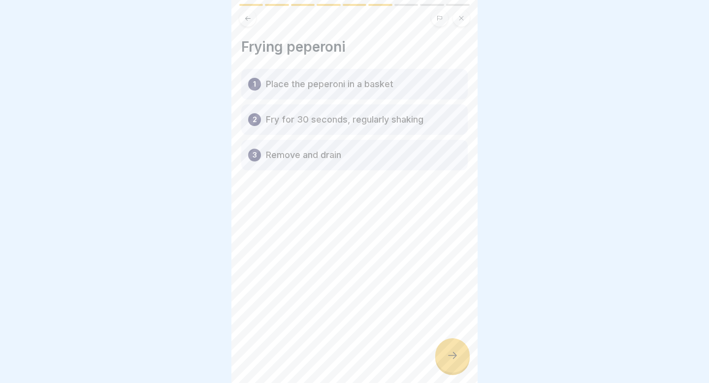
click at [451, 354] on icon at bounding box center [453, 356] width 12 height 12
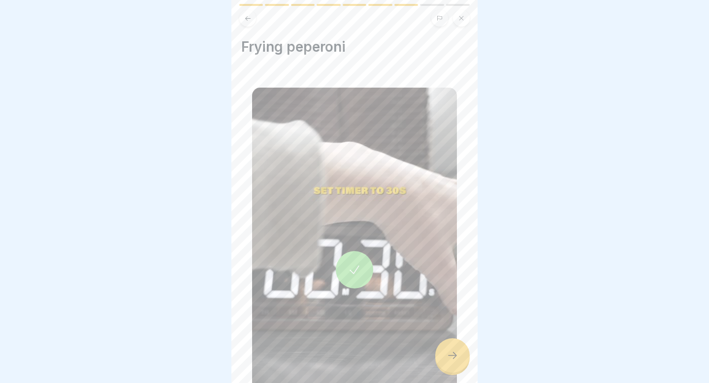
click at [451, 354] on icon at bounding box center [453, 356] width 12 height 12
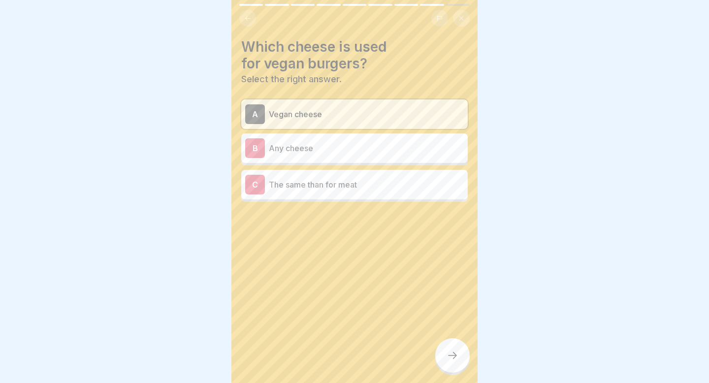
click at [451, 354] on icon at bounding box center [453, 356] width 12 height 12
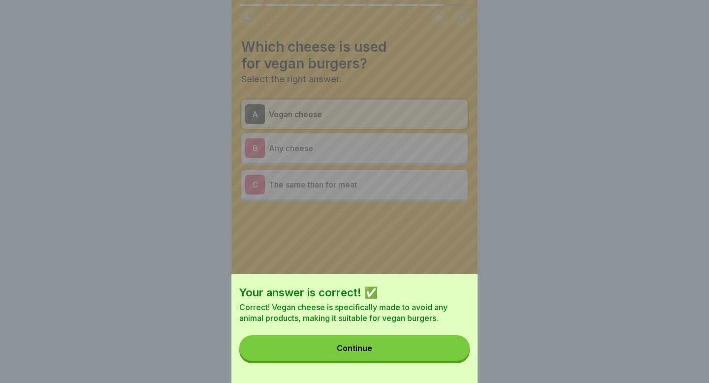
click at [451, 354] on button "Continue" at bounding box center [354, 348] width 230 height 26
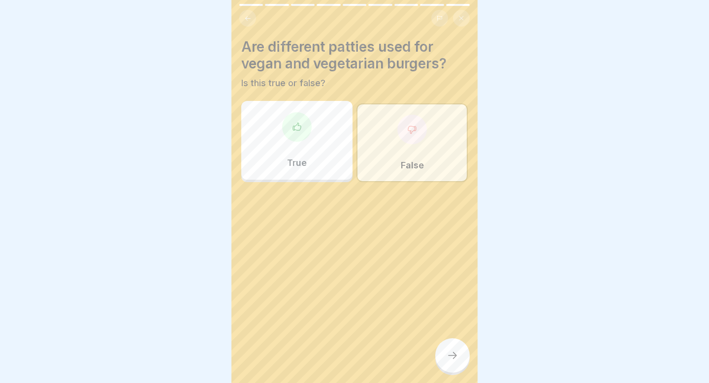
click at [451, 354] on icon at bounding box center [453, 356] width 12 height 12
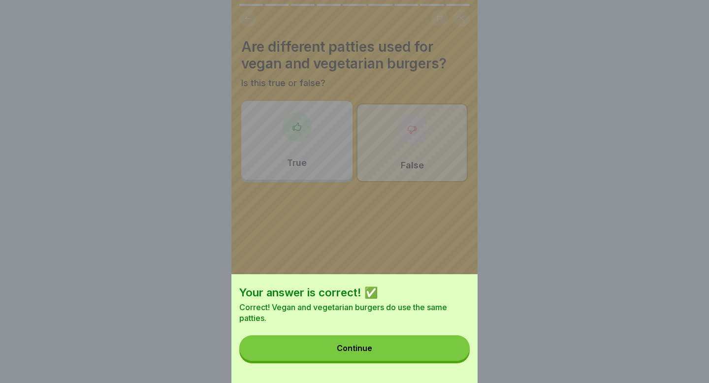
click at [451, 354] on button "Continue" at bounding box center [354, 348] width 230 height 26
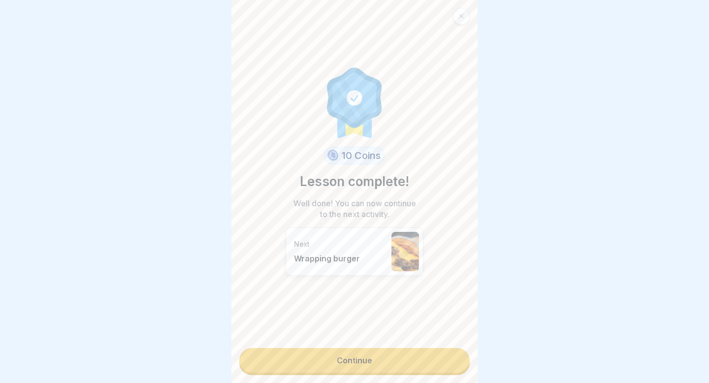
click at [451, 354] on link "Continue" at bounding box center [354, 360] width 230 height 25
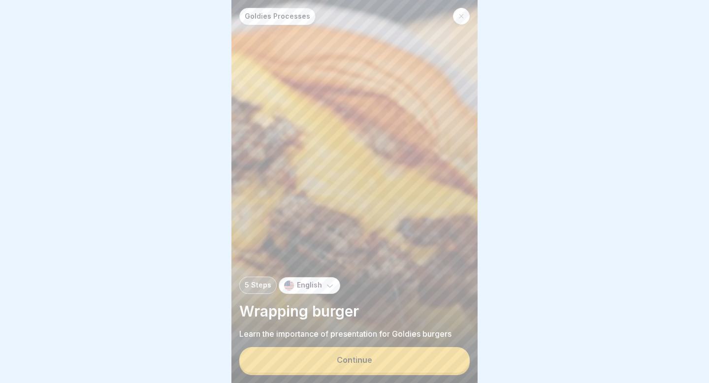
click at [451, 354] on button "Continue" at bounding box center [354, 360] width 230 height 26
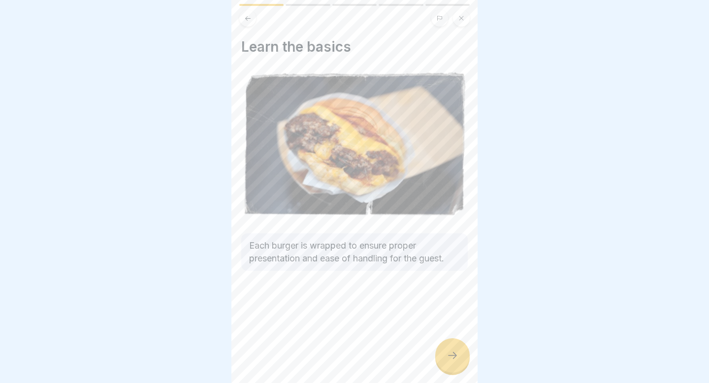
click at [451, 354] on icon at bounding box center [453, 356] width 12 height 12
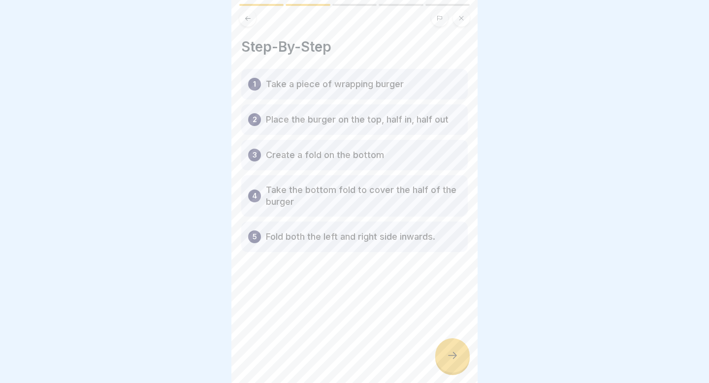
click at [451, 354] on icon at bounding box center [453, 356] width 12 height 12
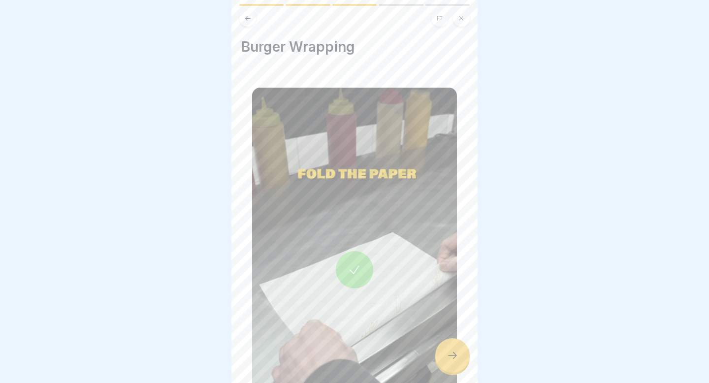
click at [451, 354] on icon at bounding box center [453, 356] width 12 height 12
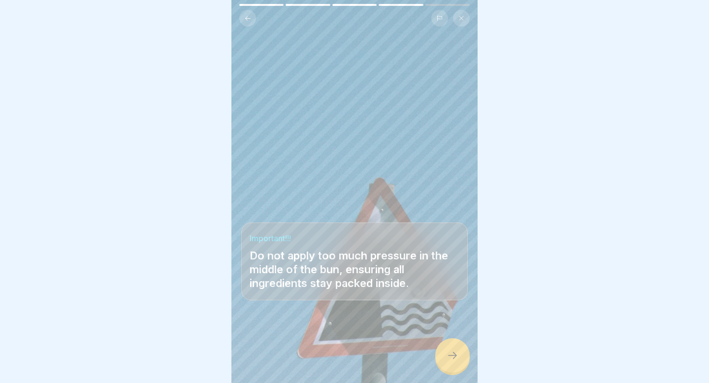
click at [451, 354] on icon at bounding box center [453, 356] width 12 height 12
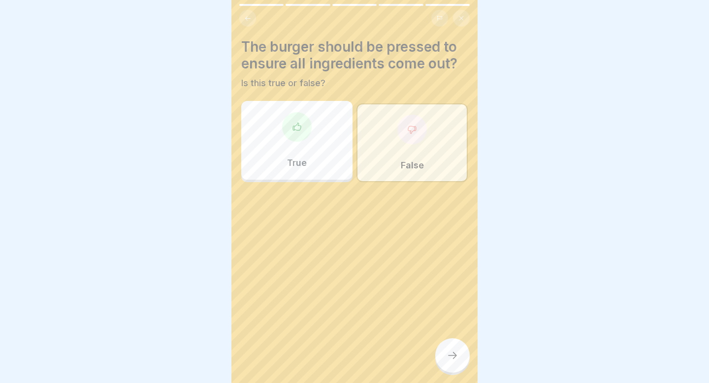
click at [451, 354] on icon at bounding box center [453, 356] width 12 height 12
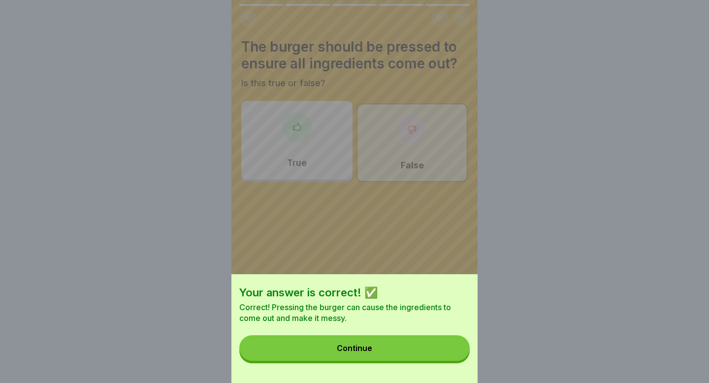
click at [451, 354] on button "Continue" at bounding box center [354, 348] width 230 height 26
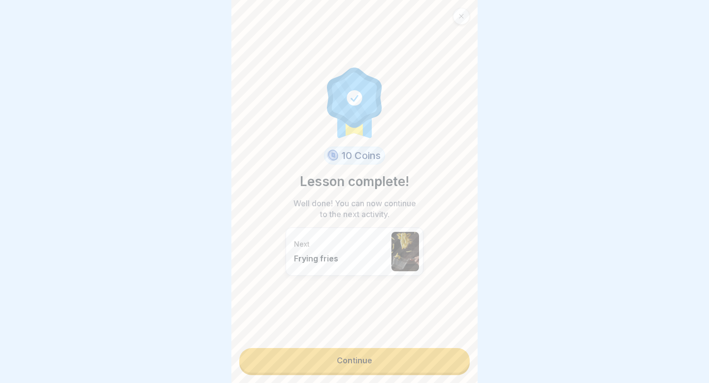
click at [450, 355] on link "Continue" at bounding box center [354, 360] width 230 height 25
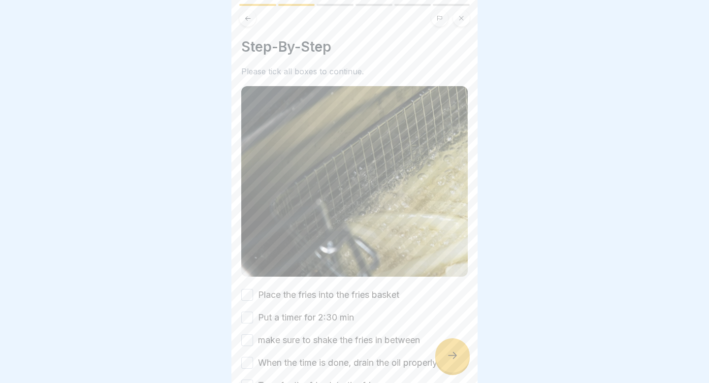
click at [450, 355] on icon at bounding box center [453, 356] width 12 height 12
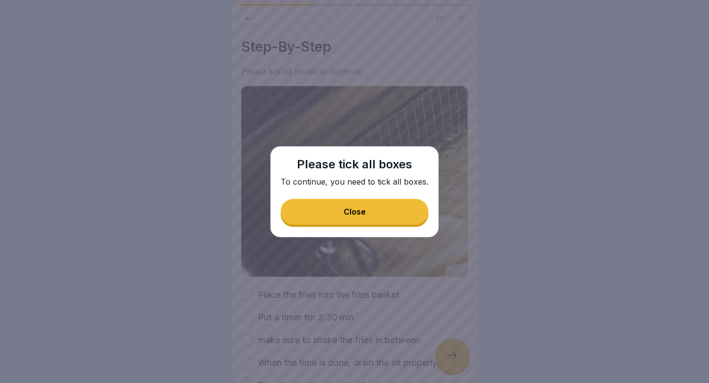
click at [372, 210] on button "Close" at bounding box center [355, 212] width 148 height 26
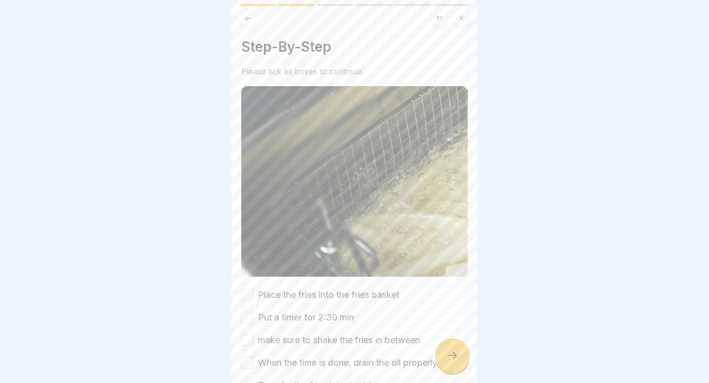
click at [253, 295] on button "Place the fries into the fries basket" at bounding box center [247, 295] width 12 height 12
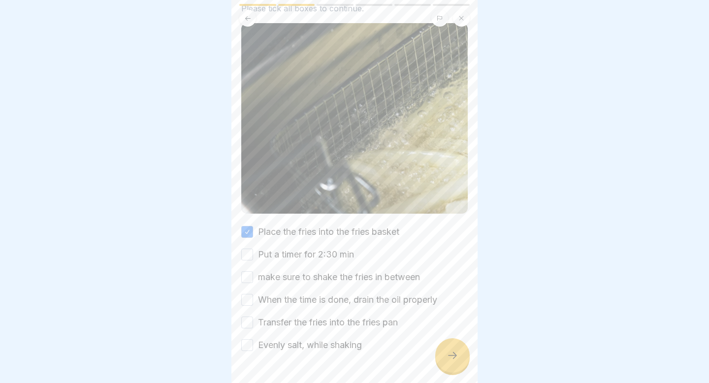
scroll to position [91, 0]
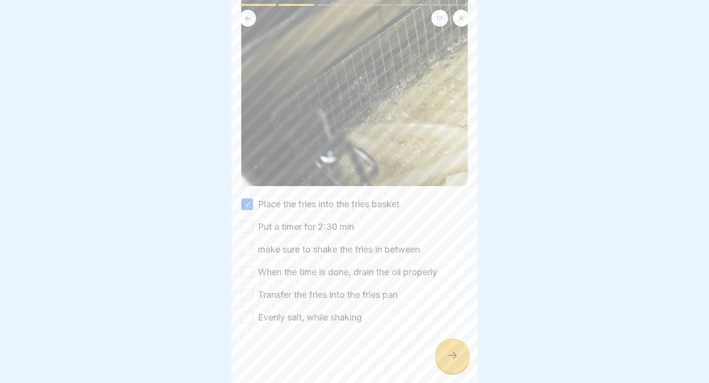
click at [244, 324] on div at bounding box center [354, 353] width 226 height 59
click at [248, 314] on button "Evenly salt, while shaking" at bounding box center [247, 318] width 12 height 12
click at [253, 282] on div "Place the fries into the fries basket Put a timer for 2:30 min make sure to sha…" at bounding box center [354, 261] width 226 height 126
click at [248, 293] on button "Transfer the fries into the fries pan" at bounding box center [247, 295] width 12 height 12
click at [248, 268] on button "When the time is done, drain the oil properly" at bounding box center [247, 272] width 12 height 12
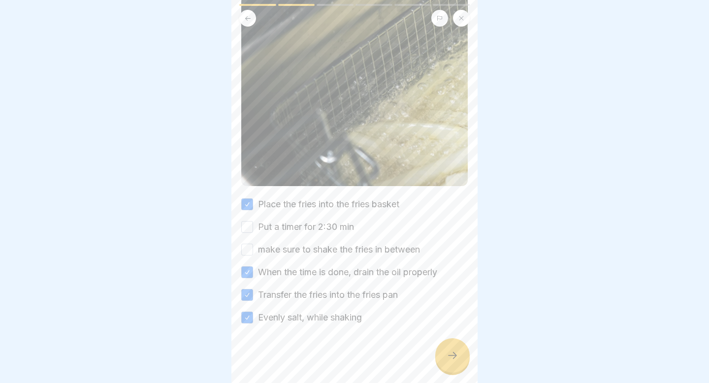
click at [245, 250] on button "make sure to shake the fries in between" at bounding box center [247, 250] width 12 height 12
click at [245, 228] on button "Put a timer for 2:30 min" at bounding box center [247, 227] width 12 height 12
click at [449, 354] on icon at bounding box center [453, 356] width 12 height 12
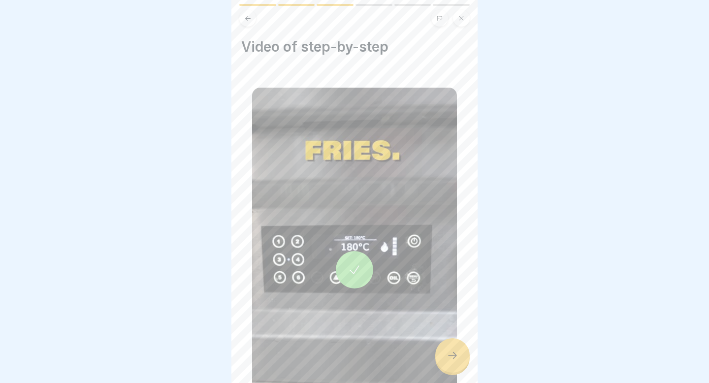
click at [451, 356] on icon at bounding box center [453, 356] width 12 height 12
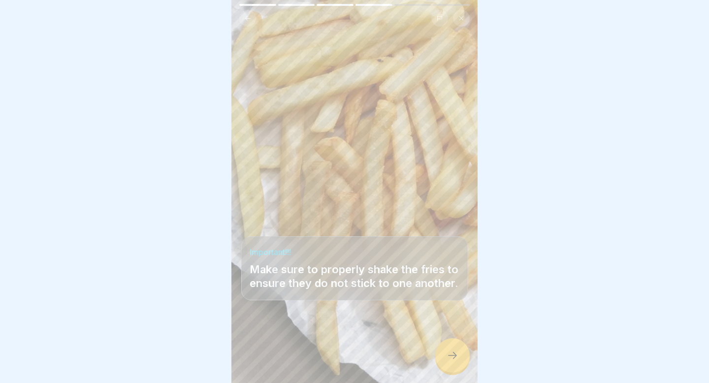
click at [451, 357] on icon at bounding box center [453, 356] width 12 height 12
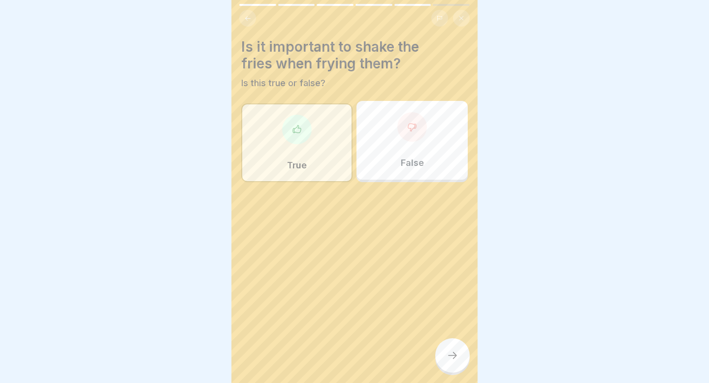
click at [451, 357] on icon at bounding box center [453, 356] width 12 height 12
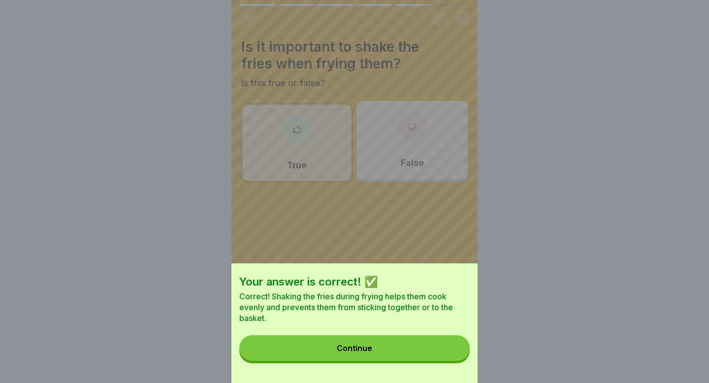
click at [448, 352] on button "Continue" at bounding box center [354, 348] width 230 height 26
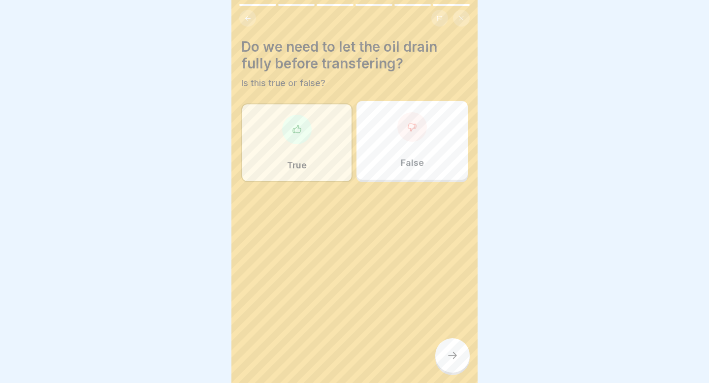
click at [448, 351] on icon at bounding box center [453, 356] width 12 height 12
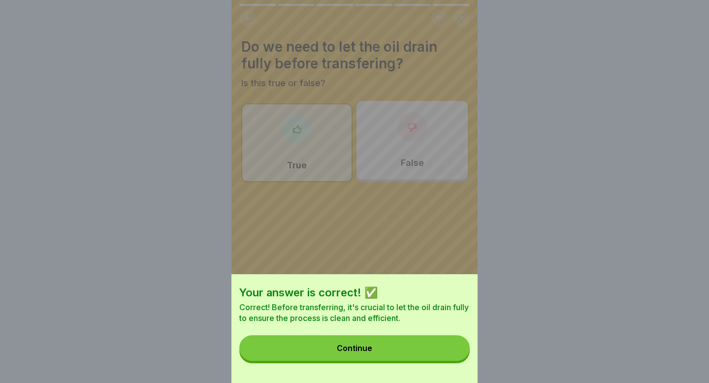
click at [448, 351] on button "Continue" at bounding box center [354, 348] width 230 height 26
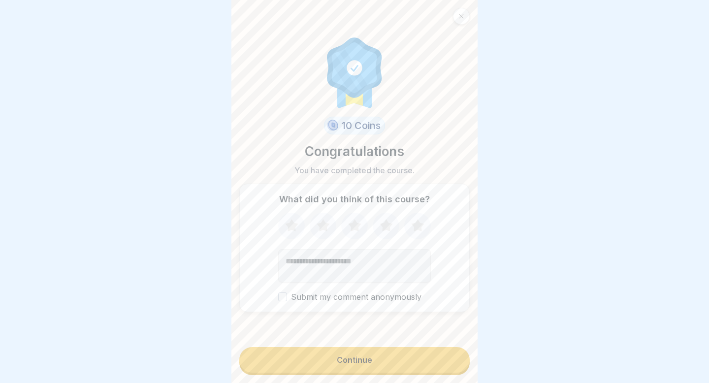
click at [441, 358] on button "Continue" at bounding box center [354, 360] width 230 height 26
click at [420, 359] on button "Continue" at bounding box center [354, 360] width 230 height 26
click at [335, 357] on button "Continue" at bounding box center [354, 360] width 230 height 26
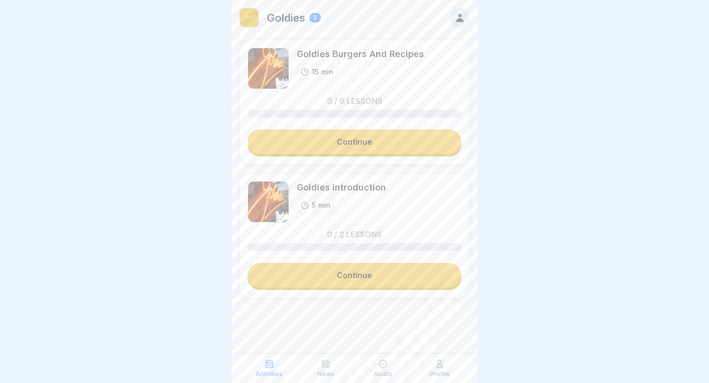
click at [377, 141] on link "Continue" at bounding box center [355, 141] width 214 height 25
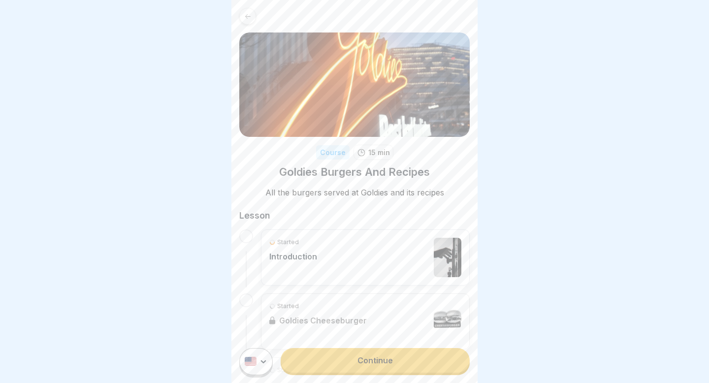
click at [376, 359] on link "Continue" at bounding box center [375, 360] width 189 height 25
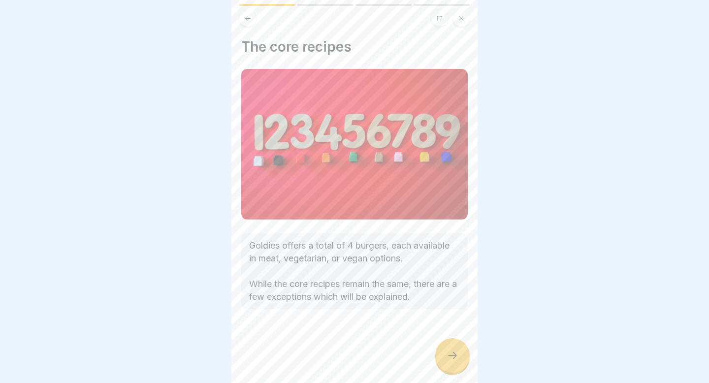
click at [445, 356] on div at bounding box center [452, 355] width 34 height 34
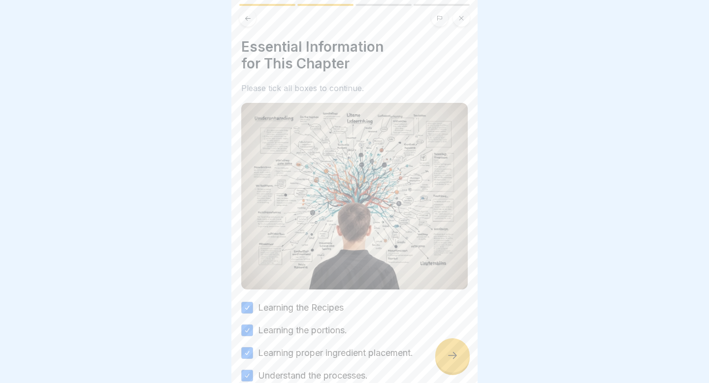
click at [450, 354] on icon at bounding box center [453, 356] width 12 height 12
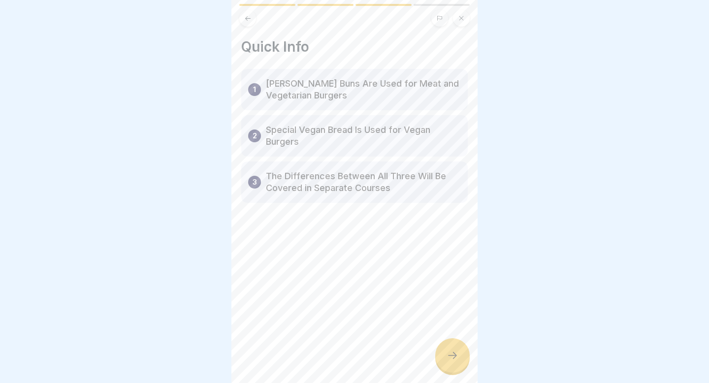
click at [450, 354] on icon at bounding box center [453, 356] width 12 height 12
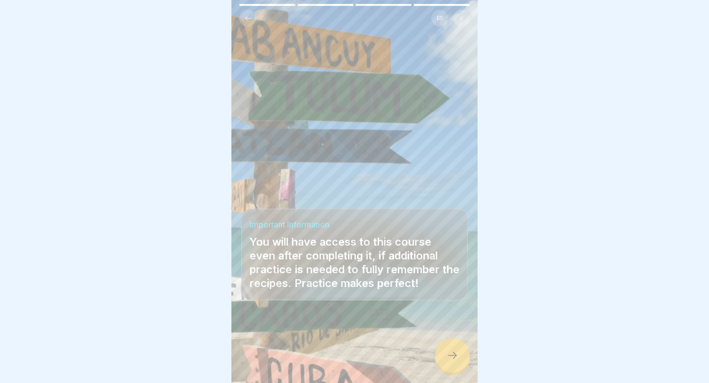
click at [450, 354] on icon at bounding box center [453, 356] width 12 height 12
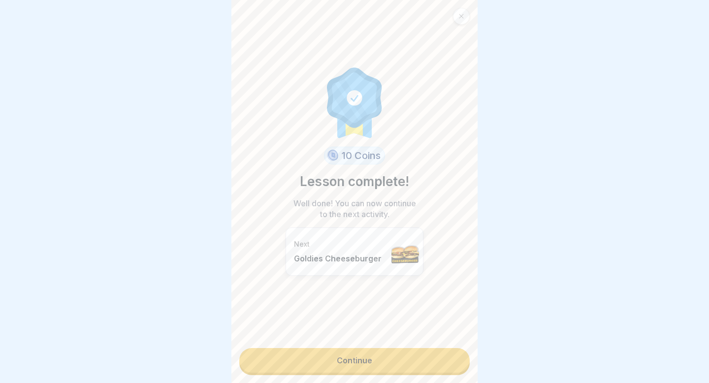
click at [450, 354] on link "Continue" at bounding box center [354, 360] width 230 height 25
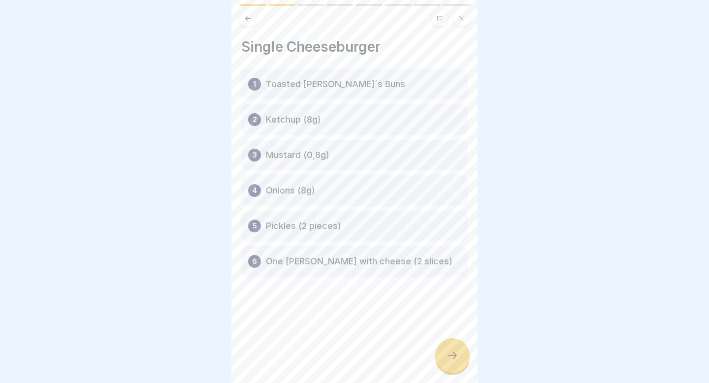
click at [450, 354] on div "Single Cheeseburger 1 Toasted [PERSON_NAME]´s Buns 2 Ketchup (8g) 3 Mustard (0,…" at bounding box center [354, 191] width 246 height 383
click at [450, 354] on icon at bounding box center [453, 356] width 12 height 12
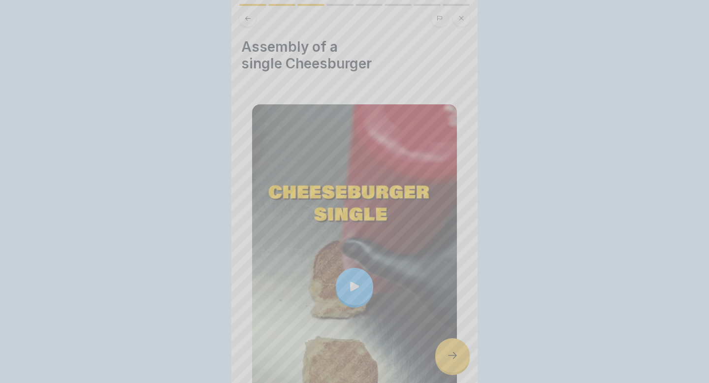
click at [450, 354] on video at bounding box center [354, 191] width 246 height 383
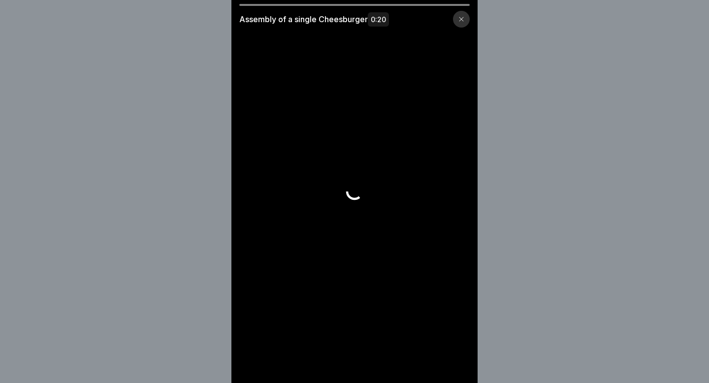
click at [450, 354] on video at bounding box center [354, 191] width 246 height 383
click at [462, 17] on icon at bounding box center [461, 19] width 6 height 6
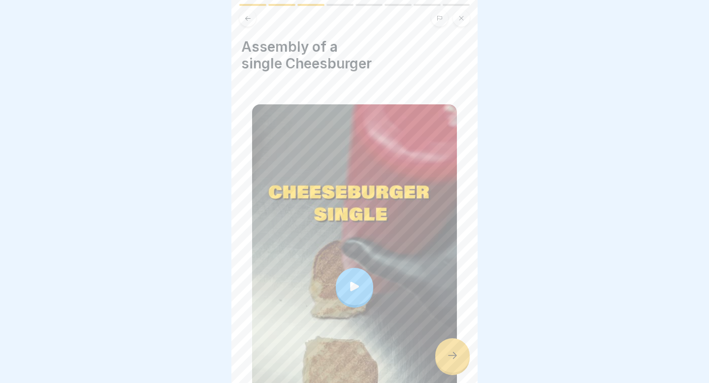
click at [455, 356] on icon at bounding box center [452, 355] width 9 height 7
click at [460, 359] on div at bounding box center [452, 355] width 34 height 34
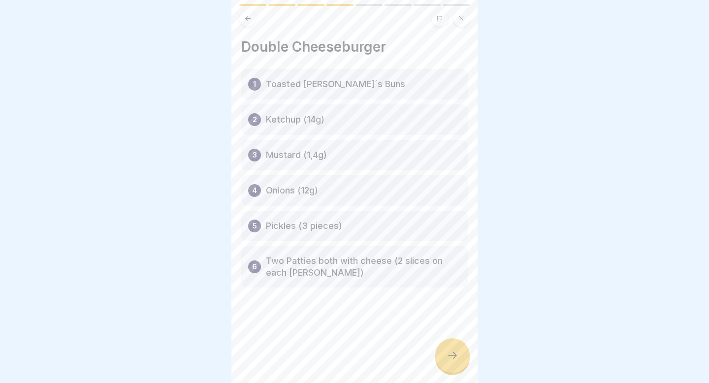
click at [460, 359] on div at bounding box center [452, 355] width 34 height 34
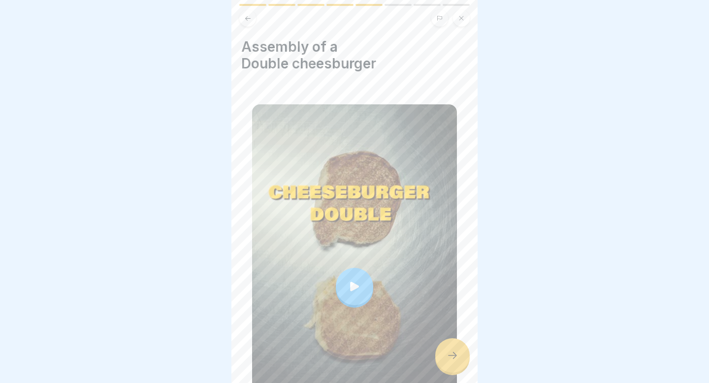
click at [459, 355] on div at bounding box center [452, 355] width 34 height 34
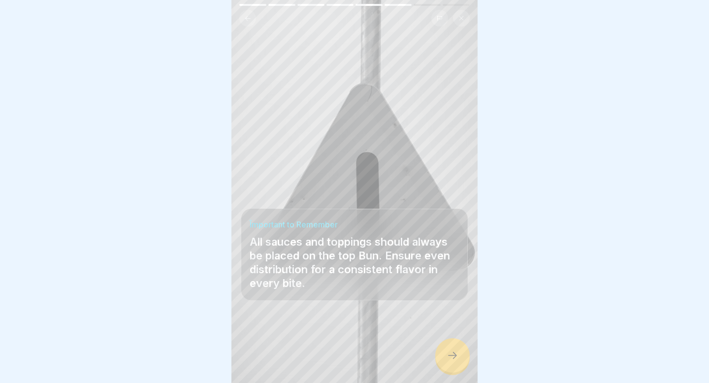
click at [459, 355] on div at bounding box center [452, 355] width 34 height 34
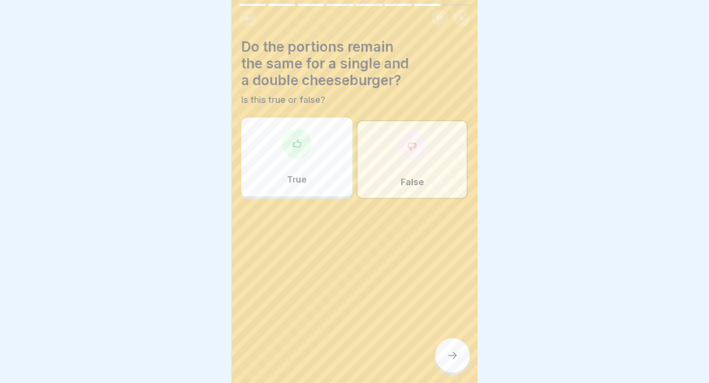
click at [458, 355] on div at bounding box center [452, 355] width 34 height 34
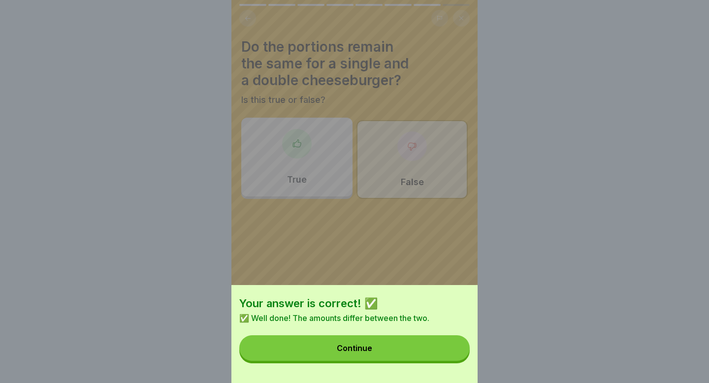
click at [458, 355] on button "Continue" at bounding box center [354, 348] width 230 height 26
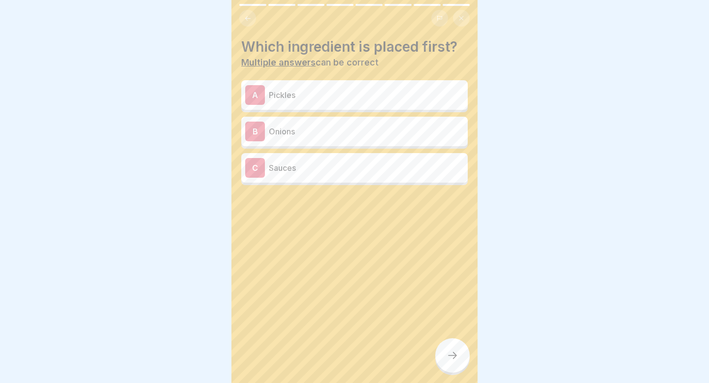
click at [458, 355] on div at bounding box center [452, 355] width 34 height 34
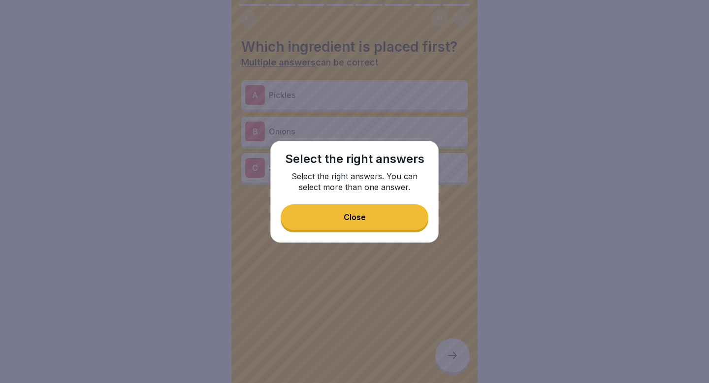
click at [388, 220] on button "Close" at bounding box center [355, 217] width 148 height 26
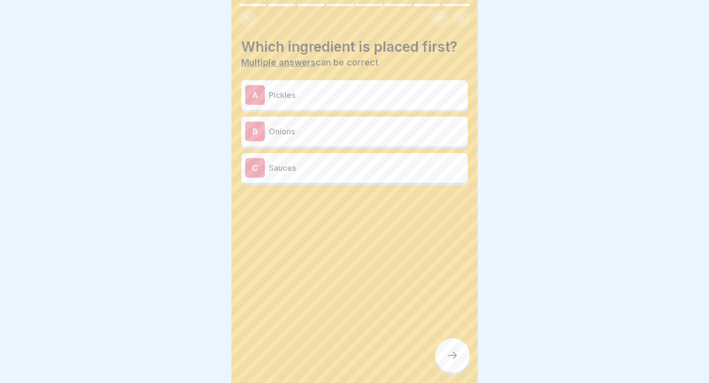
click at [303, 164] on p "Sauces" at bounding box center [366, 168] width 195 height 12
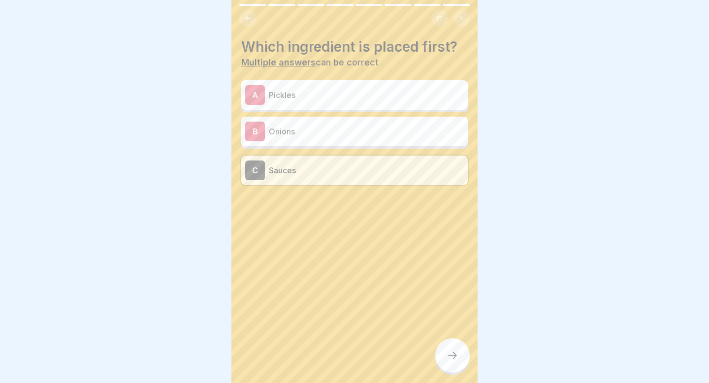
click at [455, 351] on icon at bounding box center [453, 356] width 12 height 12
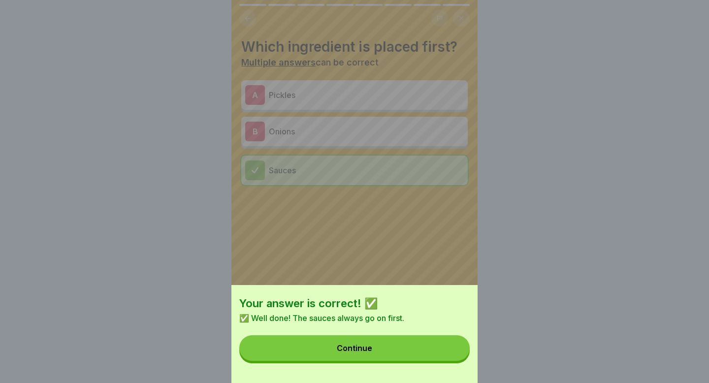
click at [455, 351] on button "Continue" at bounding box center [354, 348] width 230 height 26
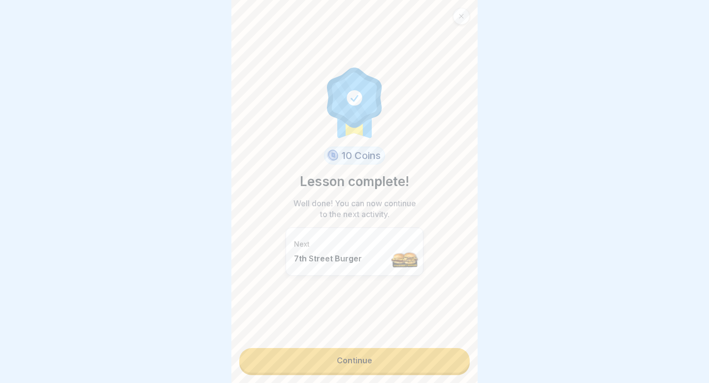
click at [447, 359] on link "Continue" at bounding box center [354, 360] width 230 height 25
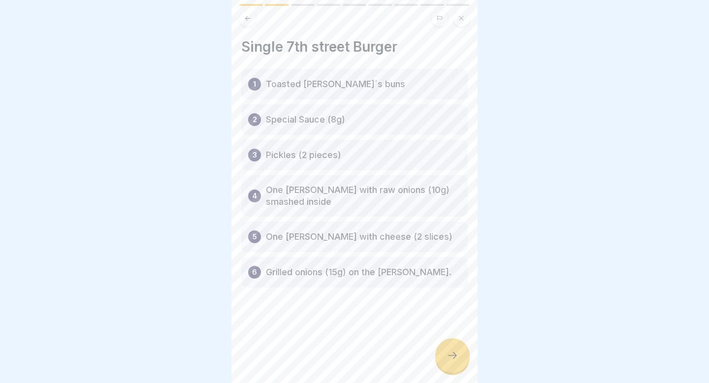
click at [452, 353] on icon at bounding box center [453, 356] width 12 height 12
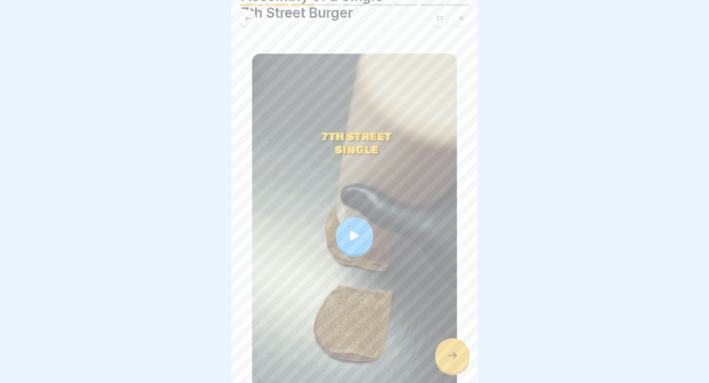
scroll to position [53, 0]
click at [354, 235] on icon at bounding box center [354, 233] width 9 height 9
click at [459, 361] on div at bounding box center [452, 355] width 34 height 34
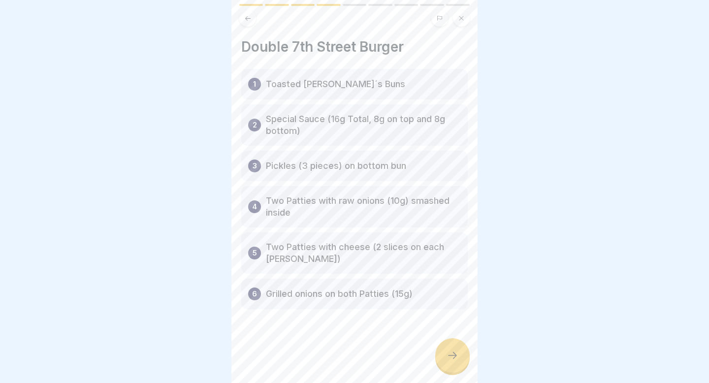
click at [458, 359] on div at bounding box center [452, 355] width 34 height 34
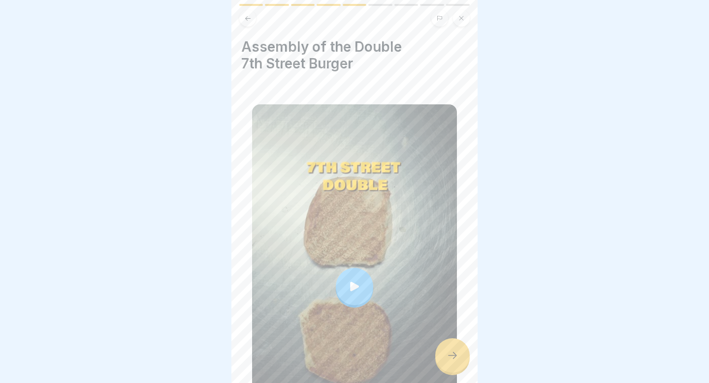
click at [351, 277] on div at bounding box center [354, 286] width 37 height 37
click at [460, 358] on div at bounding box center [452, 355] width 34 height 34
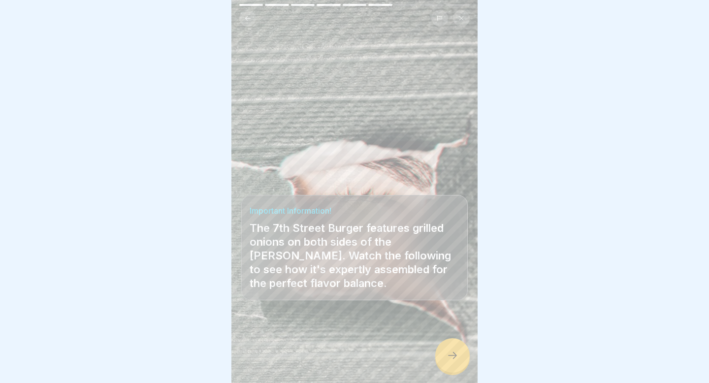
click at [456, 351] on icon at bounding box center [453, 356] width 12 height 12
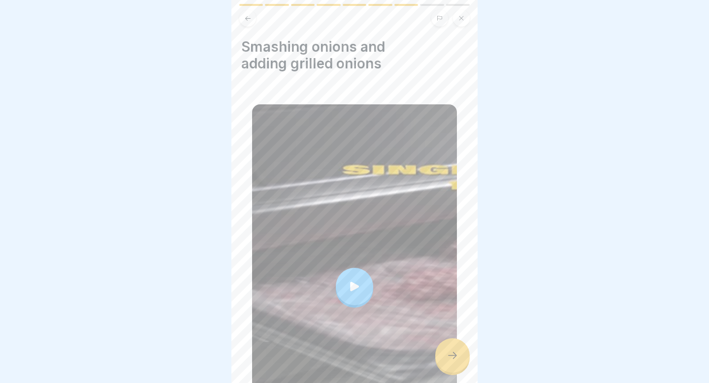
click at [456, 358] on icon at bounding box center [453, 356] width 12 height 12
click at [455, 358] on icon at bounding box center [453, 356] width 12 height 12
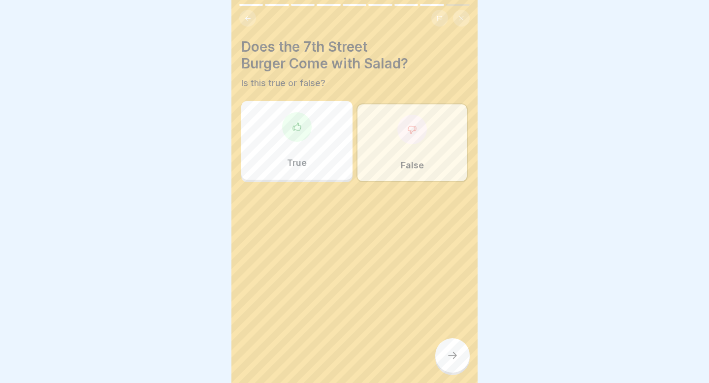
click at [455, 358] on icon at bounding box center [453, 356] width 12 height 12
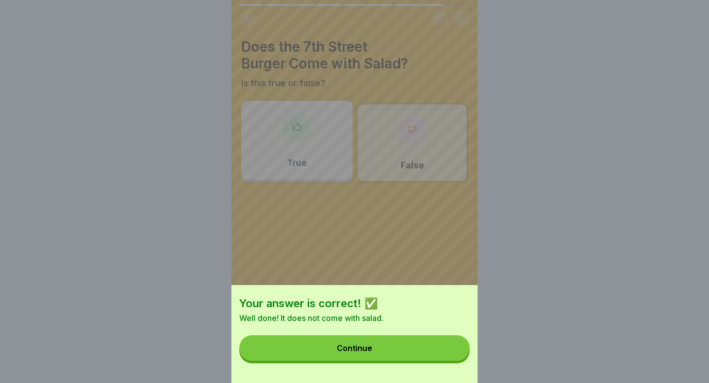
click at [447, 351] on button "Continue" at bounding box center [354, 348] width 230 height 26
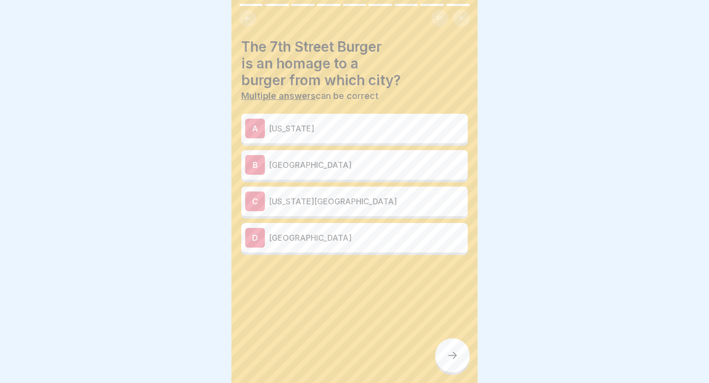
click at [447, 351] on icon at bounding box center [453, 356] width 12 height 12
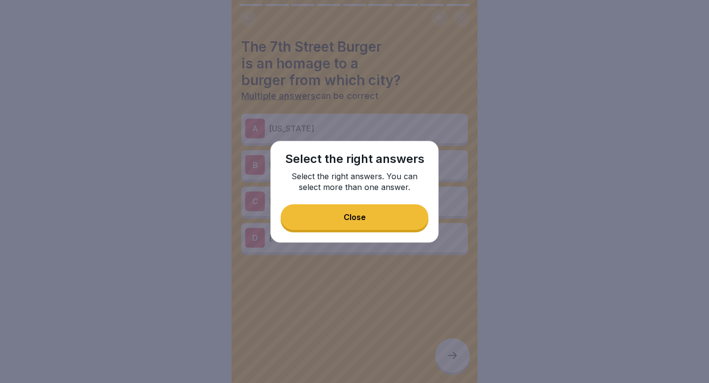
click at [403, 214] on button "Close" at bounding box center [355, 217] width 148 height 26
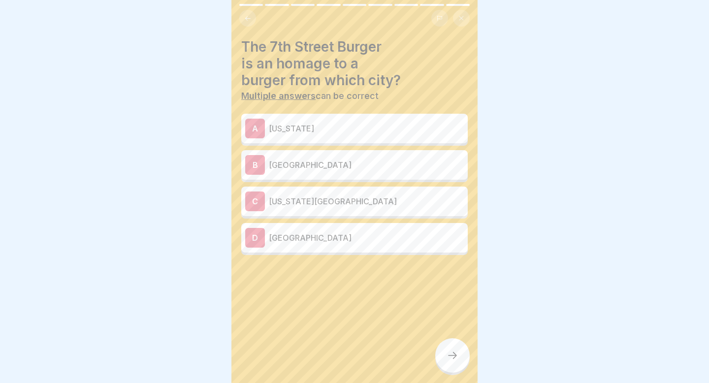
click at [397, 208] on div "C [US_STATE][GEOGRAPHIC_DATA]" at bounding box center [354, 201] width 219 height 20
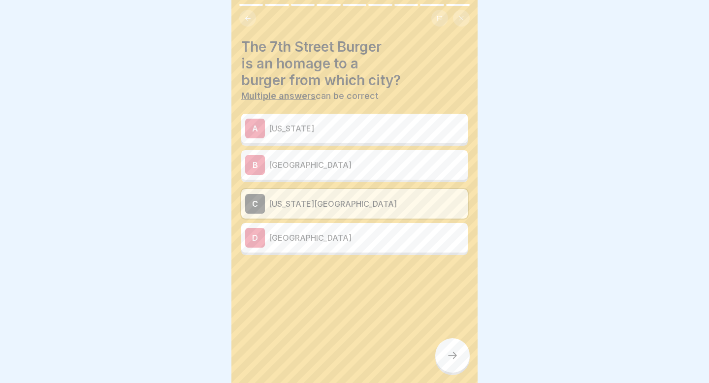
click at [446, 360] on div at bounding box center [452, 355] width 34 height 34
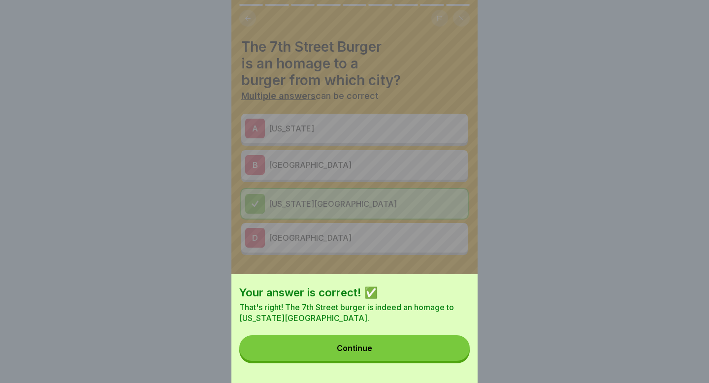
click at [444, 350] on button "Continue" at bounding box center [354, 348] width 230 height 26
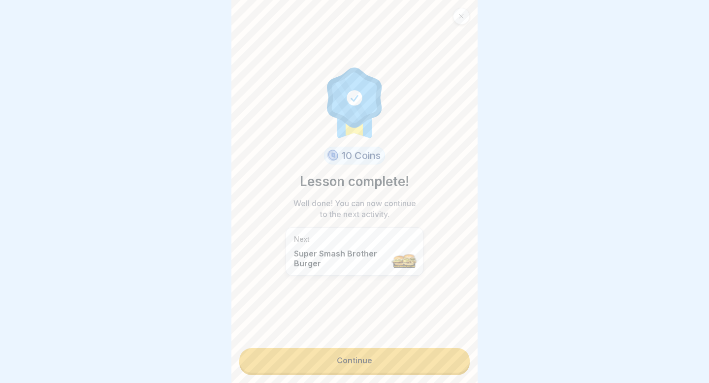
click at [443, 351] on link "Continue" at bounding box center [354, 360] width 230 height 25
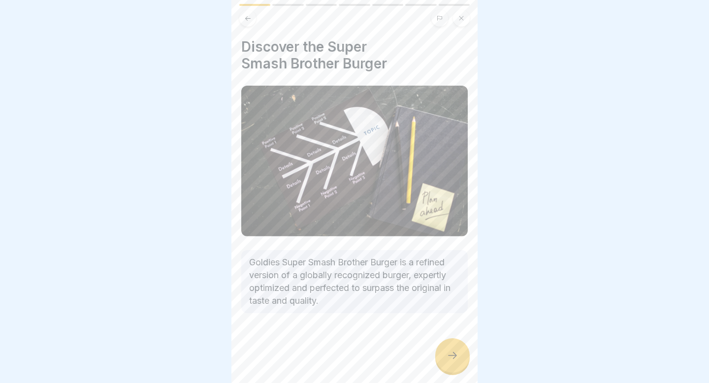
click at [448, 352] on icon at bounding box center [453, 356] width 12 height 12
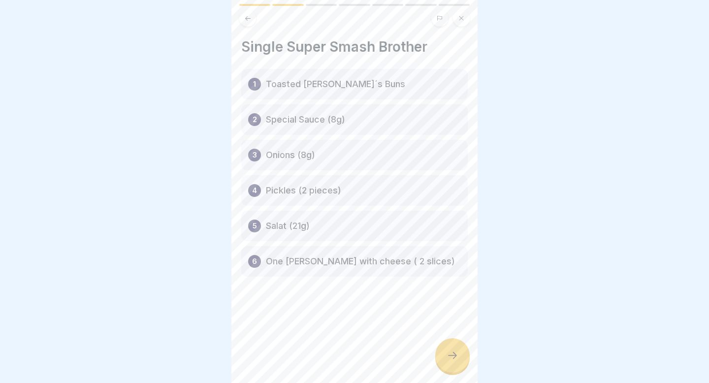
click at [447, 352] on icon at bounding box center [453, 356] width 12 height 12
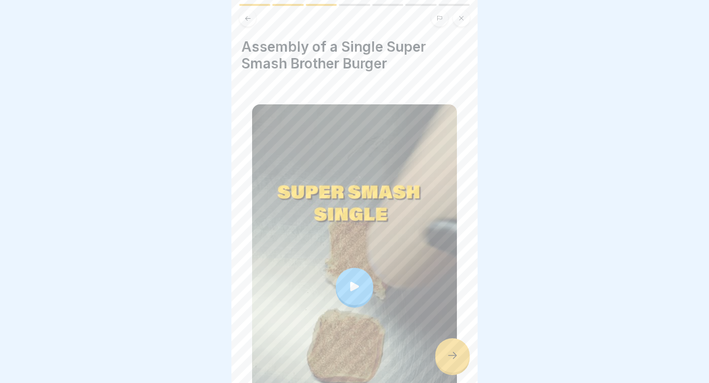
click at [354, 280] on div at bounding box center [354, 286] width 37 height 37
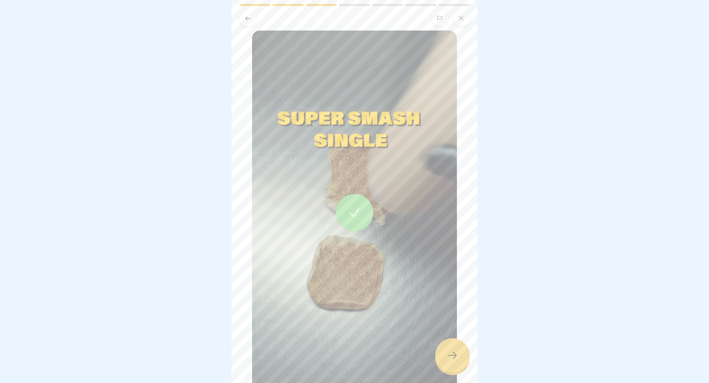
scroll to position [75, 0]
click at [460, 350] on div at bounding box center [452, 355] width 34 height 34
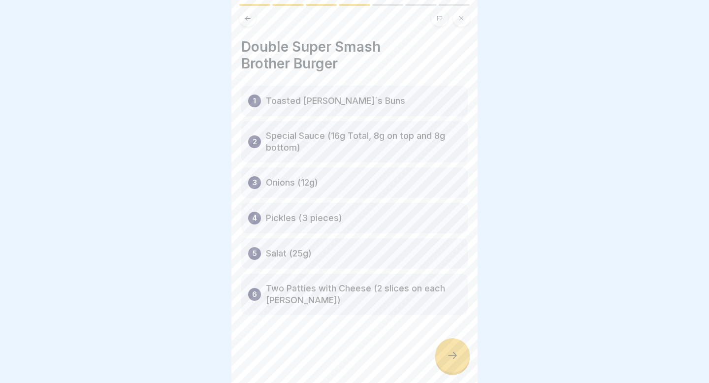
click at [459, 351] on div at bounding box center [452, 355] width 34 height 34
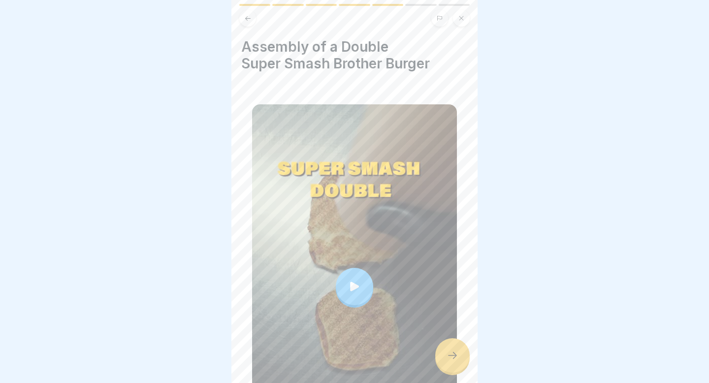
click at [354, 281] on div at bounding box center [354, 286] width 37 height 37
click at [453, 356] on icon at bounding box center [453, 356] width 12 height 12
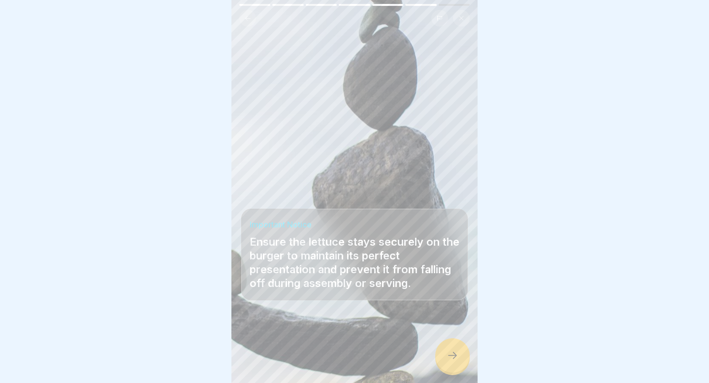
click at [453, 356] on icon at bounding box center [453, 356] width 12 height 12
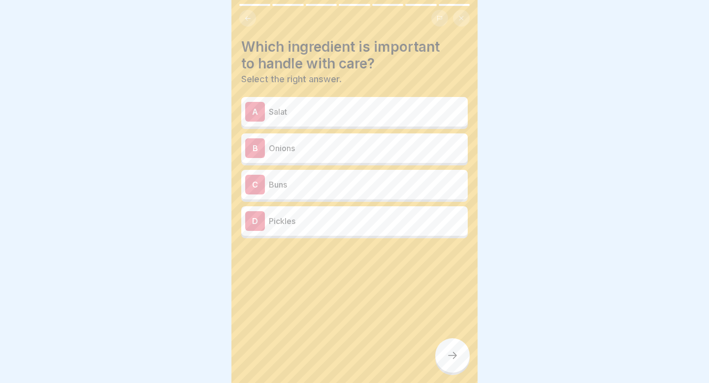
click at [364, 115] on p "Salat" at bounding box center [366, 112] width 195 height 12
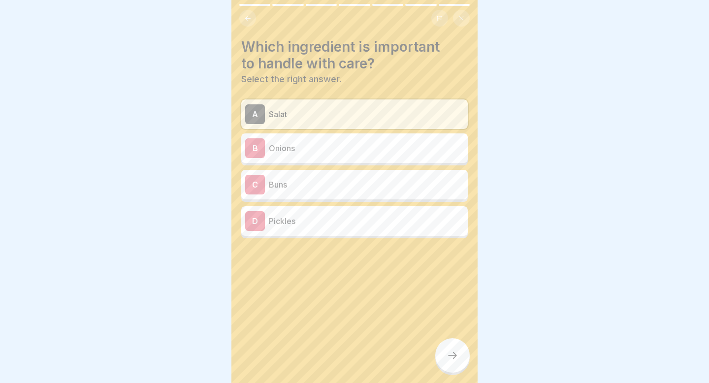
click at [360, 143] on p "Onions" at bounding box center [366, 148] width 195 height 12
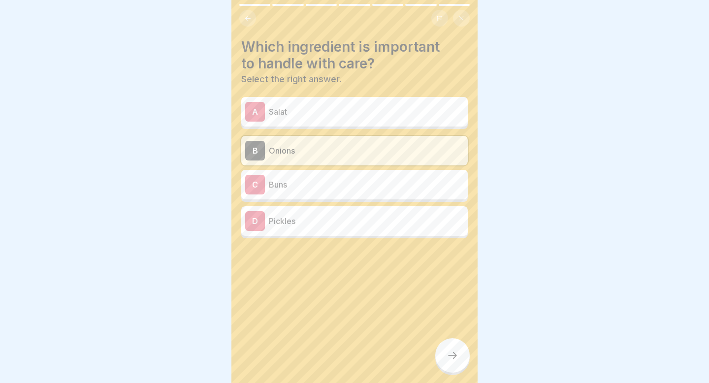
click at [352, 173] on div "C Buns" at bounding box center [354, 185] width 226 height 30
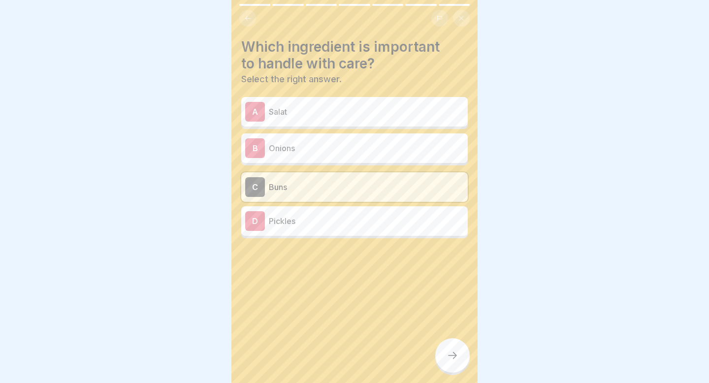
click at [347, 216] on p "Pickles" at bounding box center [366, 221] width 195 height 12
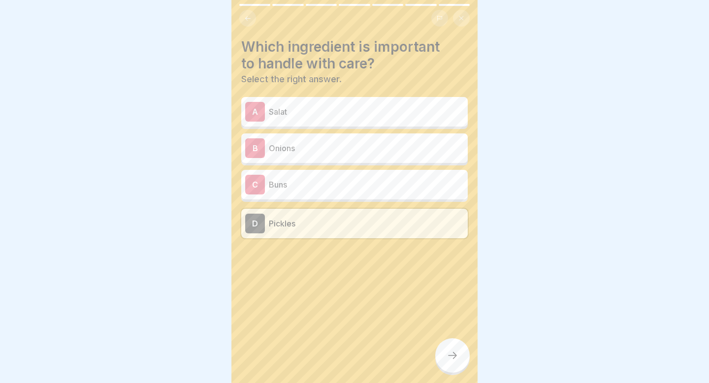
click at [347, 179] on p "Buns" at bounding box center [366, 185] width 195 height 12
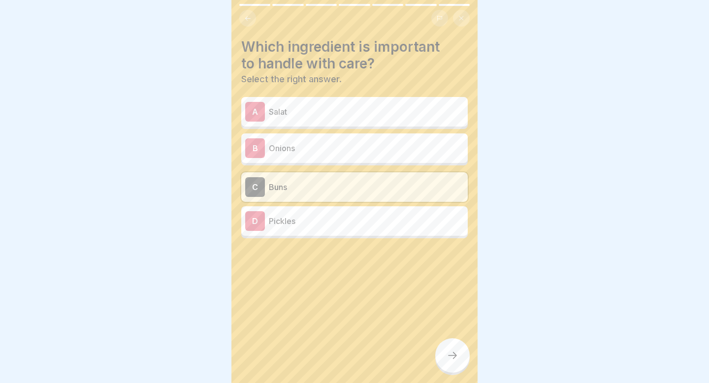
click at [453, 350] on div at bounding box center [452, 355] width 34 height 34
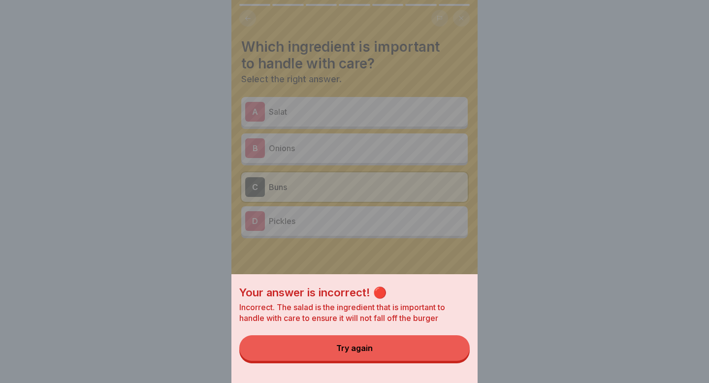
click at [439, 300] on div "Your answer is incorrect! 🔴 Incorrect. The salad is the ingredient that is impo…" at bounding box center [354, 304] width 230 height 38
click at [426, 340] on button "Try again" at bounding box center [354, 348] width 230 height 26
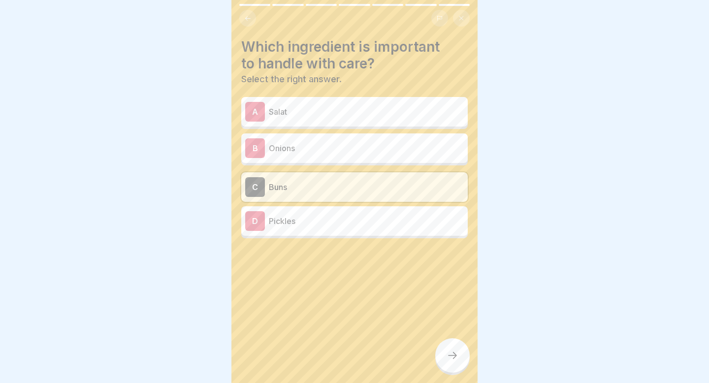
click at [357, 104] on div "A Salat" at bounding box center [354, 112] width 219 height 20
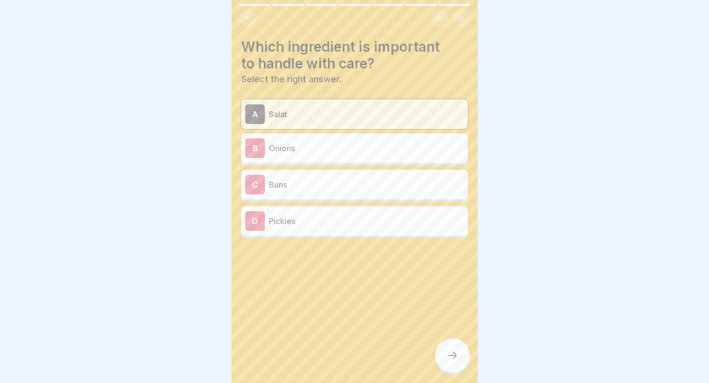
click at [448, 355] on icon at bounding box center [453, 356] width 12 height 12
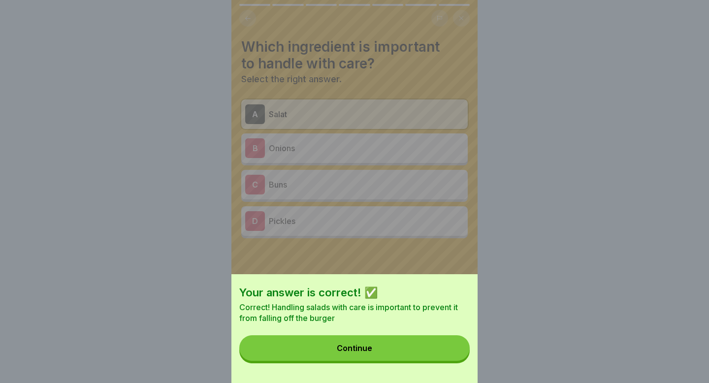
click at [443, 350] on button "Continue" at bounding box center [354, 348] width 230 height 26
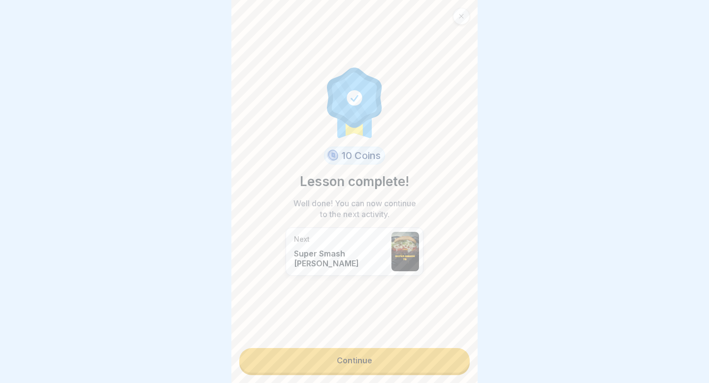
click at [439, 354] on link "Continue" at bounding box center [354, 360] width 230 height 25
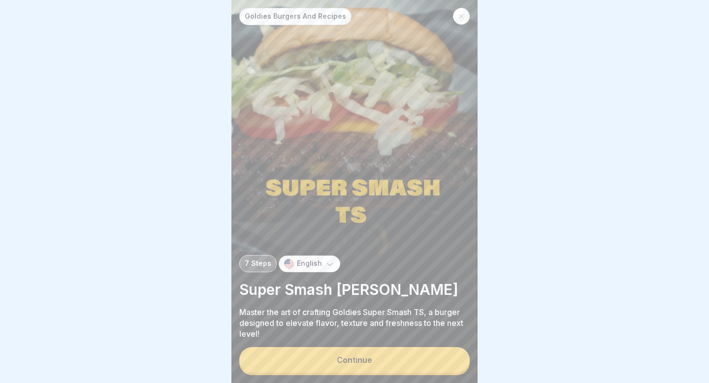
click at [377, 351] on button "Continue" at bounding box center [354, 360] width 230 height 26
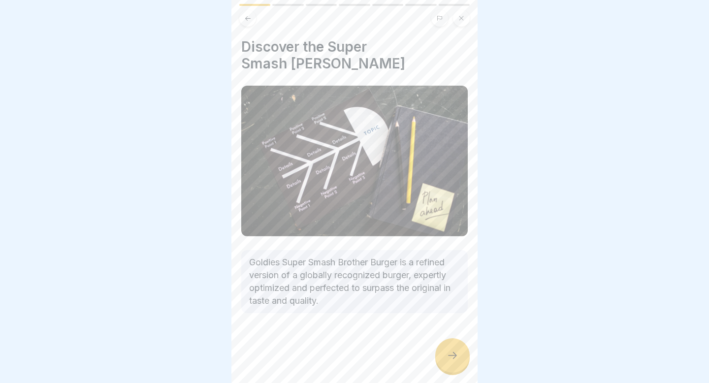
click at [453, 352] on icon at bounding box center [453, 356] width 12 height 12
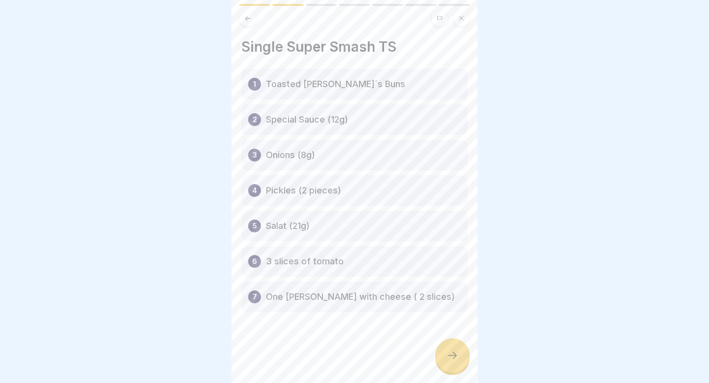
click at [453, 359] on icon at bounding box center [453, 356] width 12 height 12
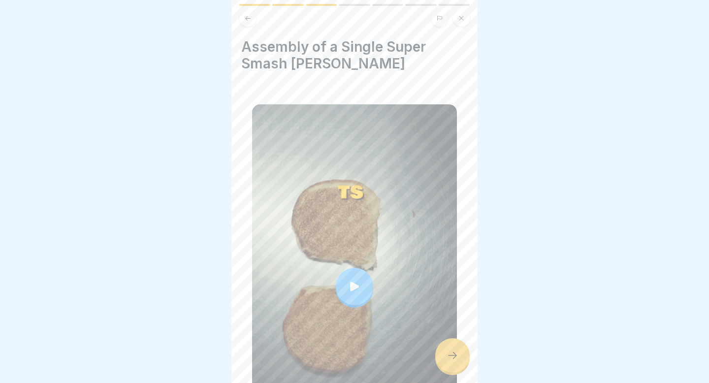
click at [352, 285] on icon at bounding box center [354, 286] width 9 height 9
click at [456, 360] on icon at bounding box center [453, 356] width 12 height 12
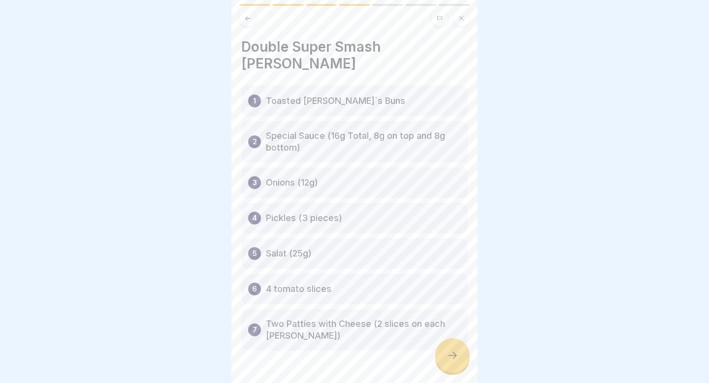
click at [456, 360] on icon at bounding box center [453, 356] width 12 height 12
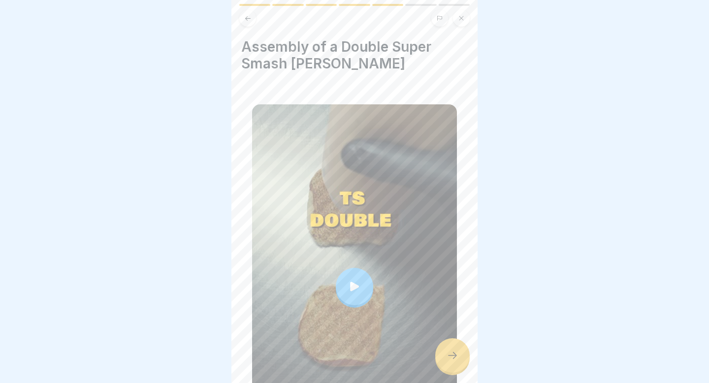
click at [363, 287] on div at bounding box center [354, 286] width 37 height 37
click at [442, 352] on div at bounding box center [452, 355] width 34 height 34
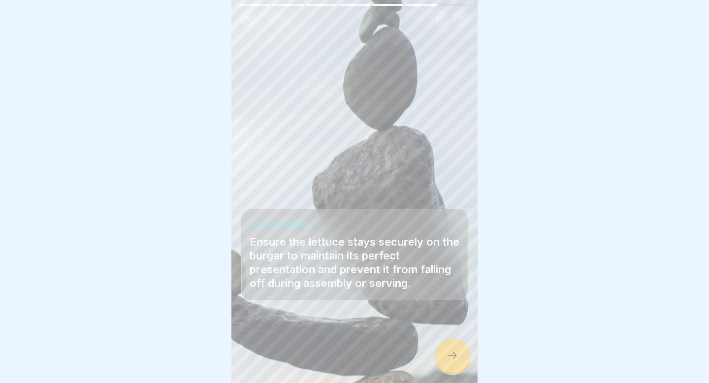
click at [444, 352] on div at bounding box center [452, 355] width 34 height 34
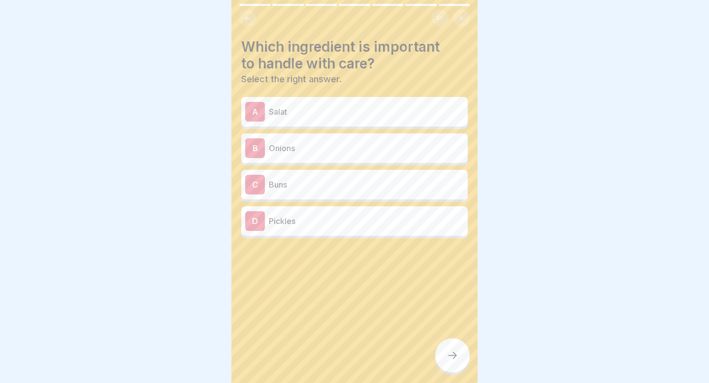
click at [368, 107] on p "Salat" at bounding box center [366, 112] width 195 height 12
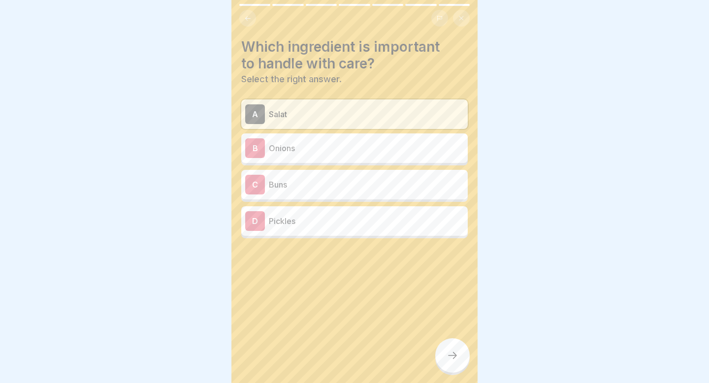
click at [458, 354] on icon at bounding box center [453, 356] width 12 height 12
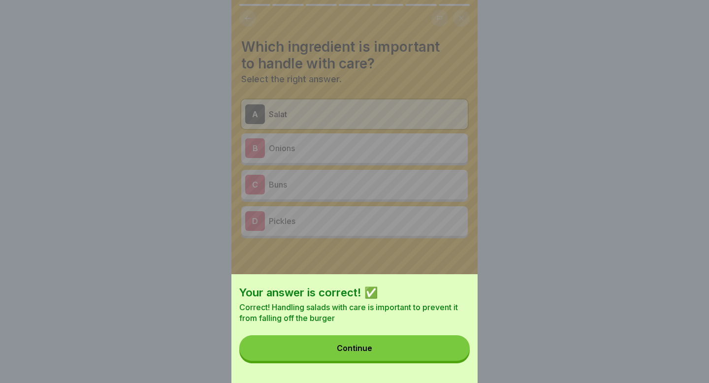
click at [457, 354] on button "Continue" at bounding box center [354, 348] width 230 height 26
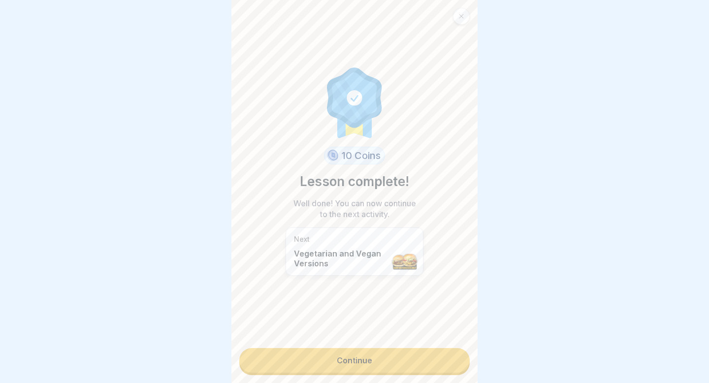
click at [457, 354] on link "Continue" at bounding box center [354, 360] width 230 height 25
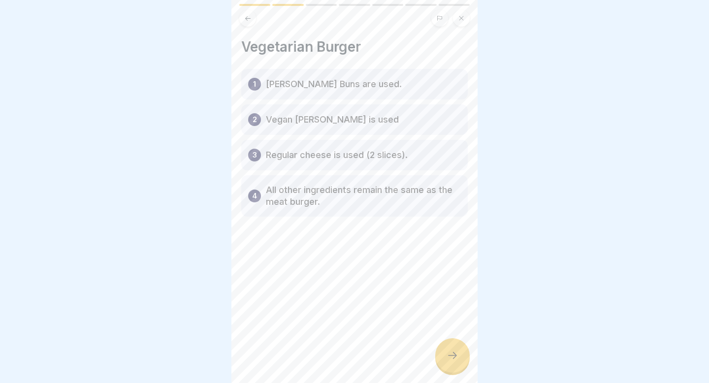
click at [455, 354] on icon at bounding box center [453, 356] width 12 height 12
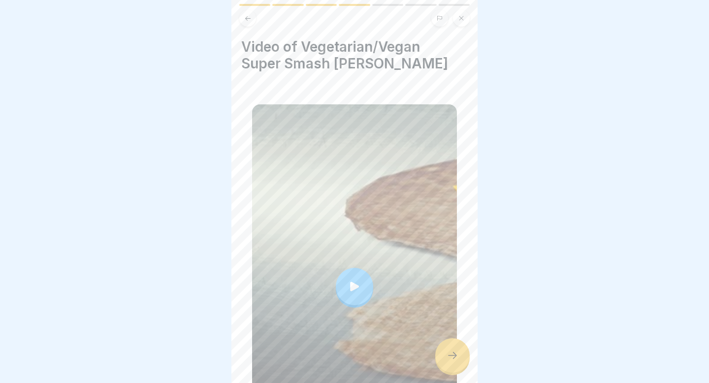
click at [346, 290] on div at bounding box center [354, 286] width 37 height 37
click at [450, 346] on div at bounding box center [452, 355] width 34 height 34
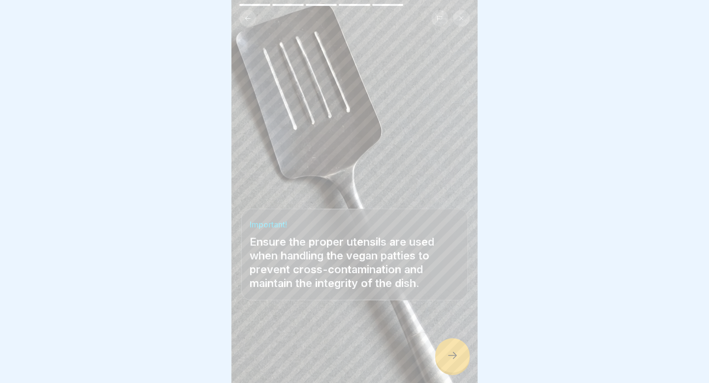
click at [450, 356] on icon at bounding box center [453, 356] width 12 height 12
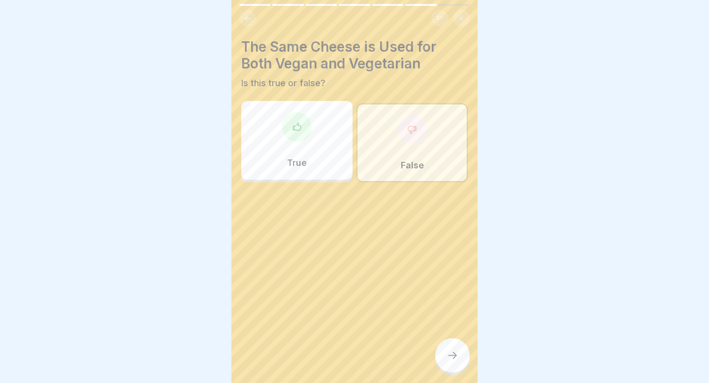
click at [450, 353] on icon at bounding box center [453, 356] width 12 height 12
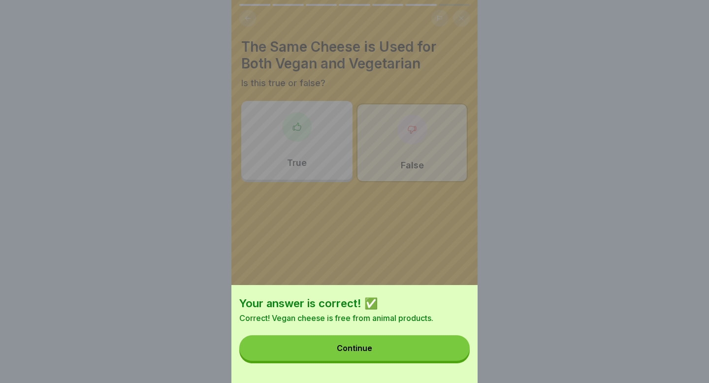
click at [450, 352] on button "Continue" at bounding box center [354, 348] width 230 height 26
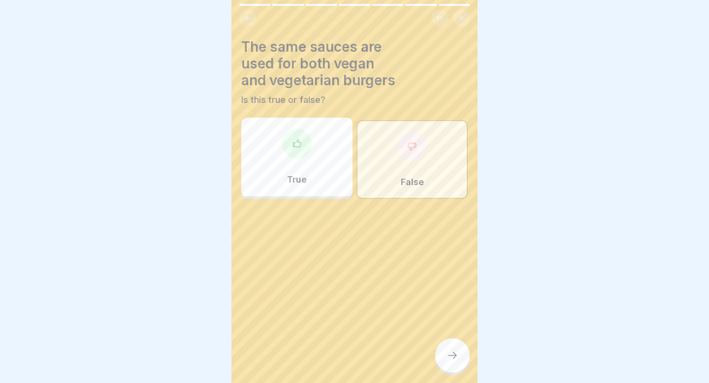
click at [450, 352] on icon at bounding box center [453, 356] width 12 height 12
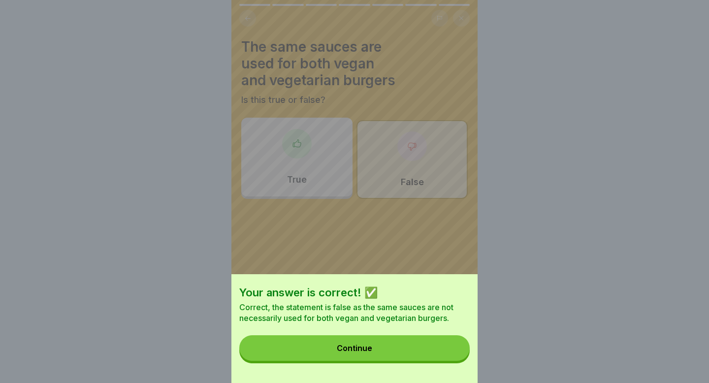
click at [450, 352] on button "Continue" at bounding box center [354, 348] width 230 height 26
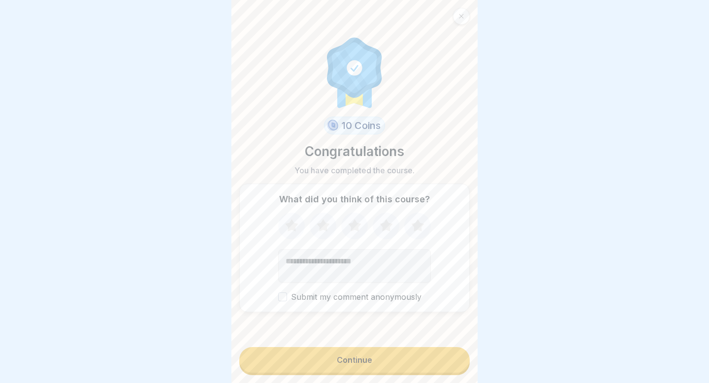
click at [450, 352] on button "Continue" at bounding box center [354, 360] width 230 height 26
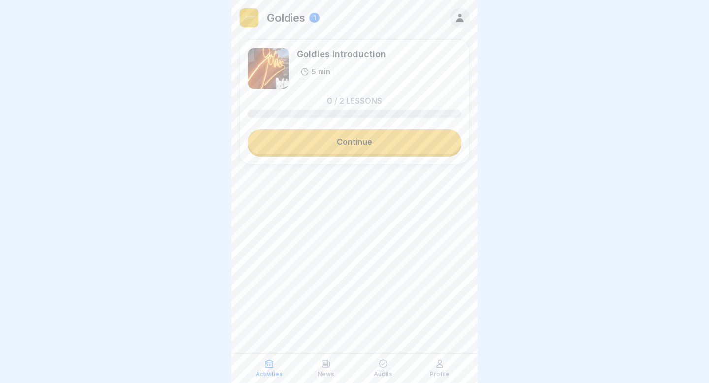
click at [370, 136] on link "Continue" at bounding box center [355, 141] width 214 height 25
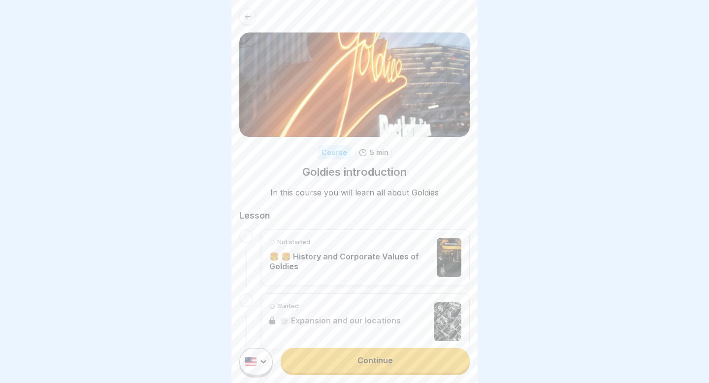
scroll to position [25, 0]
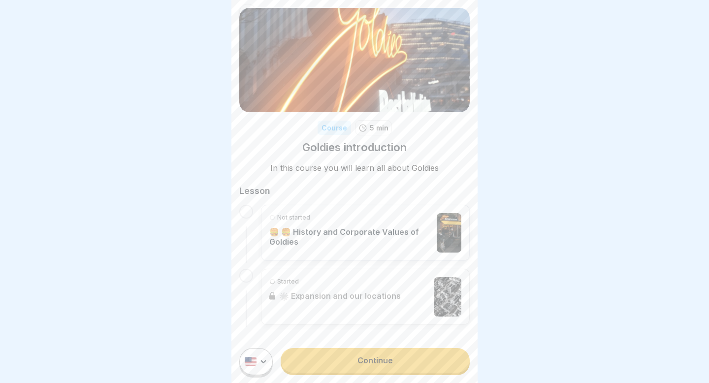
click at [353, 371] on link "Continue" at bounding box center [375, 360] width 189 height 25
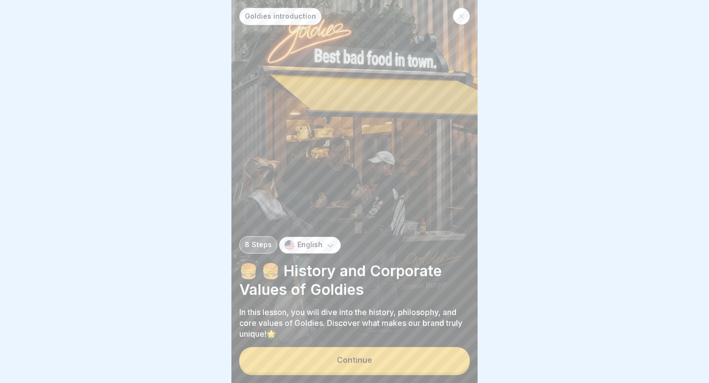
click at [366, 358] on div "Continue" at bounding box center [354, 359] width 35 height 9
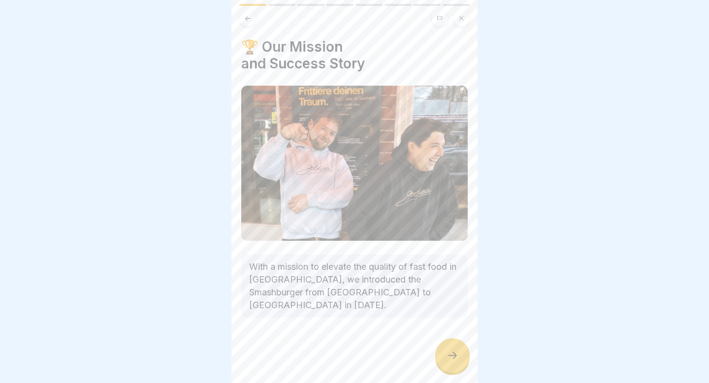
click at [452, 359] on icon at bounding box center [453, 356] width 12 height 12
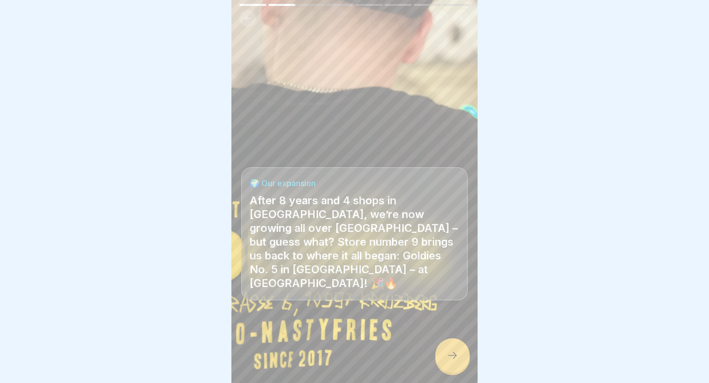
click at [452, 359] on icon at bounding box center [453, 356] width 12 height 12
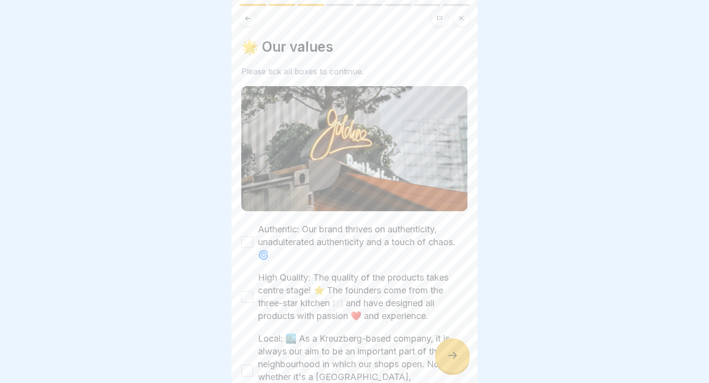
click at [452, 359] on icon at bounding box center [453, 356] width 12 height 12
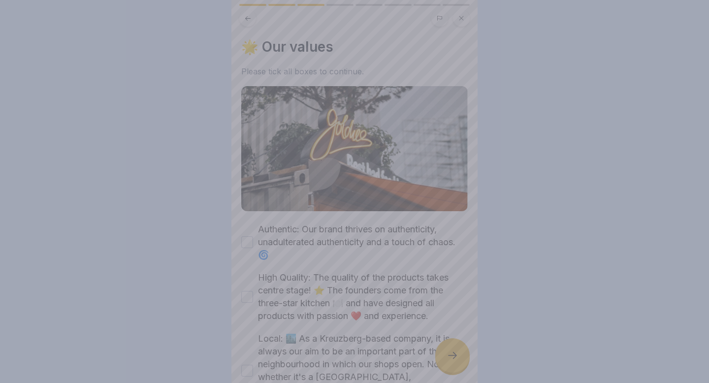
click at [452, 359] on div at bounding box center [354, 191] width 709 height 383
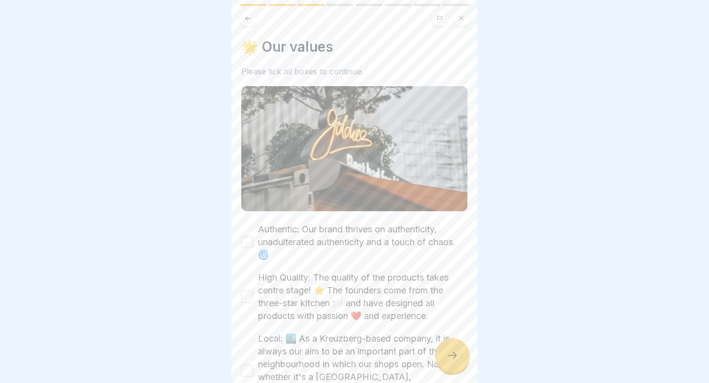
click at [247, 240] on button "Authentic: Our brand thrives on authenticity, unadulterated authenticity and a …" at bounding box center [247, 242] width 12 height 12
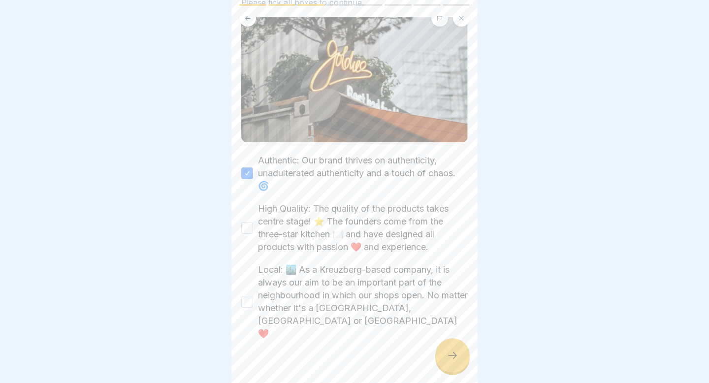
scroll to position [72, 0]
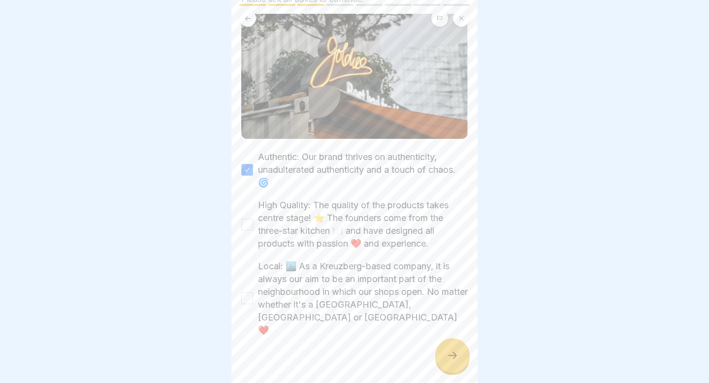
click at [248, 225] on button "High Quality: The quality of the products takes centre stage! ⭐ The founders co…" at bounding box center [247, 225] width 12 height 12
click at [246, 292] on button "Local: 🏙️ As a Kreuzberg-based company, it is always our aim to be an important…" at bounding box center [247, 298] width 12 height 12
click at [456, 345] on div at bounding box center [452, 355] width 34 height 34
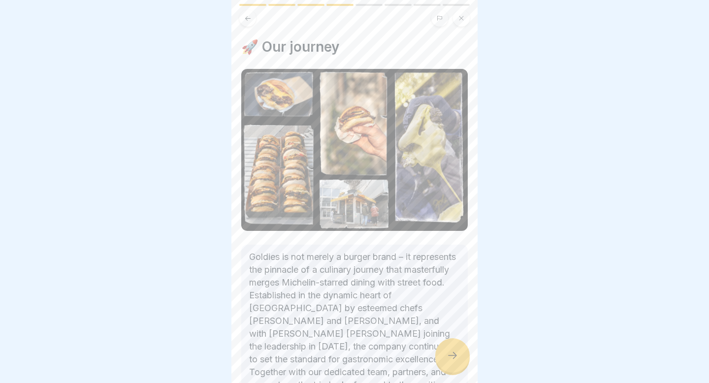
click at [455, 345] on div at bounding box center [452, 355] width 34 height 34
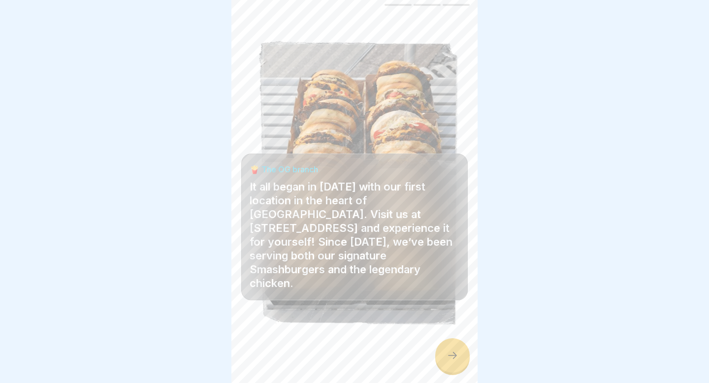
click at [455, 345] on div at bounding box center [452, 355] width 34 height 34
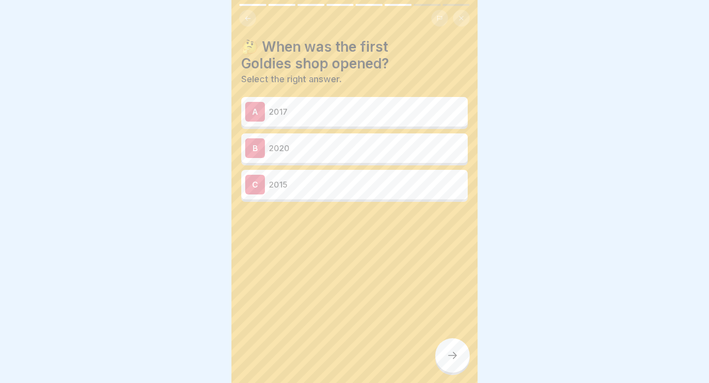
click at [454, 349] on div at bounding box center [452, 355] width 34 height 34
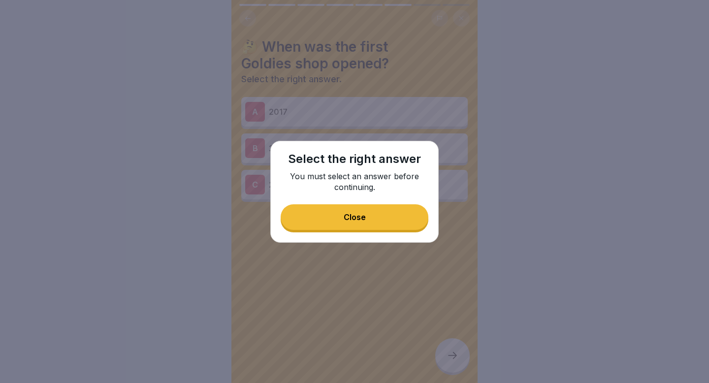
click at [399, 213] on button "Close" at bounding box center [355, 217] width 148 height 26
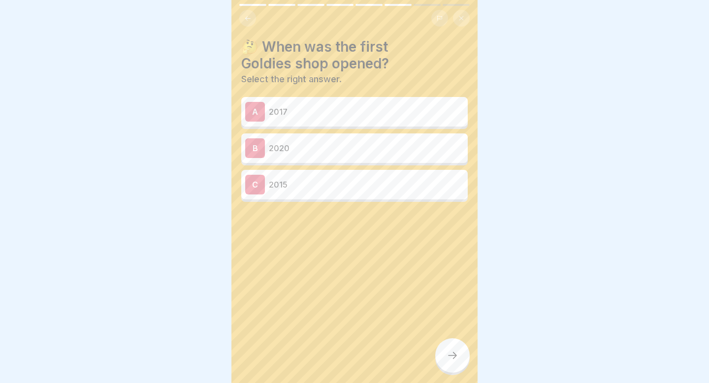
click at [357, 105] on div "A 2017" at bounding box center [354, 112] width 219 height 20
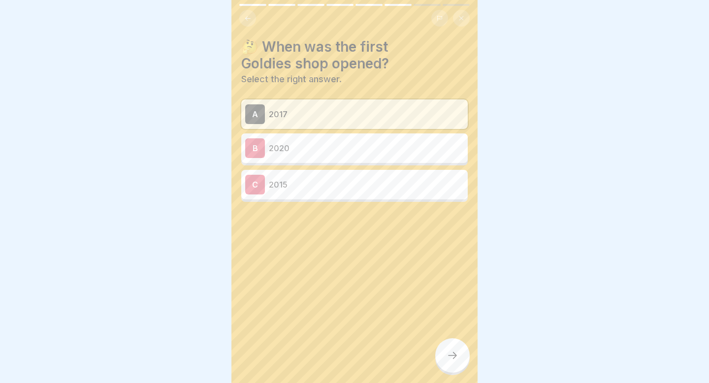
click at [450, 354] on icon at bounding box center [453, 356] width 12 height 12
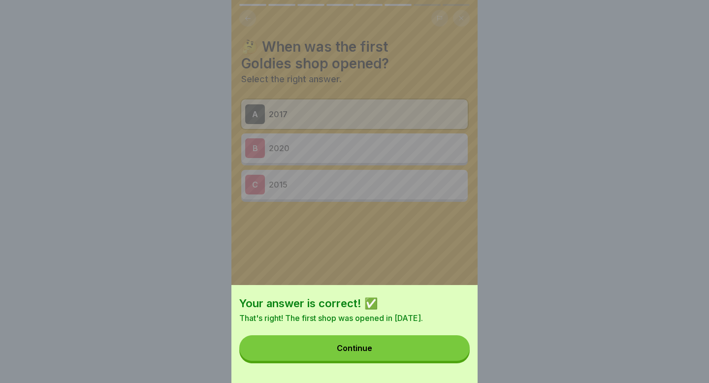
click at [450, 354] on button "Continue" at bounding box center [354, 348] width 230 height 26
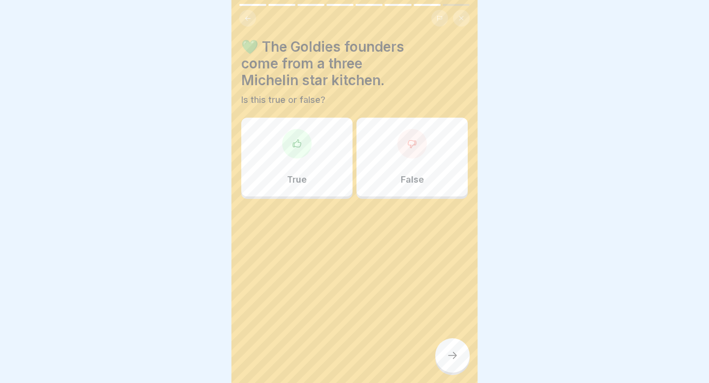
click at [450, 354] on icon at bounding box center [453, 356] width 12 height 12
click at [308, 162] on div "True" at bounding box center [296, 157] width 111 height 79
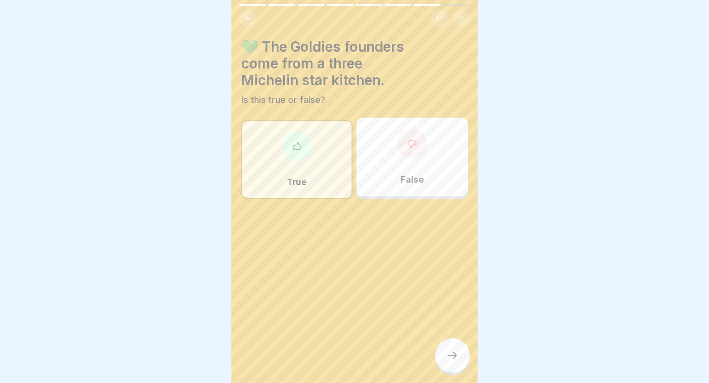
click at [458, 349] on div at bounding box center [452, 355] width 34 height 34
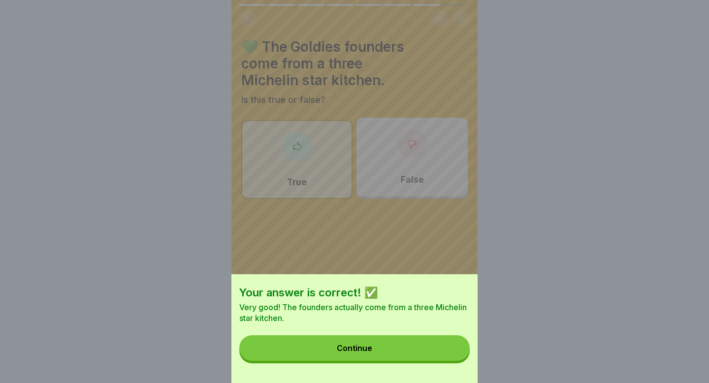
click at [457, 347] on button "Continue" at bounding box center [354, 348] width 230 height 26
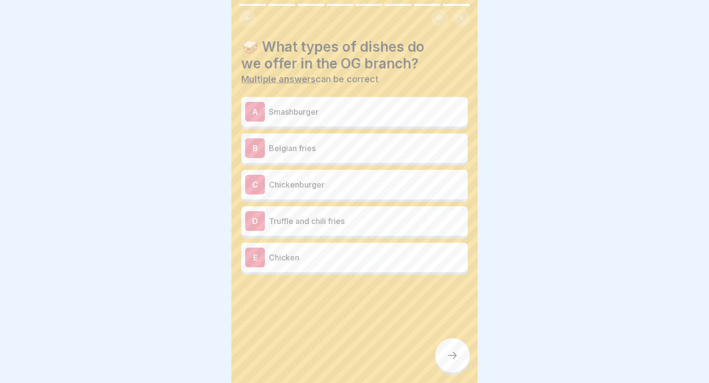
click at [301, 255] on p "Chicken" at bounding box center [366, 258] width 195 height 12
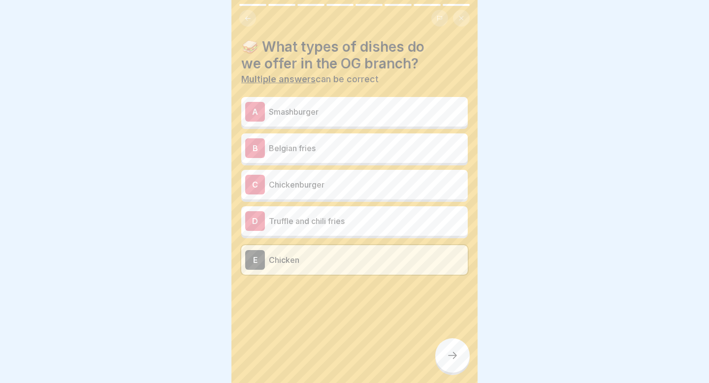
click at [318, 227] on div "D Truffle and chili fries" at bounding box center [354, 221] width 219 height 20
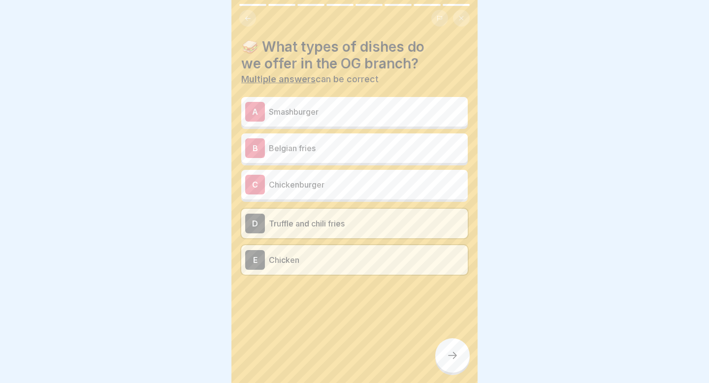
click at [327, 185] on p "Chickenburger" at bounding box center [366, 185] width 195 height 12
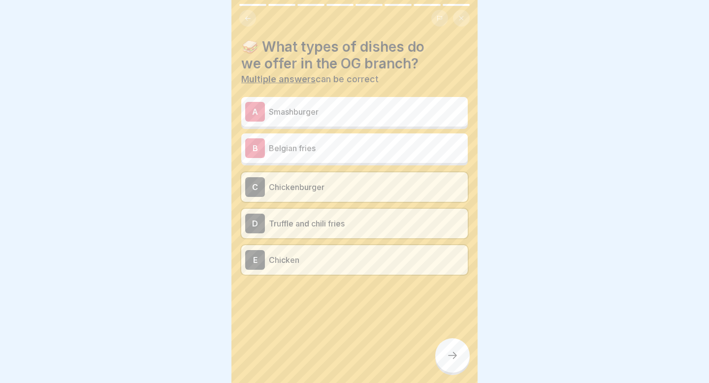
click at [345, 112] on p "Smashburger" at bounding box center [366, 112] width 195 height 12
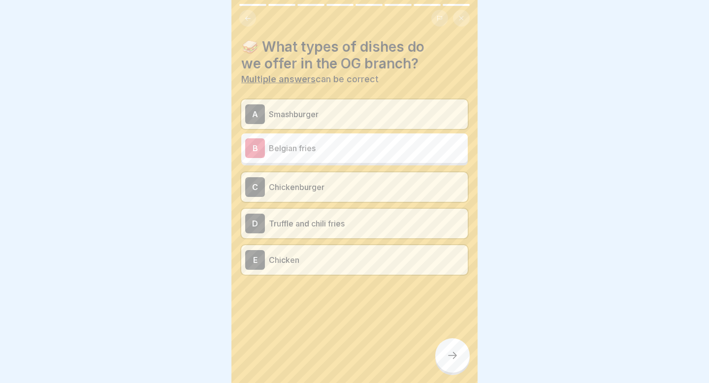
click at [321, 146] on p "Belgian fries" at bounding box center [366, 148] width 195 height 12
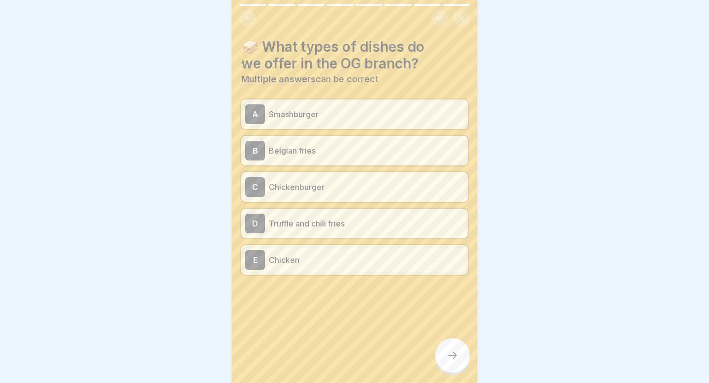
click at [447, 348] on div at bounding box center [452, 355] width 34 height 34
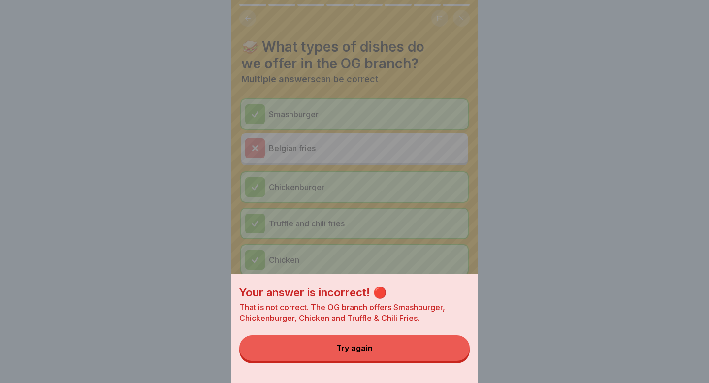
click at [407, 351] on button "Try again" at bounding box center [354, 348] width 230 height 26
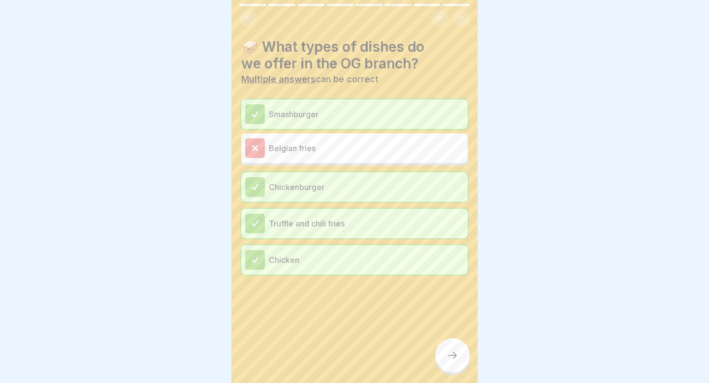
click at [458, 354] on icon at bounding box center [453, 356] width 12 height 12
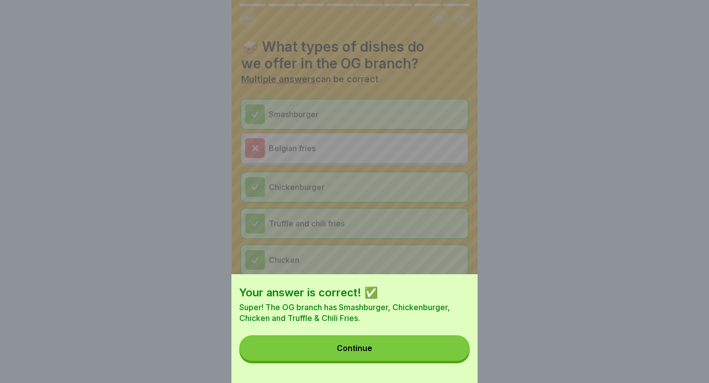
click at [402, 343] on button "Continue" at bounding box center [354, 348] width 230 height 26
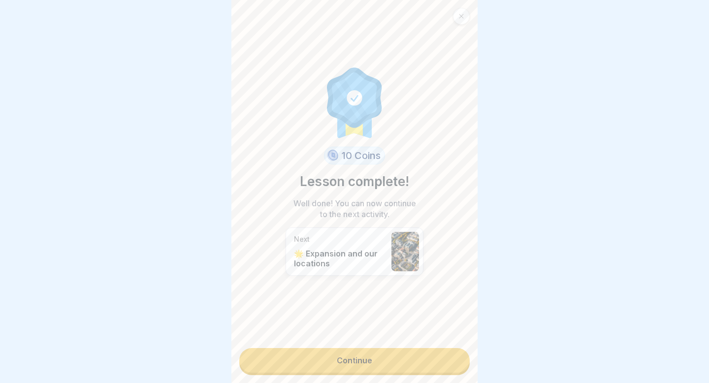
click at [381, 367] on link "Continue" at bounding box center [354, 360] width 230 height 25
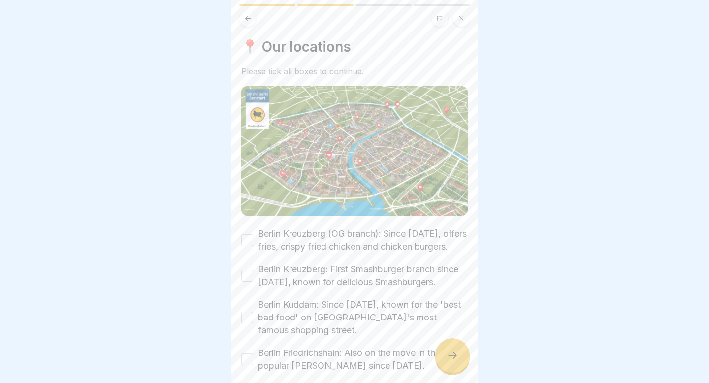
click at [246, 240] on button "Berlin Kreuzberg (OG branch): Since [DATE], offers fries, crispy fried chicken …" at bounding box center [247, 240] width 12 height 12
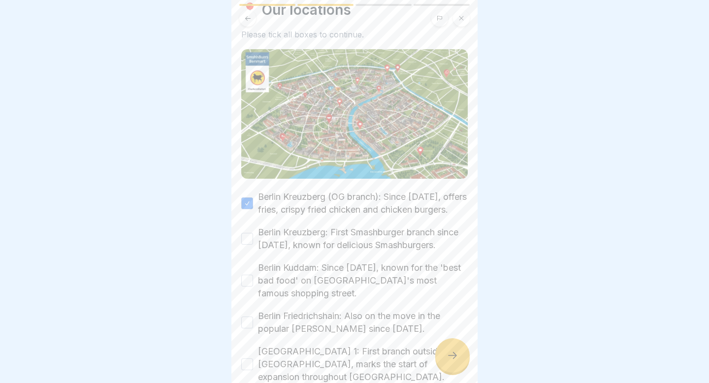
scroll to position [38, 0]
click at [248, 280] on button "Berlin Kuddam: Since [DATE], known for the 'best bad food' on [GEOGRAPHIC_DATA]…" at bounding box center [247, 280] width 12 height 12
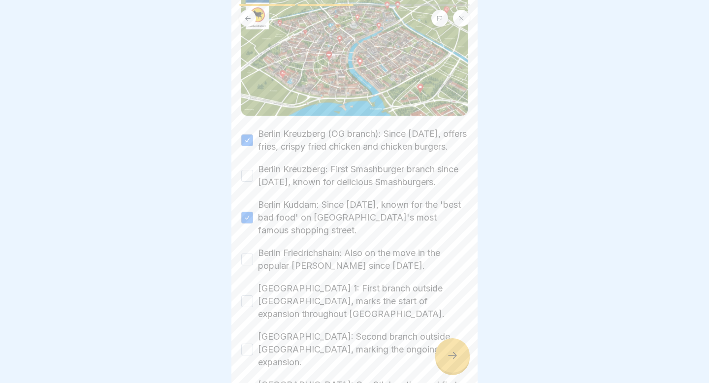
scroll to position [103, 0]
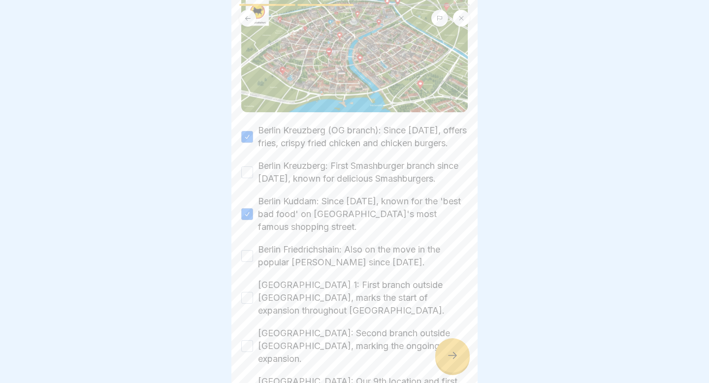
click at [247, 297] on button "[GEOGRAPHIC_DATA] 1: First branch outside [GEOGRAPHIC_DATA], marks the start of…" at bounding box center [247, 298] width 12 height 12
click at [249, 340] on button "[GEOGRAPHIC_DATA]: Second branch outside [GEOGRAPHIC_DATA], marking the ongoing…" at bounding box center [247, 346] width 12 height 12
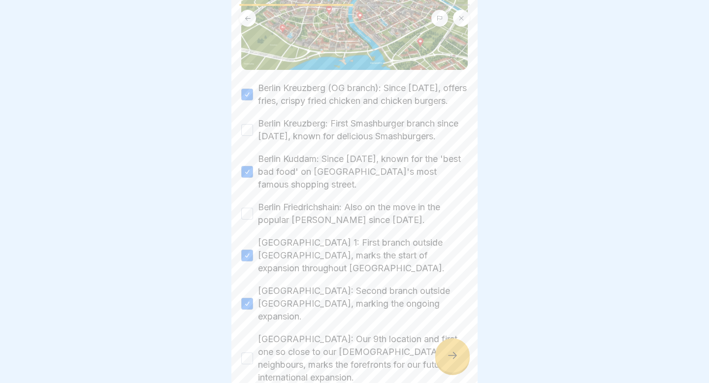
scroll to position [151, 0]
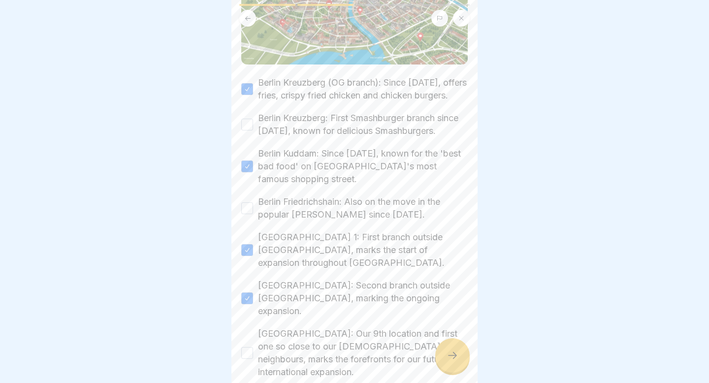
click at [246, 347] on button "[GEOGRAPHIC_DATA]: Our 9th location and first one so close to our [DEMOGRAPHIC_…" at bounding box center [247, 353] width 12 height 12
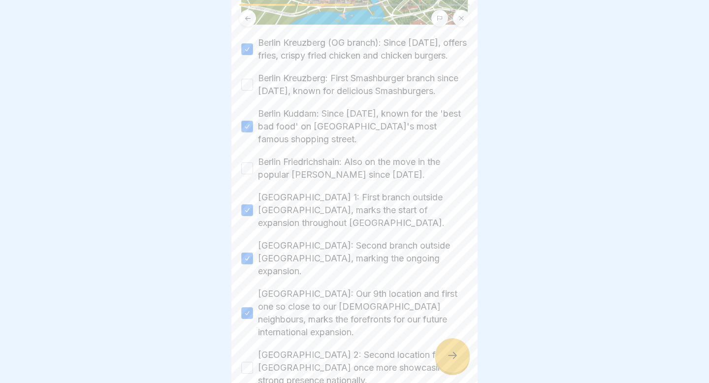
click at [246, 362] on button "[GEOGRAPHIC_DATA] 2: Second location for [GEOGRAPHIC_DATA] once more showcasing…" at bounding box center [247, 368] width 12 height 12
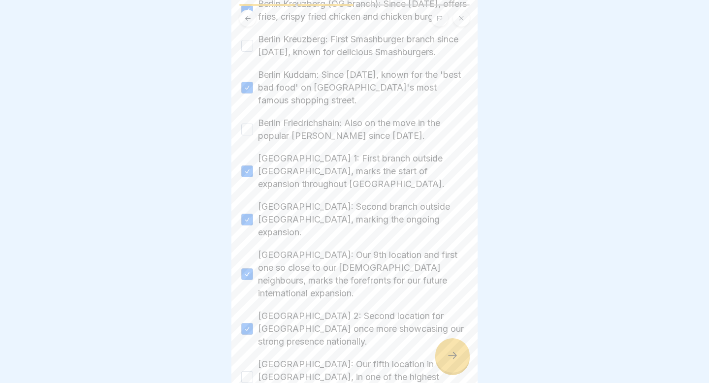
scroll to position [232, 0]
click at [247, 369] on button "[GEOGRAPHIC_DATA]: Our fifth location in [GEOGRAPHIC_DATA], in one of the highe…" at bounding box center [247, 375] width 12 height 12
click at [249, 127] on button "Berlin Friedrichshain: Also on the move in the popular [PERSON_NAME] since [DAT…" at bounding box center [247, 128] width 12 height 12
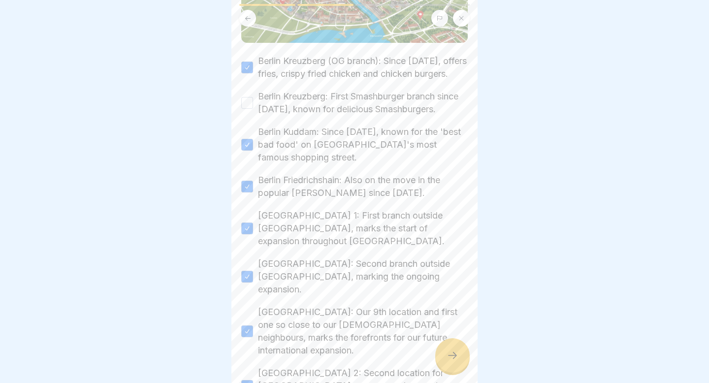
scroll to position [169, 0]
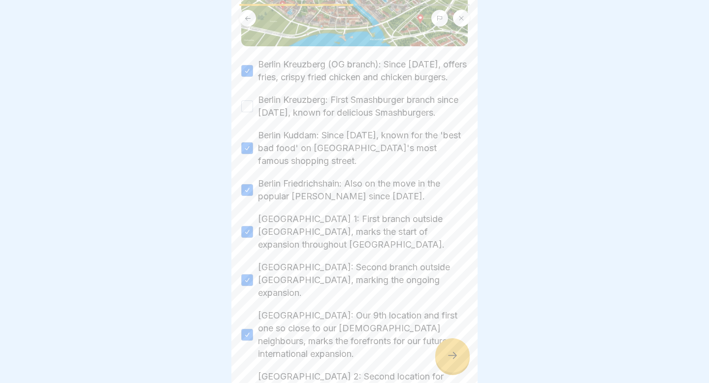
click at [246, 105] on button "Berlin Kreuzberg: First Smashburger branch since [DATE], known for delicious Sm…" at bounding box center [247, 106] width 12 height 12
click at [451, 350] on div at bounding box center [452, 355] width 34 height 34
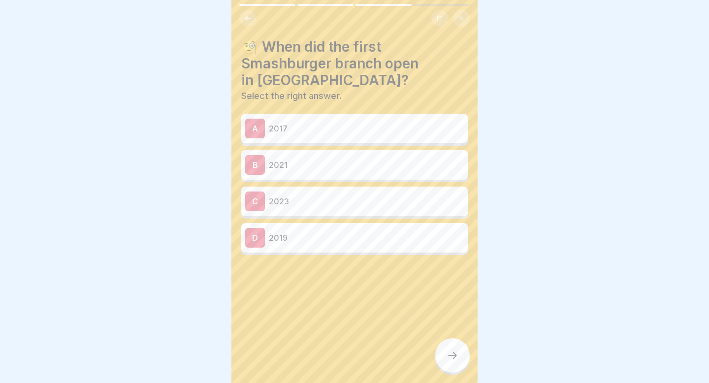
click at [250, 16] on icon at bounding box center [247, 18] width 7 height 7
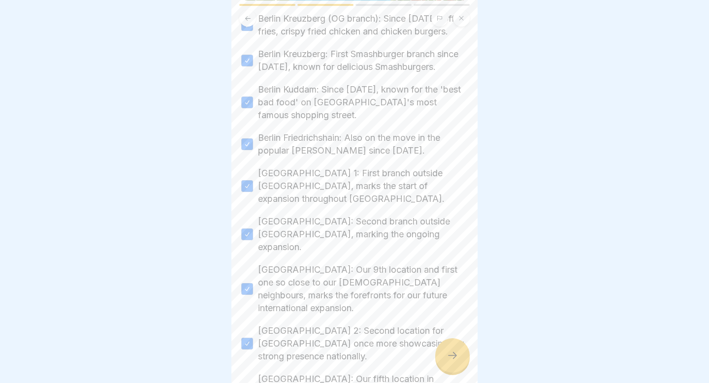
scroll to position [221, 0]
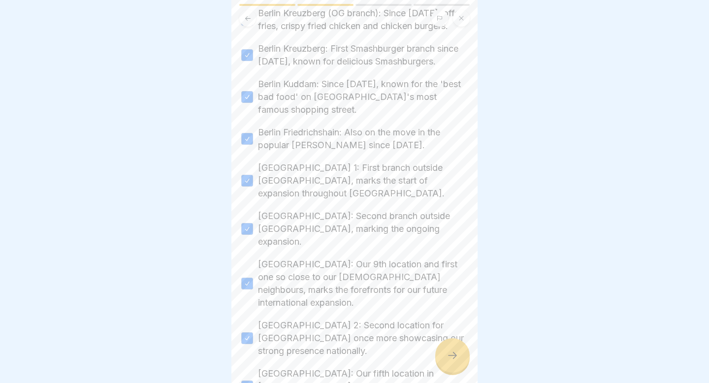
click at [451, 356] on icon at bounding box center [453, 356] width 12 height 12
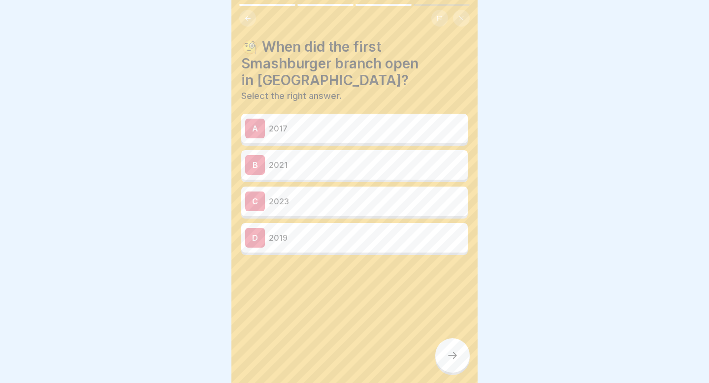
click at [405, 125] on p "2017" at bounding box center [366, 129] width 195 height 12
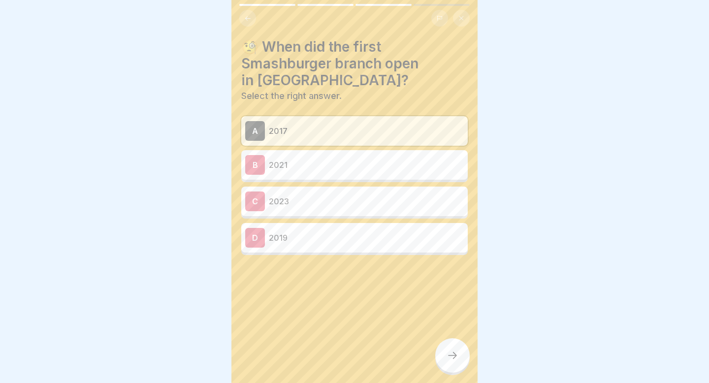
click at [450, 348] on div at bounding box center [452, 355] width 34 height 34
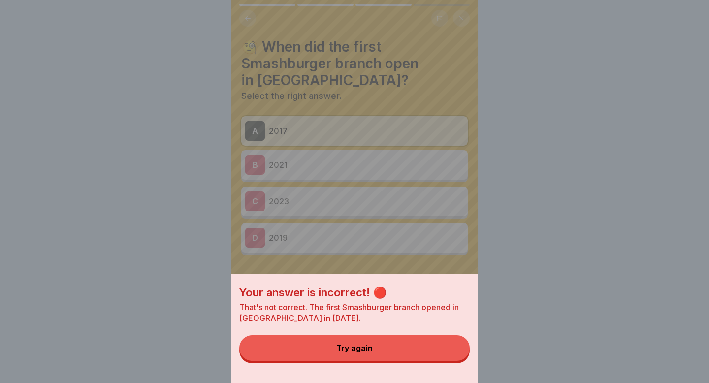
click at [430, 341] on button "Try again" at bounding box center [354, 348] width 230 height 26
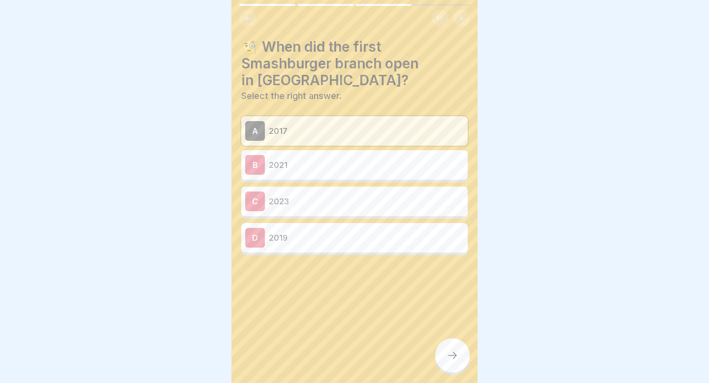
click at [411, 171] on div "B 2021" at bounding box center [354, 165] width 219 height 20
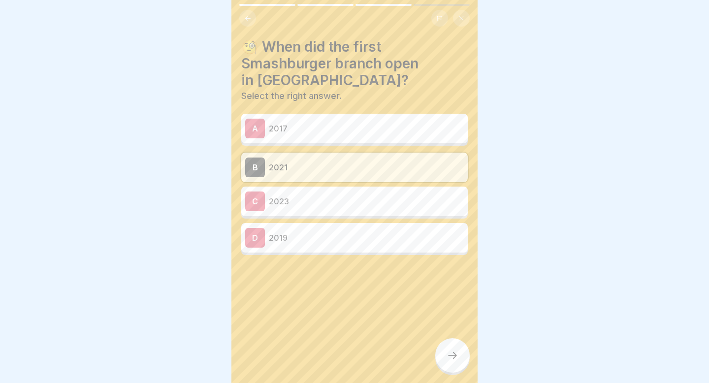
click at [452, 359] on icon at bounding box center [453, 356] width 12 height 12
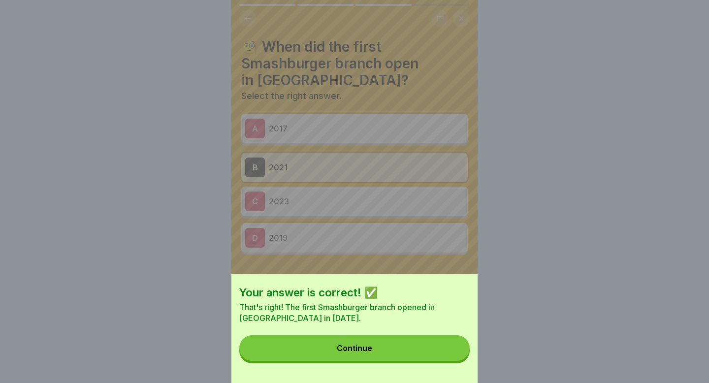
click at [448, 348] on button "Continue" at bounding box center [354, 348] width 230 height 26
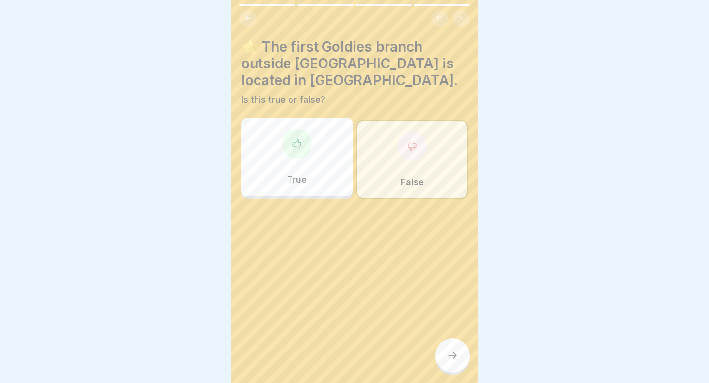
click at [440, 173] on div "False" at bounding box center [411, 159] width 111 height 79
click at [451, 360] on icon at bounding box center [453, 356] width 12 height 12
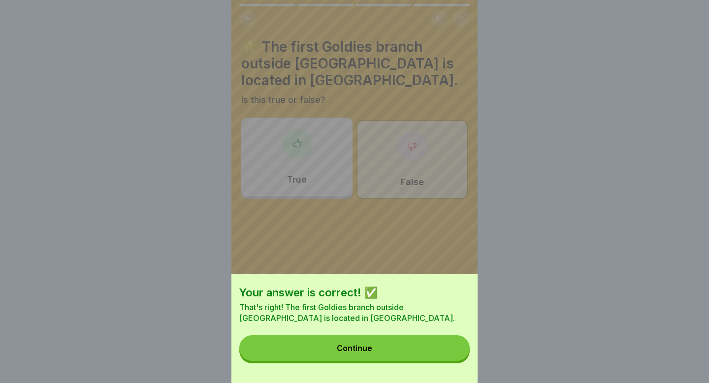
click at [445, 349] on button "Continue" at bounding box center [354, 348] width 230 height 26
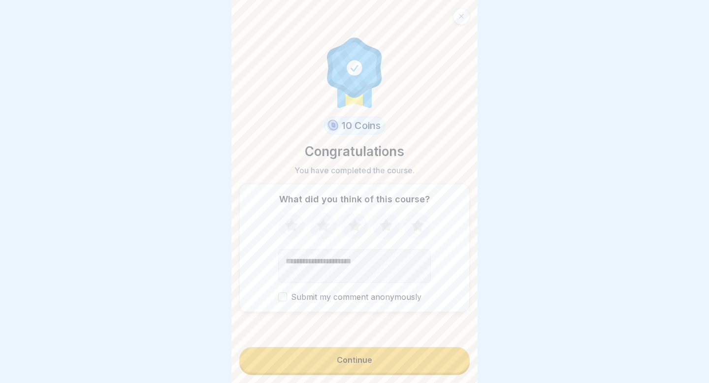
click at [437, 356] on button "Continue" at bounding box center [354, 360] width 230 height 26
